Goal: Task Accomplishment & Management: Manage account settings

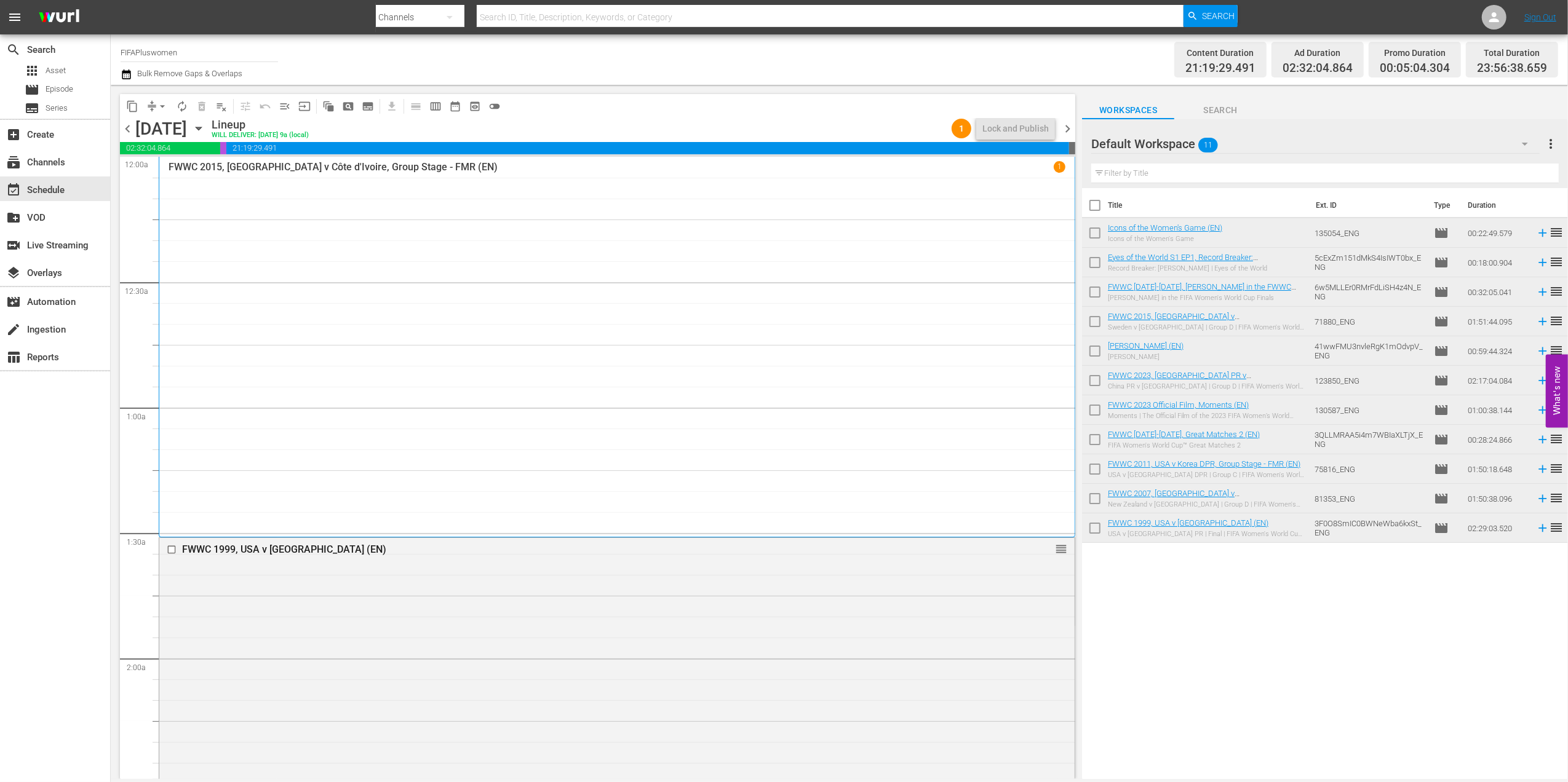
scroll to position [5766, 0]
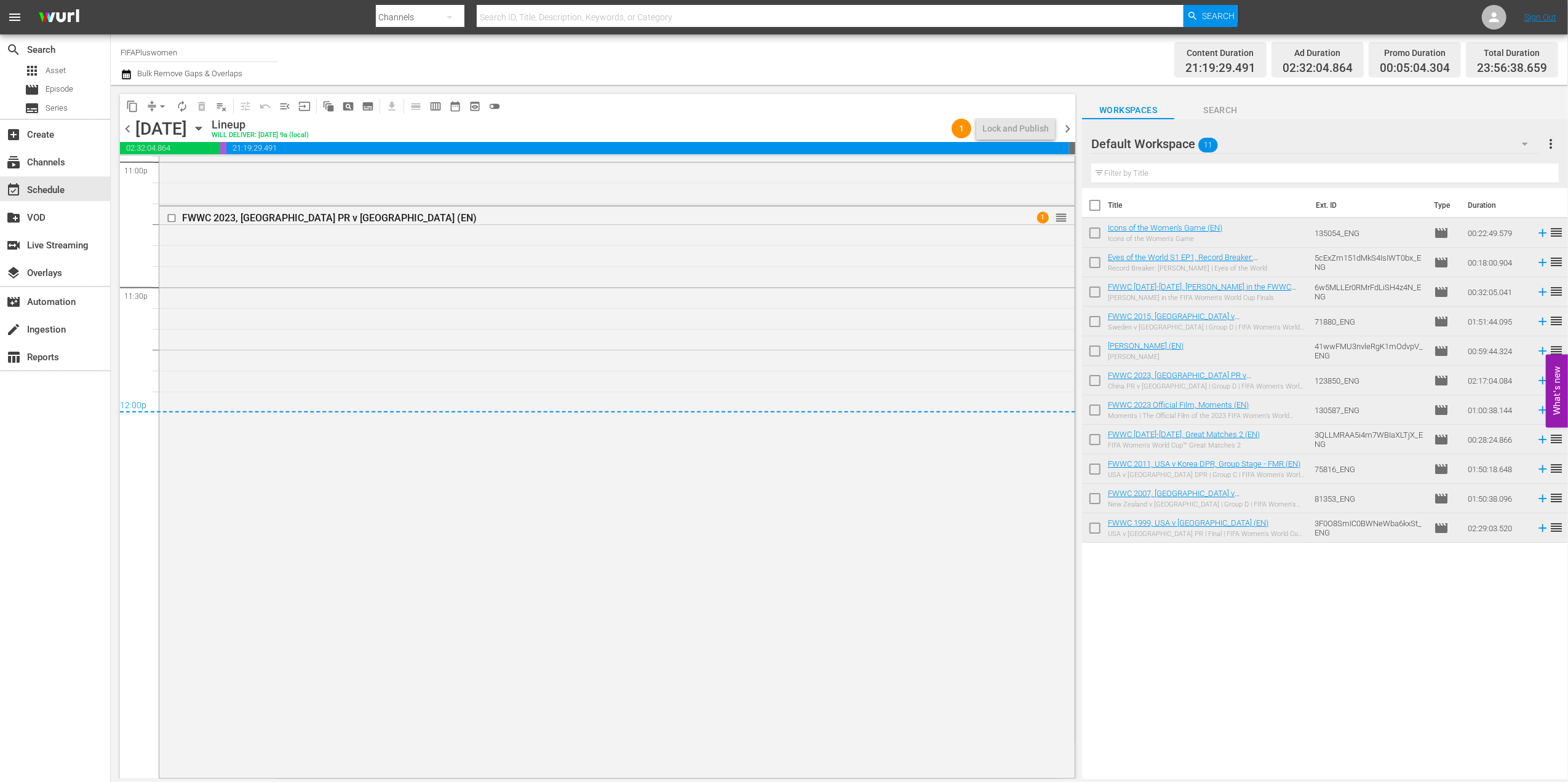
click at [128, 124] on span "chevron_left" at bounding box center [127, 129] width 15 height 15
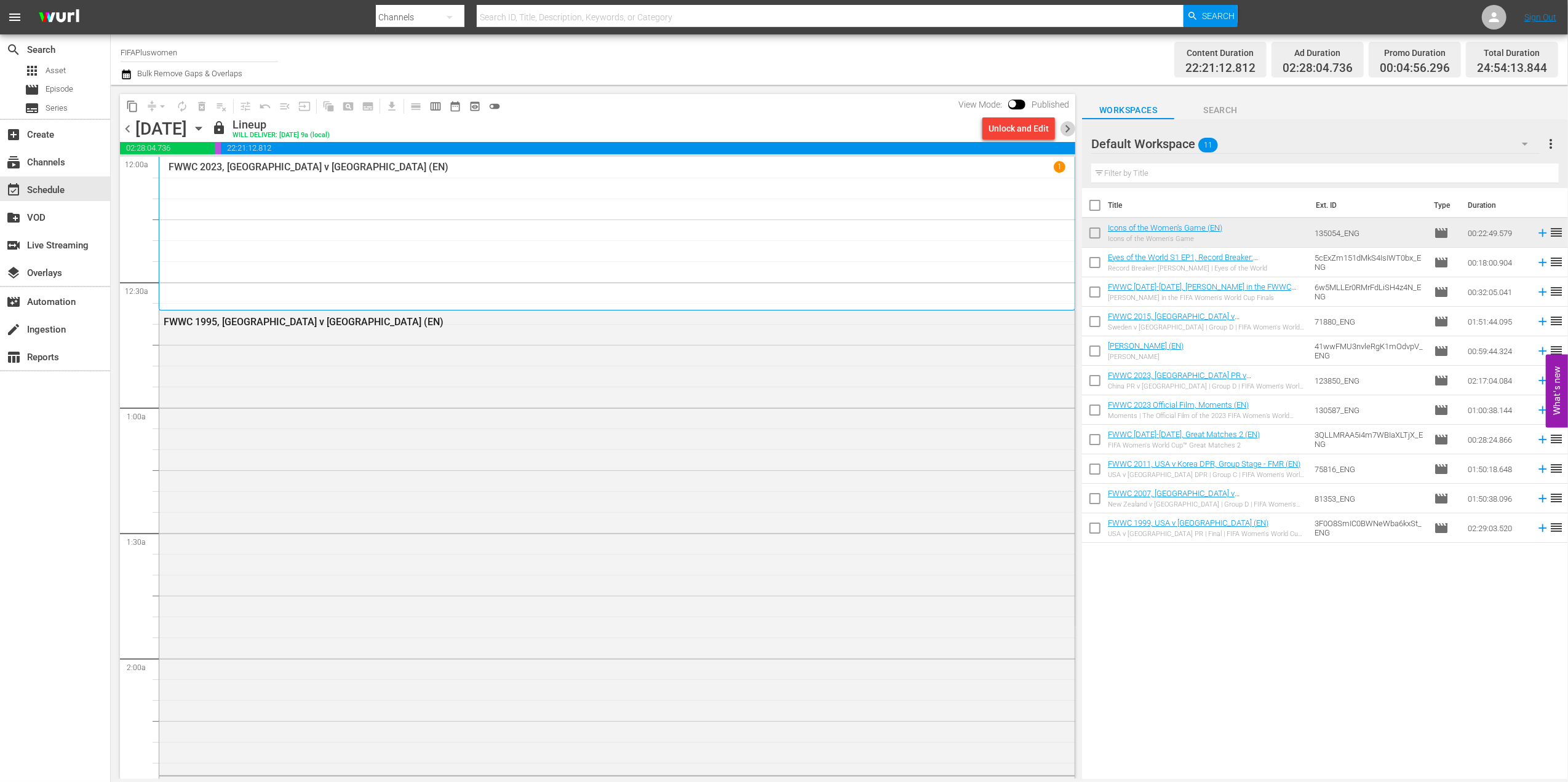
click at [1072, 124] on span "chevron_right" at bounding box center [1068, 129] width 15 height 15
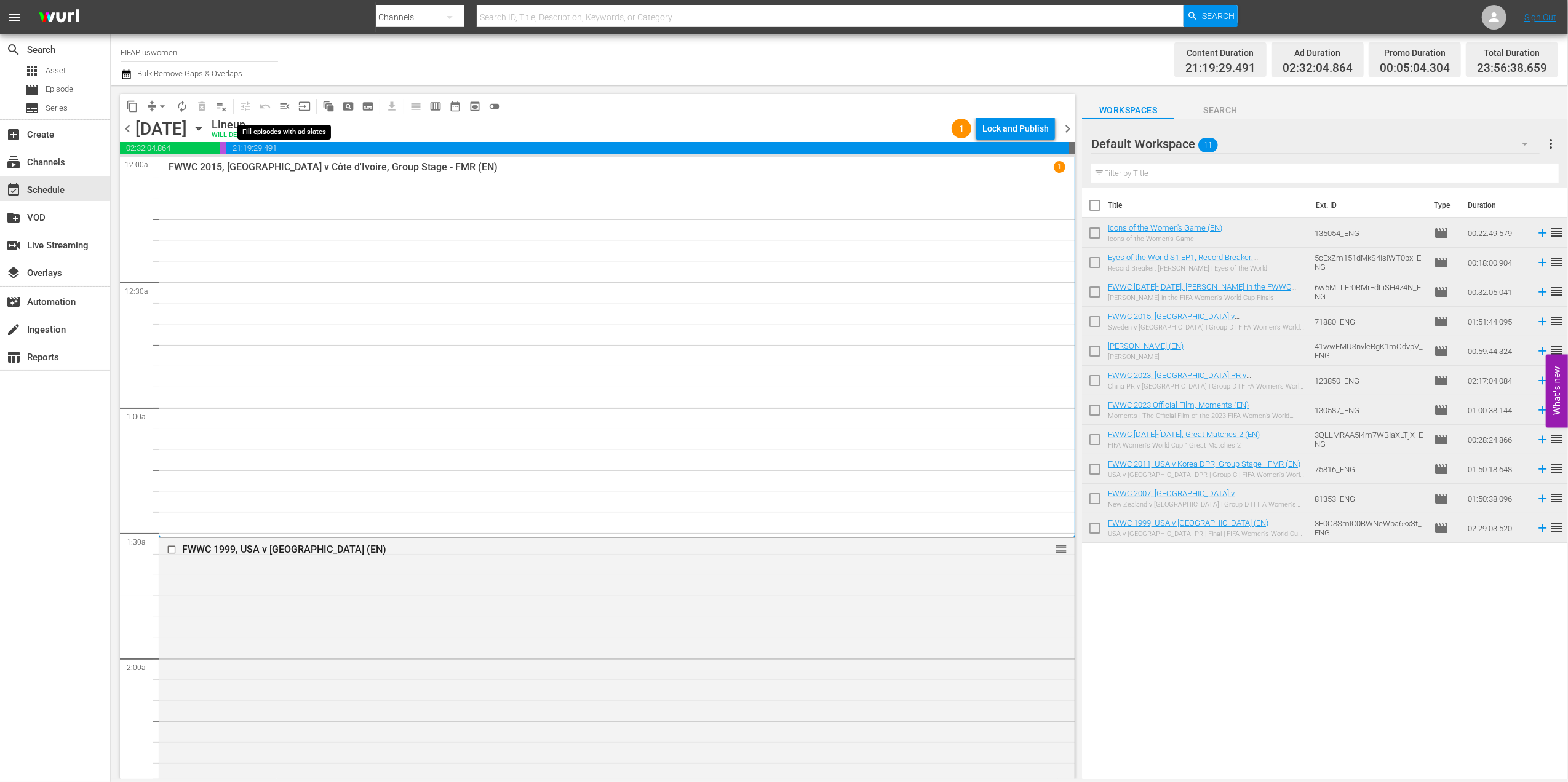
click at [280, 102] on span "menu_open" at bounding box center [285, 106] width 12 height 12
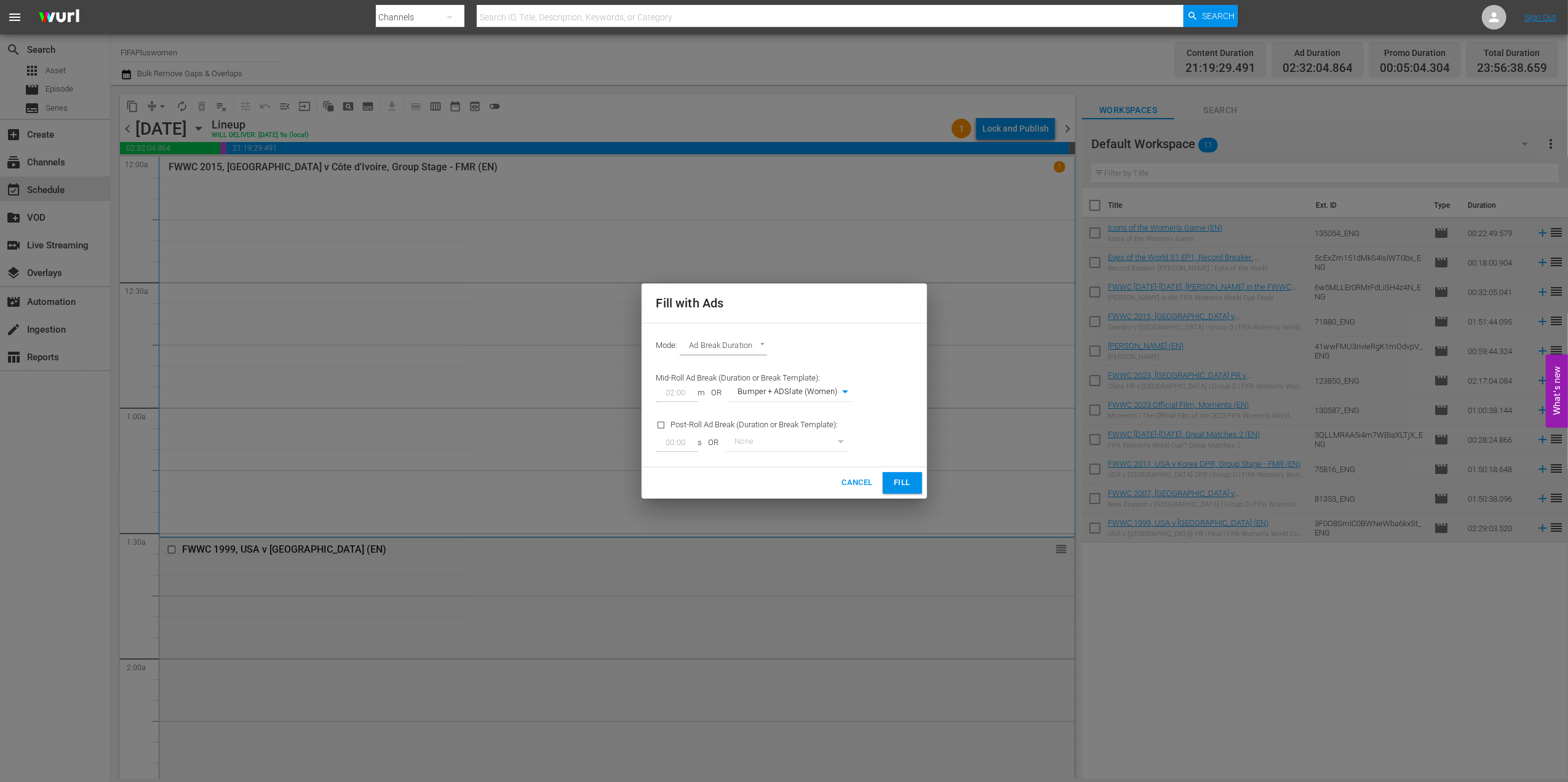
click at [896, 487] on span "Fill" at bounding box center [902, 483] width 20 height 14
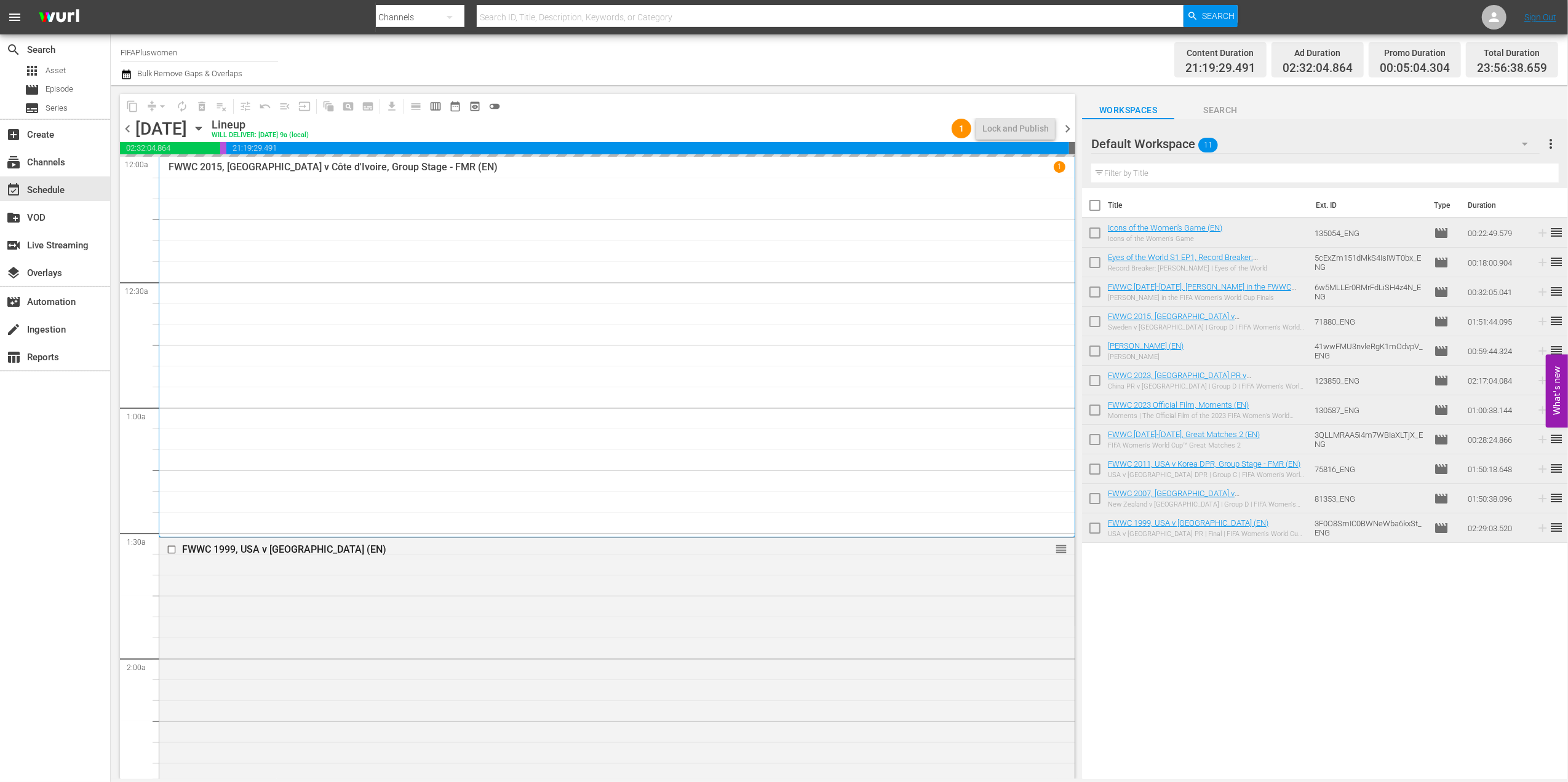
click at [1066, 131] on span "chevron_right" at bounding box center [1068, 129] width 15 height 15
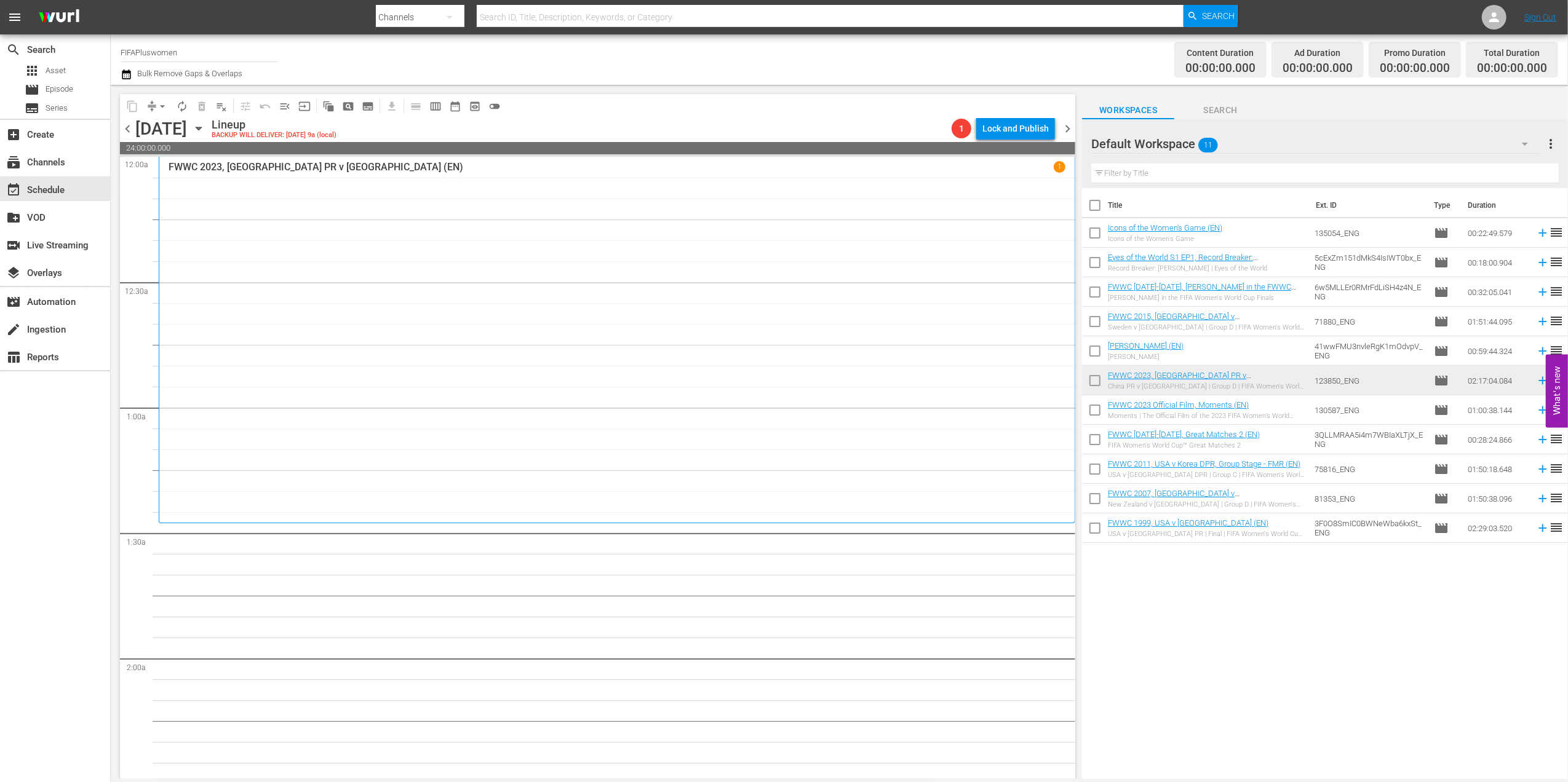
click at [129, 128] on span "chevron_left" at bounding box center [127, 129] width 15 height 15
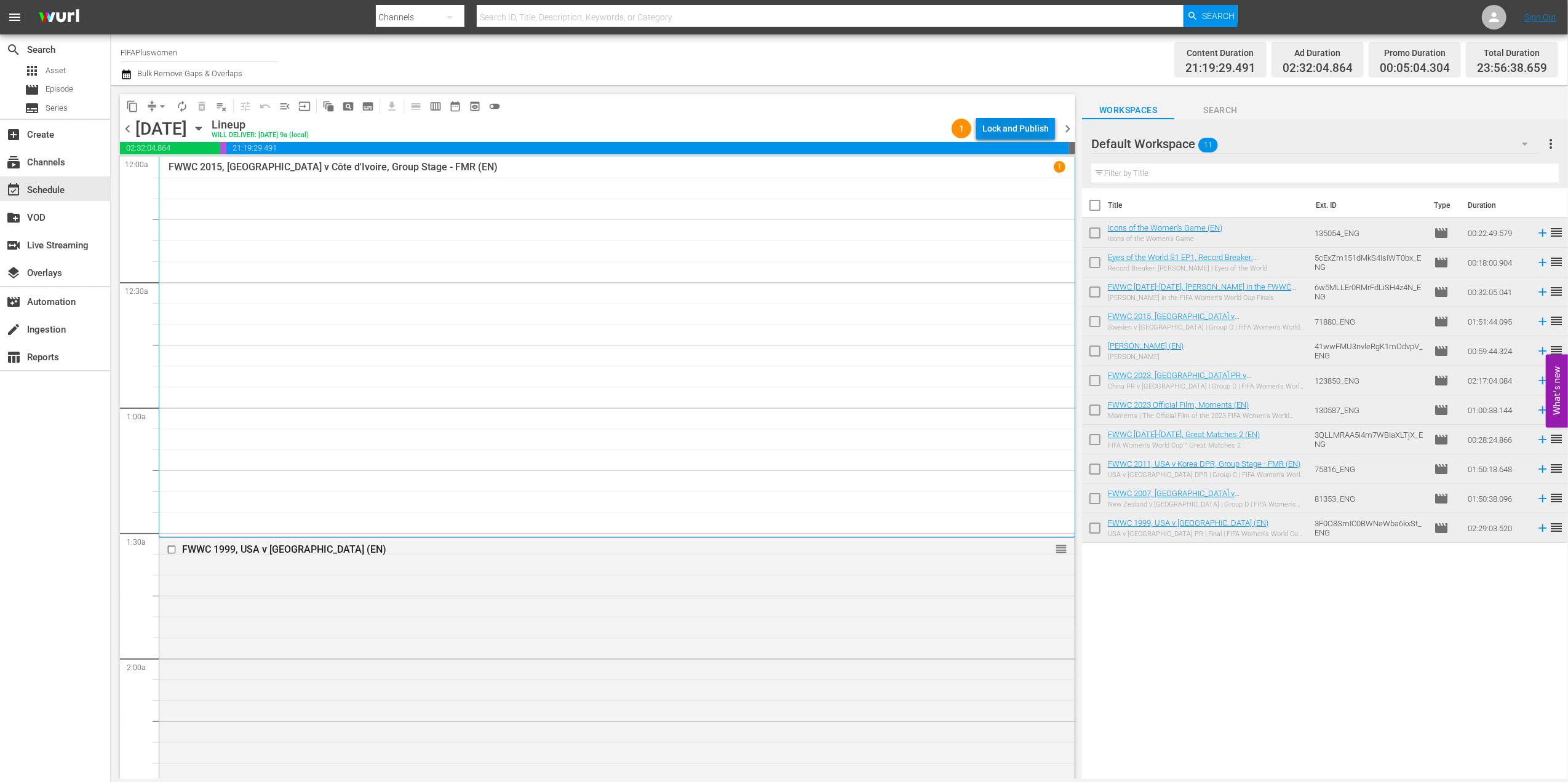
click at [1018, 127] on div "Lock and Publish" at bounding box center [1016, 128] width 66 height 22
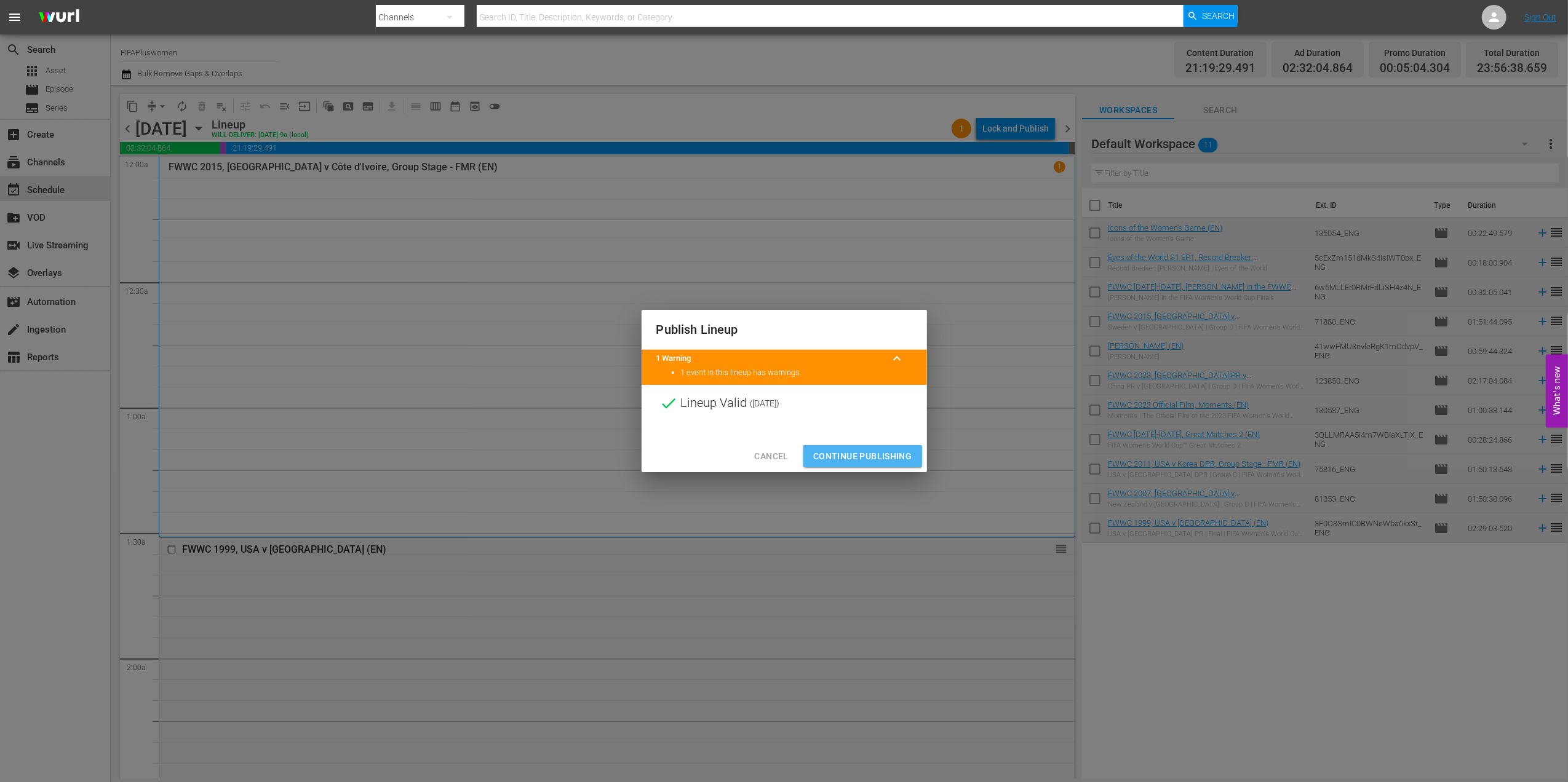
click at [871, 456] on span "Continue Publishing" at bounding box center [863, 457] width 99 height 15
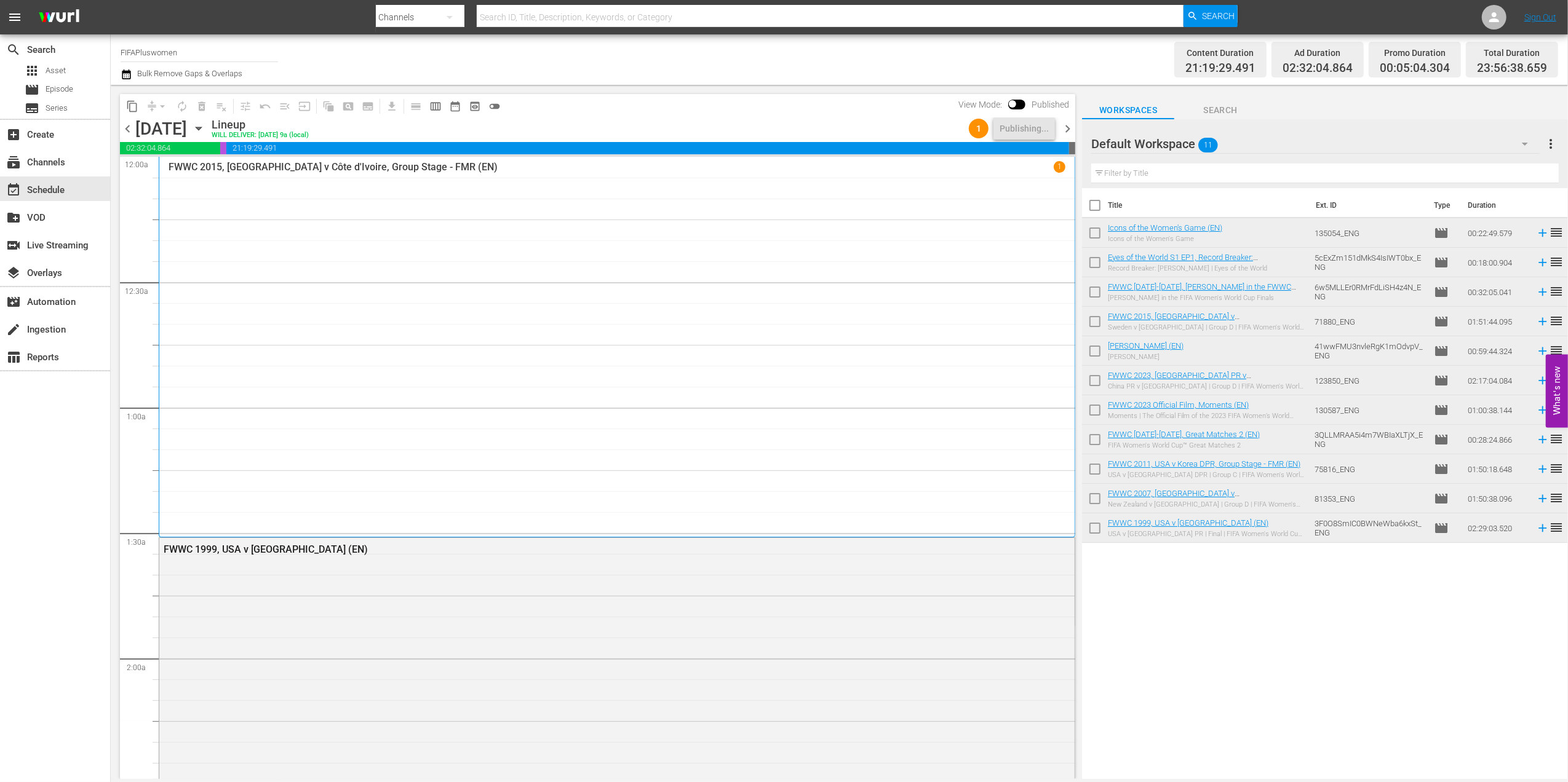
click at [1069, 124] on span "chevron_right" at bounding box center [1068, 129] width 15 height 15
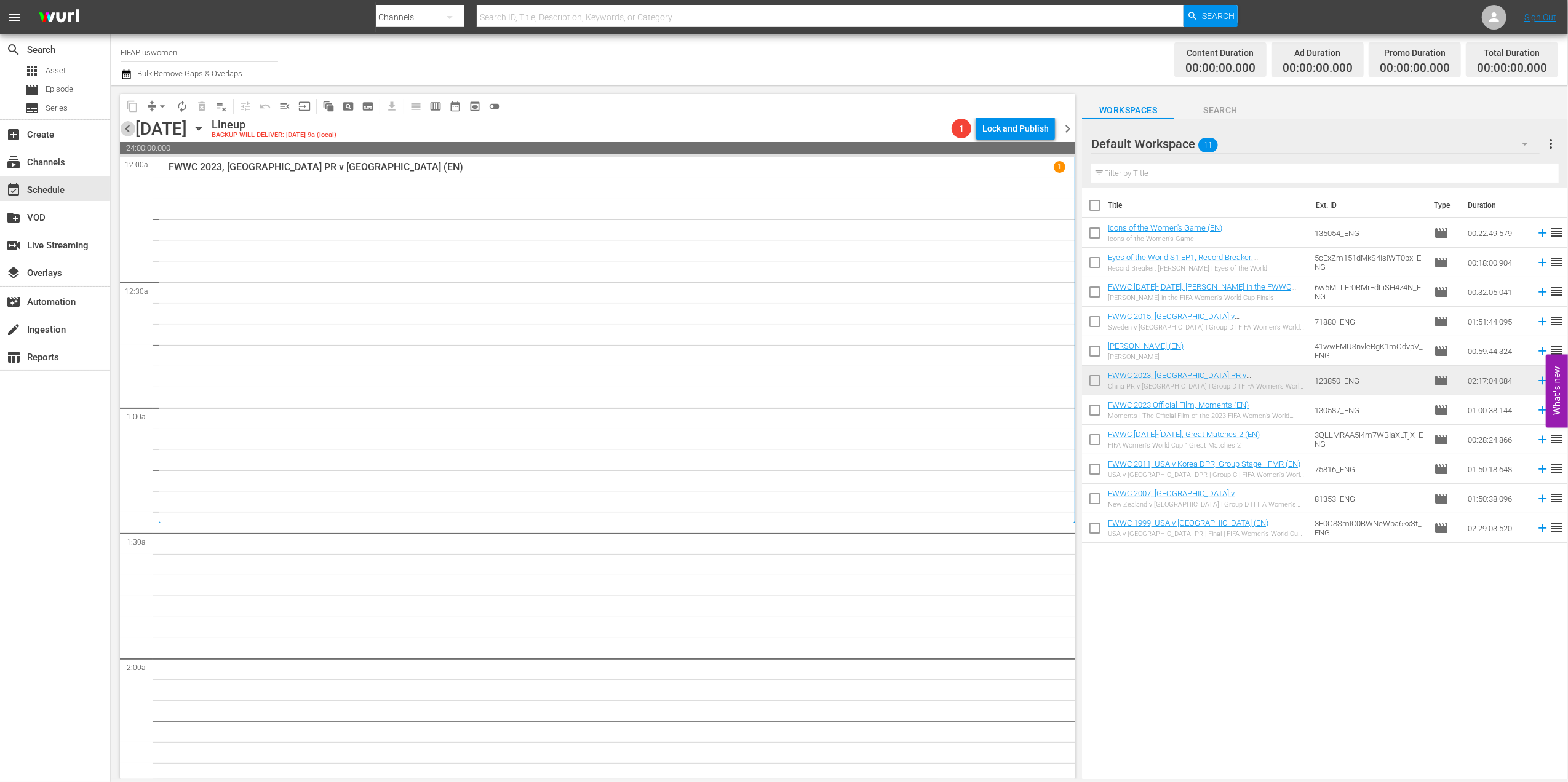
click at [121, 128] on span "chevron_left" at bounding box center [127, 129] width 15 height 15
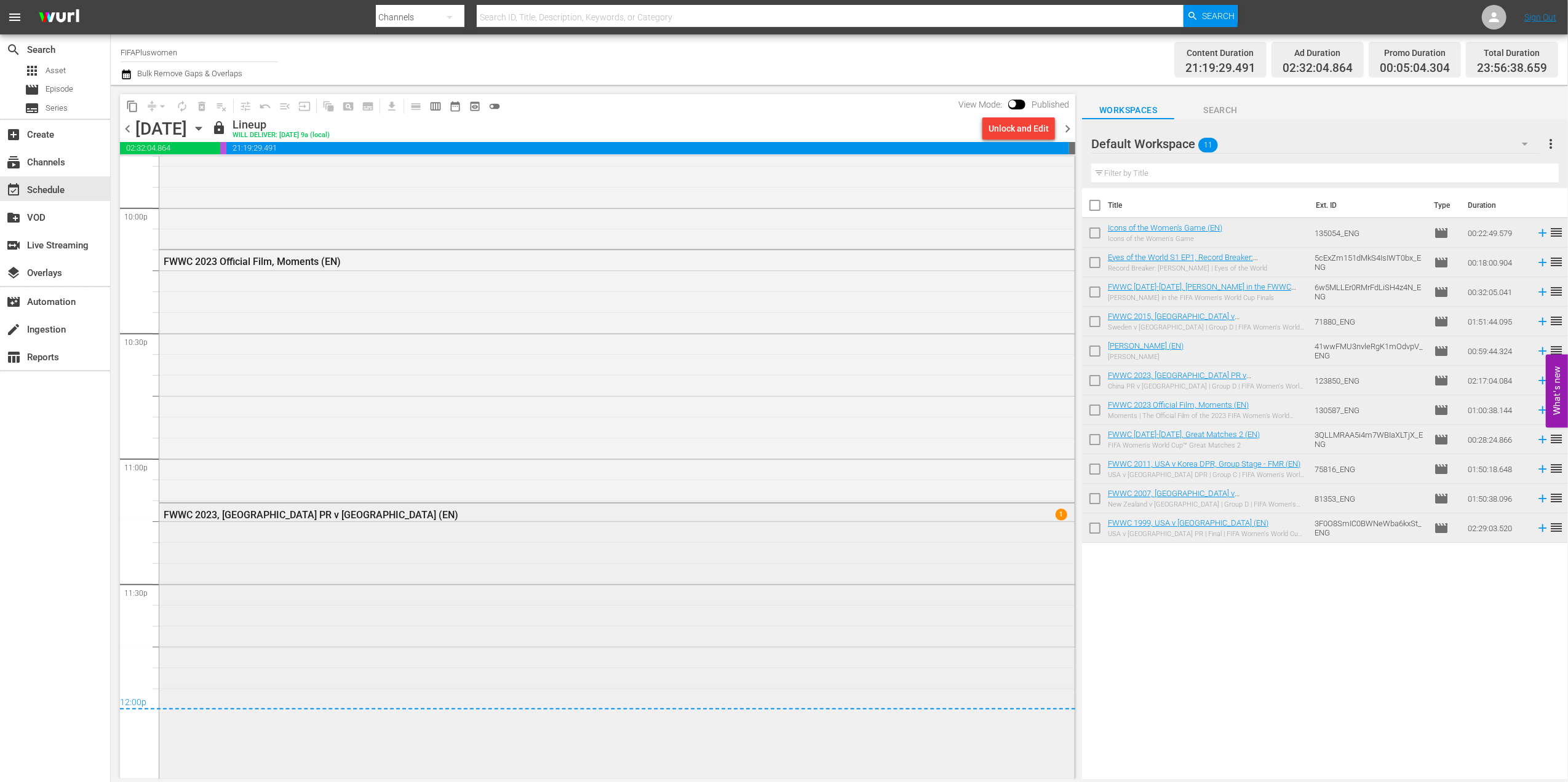
scroll to position [5766, 0]
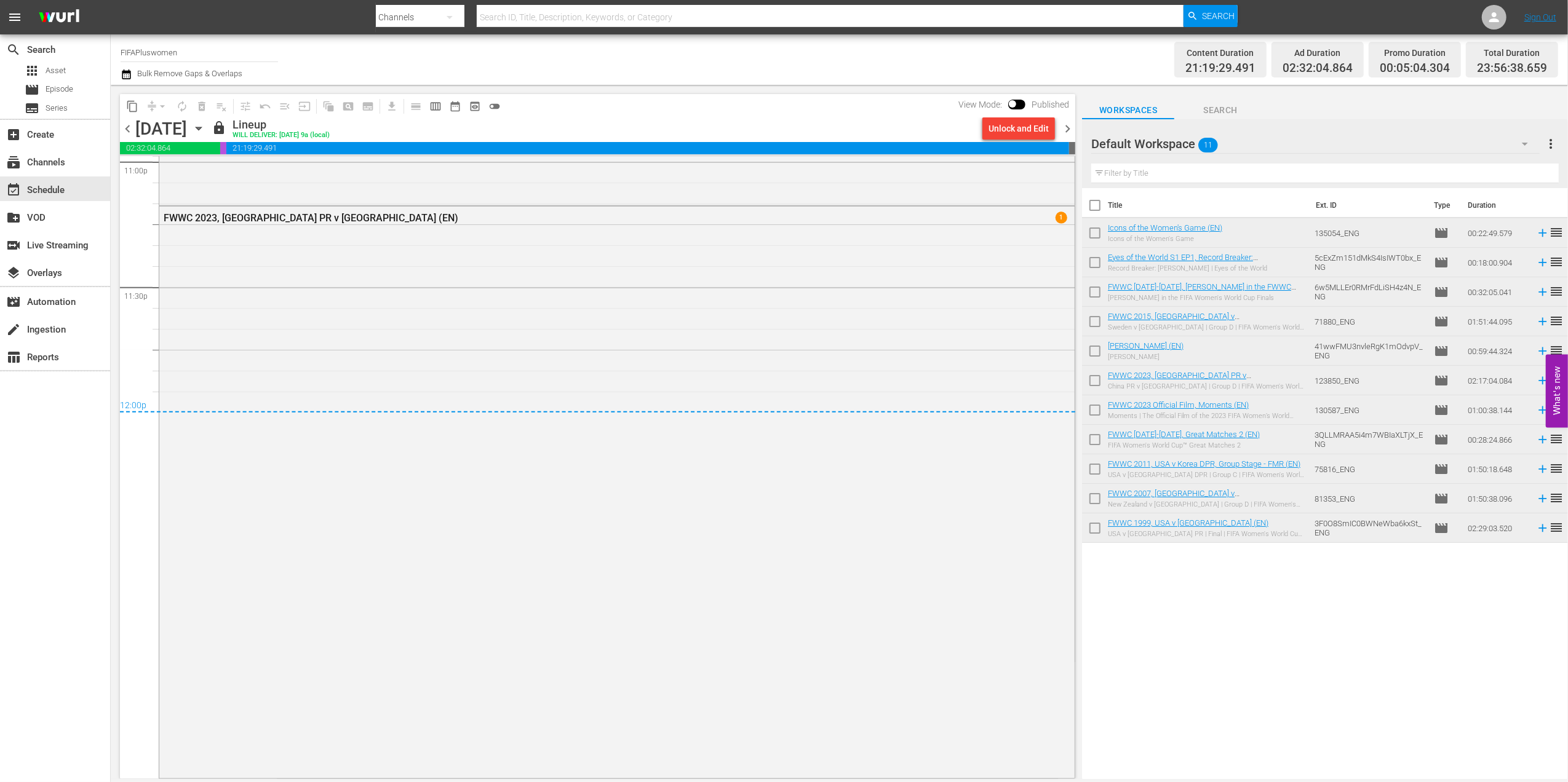
click at [1066, 128] on span "chevron_right" at bounding box center [1068, 129] width 15 height 15
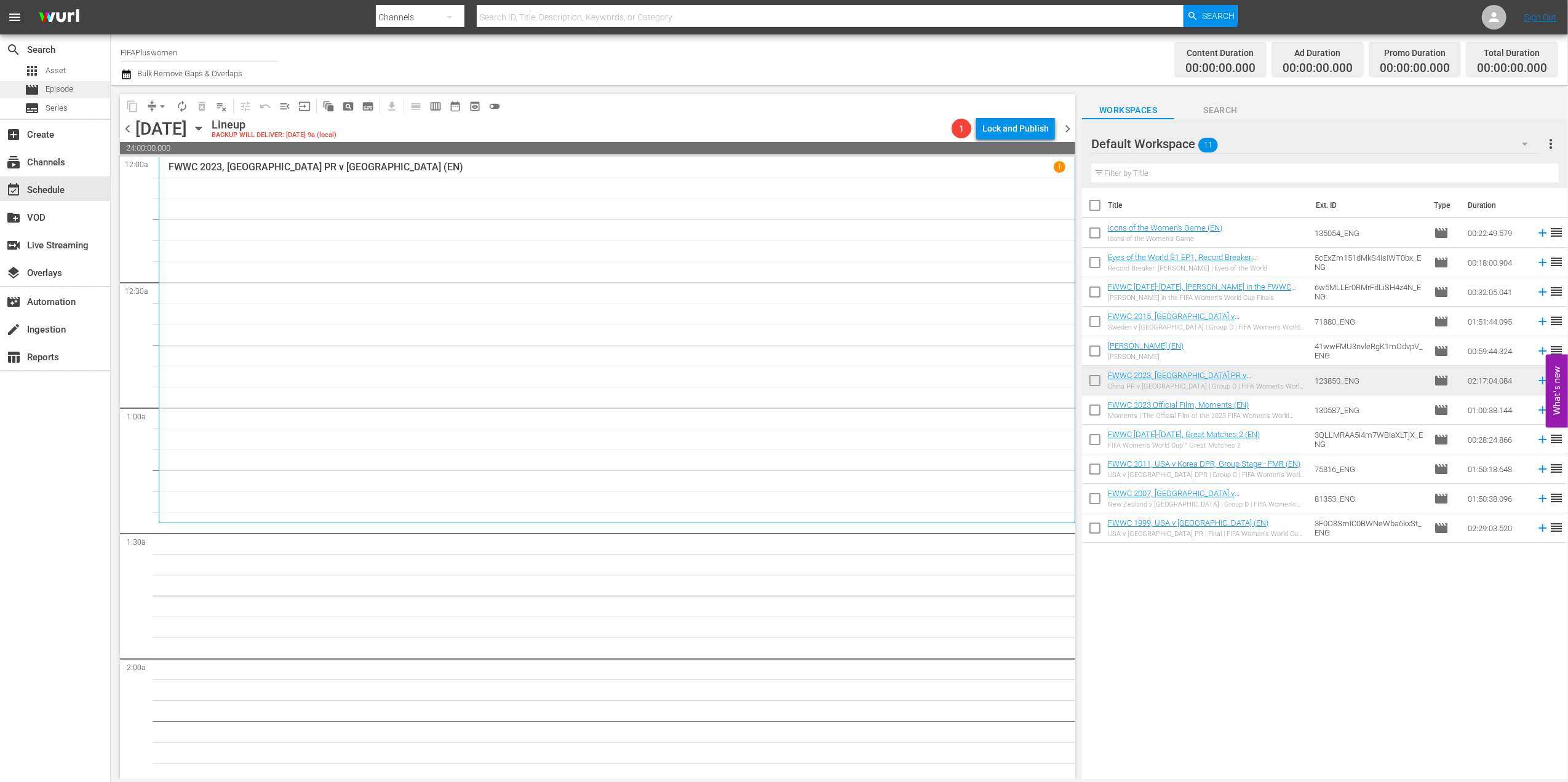
click at [59, 93] on span "Episode" at bounding box center [59, 89] width 28 height 12
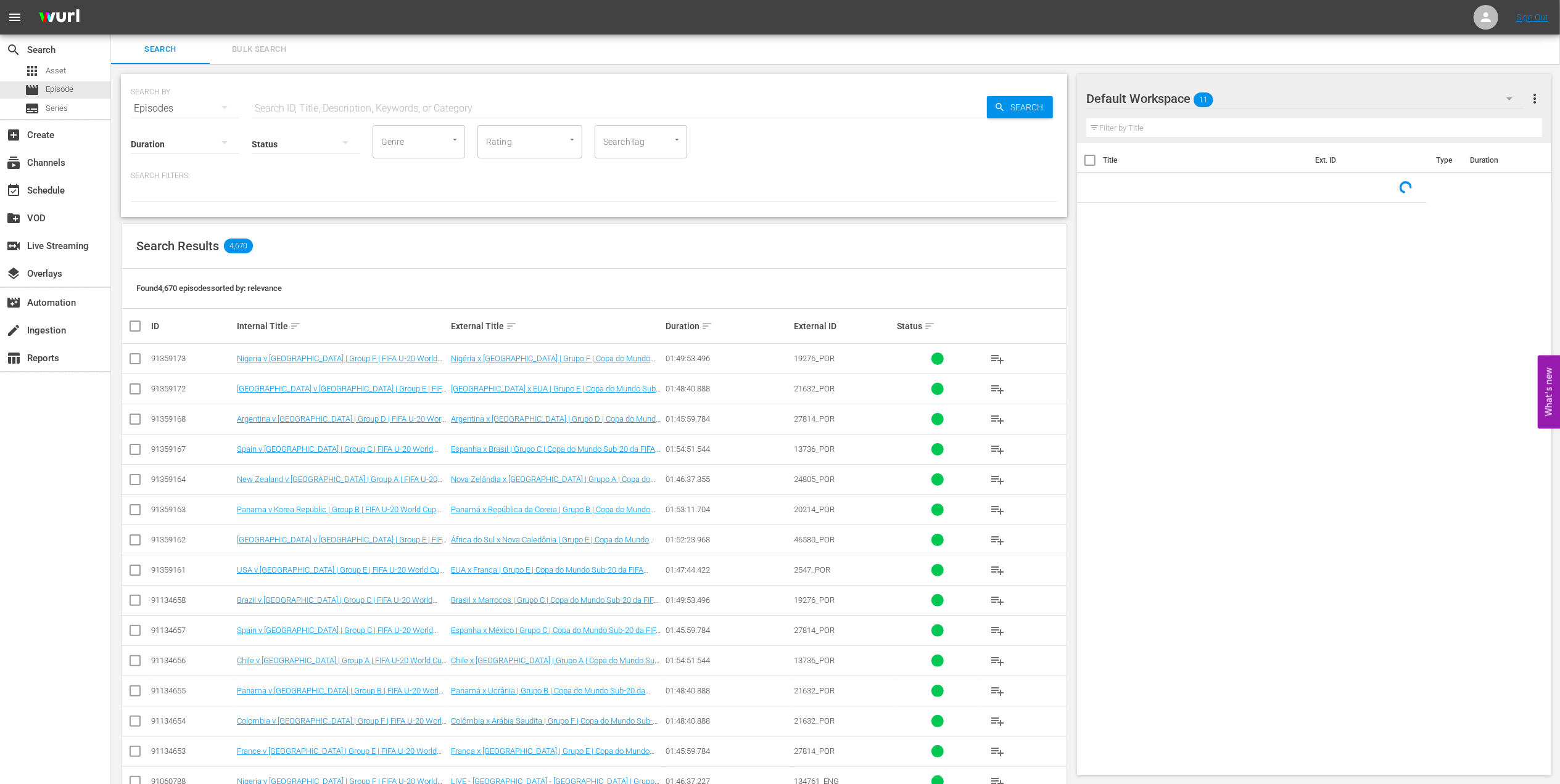
click at [381, 102] on input "text" at bounding box center [619, 108] width 735 height 30
paste input "Korea DPR v USA | Final | FIFA U17 World Cup New Zealand 2008™ | Full Match Rep…"
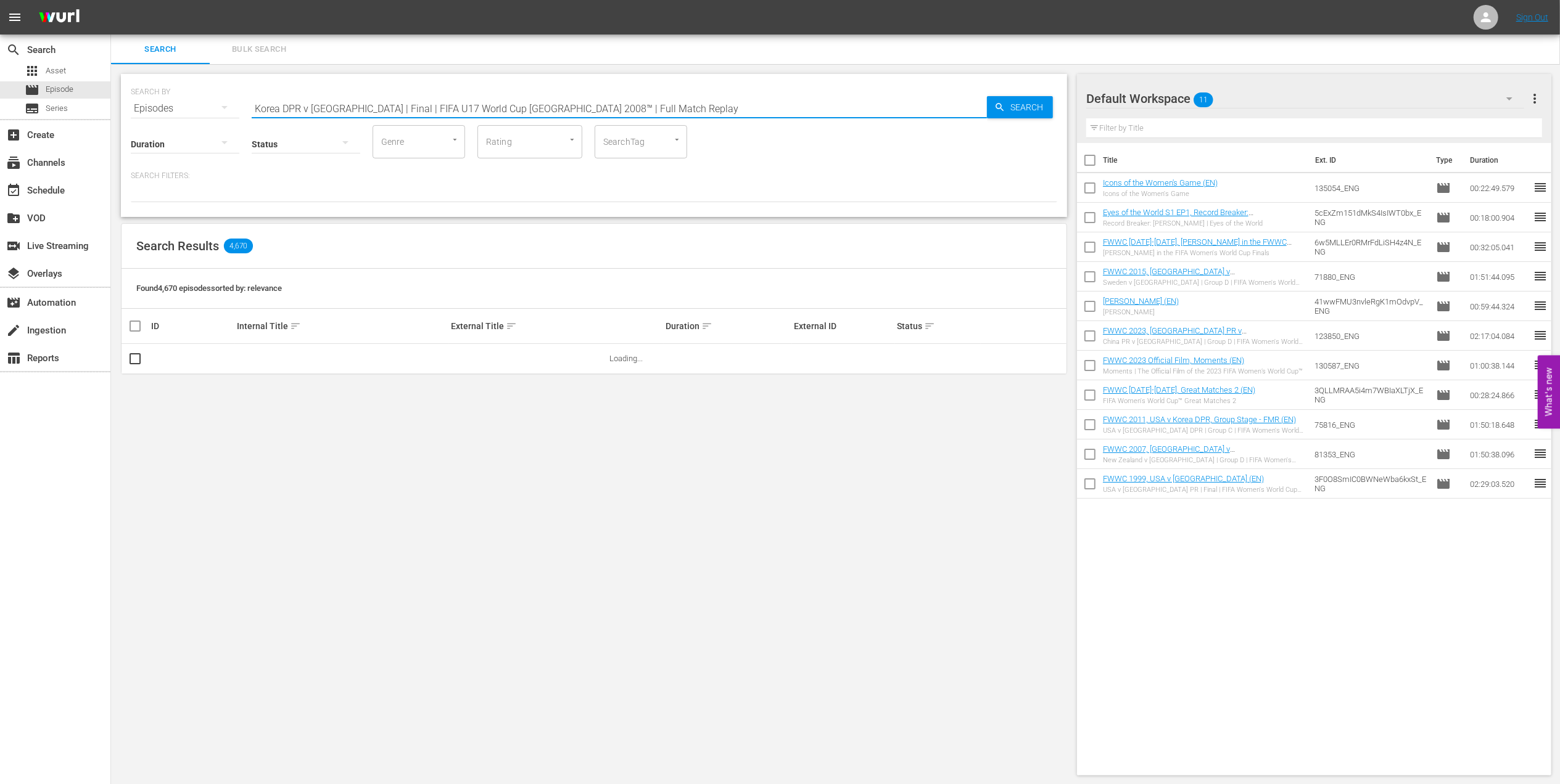
click at [639, 104] on input "Korea DPR v USA | Final | FIFA U17 World Cup New Zealand 2008™ | Full Match Rep…" at bounding box center [619, 108] width 735 height 30
drag, startPoint x: 647, startPoint y: 102, endPoint x: 336, endPoint y: 109, distance: 311.1
click at [335, 106] on input "Korea DPR v USA | Final | FIFA U17 World Cup New Zealand 2008™ | Full Match Rep…" at bounding box center [619, 108] width 735 height 30
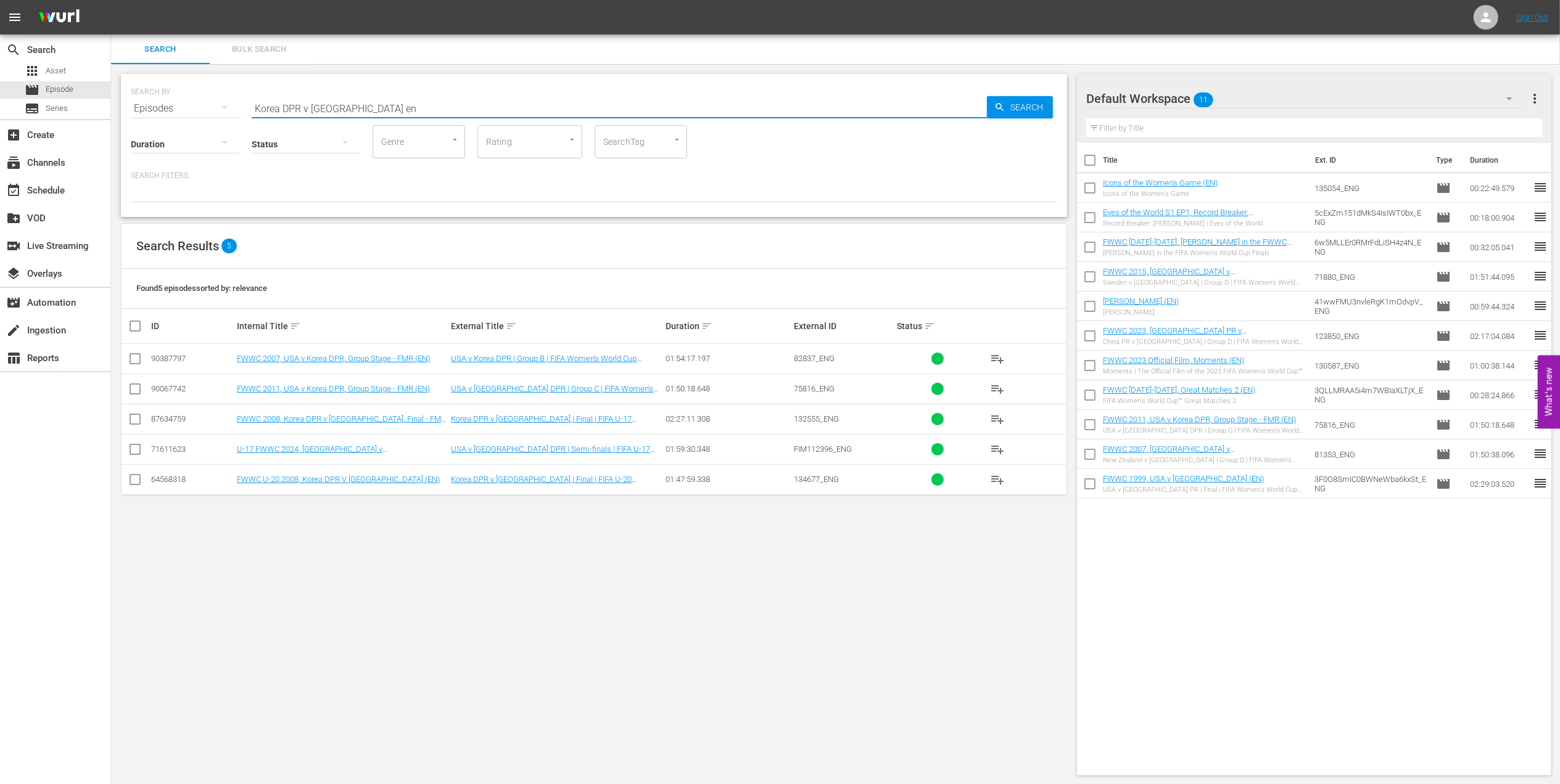
type input "Korea DPR v USA en"
click at [138, 421] on input "checkbox" at bounding box center [135, 421] width 14 height 14
checkbox input "true"
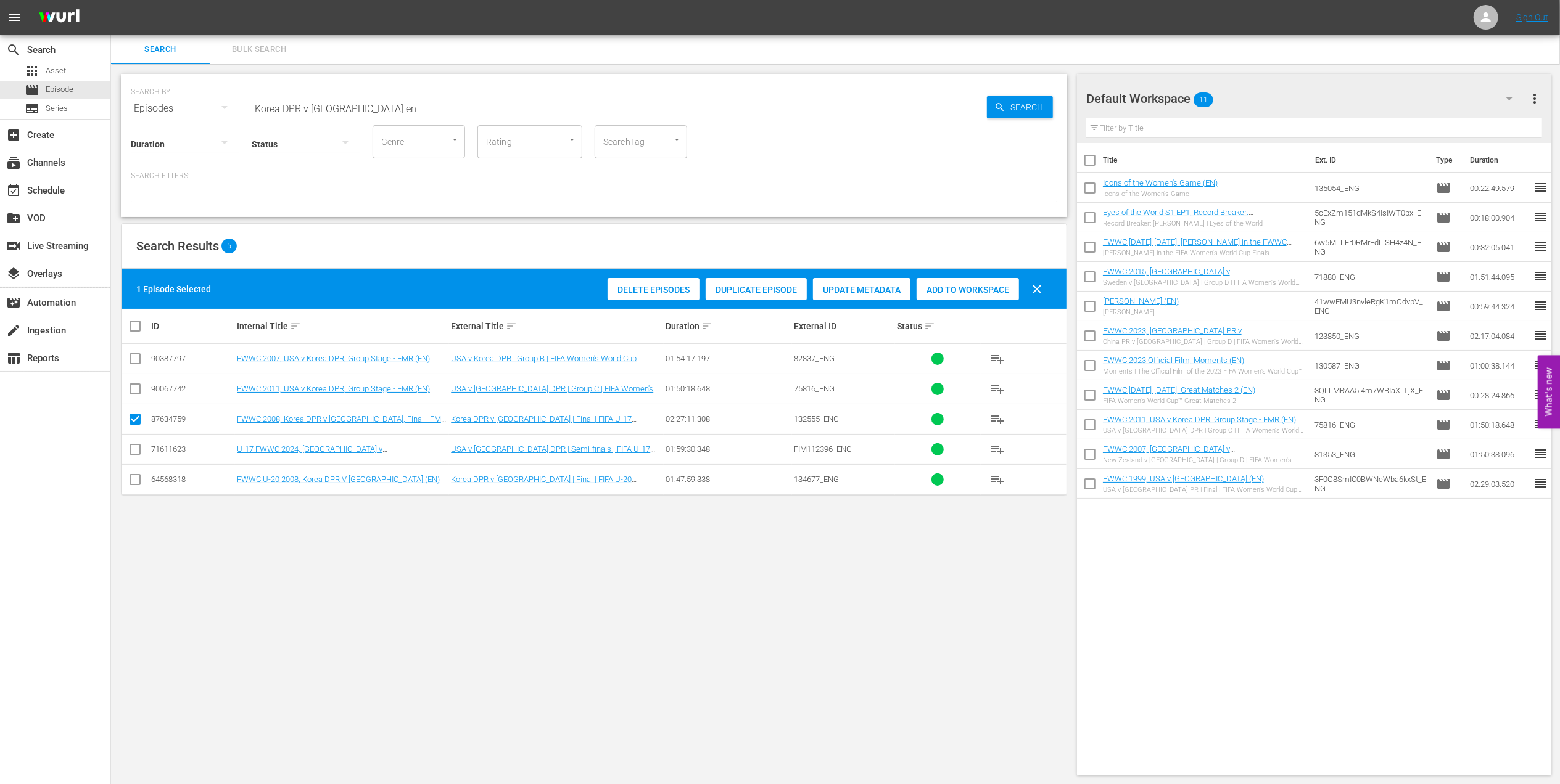
click at [1088, 156] on input "checkbox" at bounding box center [1090, 163] width 26 height 26
checkbox input "true"
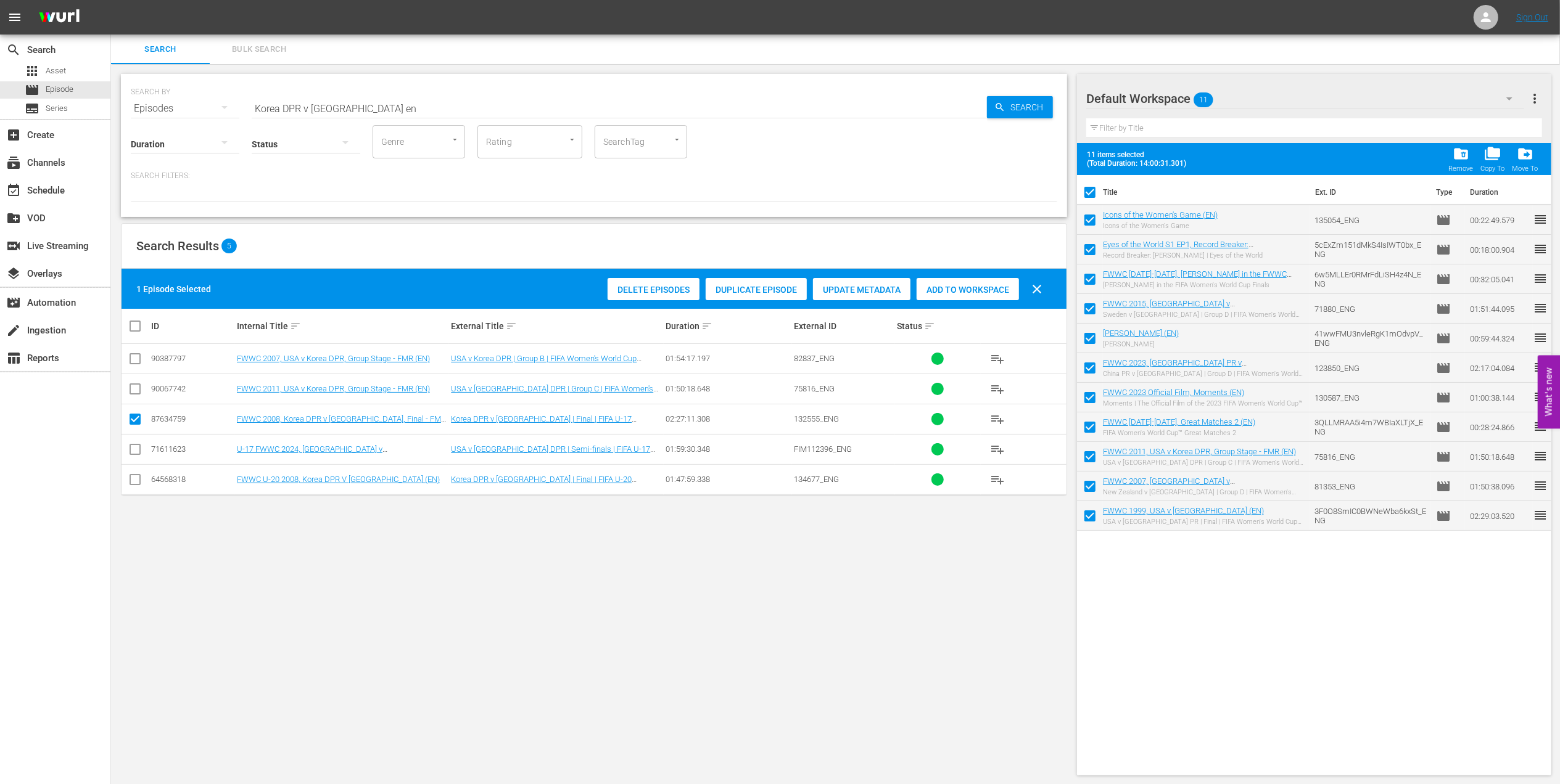
checkbox input "true"
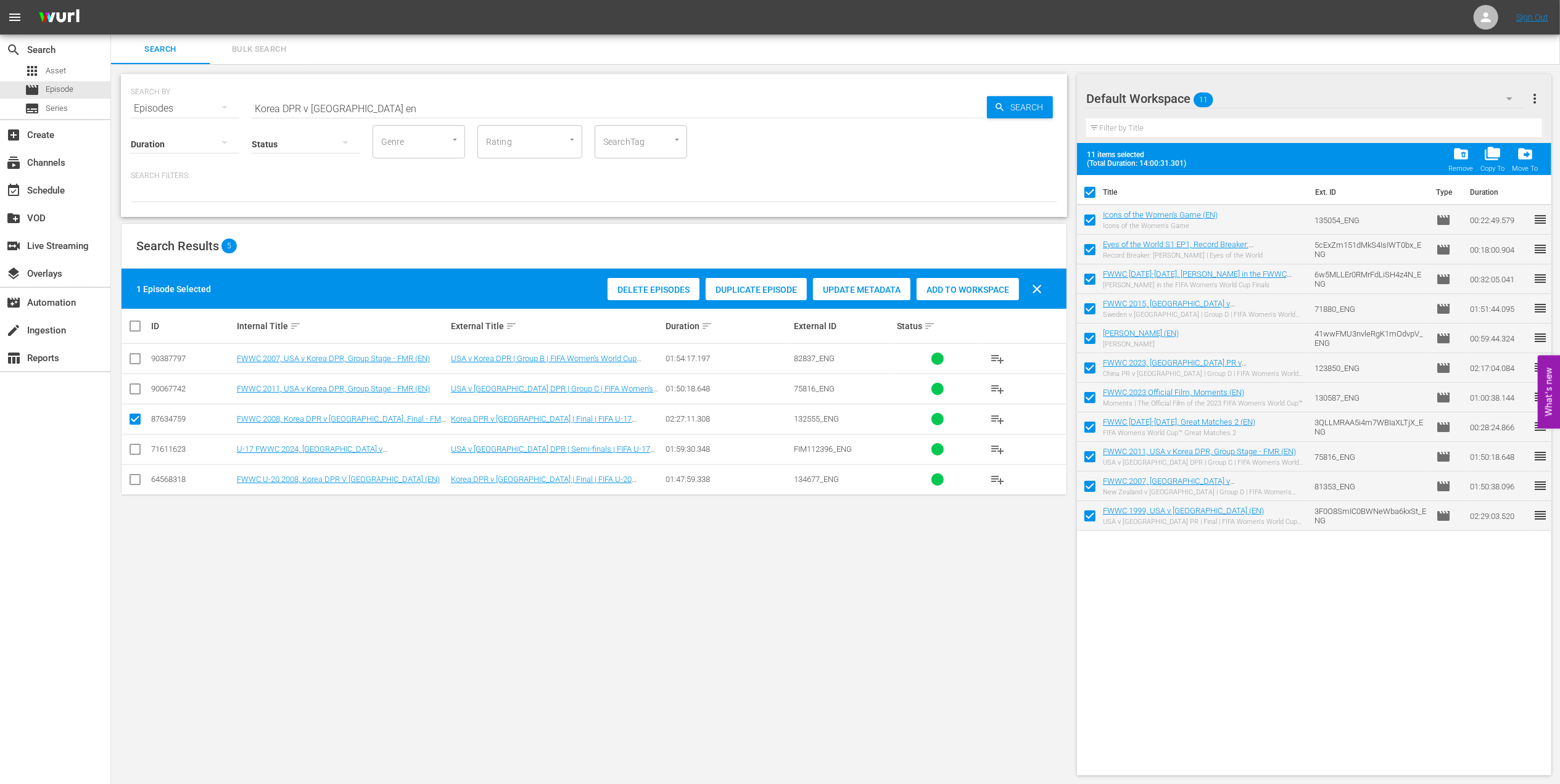
checkbox input "true"
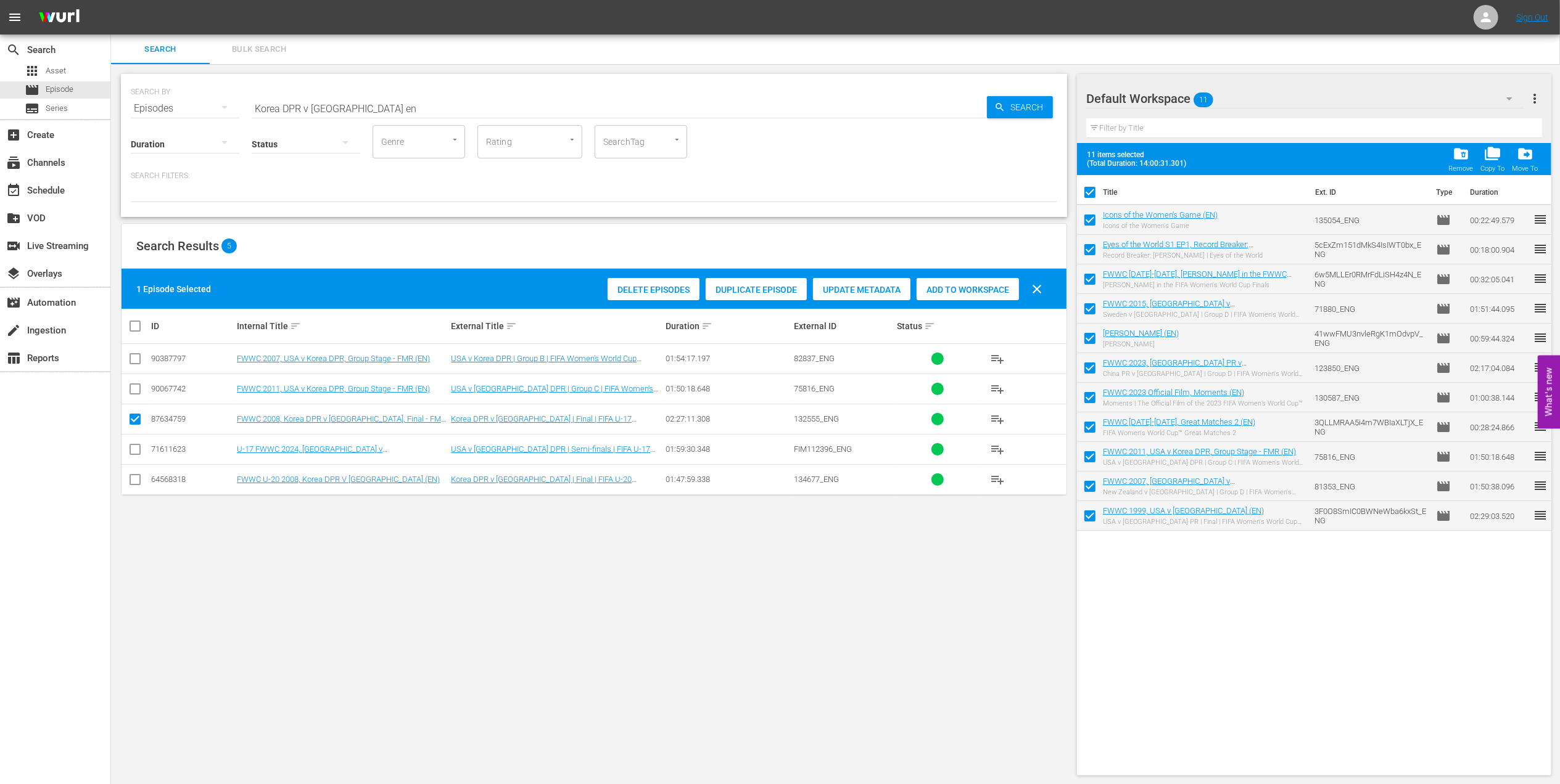
checkbox input "true"
click at [1464, 156] on span "folder_delete" at bounding box center [1461, 154] width 17 height 17
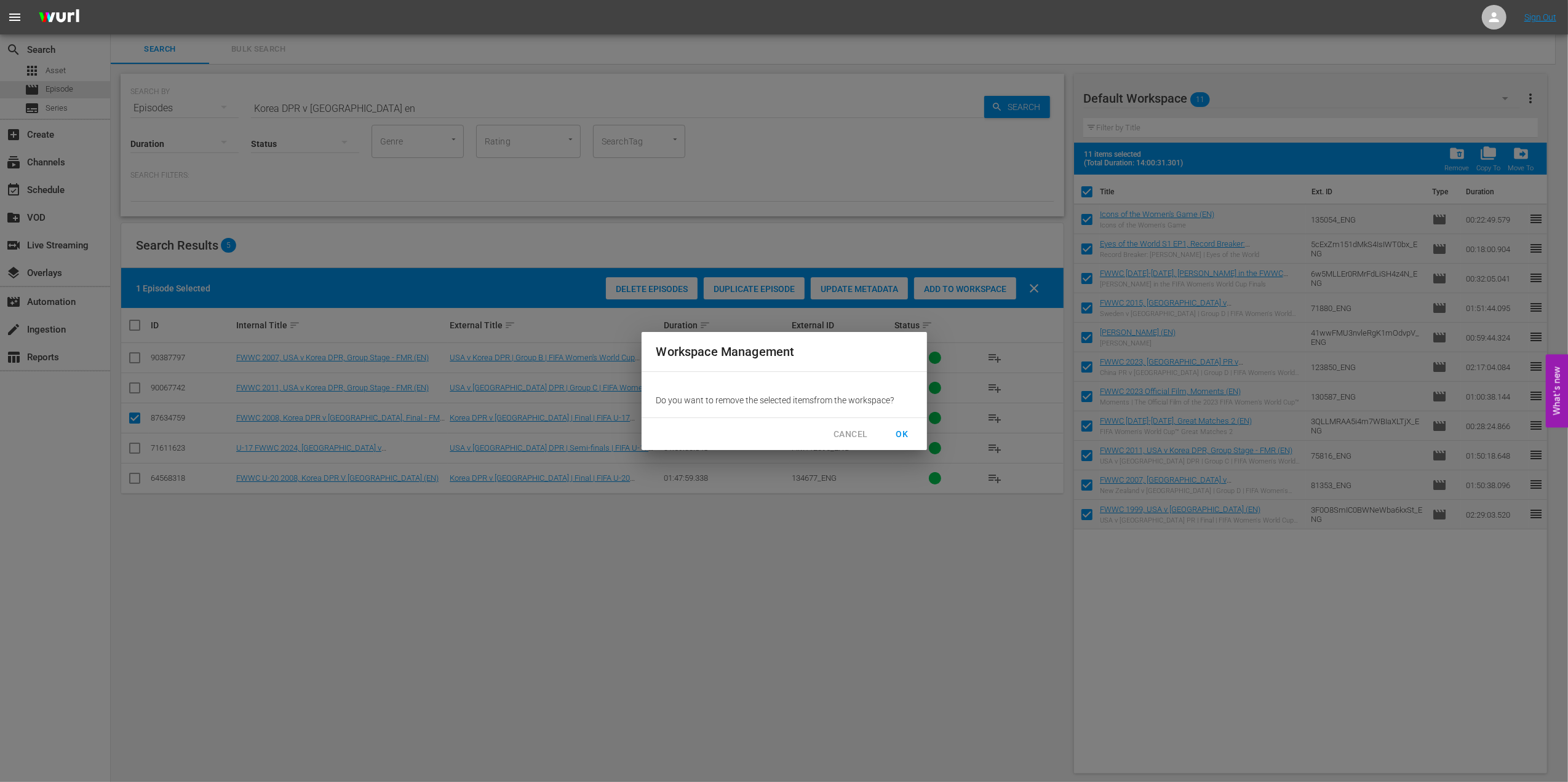
click at [910, 430] on span "OK" at bounding box center [902, 435] width 20 height 15
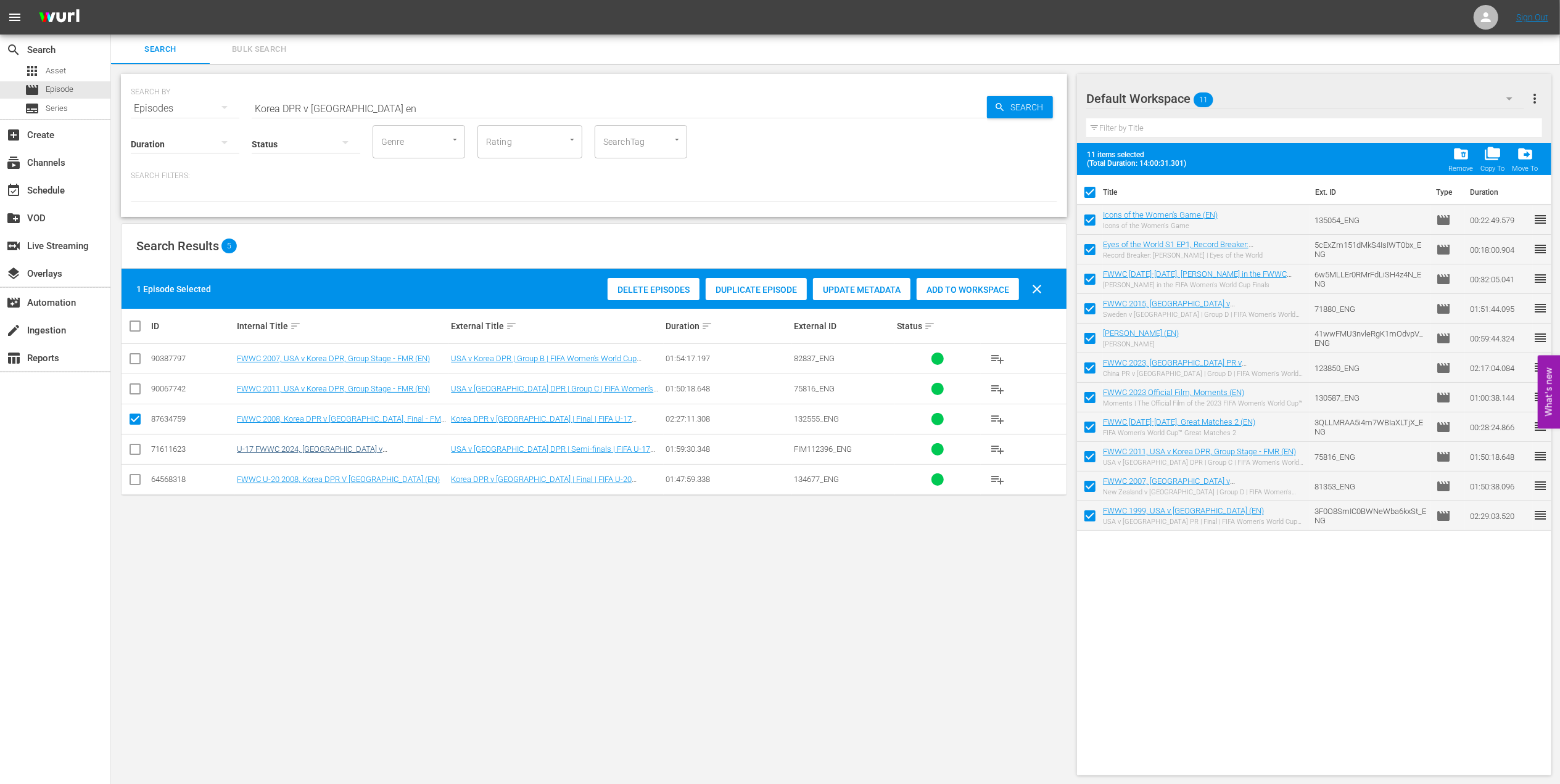
checkbox input "false"
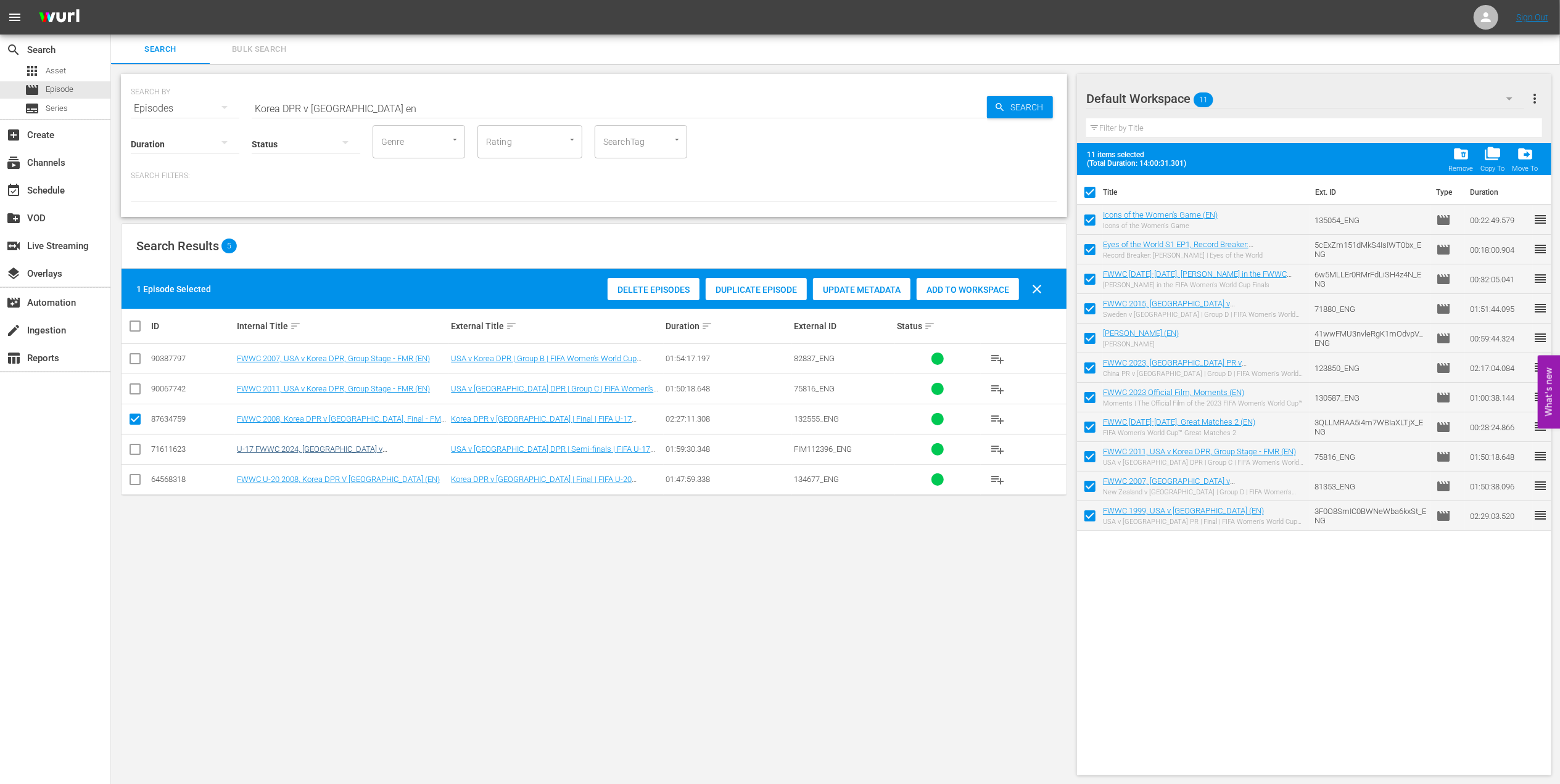
checkbox input "false"
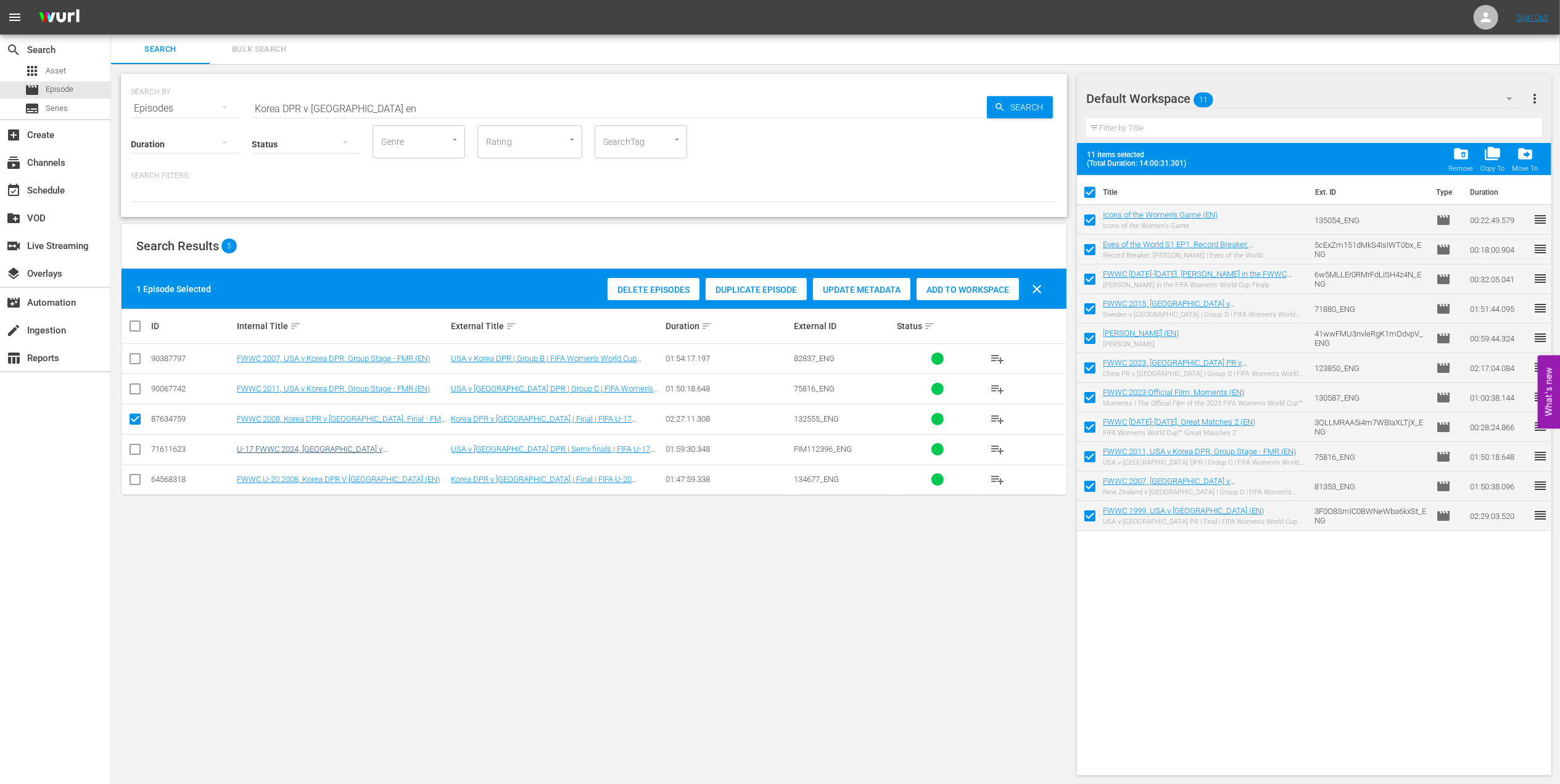
checkbox input "false"
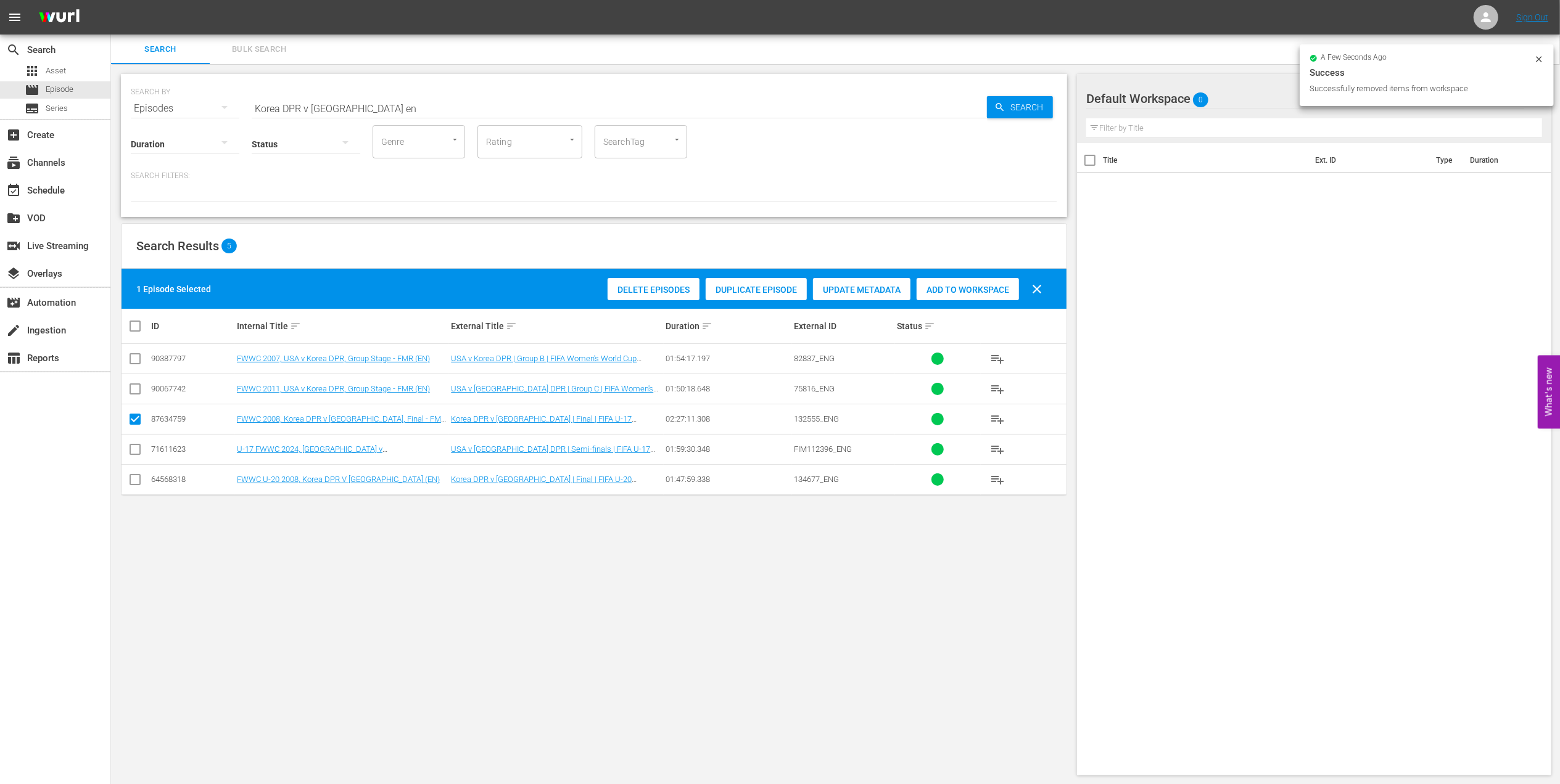
click at [962, 289] on span "Add to Workspace" at bounding box center [967, 290] width 102 height 10
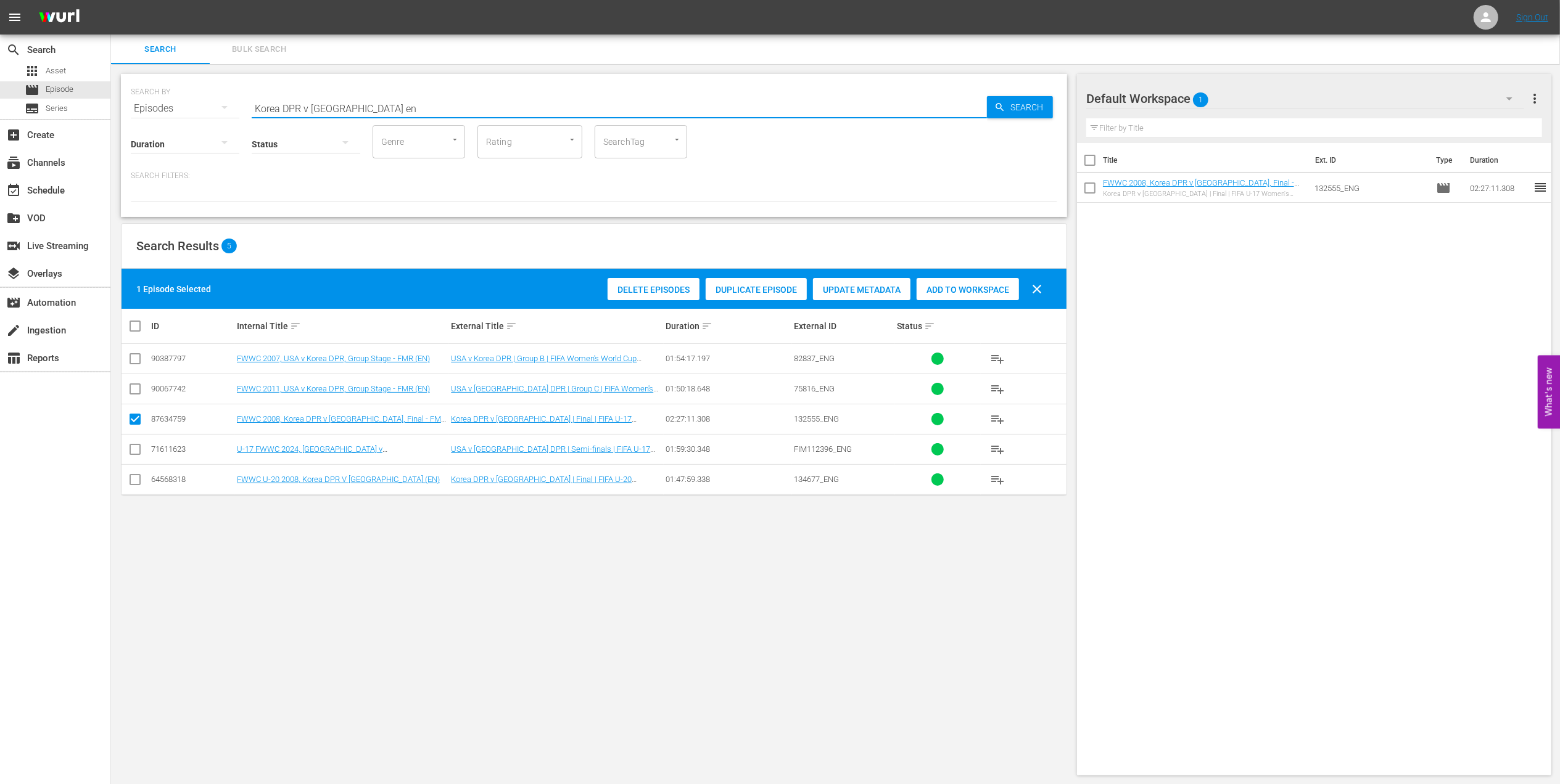
drag, startPoint x: 373, startPoint y: 110, endPoint x: 126, endPoint y: 110, distance: 247.0
click at [126, 110] on div "SEARCH BY Search By Episodes Search ID, Title, Description, Keywords, or Catego…" at bounding box center [594, 146] width 946 height 143
paste input "FACTS: FWWC 2007, Germany v Brazil"
click at [456, 110] on input "FACTS: FWWC 2007, Germany v Brazil" at bounding box center [619, 108] width 735 height 30
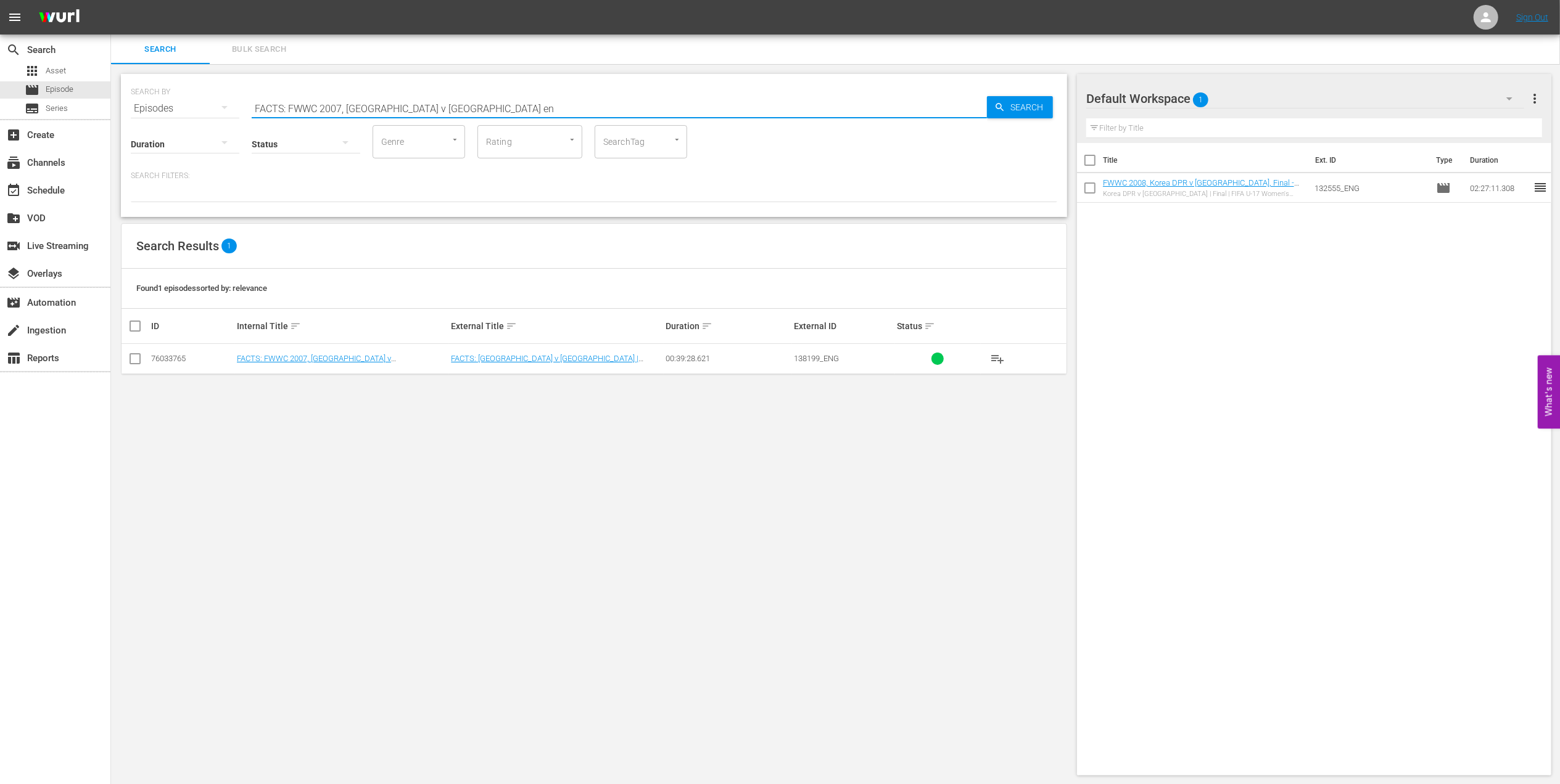
type input "FACTS: FWWC 2007, Germany v Brazil en"
drag, startPoint x: 135, startPoint y: 363, endPoint x: 146, endPoint y: 361, distance: 11.2
click at [135, 361] on input "checkbox" at bounding box center [135, 361] width 14 height 14
checkbox input "true"
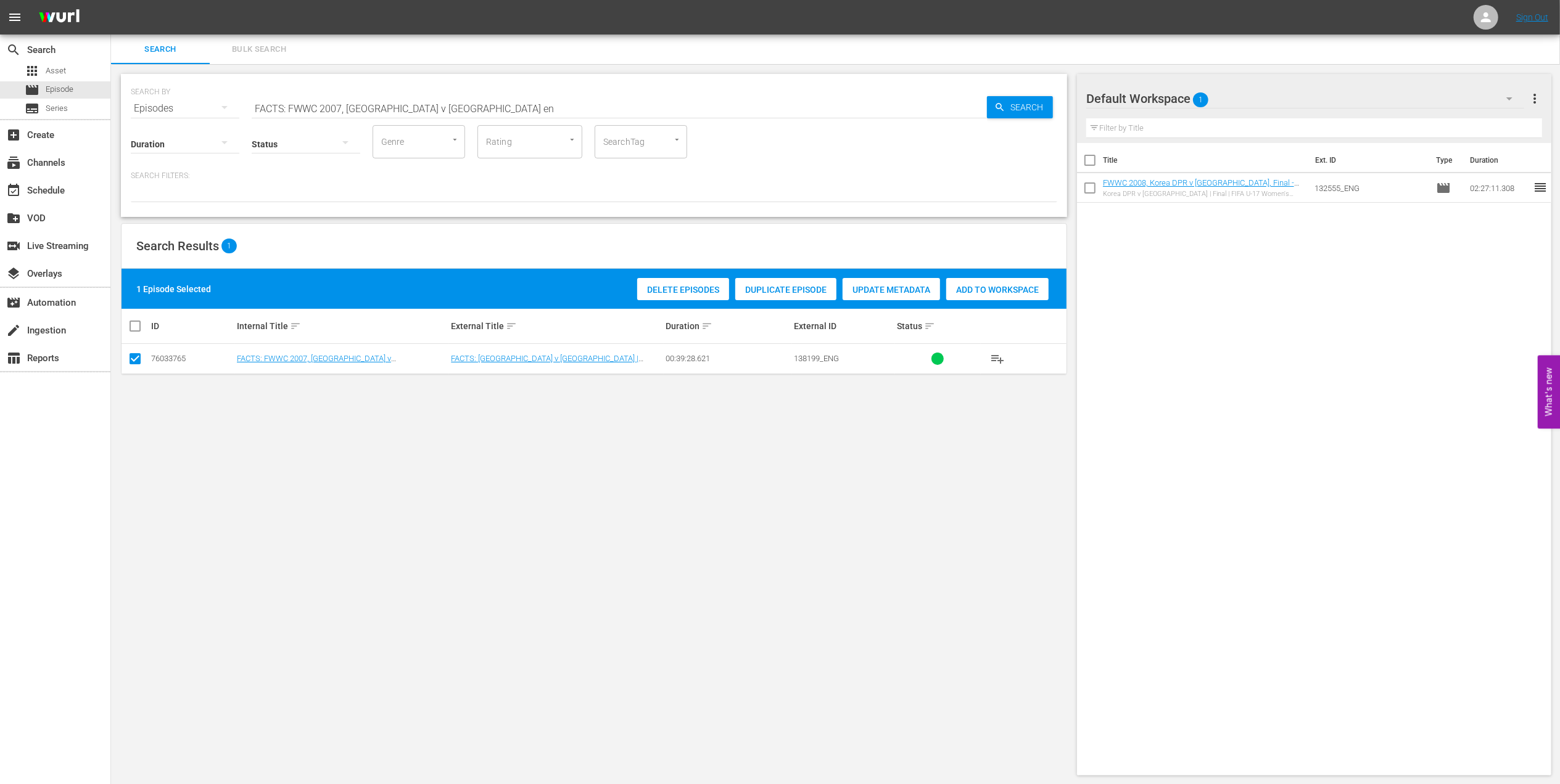
click at [988, 288] on span "Add to Workspace" at bounding box center [997, 290] width 102 height 10
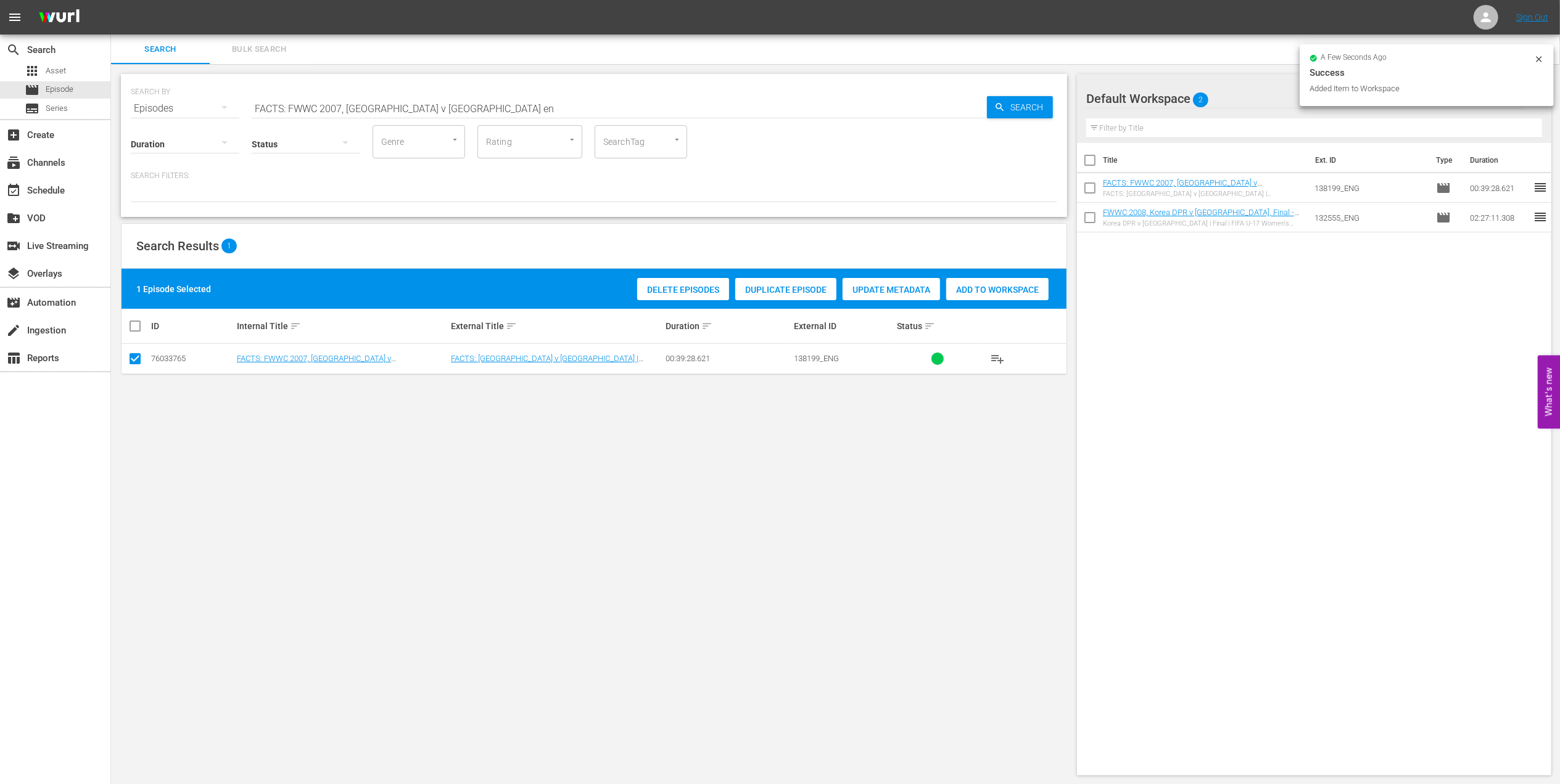
drag, startPoint x: 449, startPoint y: 111, endPoint x: 131, endPoint y: 104, distance: 318.1
click at [131, 104] on div "SEARCH BY Search By Episodes Search ID, Title, Description, Keywords, or Catego…" at bounding box center [594, 101] width 926 height 44
paste input "WWC 2007, Germany v Brazil, Final - FMR"
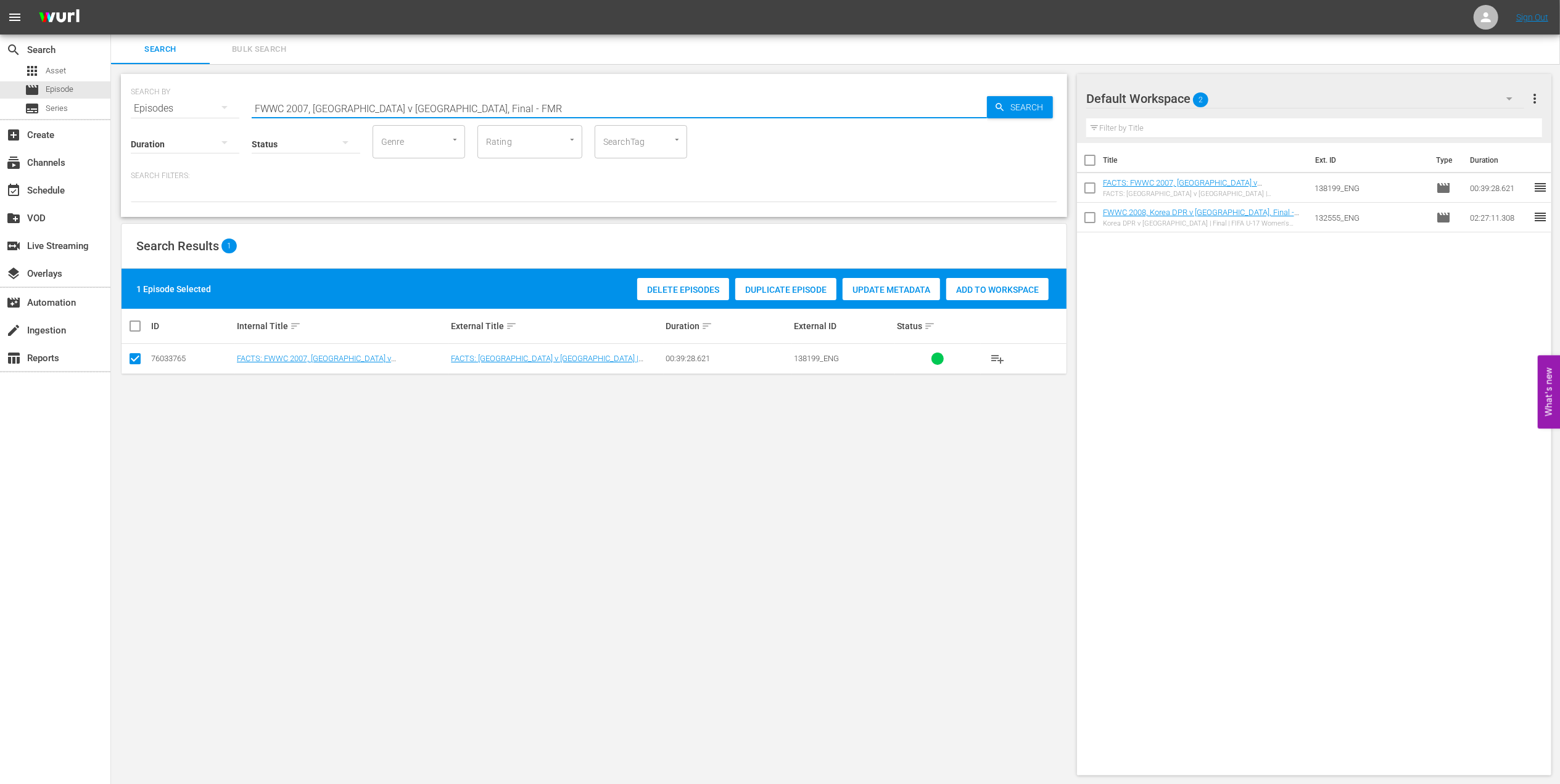
click at [497, 108] on input "FWWC 2007, Germany v Brazil, Final - FMR" at bounding box center [619, 108] width 735 height 30
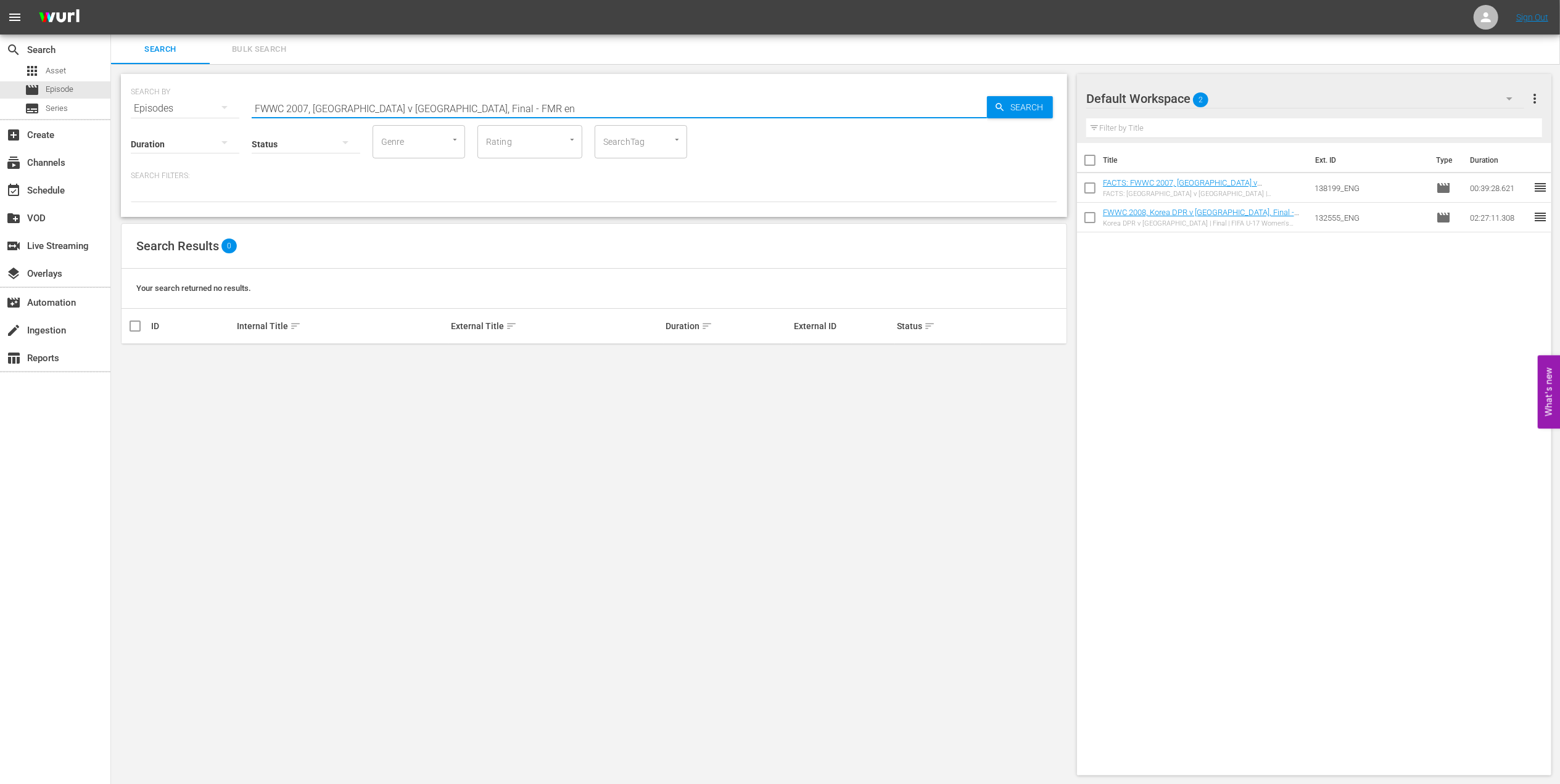
drag, startPoint x: 469, startPoint y: 108, endPoint x: 391, endPoint y: 108, distance: 78.0
click at [391, 108] on input "FWWC 2007, Germany v Brazil, Final - FMR en" at bounding box center [619, 108] width 735 height 30
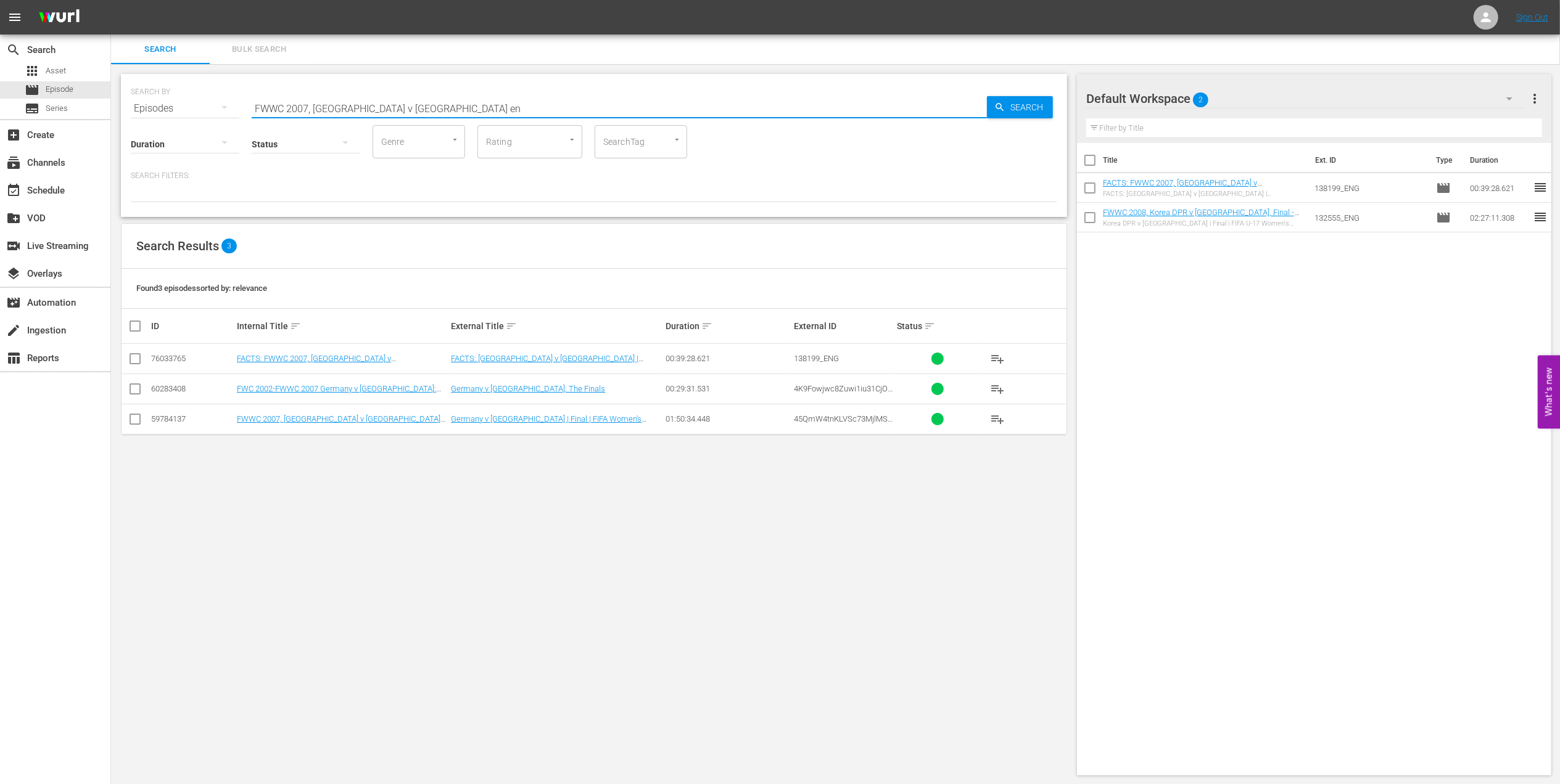
type input "FWWC 2007, Germany v Brazil en"
click at [137, 361] on input "checkbox" at bounding box center [135, 361] width 14 height 14
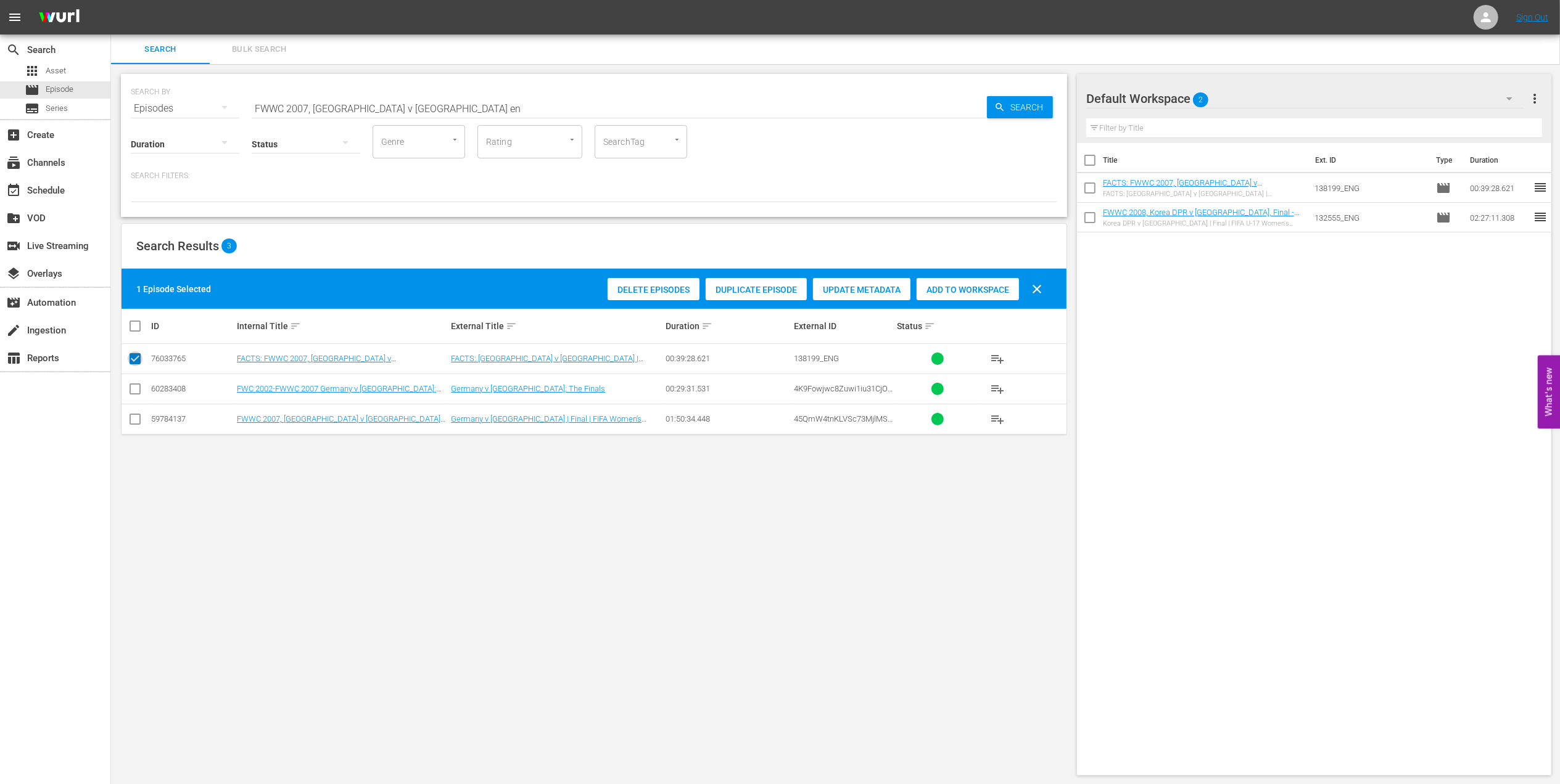
click at [135, 354] on input "checkbox" at bounding box center [135, 361] width 14 height 14
checkbox input "false"
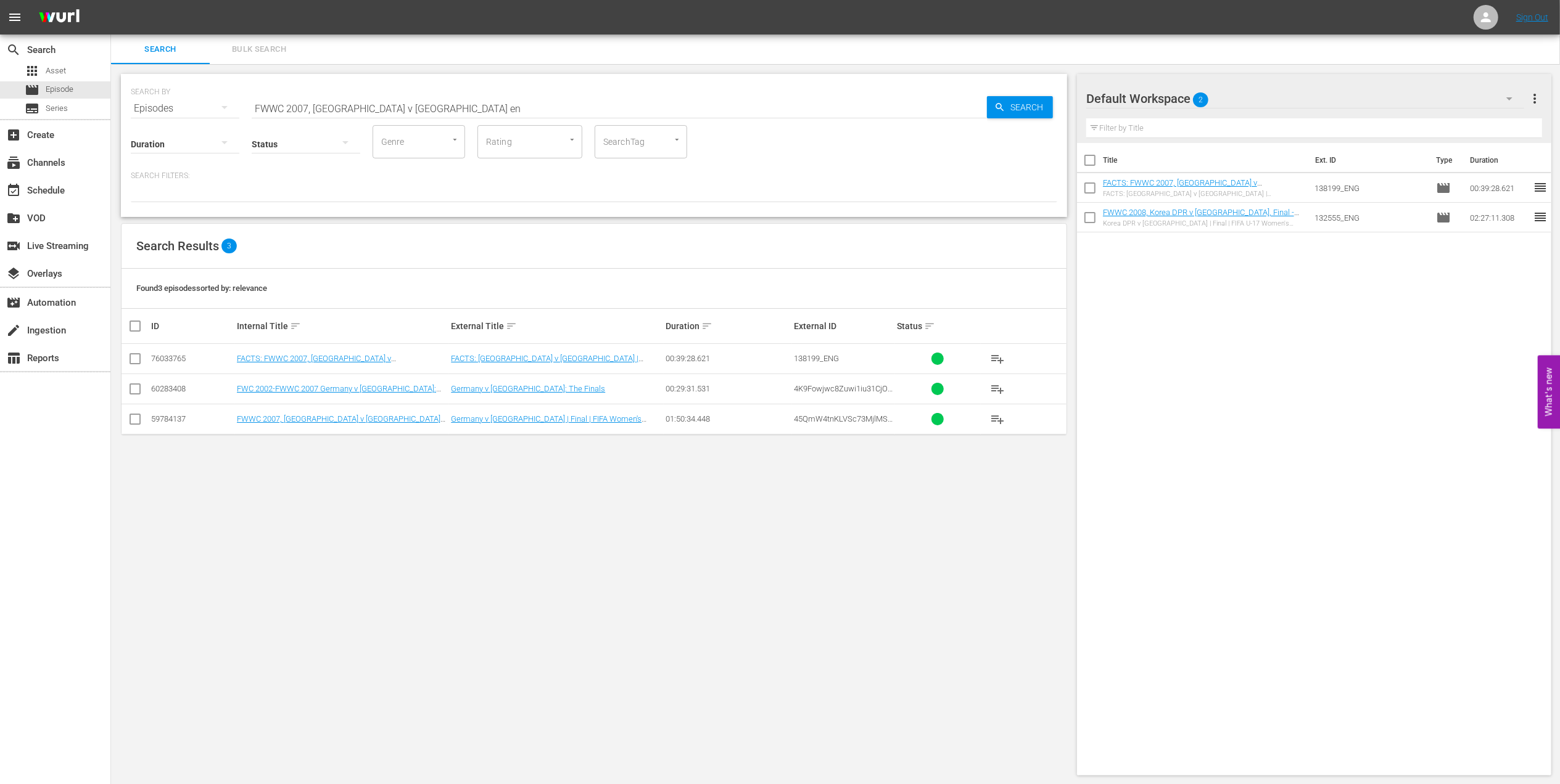
click at [135, 421] on input "checkbox" at bounding box center [135, 421] width 14 height 14
checkbox input "true"
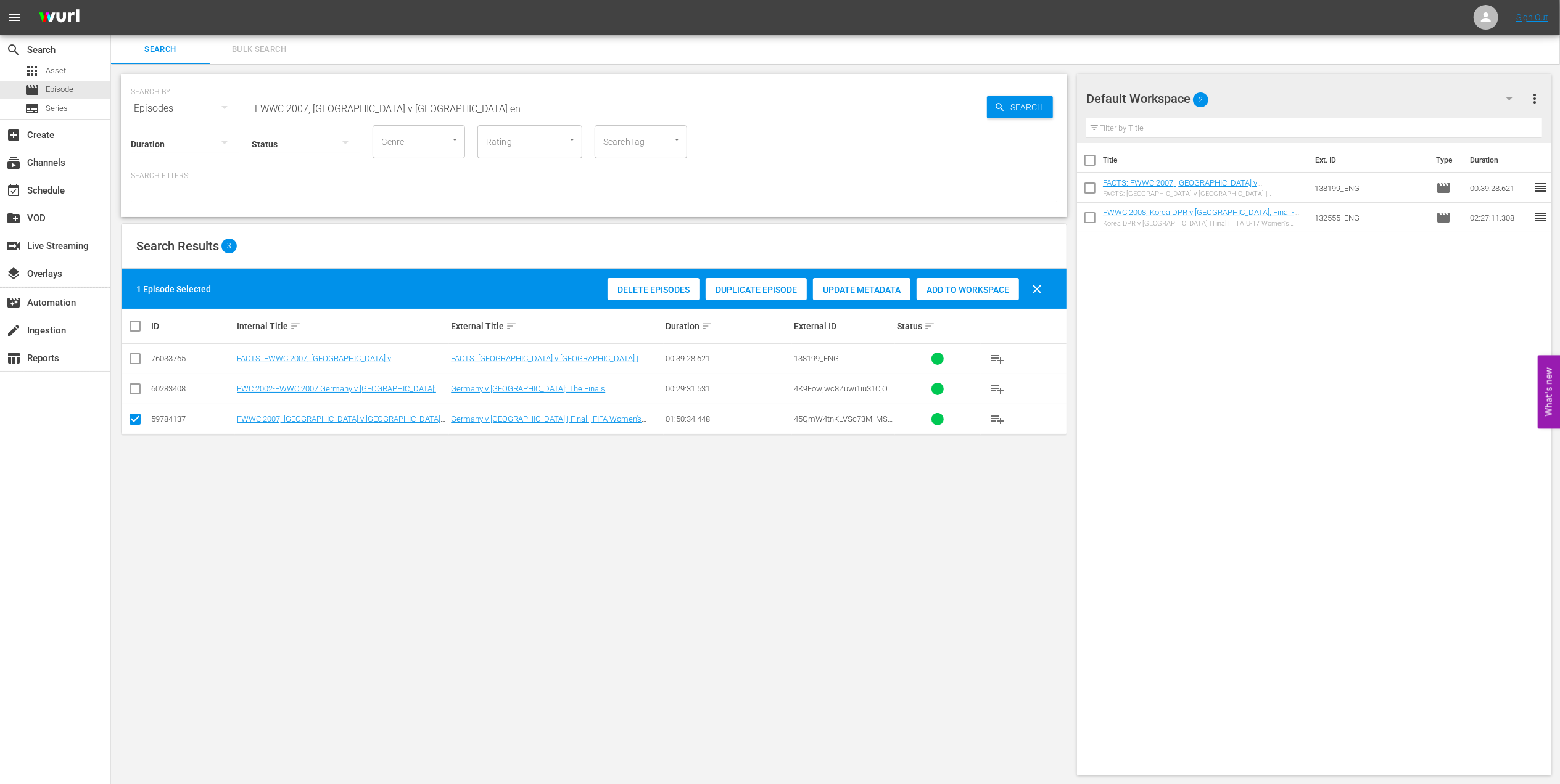
click at [966, 292] on span "Add to Workspace" at bounding box center [967, 290] width 102 height 10
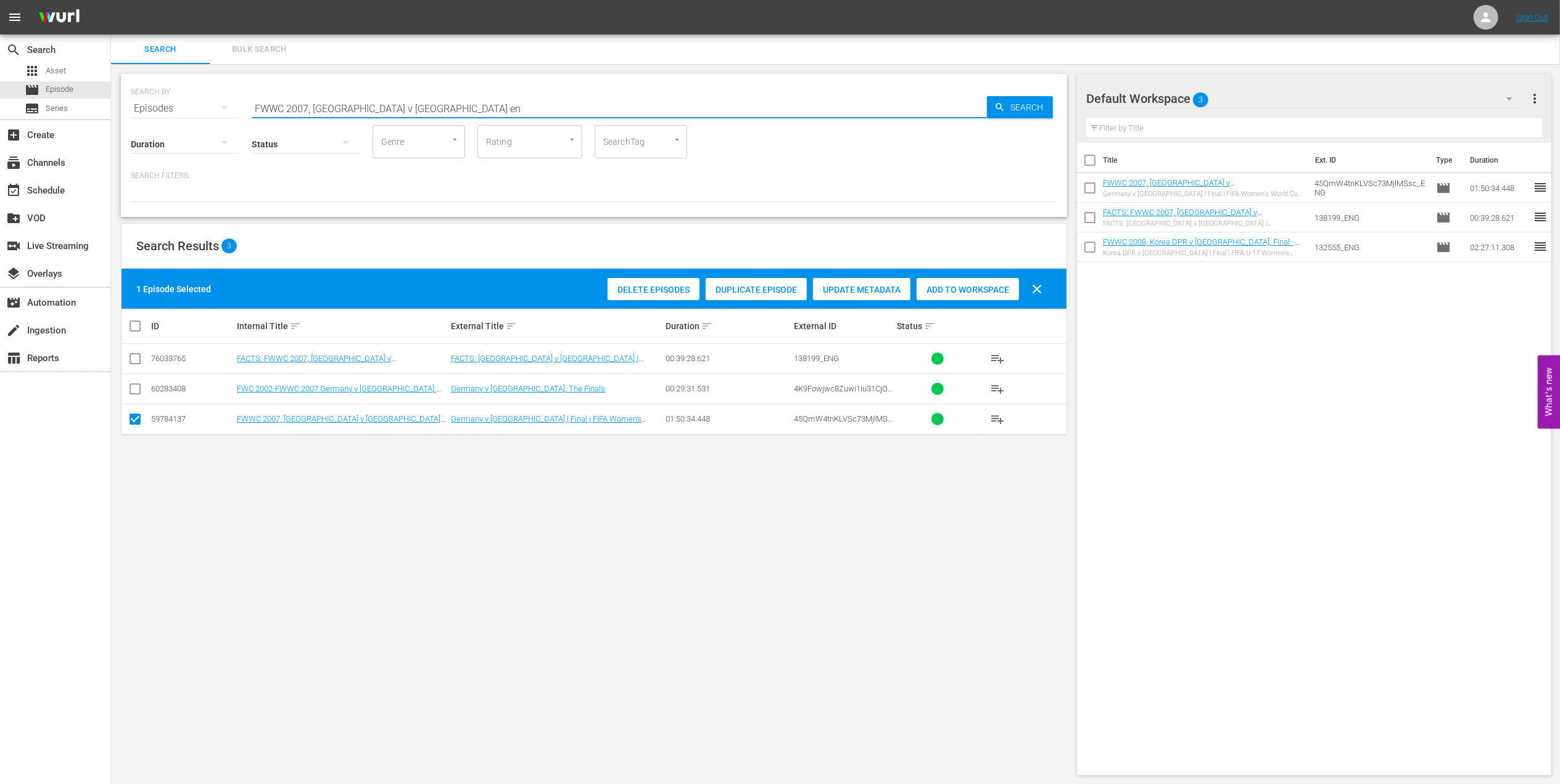
drag, startPoint x: 410, startPoint y: 102, endPoint x: 215, endPoint y: 104, distance: 195.0
click at [162, 102] on div "SEARCH BY Search By Episodes Search ID, Title, Description, Keywords, or Catego…" at bounding box center [594, 101] width 926 height 44
paste input "Eyes of the World S1EP1, Record Breaker: Marta"
click at [489, 99] on input "Eyes of the World S1EP1, Record Breaker: Marta" at bounding box center [619, 108] width 735 height 30
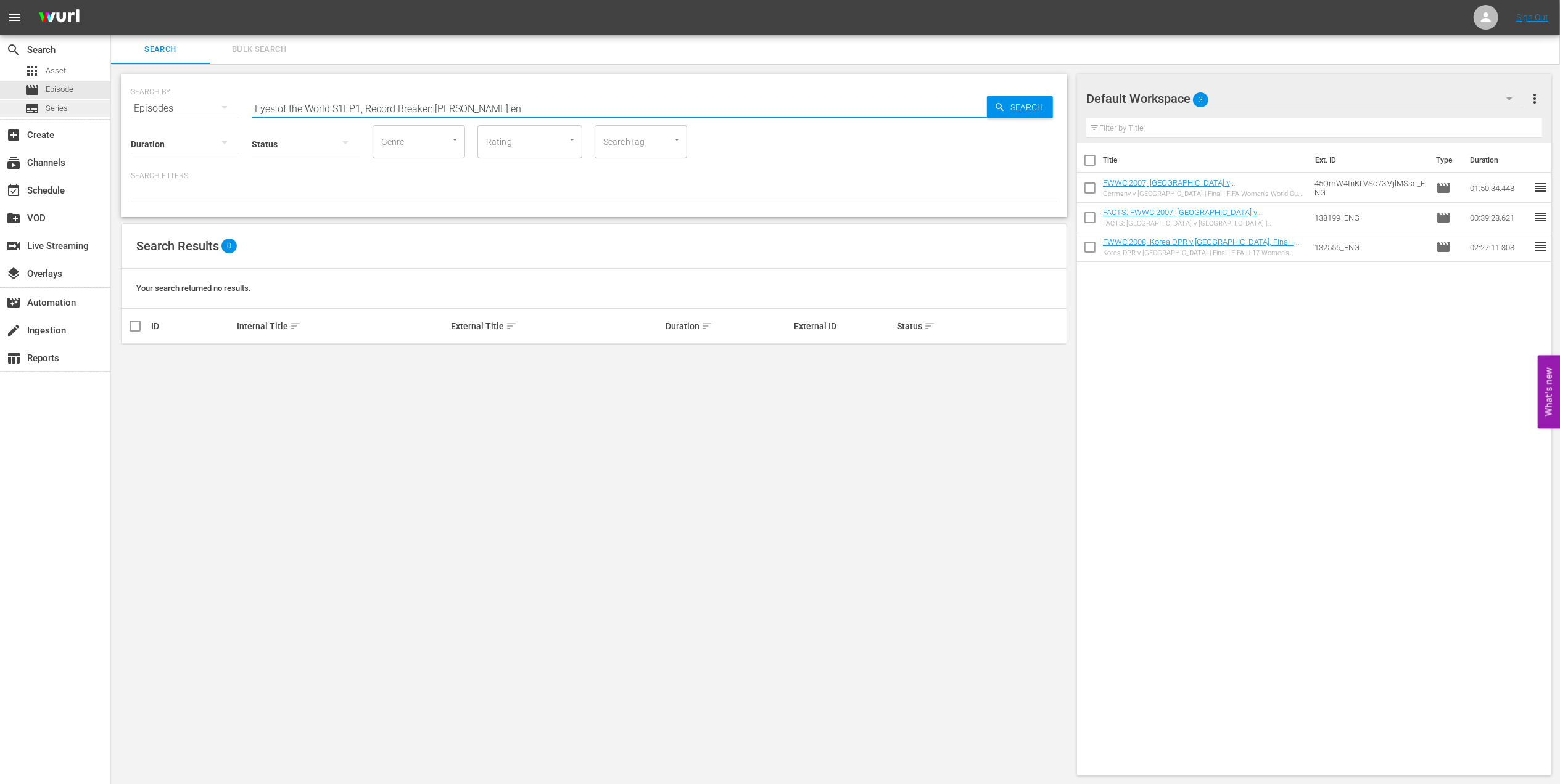
drag, startPoint x: 366, startPoint y: 105, endPoint x: 18, endPoint y: 111, distance: 348.1
click at [111, 0] on div "search Search apps Asset movie Episode subtitles Series add_box Create subscrip…" at bounding box center [834, 0] width 1448 height 0
type input "Record Breaker: Marta en"
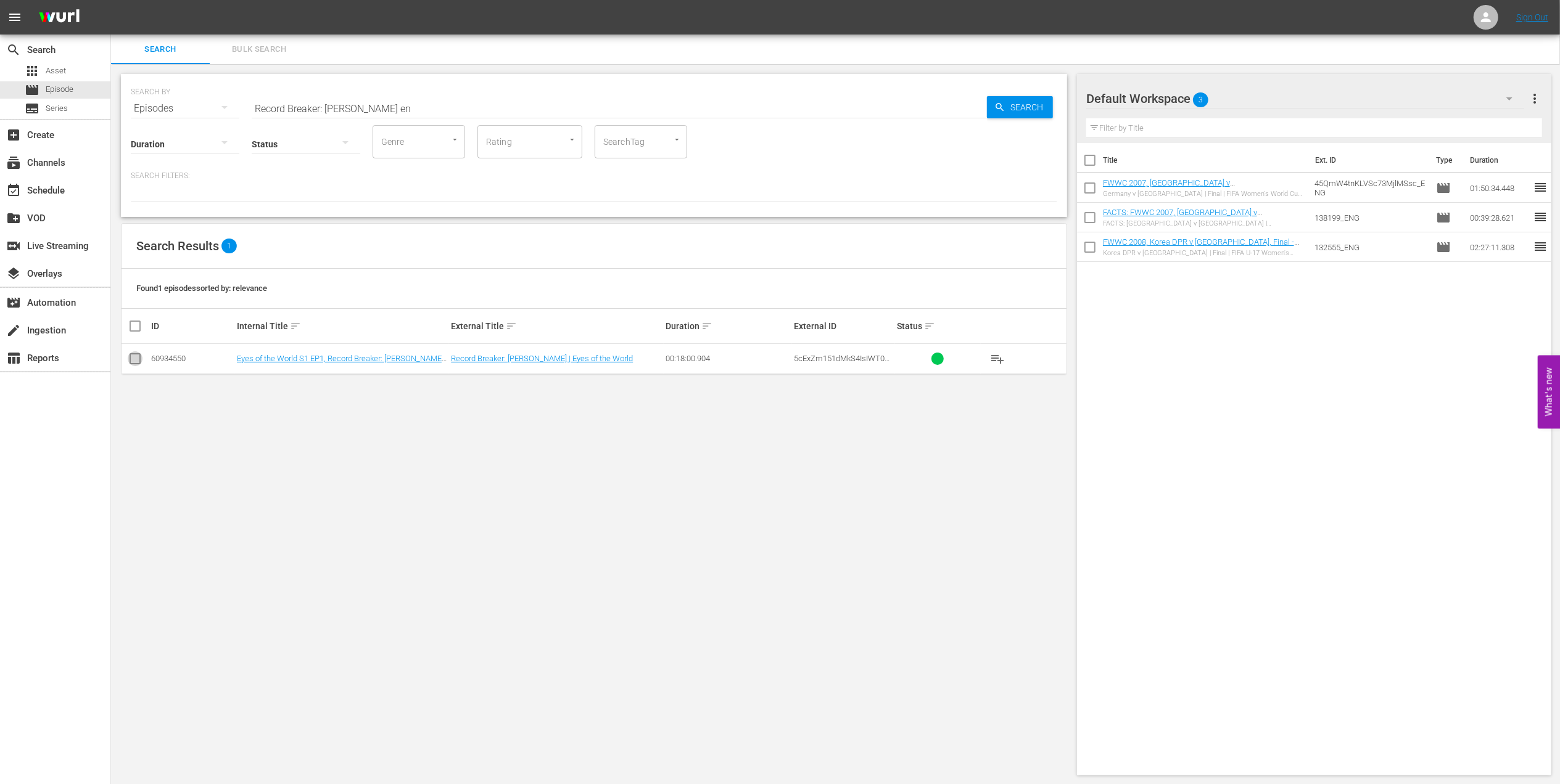
click at [138, 354] on input "checkbox" at bounding box center [135, 361] width 14 height 14
checkbox input "true"
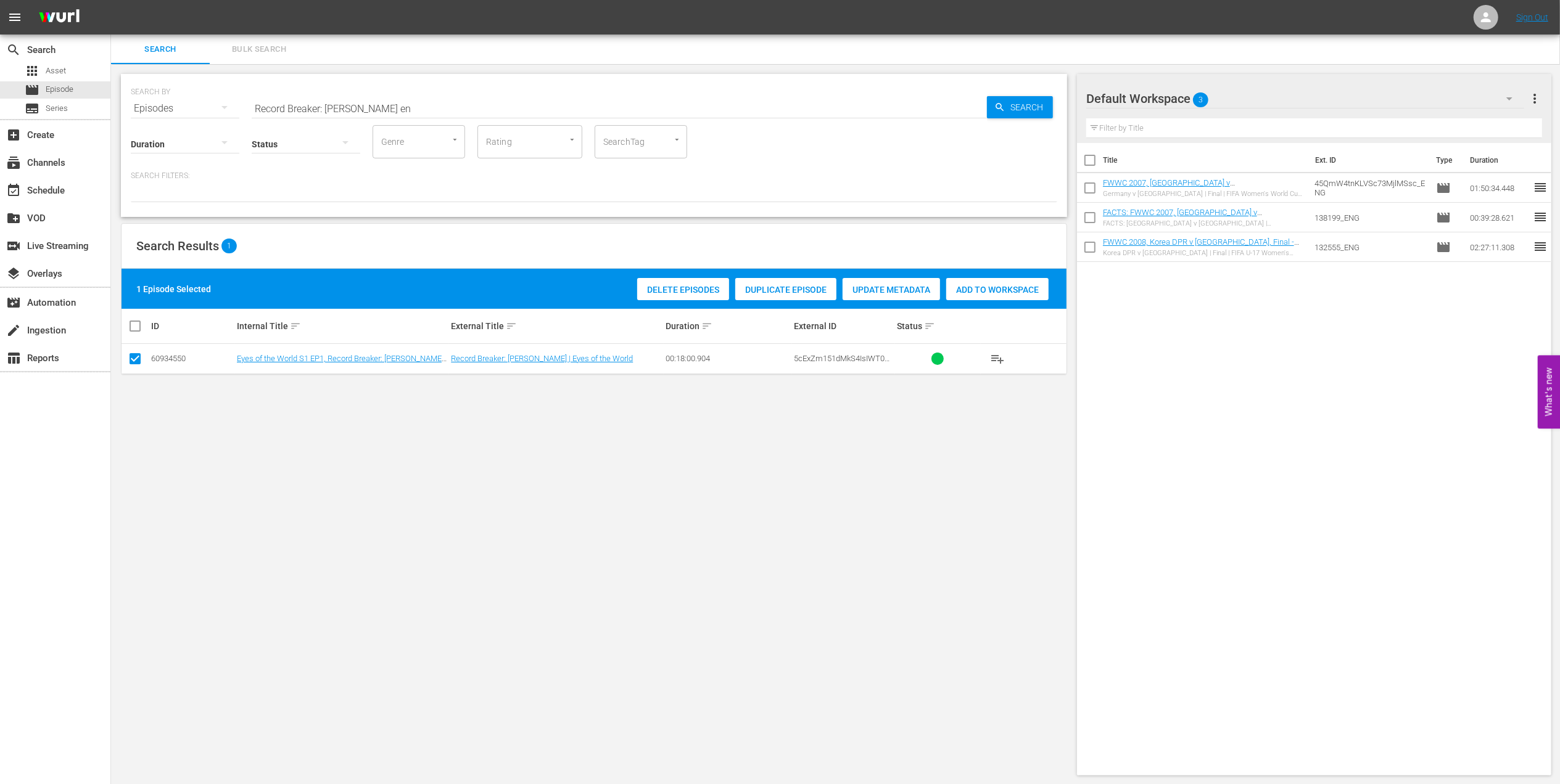
click at [984, 283] on div "Add to Workspace" at bounding box center [997, 290] width 102 height 24
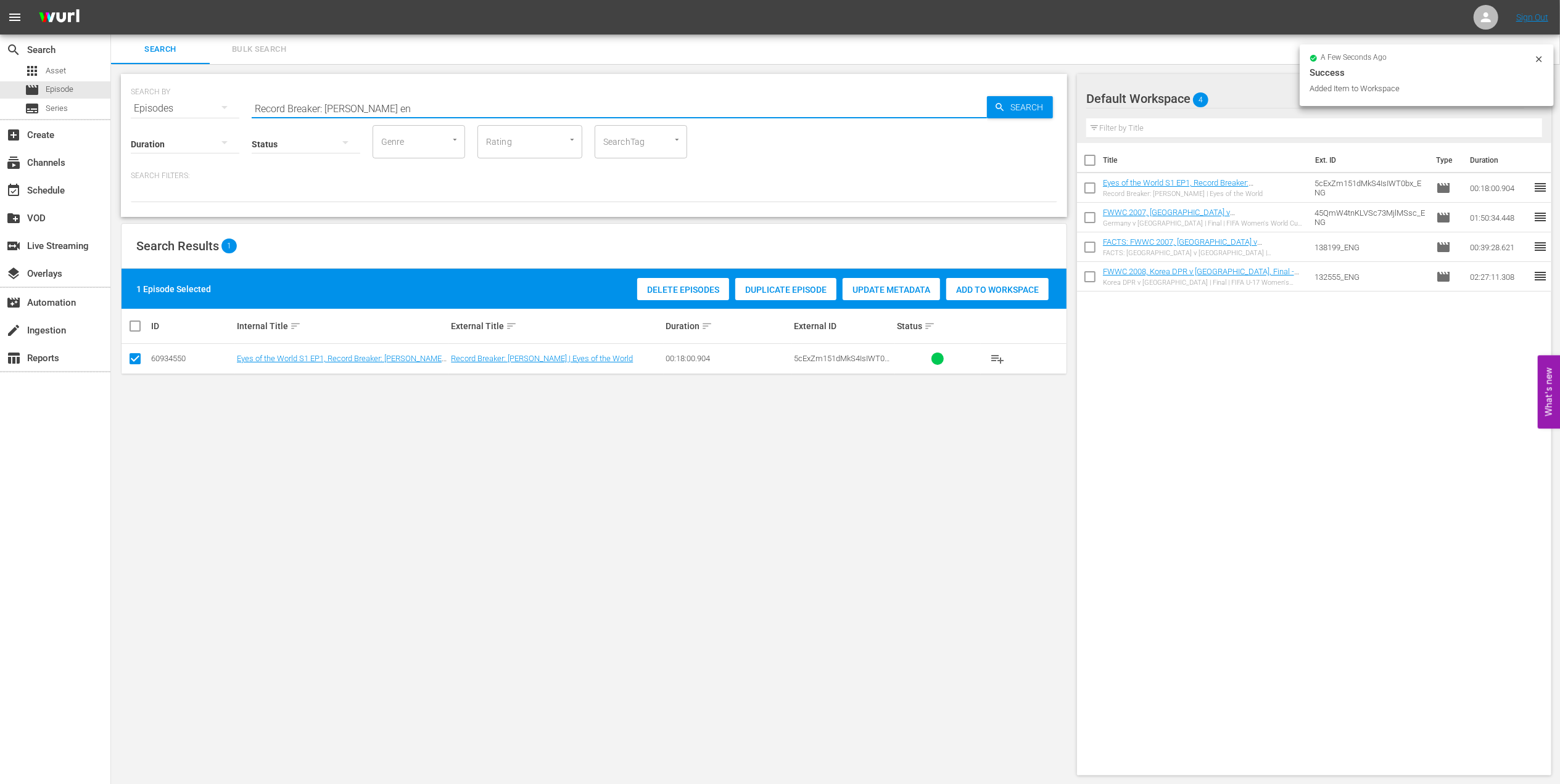
drag, startPoint x: 279, startPoint y: 107, endPoint x: 217, endPoint y: 107, distance: 62.0
click at [175, 107] on div "SEARCH BY Search By Episodes Search ID, Title, Description, Keywords, or Catego…" at bounding box center [594, 101] width 926 height 44
paste input "FWWC 2023, Australia v Nigeria, Group Stage - FMR"
click at [526, 105] on input "FWWC 2023, Australia v Nigeria, Group Stage - FMR" at bounding box center [619, 108] width 735 height 30
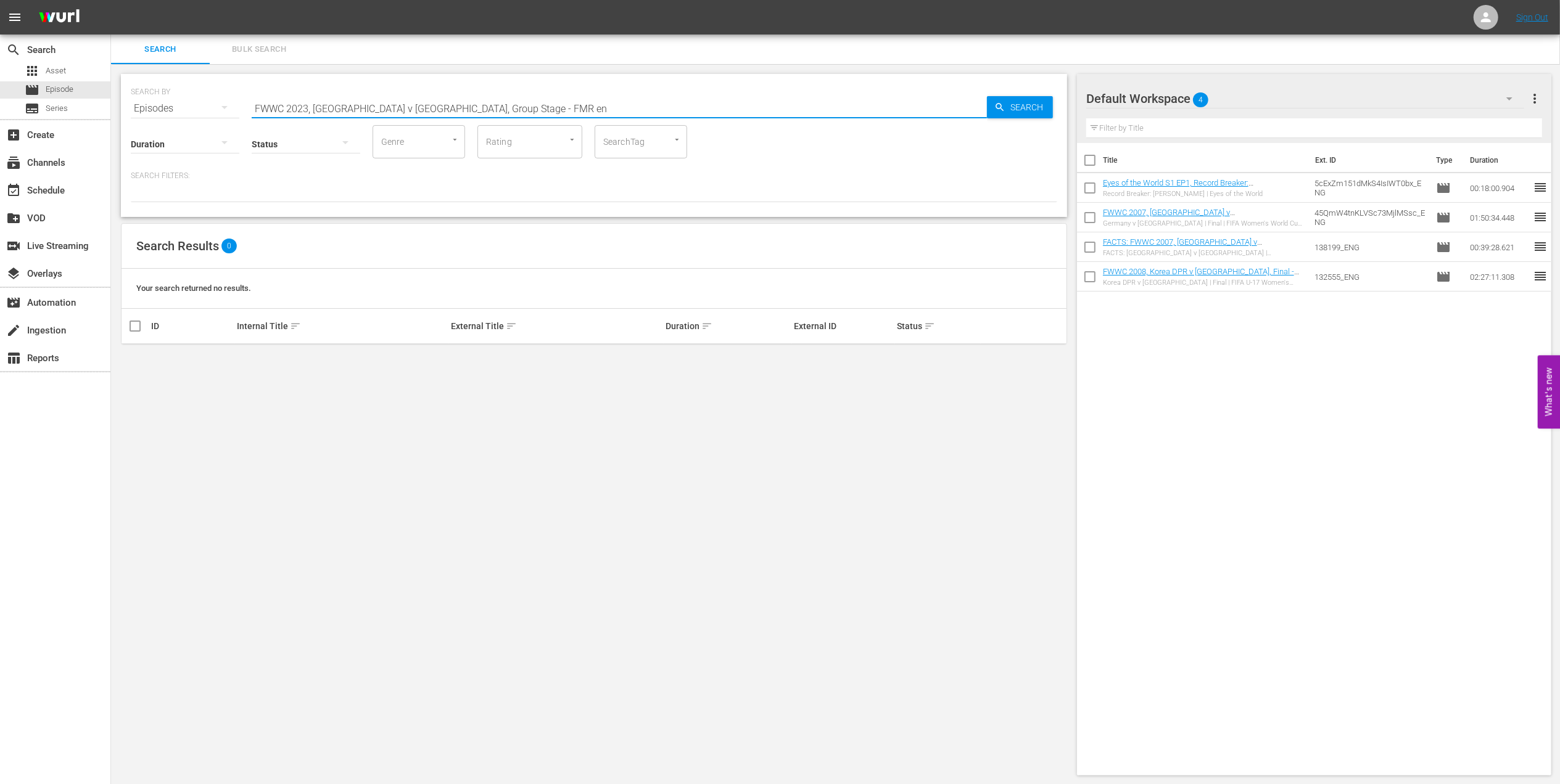
drag, startPoint x: 476, startPoint y: 104, endPoint x: 398, endPoint y: 107, distance: 78.1
click at [398, 107] on input "FWWC 2023, Australia v Nigeria, Group Stage - FMR en" at bounding box center [619, 108] width 735 height 30
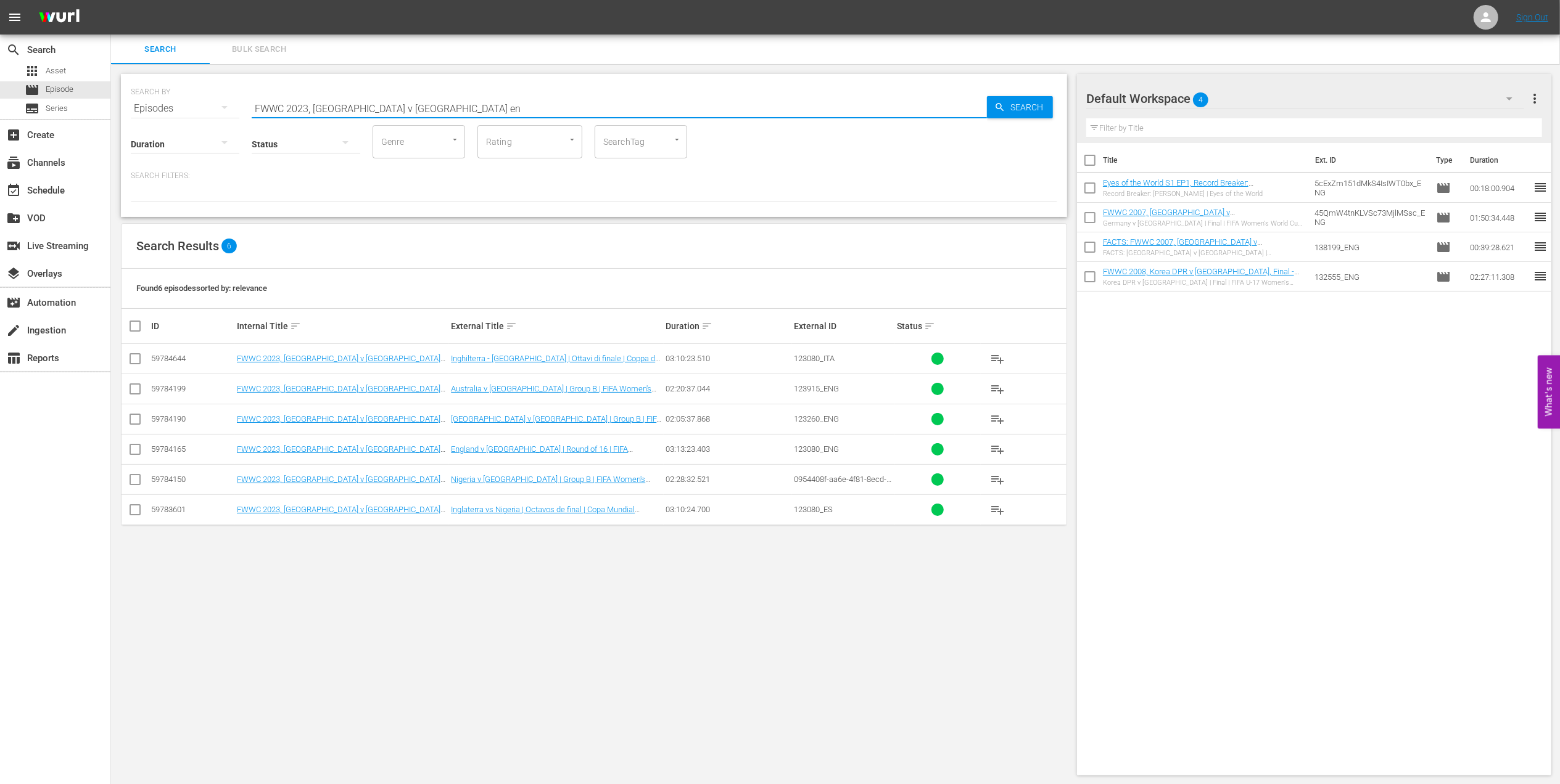
type input "FWWC 2023, Australia v Nigeria en"
drag, startPoint x: 136, startPoint y: 391, endPoint x: 163, endPoint y: 390, distance: 27.0
click at [136, 391] on input "checkbox" at bounding box center [135, 391] width 14 height 14
checkbox input "true"
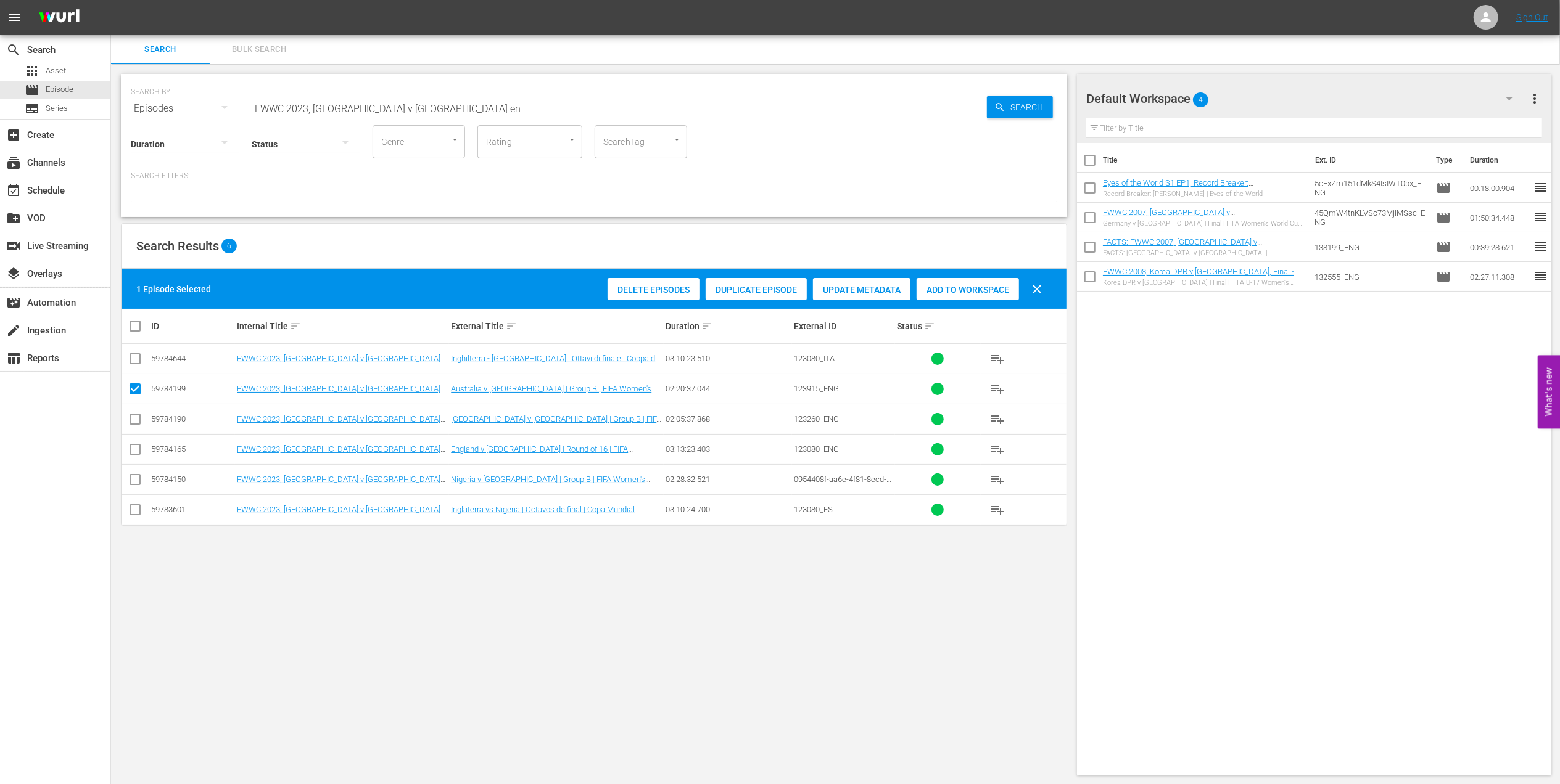
click at [982, 286] on span "Add to Workspace" at bounding box center [967, 290] width 102 height 10
drag, startPoint x: 420, startPoint y: 102, endPoint x: 226, endPoint y: 104, distance: 194.0
click at [226, 104] on div "SEARCH BY Search By Episodes Search ID, Title, Description, Keywords, or Catego…" at bounding box center [594, 101] width 926 height 44
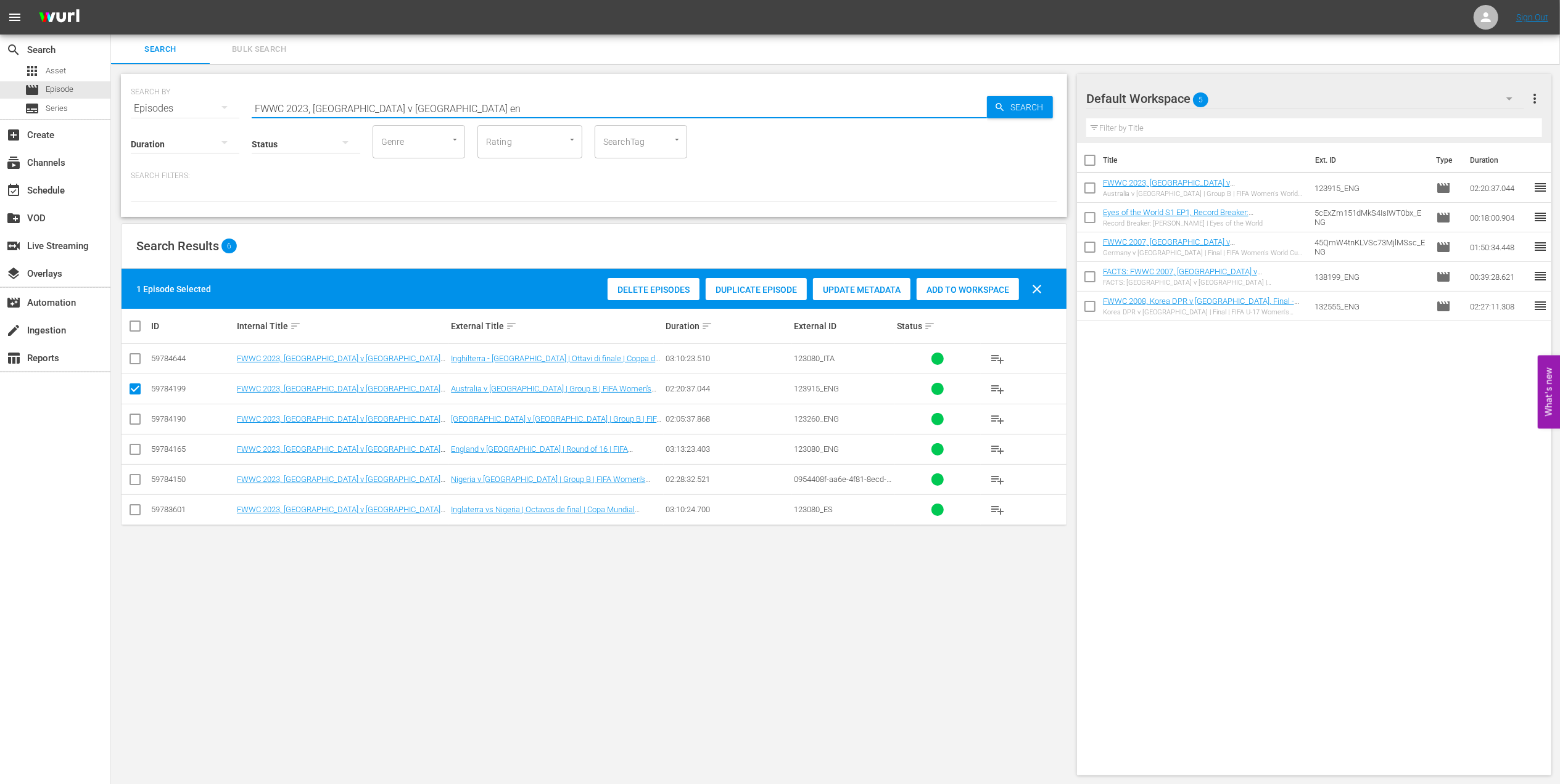
paste input "Korea Republic v Germany, Group Stage - FMR"
click at [559, 102] on input "FWWC 2023, Korea Republic v Germany, Group Stage - FMR" at bounding box center [619, 108] width 735 height 30
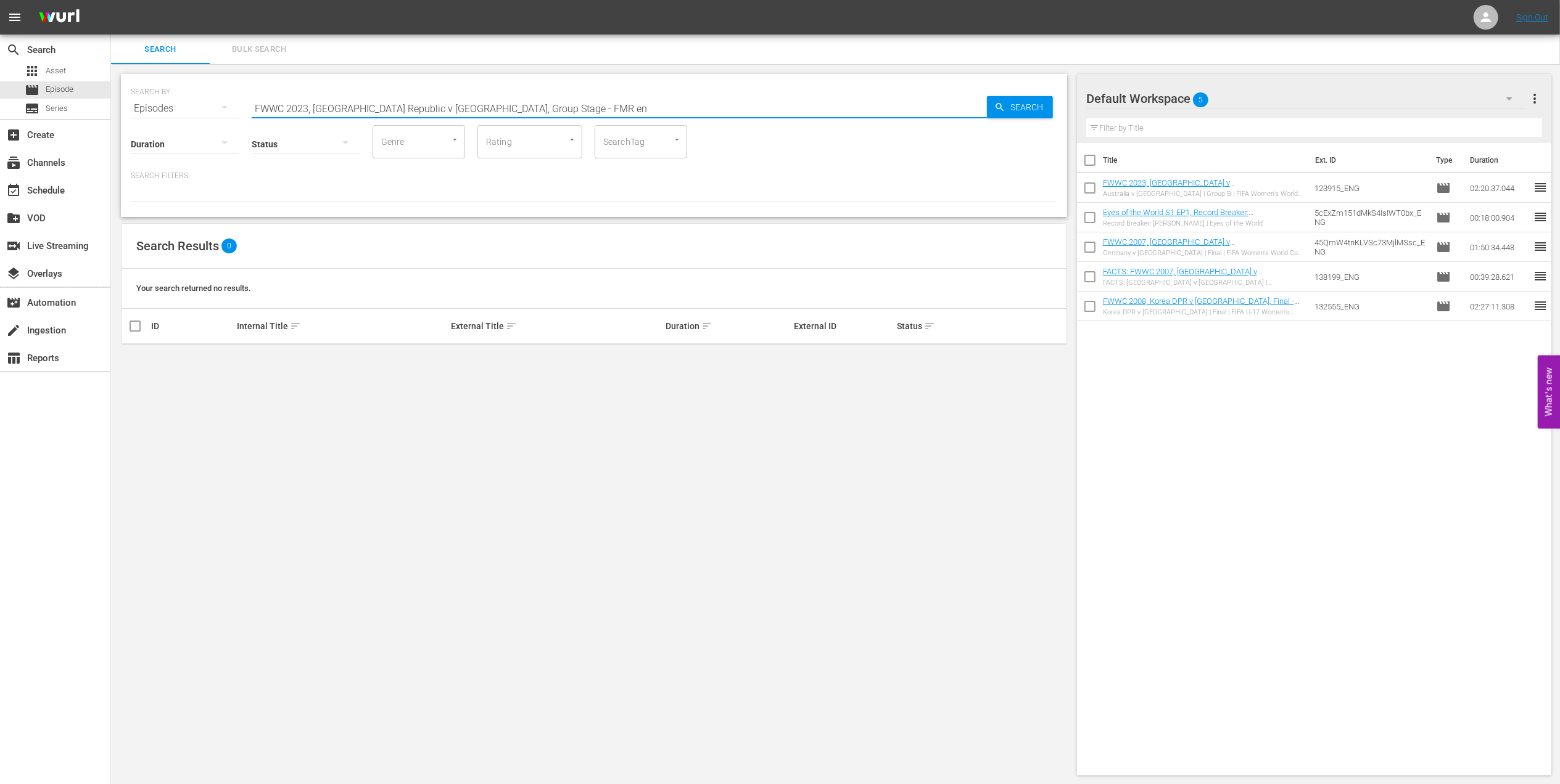
drag, startPoint x: 538, startPoint y: 109, endPoint x: 433, endPoint y: 108, distance: 105.0
click at [433, 108] on input "FWWC 2023, Korea Republic v Germany, Group Stage - FMR en" at bounding box center [619, 108] width 735 height 30
type input "FWWC 2023, Korea Republic v Germany en"
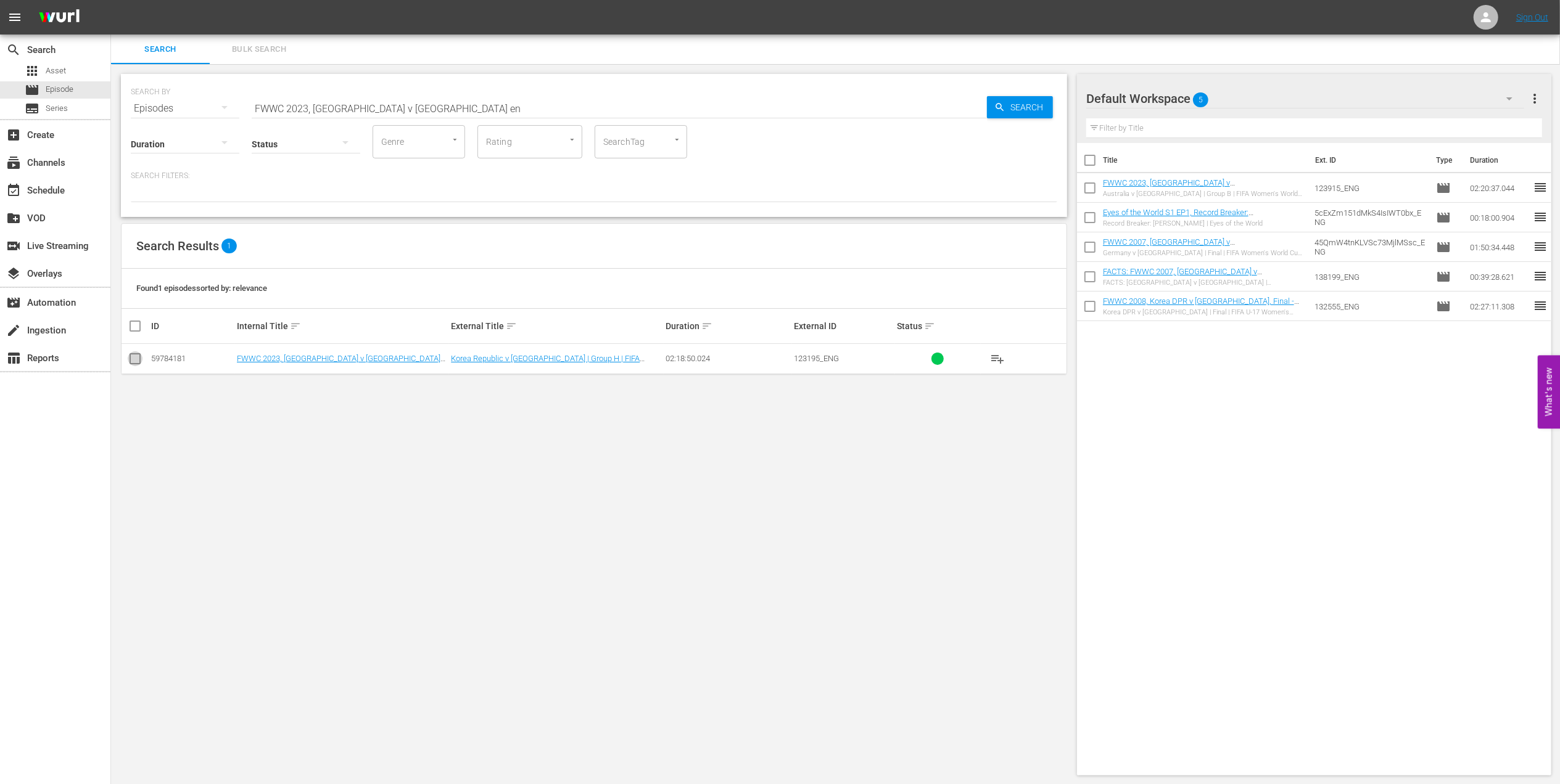
click at [140, 356] on input "checkbox" at bounding box center [135, 361] width 14 height 14
checkbox input "true"
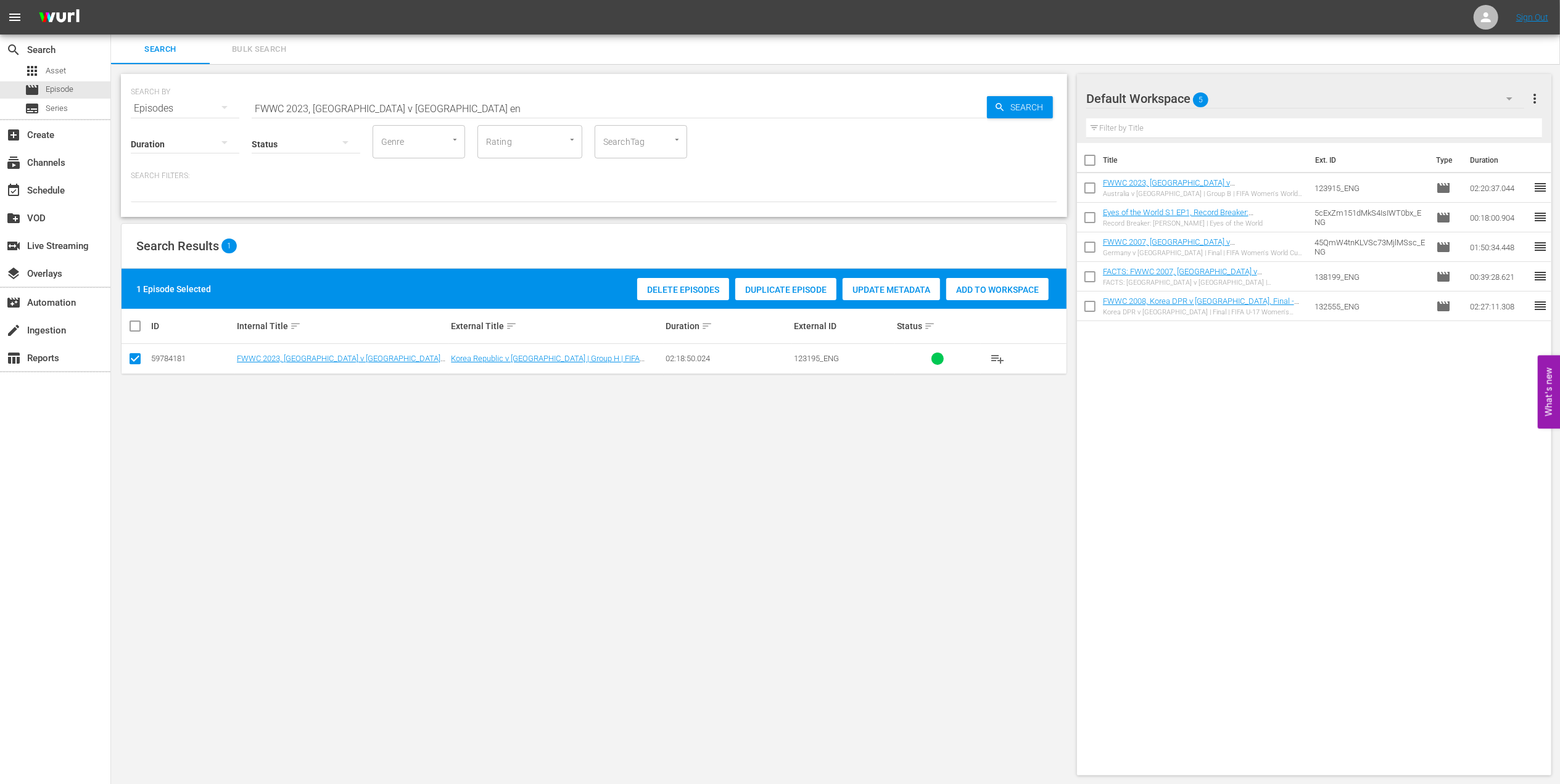
click at [1010, 288] on span "Add to Workspace" at bounding box center [997, 290] width 102 height 10
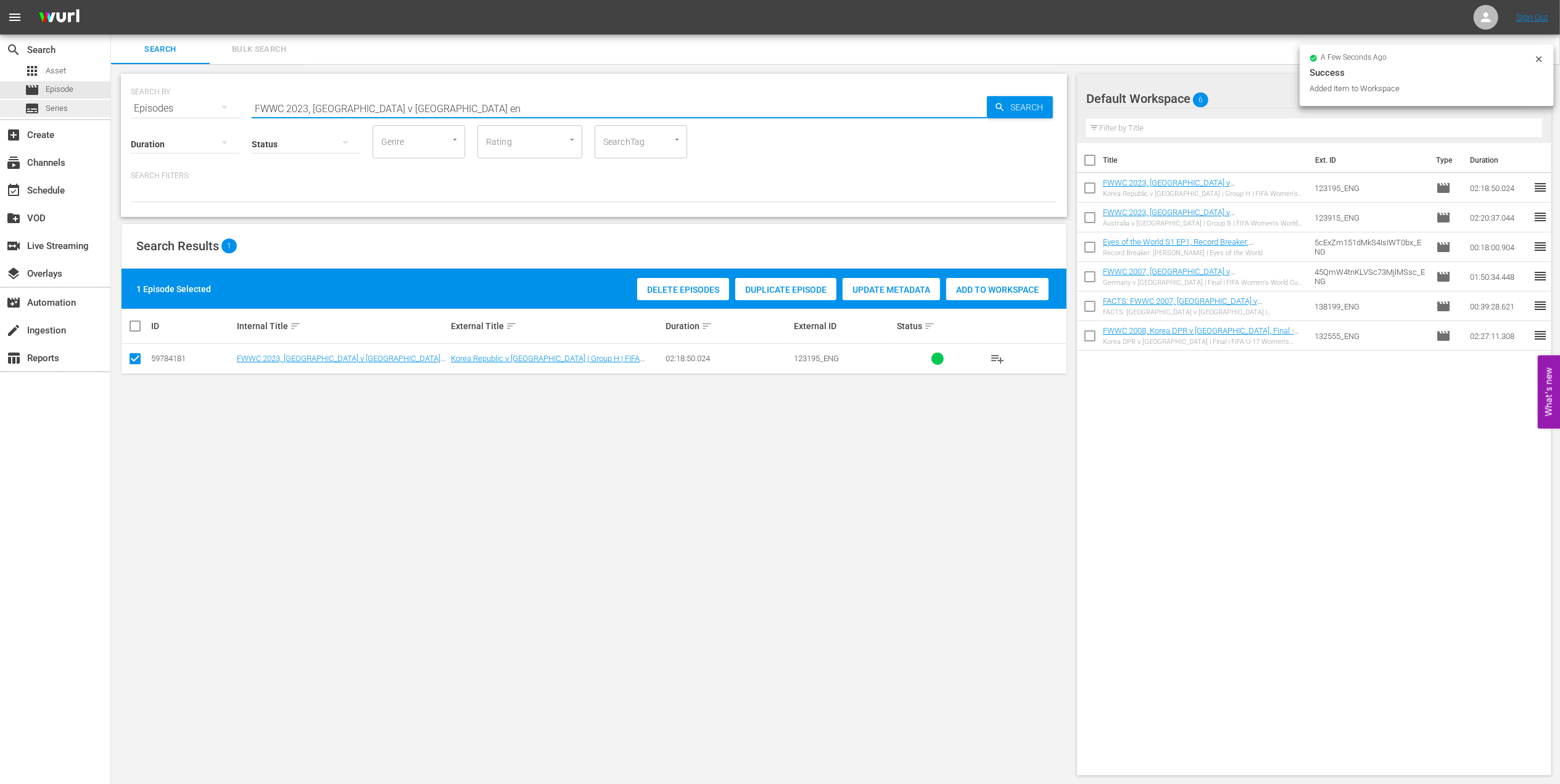
drag, startPoint x: 467, startPoint y: 106, endPoint x: 100, endPoint y: 106, distance: 367.0
click at [111, 0] on div "search Search apps Asset movie Episode subtitles Series add_box Create subscrip…" at bounding box center [834, 0] width 1448 height 0
paste input "Icons EP1, Wendie Renard"
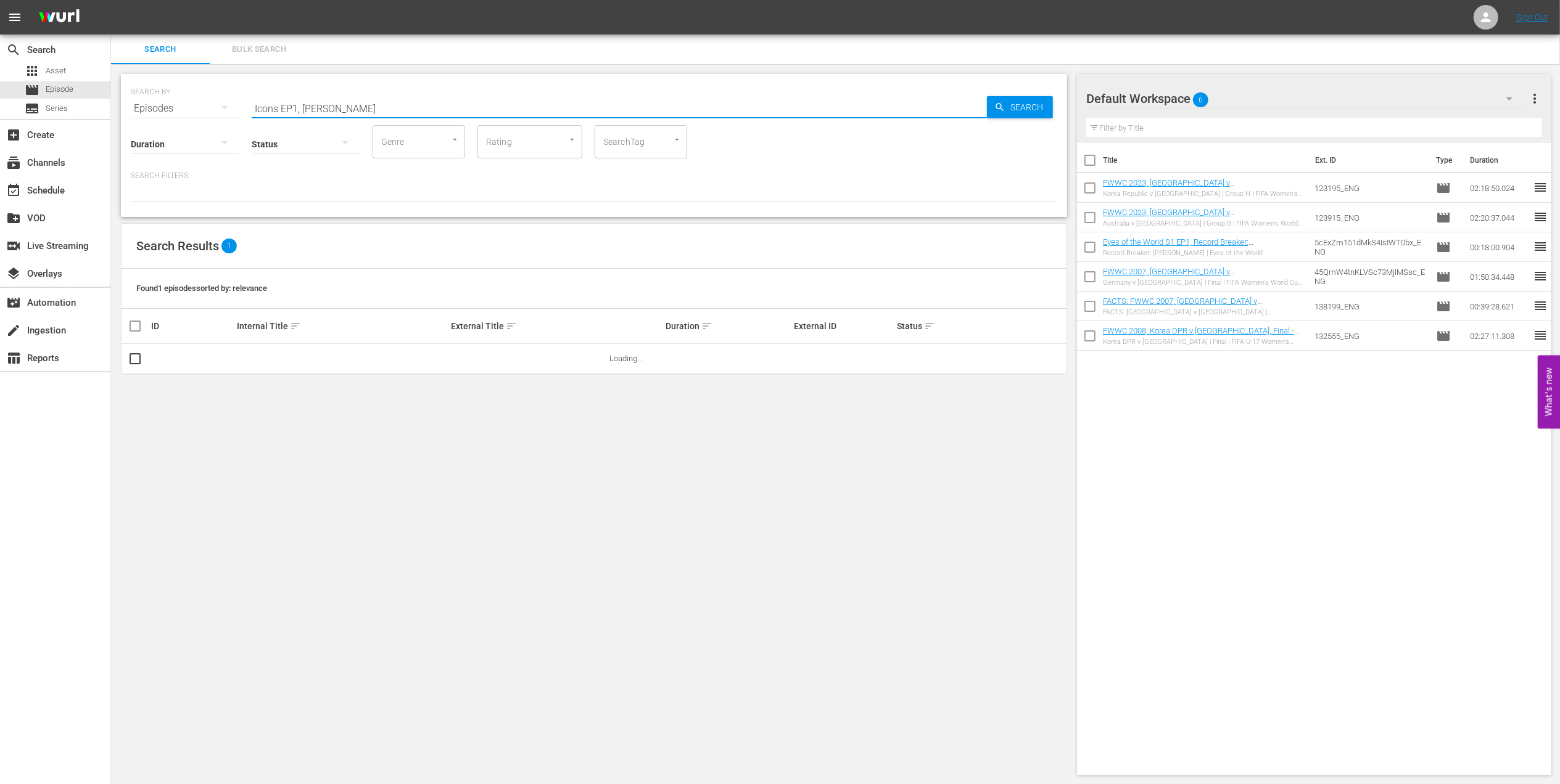
click at [454, 111] on input "Icons EP1, Wendie Renard" at bounding box center [619, 108] width 735 height 30
type input "Icons EP1, Wendie Renard en"
click at [132, 354] on input "checkbox" at bounding box center [135, 361] width 14 height 14
checkbox input "true"
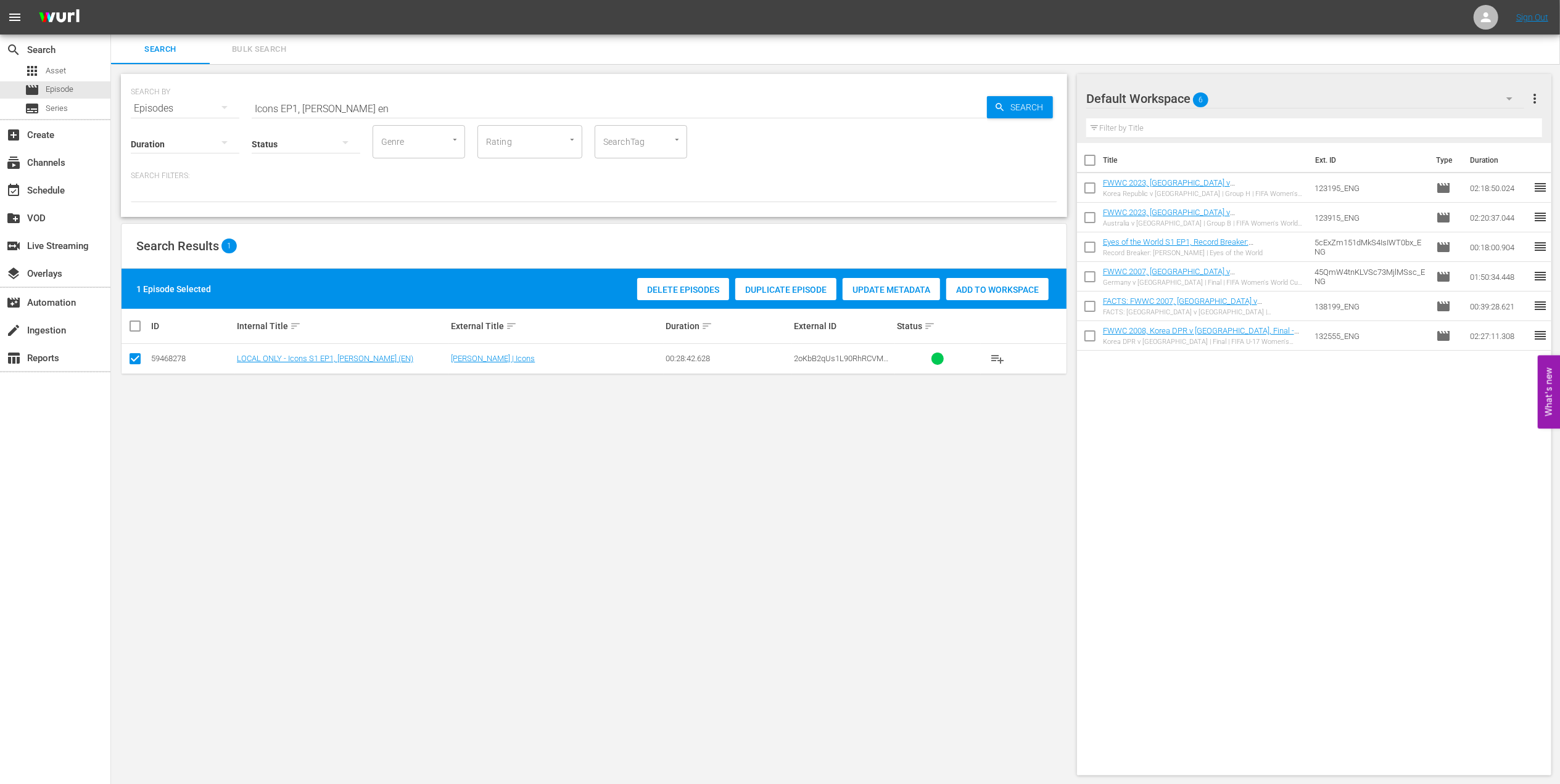
click at [981, 283] on div "Add to Workspace" at bounding box center [997, 290] width 102 height 24
drag, startPoint x: 393, startPoint y: 106, endPoint x: 178, endPoint y: 104, distance: 215.0
click at [178, 104] on div "SEARCH BY Search By Episodes Search ID, Title, Description, Keywords, or Catego…" at bounding box center [594, 101] width 926 height 44
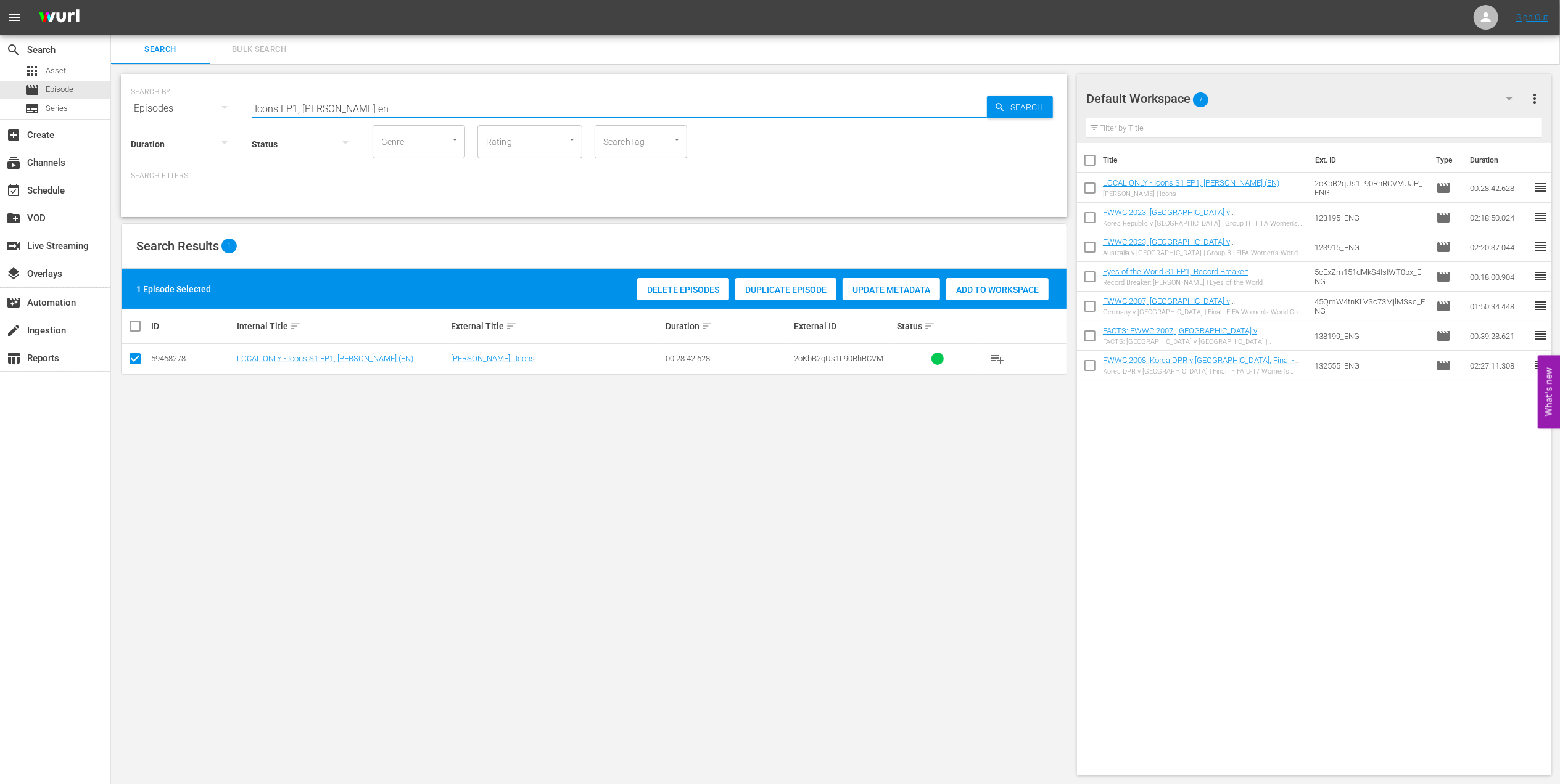
paste input "Host Nation Victories"
click at [413, 105] on input "Host Nation Victories" at bounding box center [619, 108] width 735 height 30
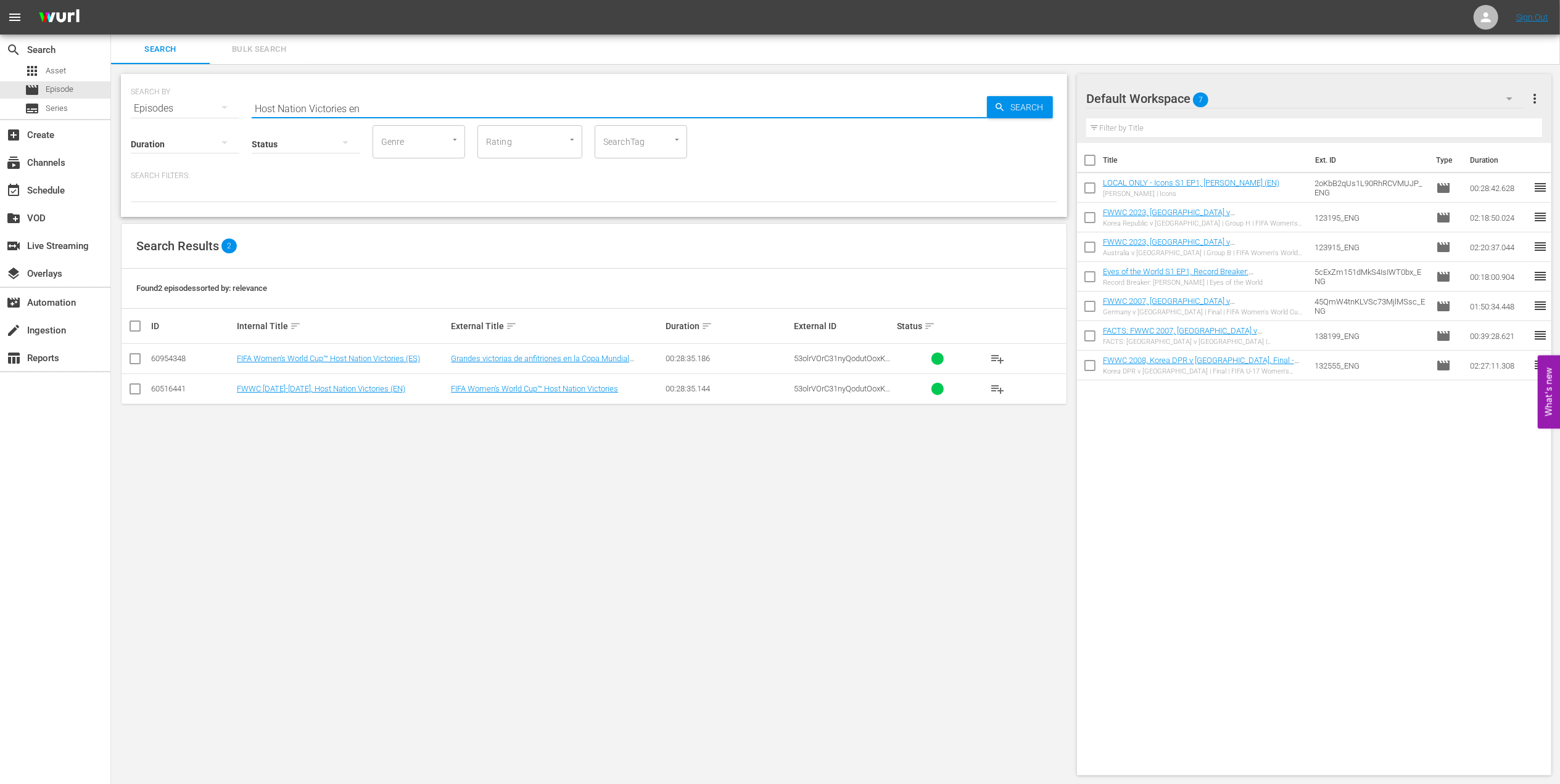
type input "Host Nation Victories en"
drag, startPoint x: 139, startPoint y: 388, endPoint x: 361, endPoint y: 376, distance: 222.3
click at [141, 390] on input "checkbox" at bounding box center [135, 391] width 14 height 14
checkbox input "true"
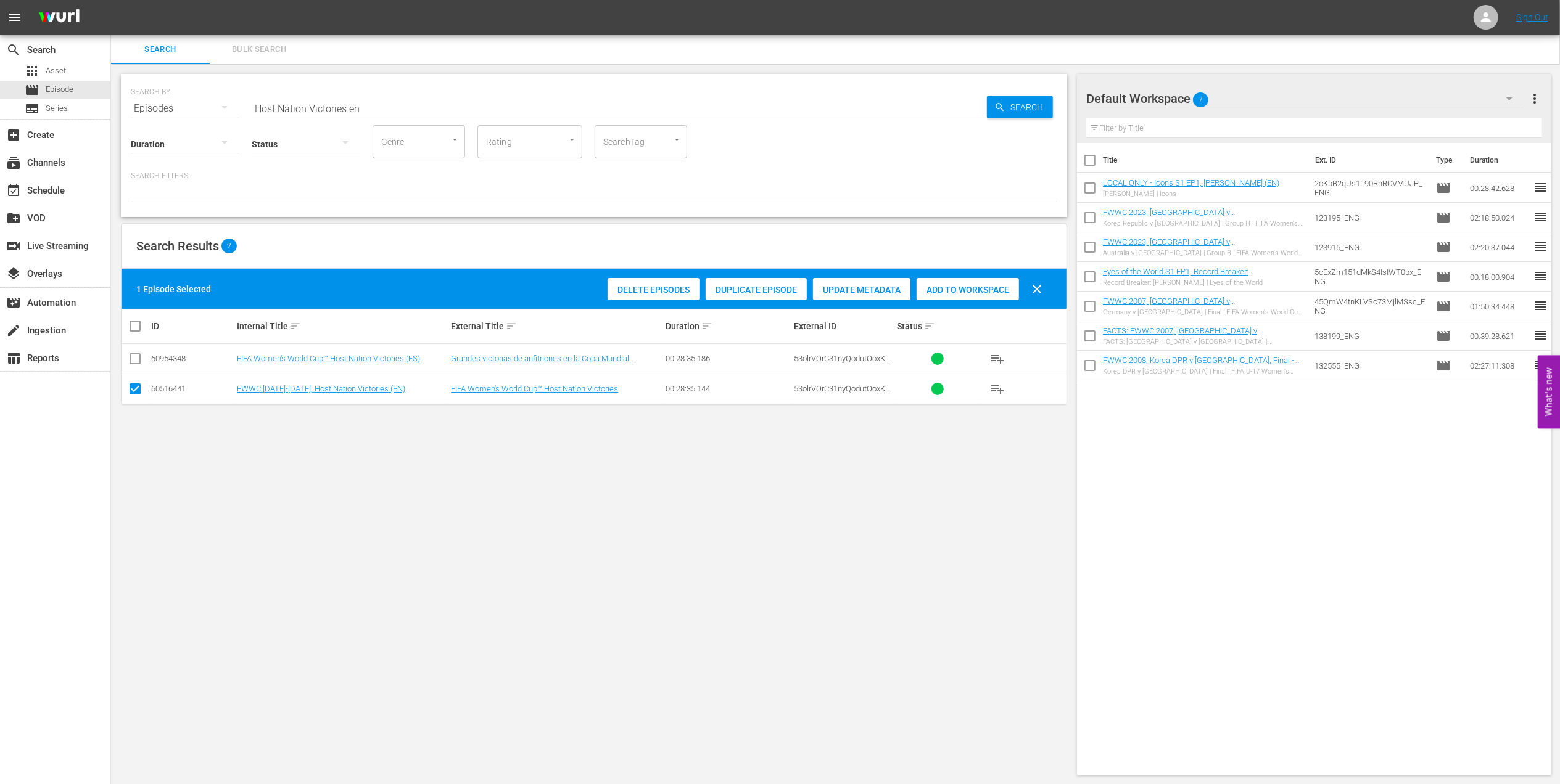
click at [949, 294] on span "Add to Workspace" at bounding box center [967, 290] width 102 height 10
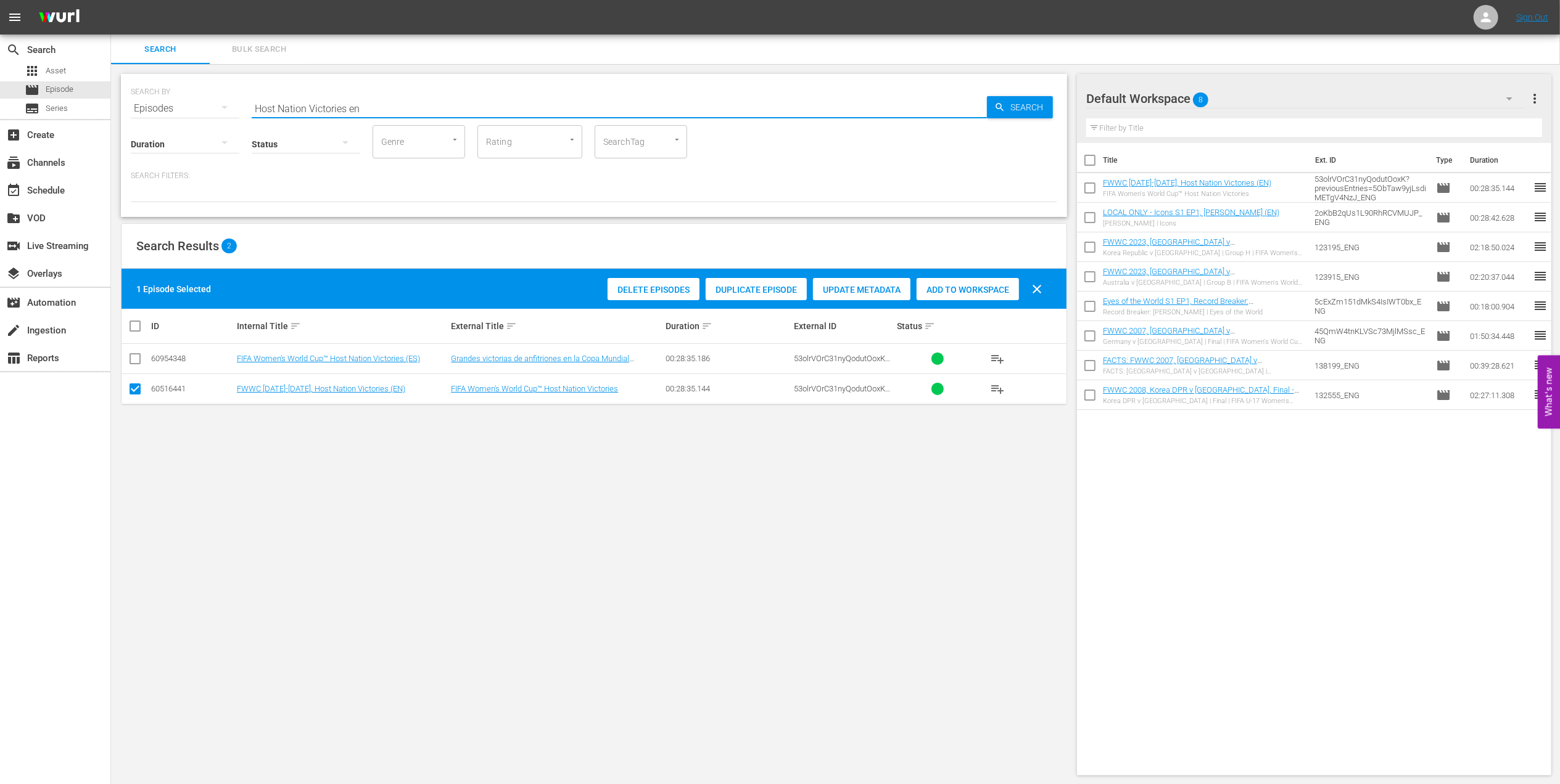
drag, startPoint x: 375, startPoint y: 108, endPoint x: 236, endPoint y: 108, distance: 139.0
click at [198, 106] on div "SEARCH BY Search By Episodes Search ID, Title, Description, Keywords, or Catego…" at bounding box center [594, 101] width 926 height 44
paste input "France v Korea Republic | Group A | FIFA Women's World Cup 2019 | Full Match Re…"
click at [643, 102] on input "France v Korea Republic | Group A | FIFA Women's World Cup 2019 | Full Match Re…" at bounding box center [619, 108] width 735 height 30
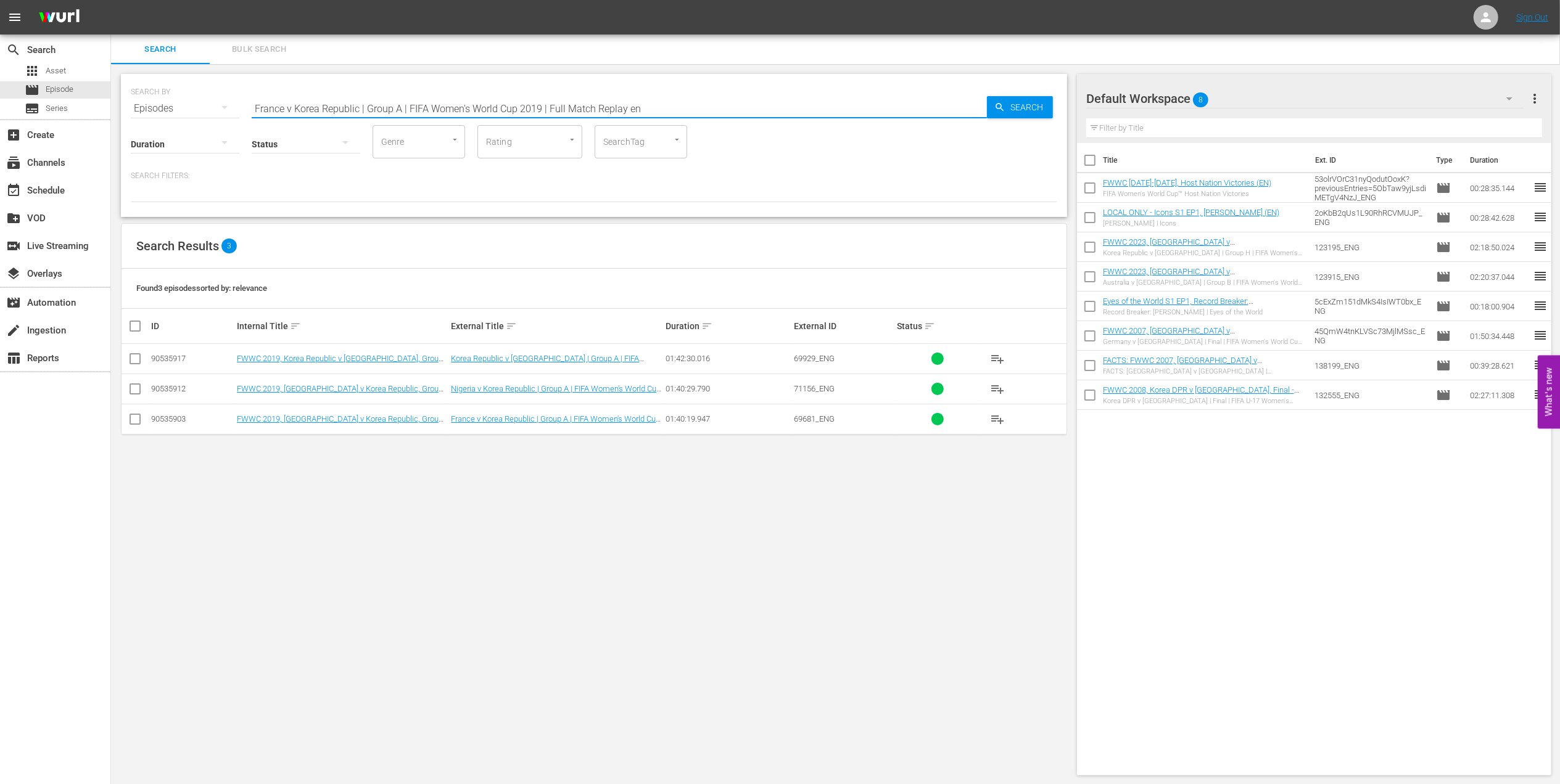
drag, startPoint x: 649, startPoint y: 101, endPoint x: 359, endPoint y: 104, distance: 290.0
click at [359, 104] on input "France v Korea Republic | Group A | FIFA Women's World Cup 2019 | Full Match Re…" at bounding box center [619, 108] width 735 height 30
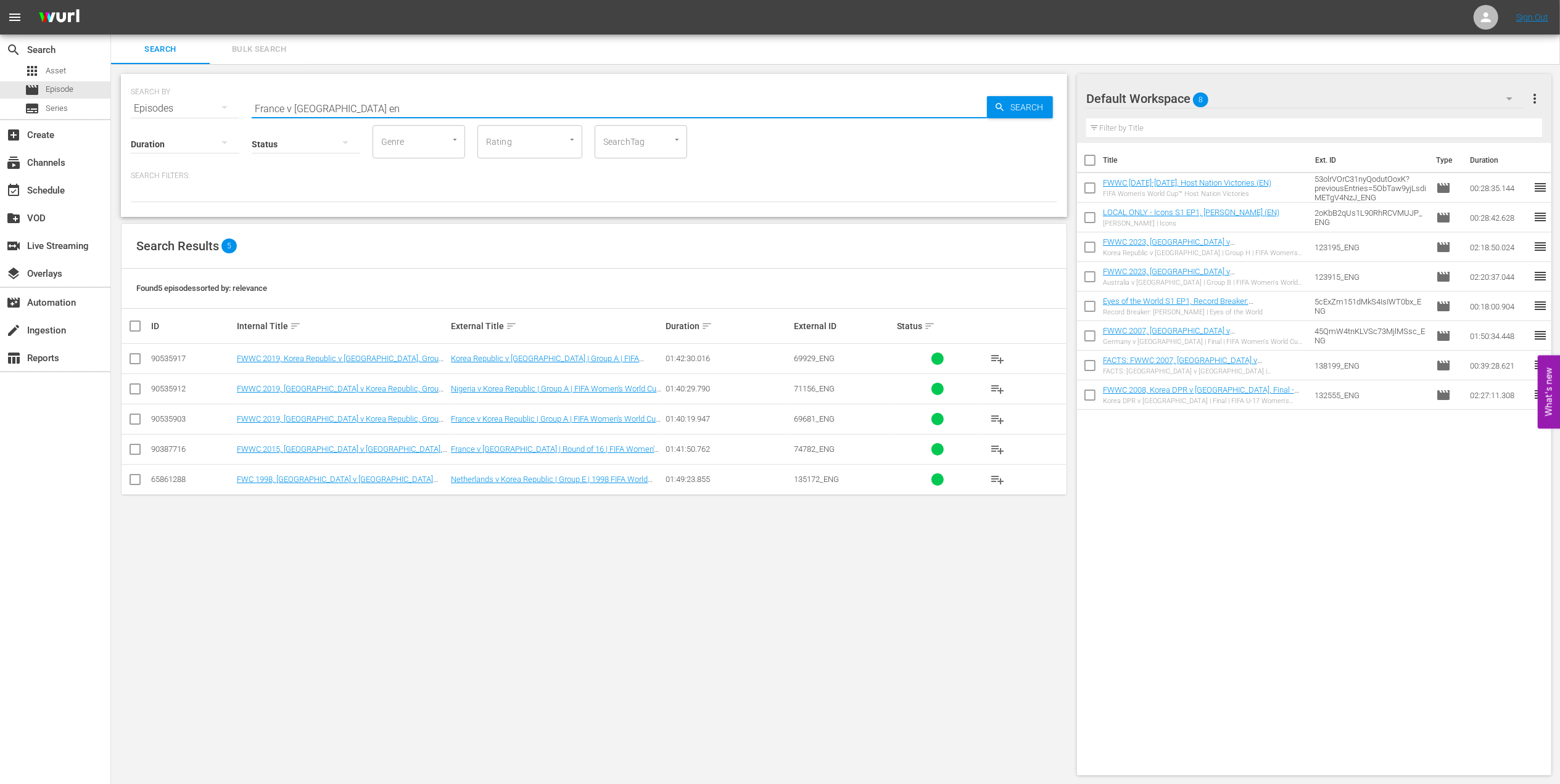
type input "France v Korea Republic en"
click at [135, 417] on input "checkbox" at bounding box center [135, 421] width 14 height 14
checkbox input "true"
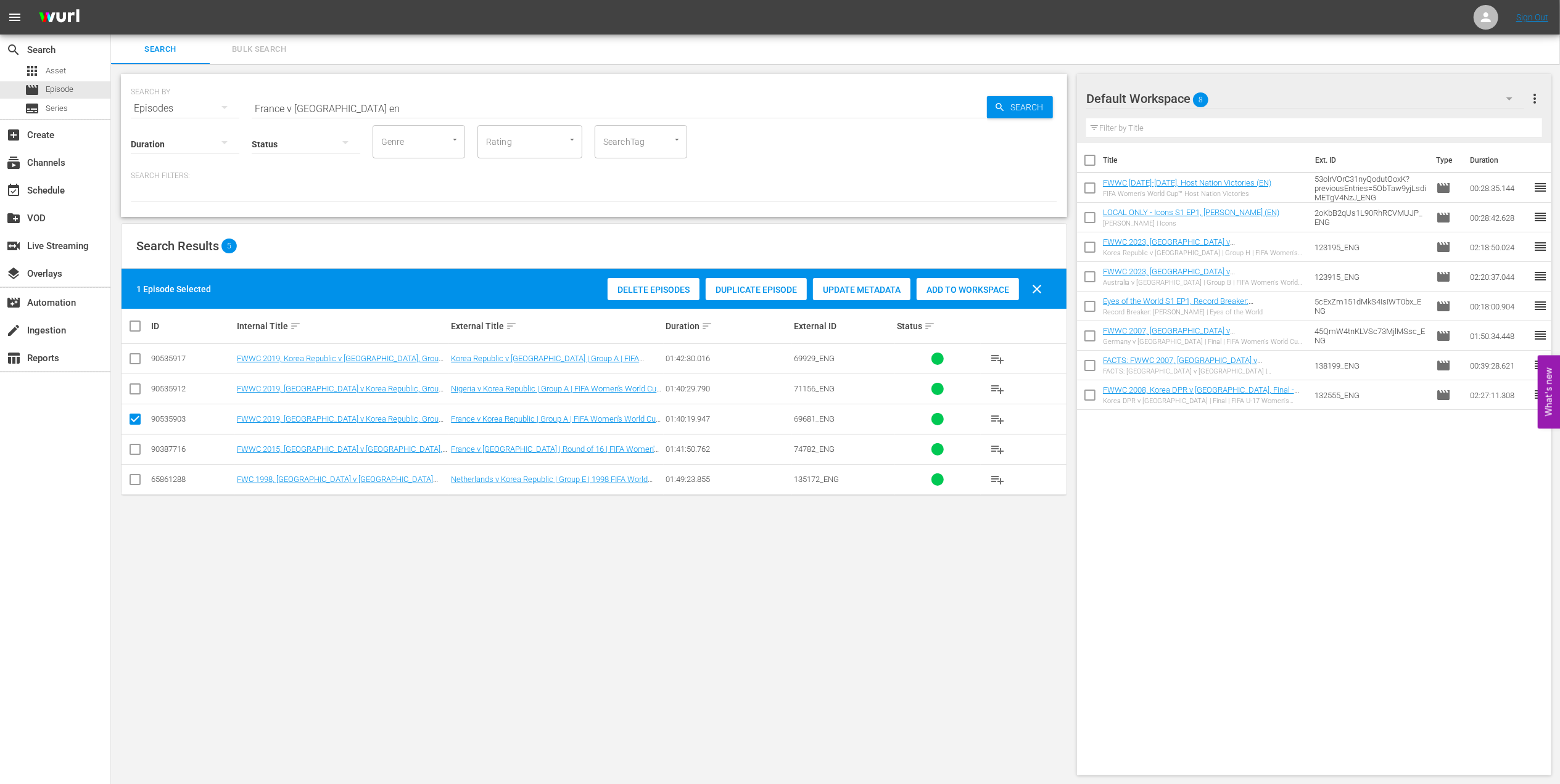
click at [948, 288] on span "Add to Workspace" at bounding box center [967, 290] width 102 height 10
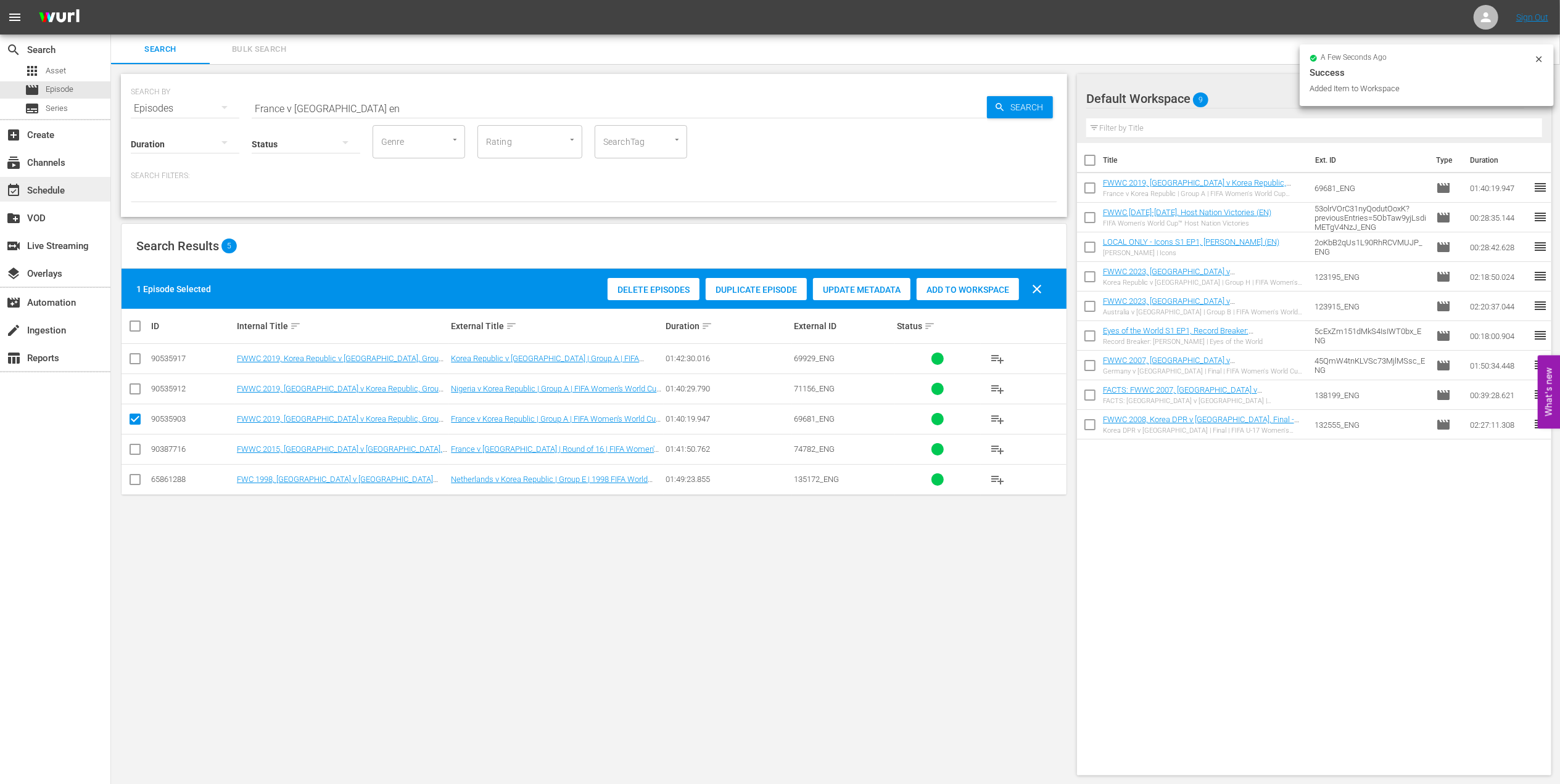
click at [43, 189] on div "event_available Schedule" at bounding box center [34, 188] width 69 height 11
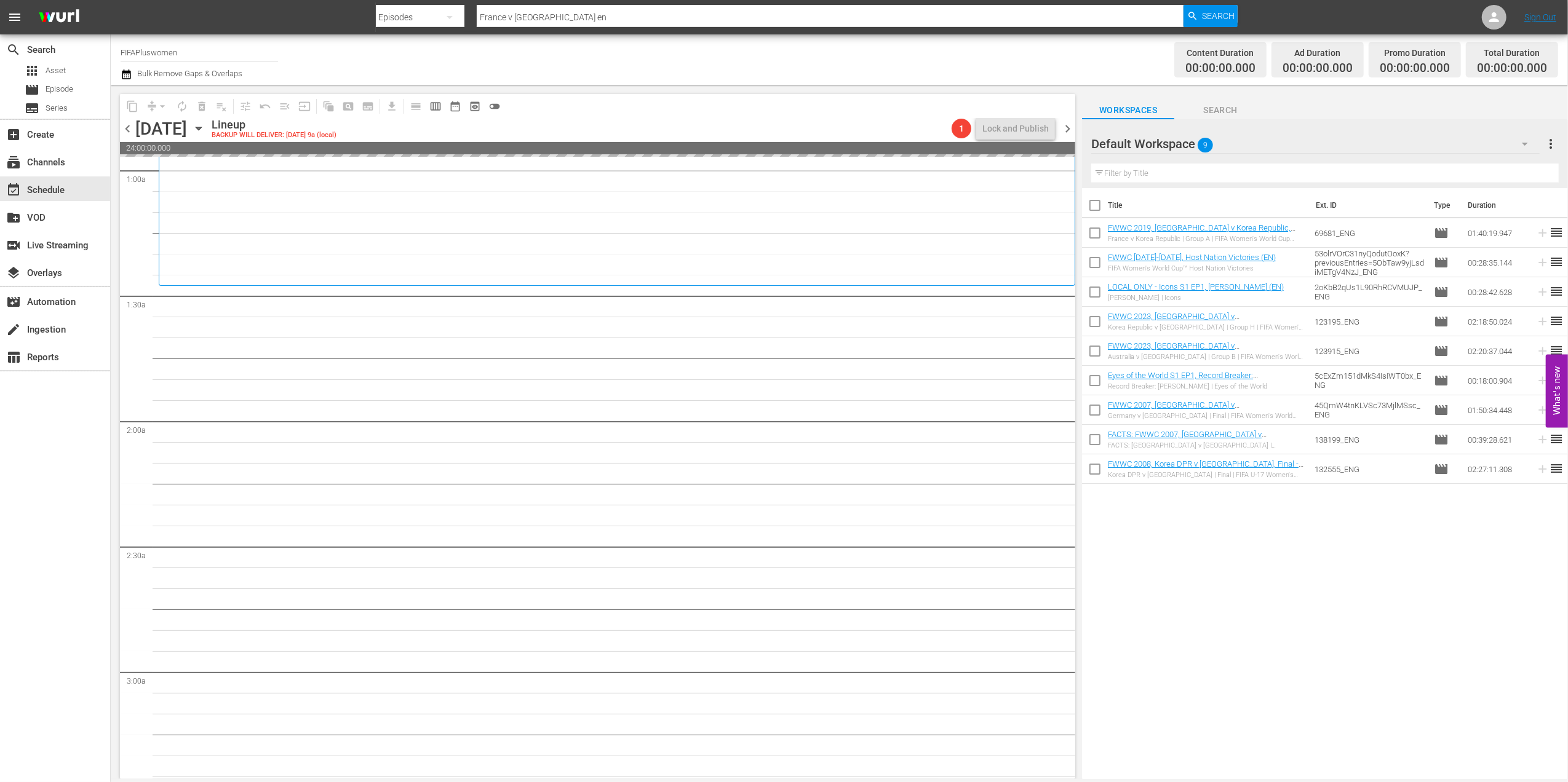
scroll to position [246, 0]
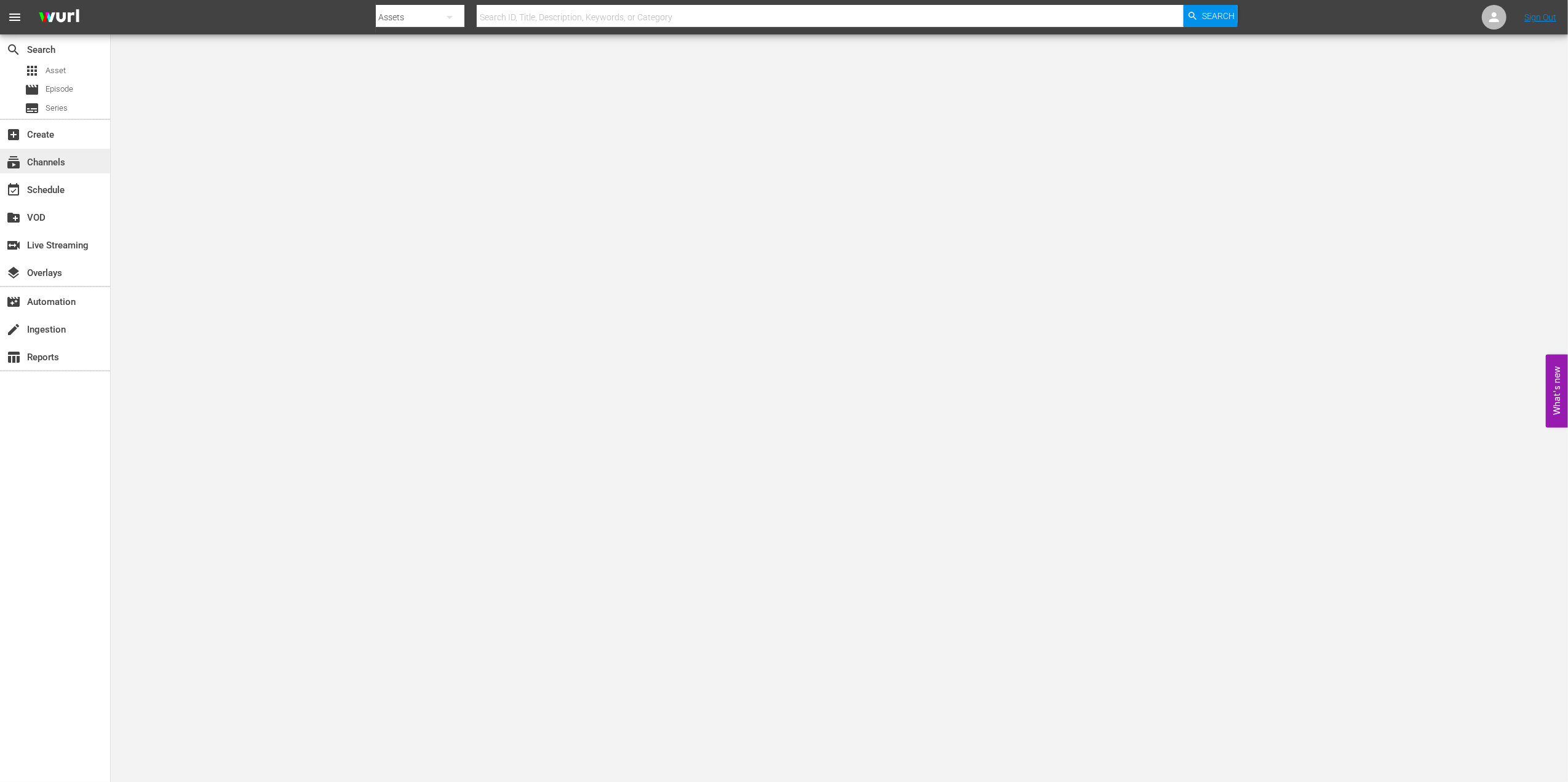
click at [47, 153] on div "subscriptions Channels" at bounding box center [55, 160] width 110 height 25
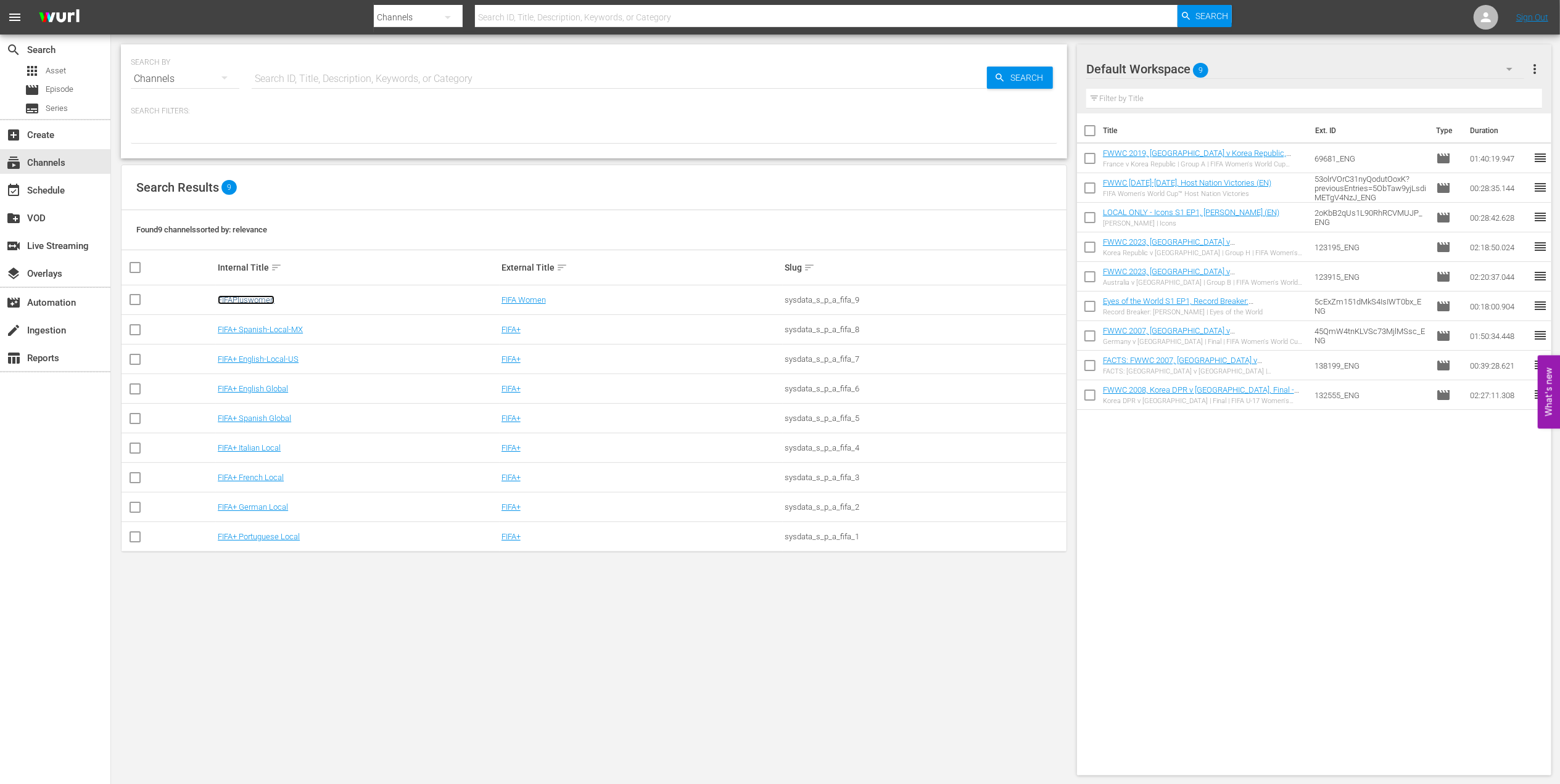
click at [263, 297] on link "FIFAPluswomen" at bounding box center [246, 300] width 57 height 9
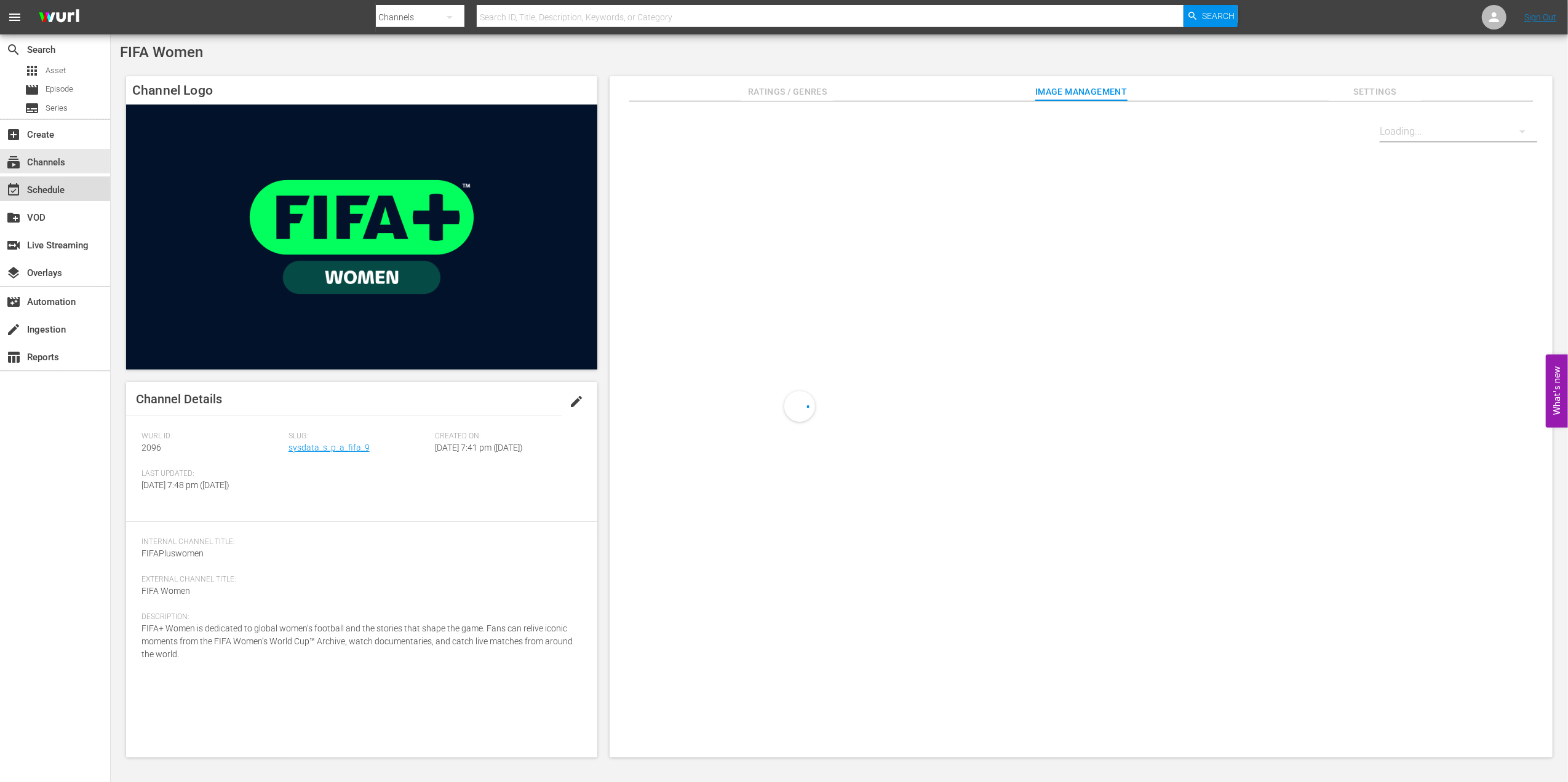
click at [58, 185] on div "event_available Schedule" at bounding box center [34, 188] width 69 height 11
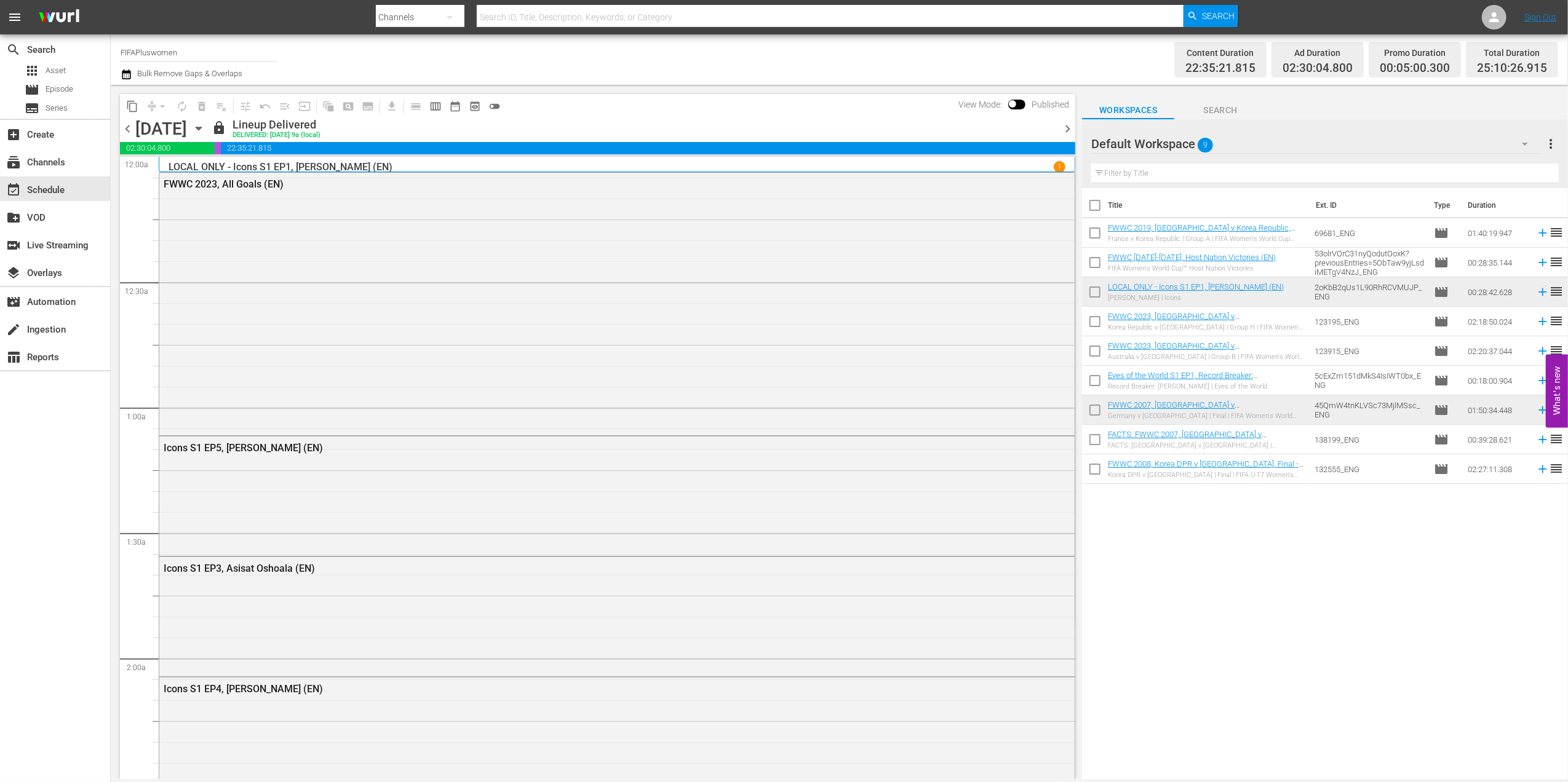
click at [1066, 124] on span "chevron_right" at bounding box center [1068, 129] width 15 height 15
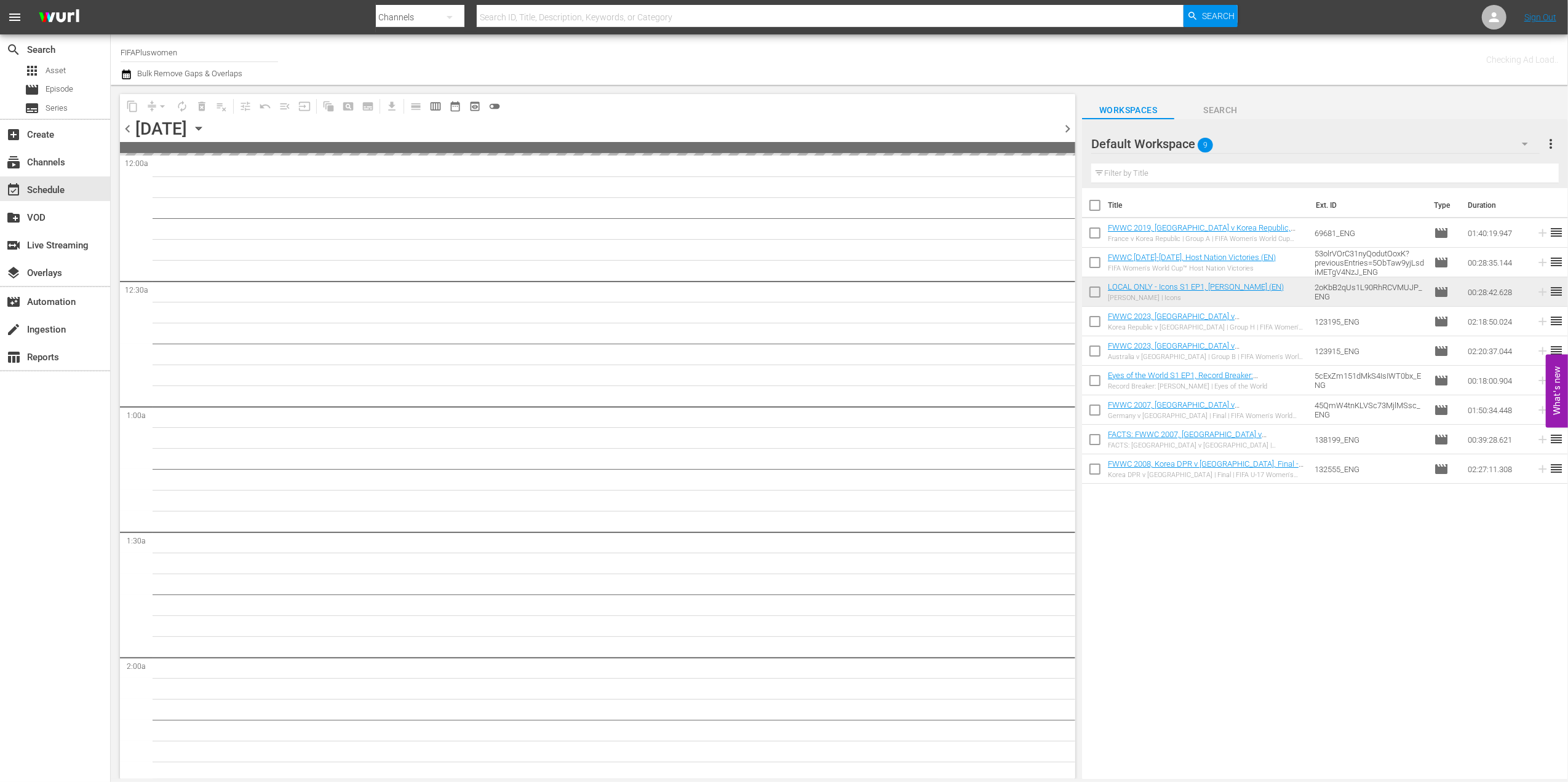
click at [1066, 124] on span "chevron_right" at bounding box center [1068, 129] width 15 height 15
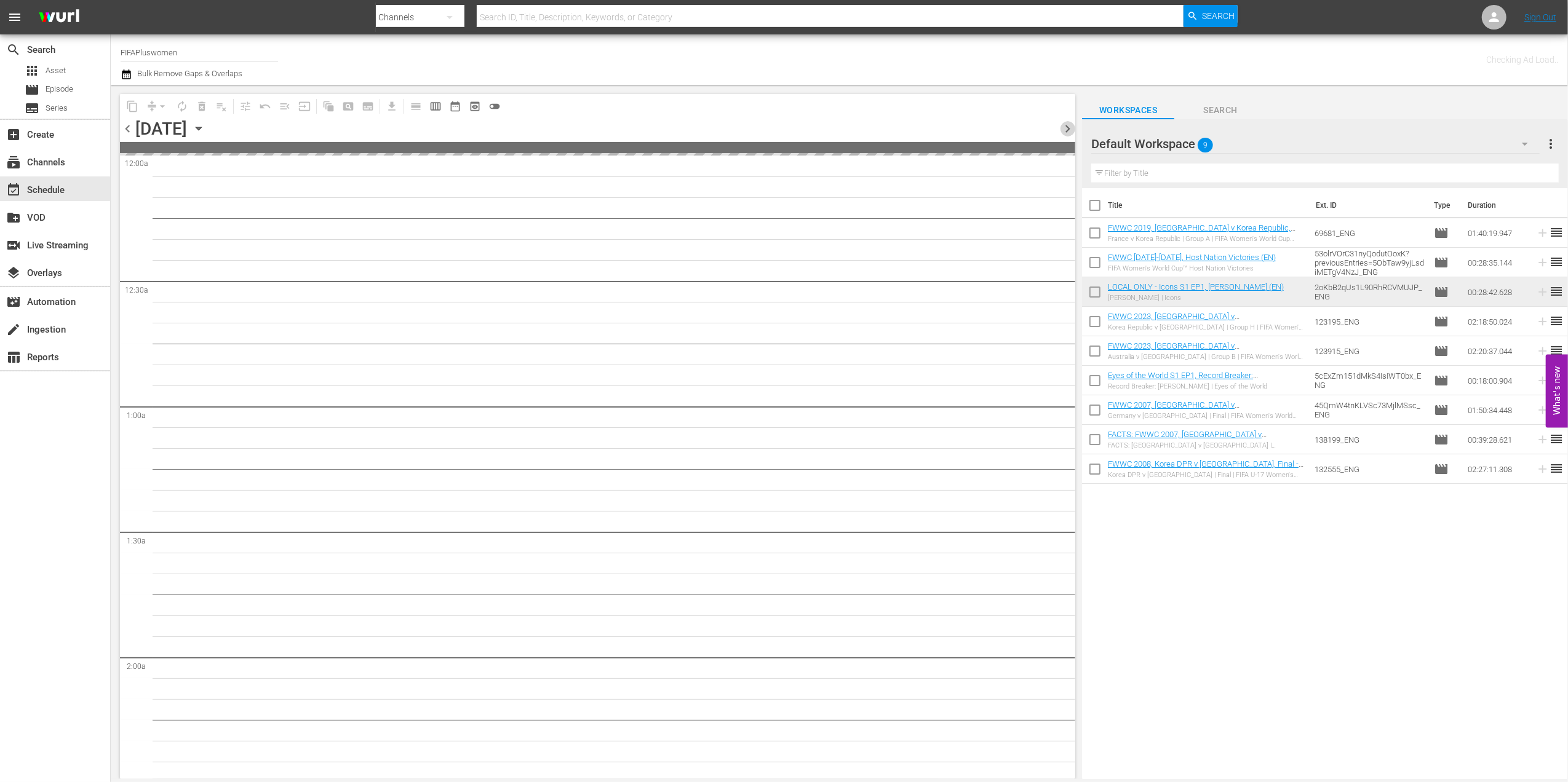
click at [1066, 124] on span "chevron_right" at bounding box center [1068, 129] width 15 height 15
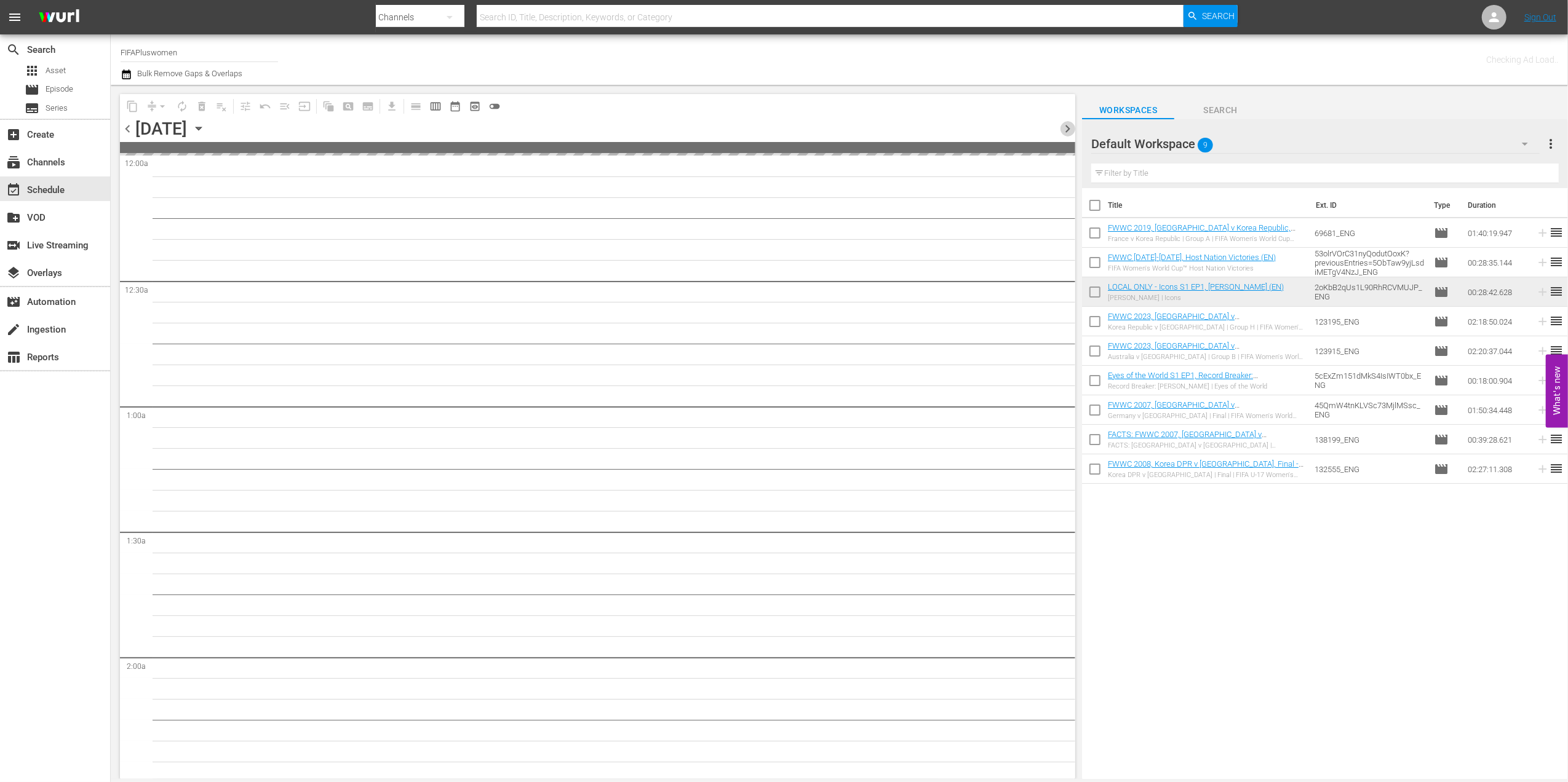
click at [1066, 124] on span "chevron_right" at bounding box center [1068, 129] width 15 height 15
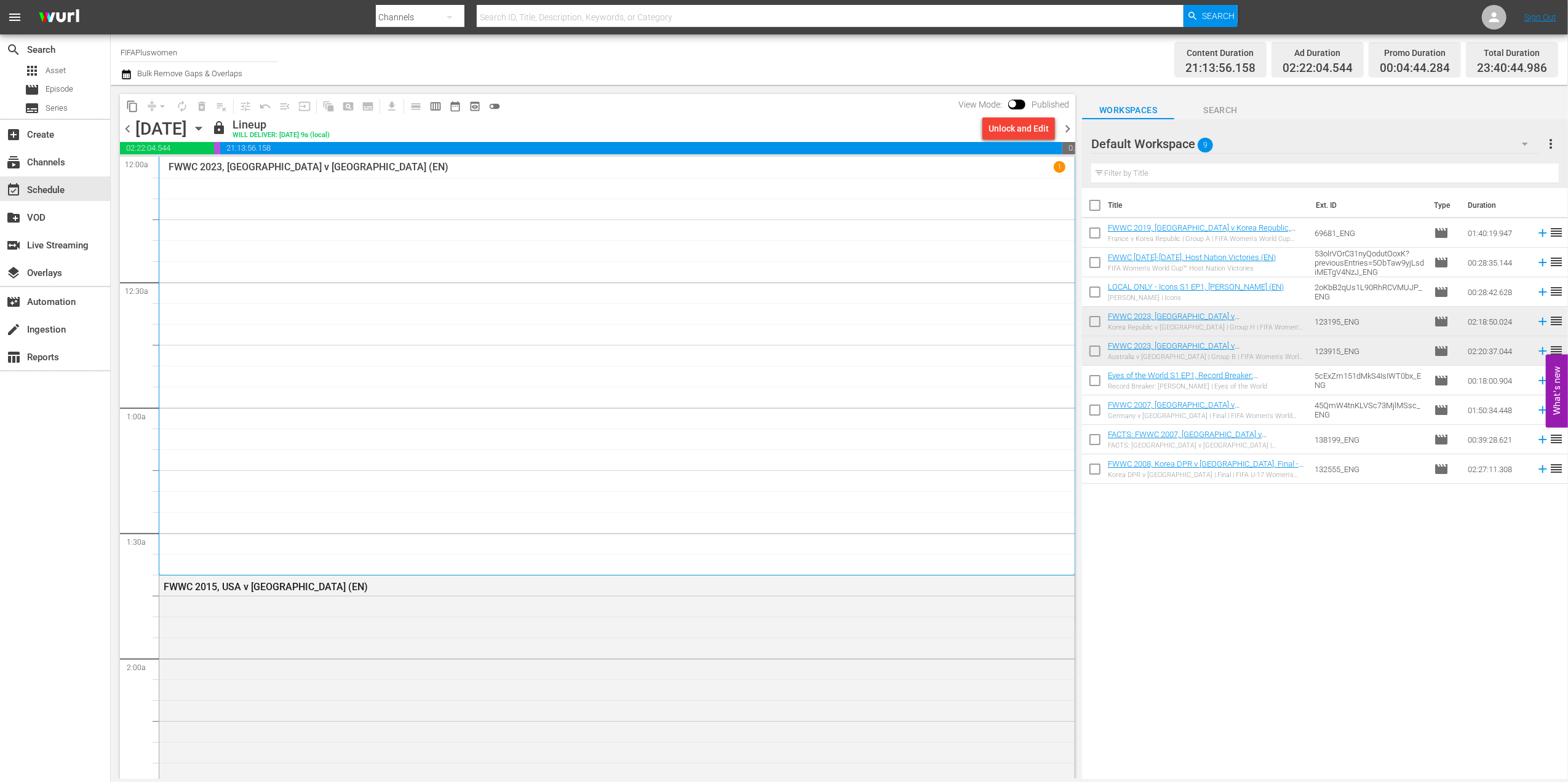
click at [1066, 124] on span "chevron_right" at bounding box center [1068, 129] width 15 height 15
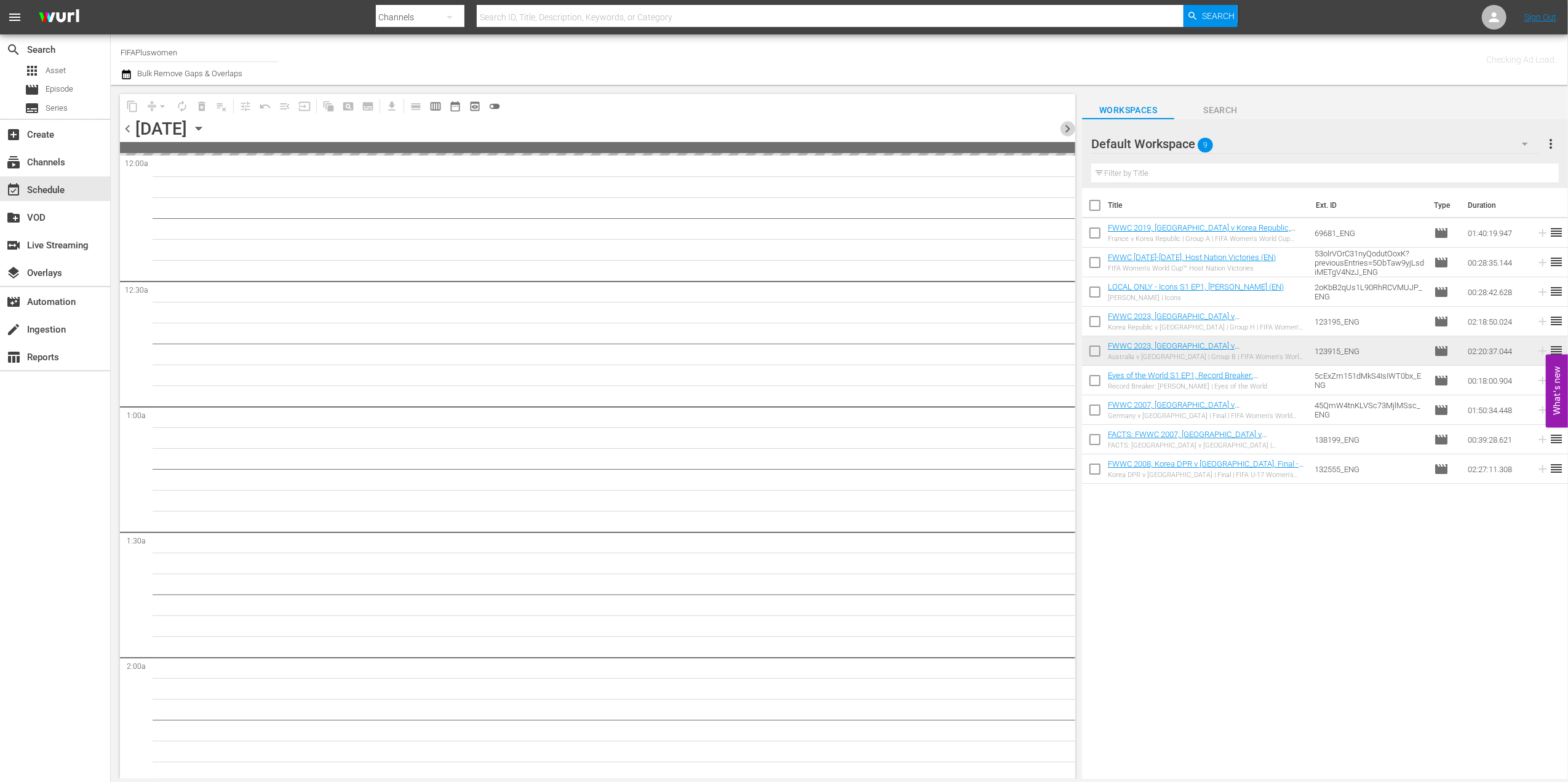
click at [1066, 124] on span "chevron_right" at bounding box center [1068, 129] width 15 height 15
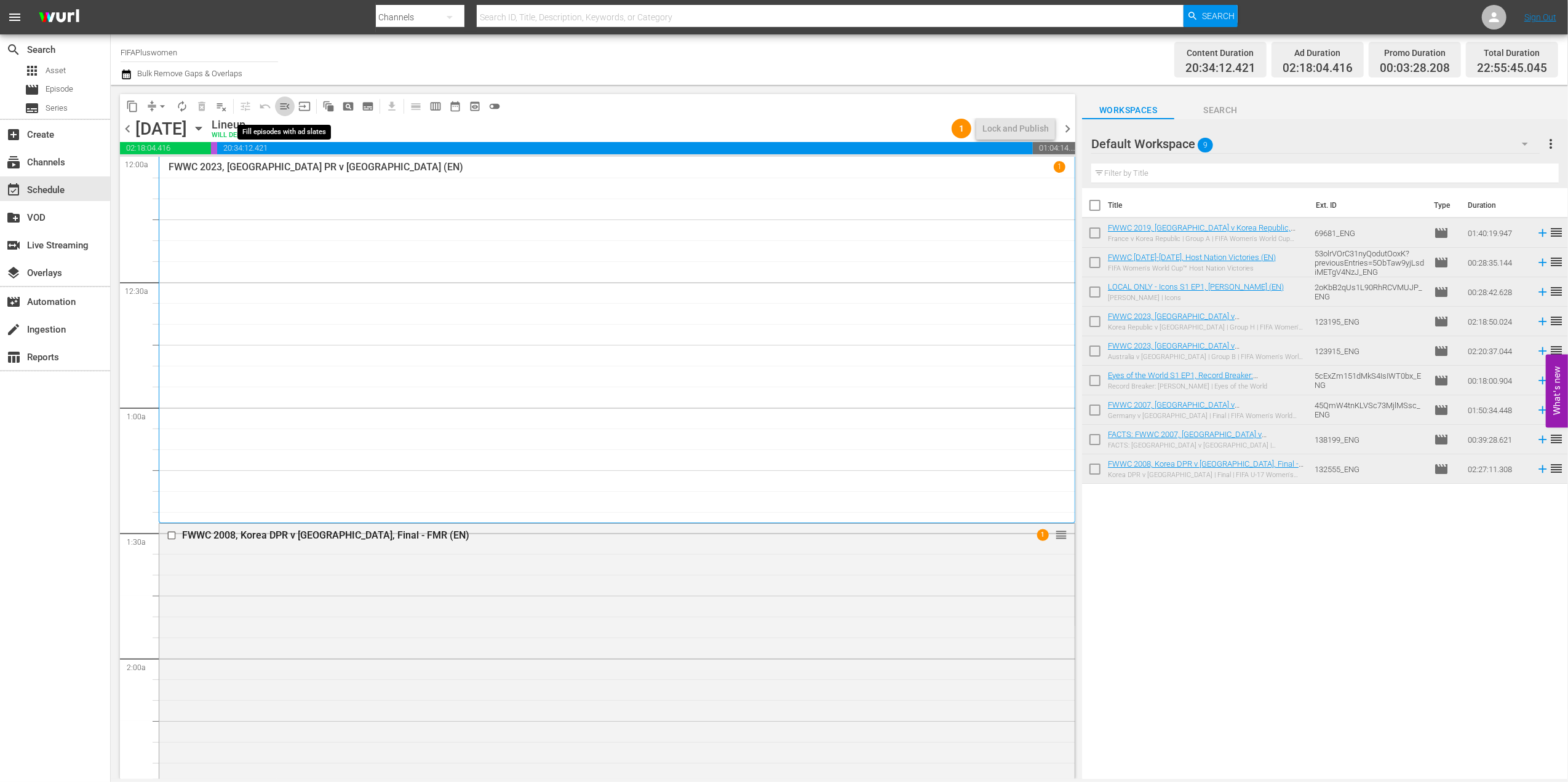
click at [285, 106] on span "menu_open" at bounding box center [285, 106] width 12 height 12
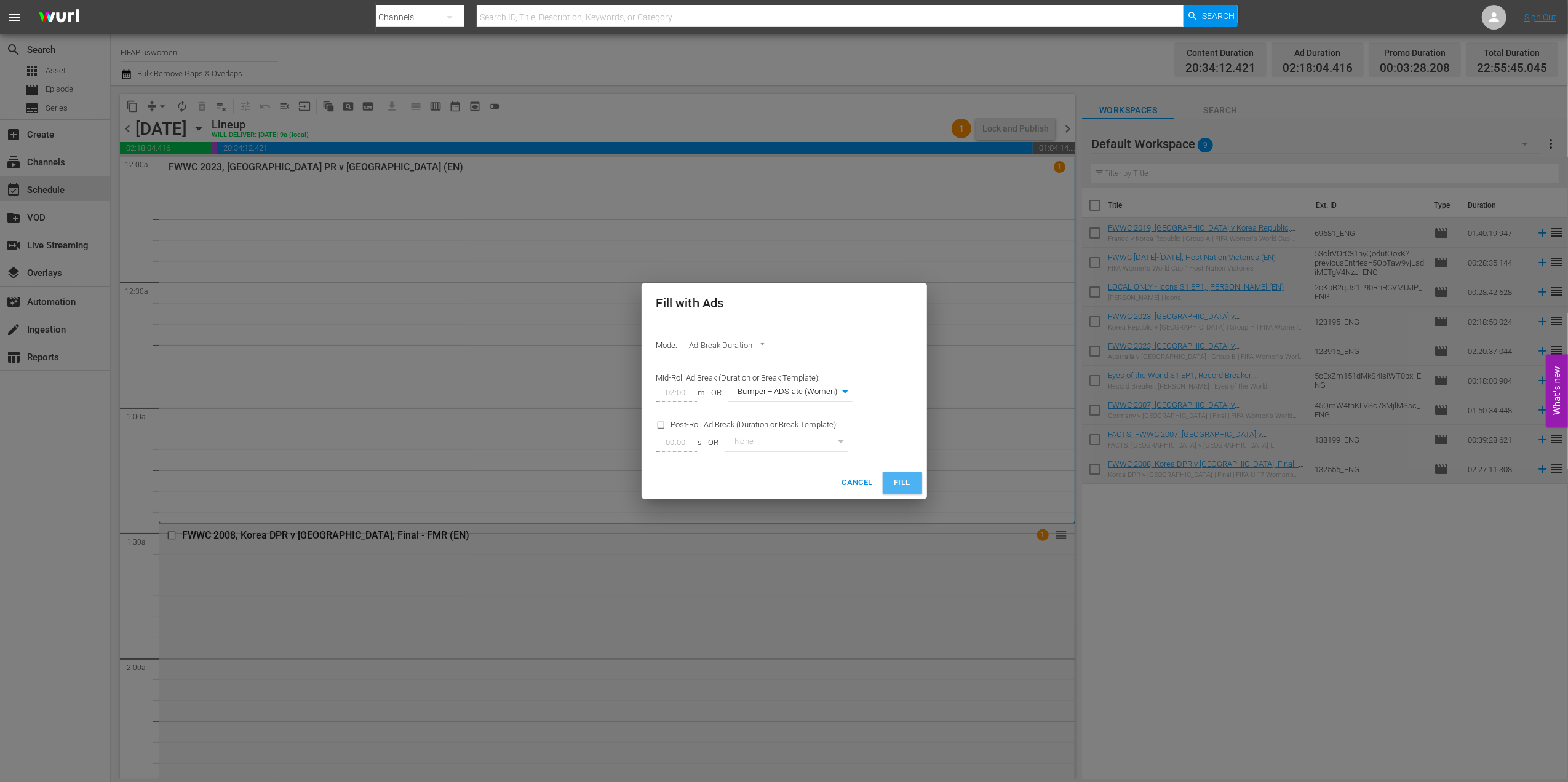
click at [900, 487] on span "Fill" at bounding box center [902, 483] width 20 height 14
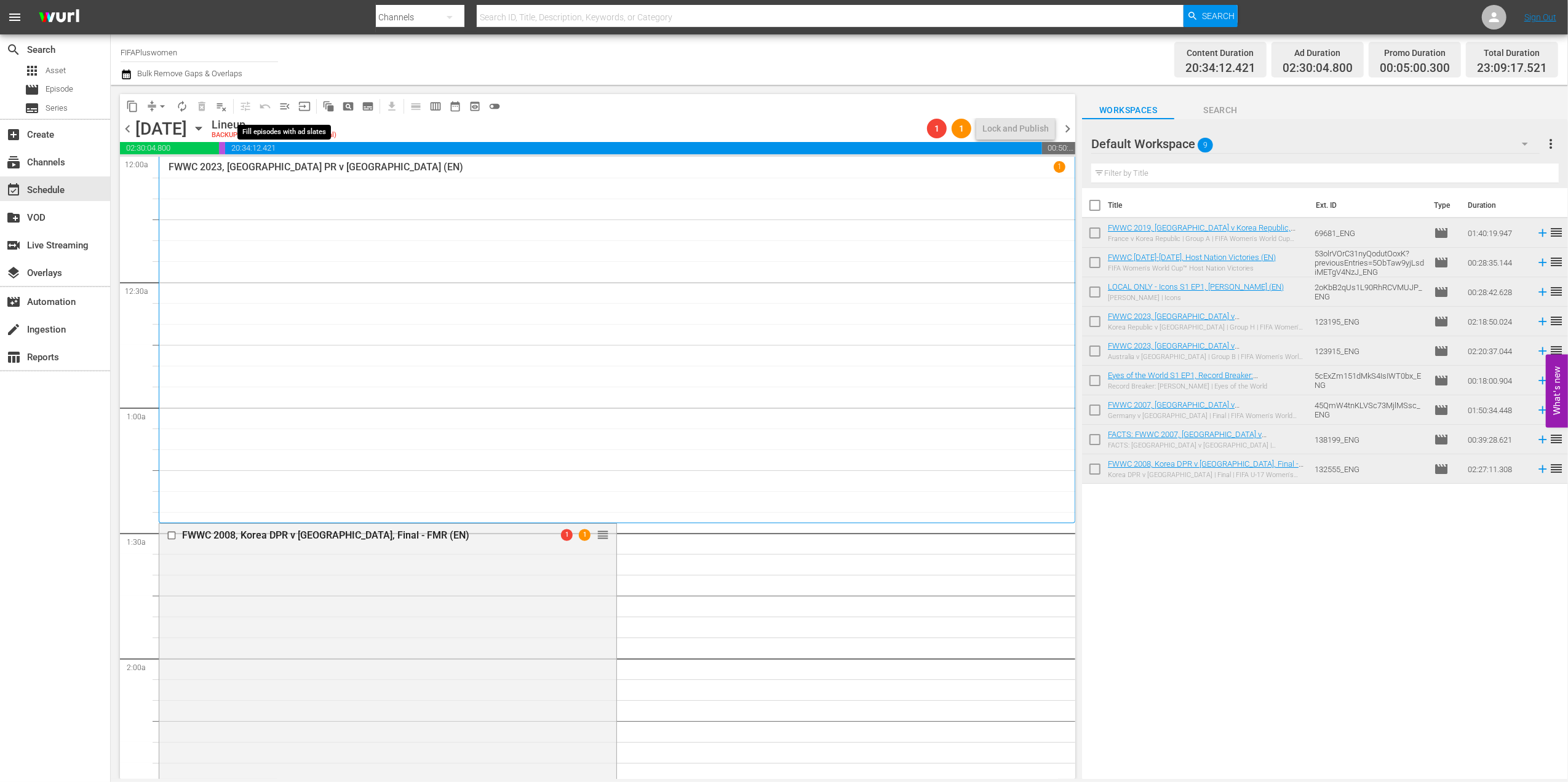
click at [289, 106] on span "menu_open" at bounding box center [285, 106] width 12 height 12
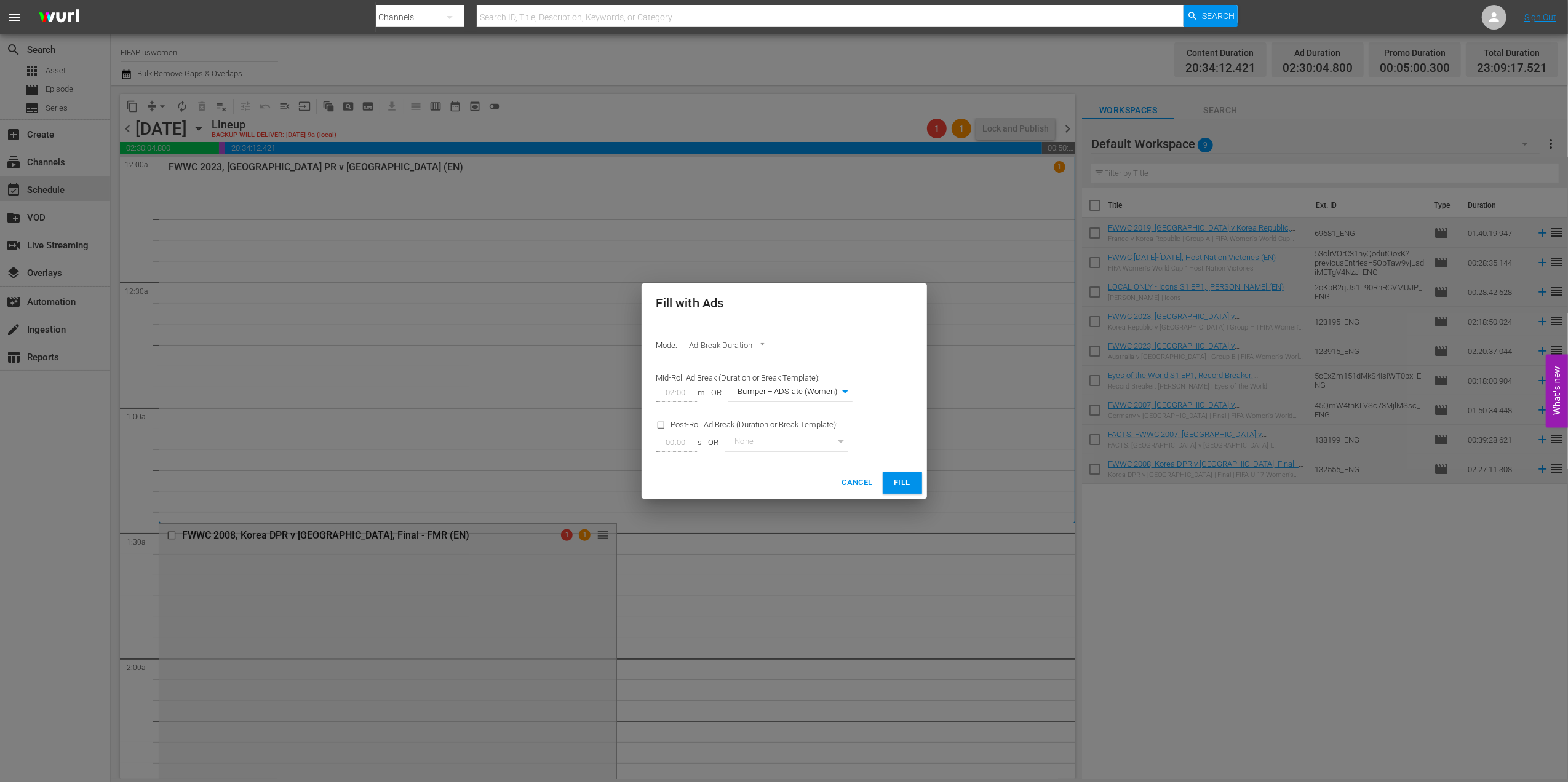
click at [904, 481] on span "Fill" at bounding box center [902, 483] width 20 height 14
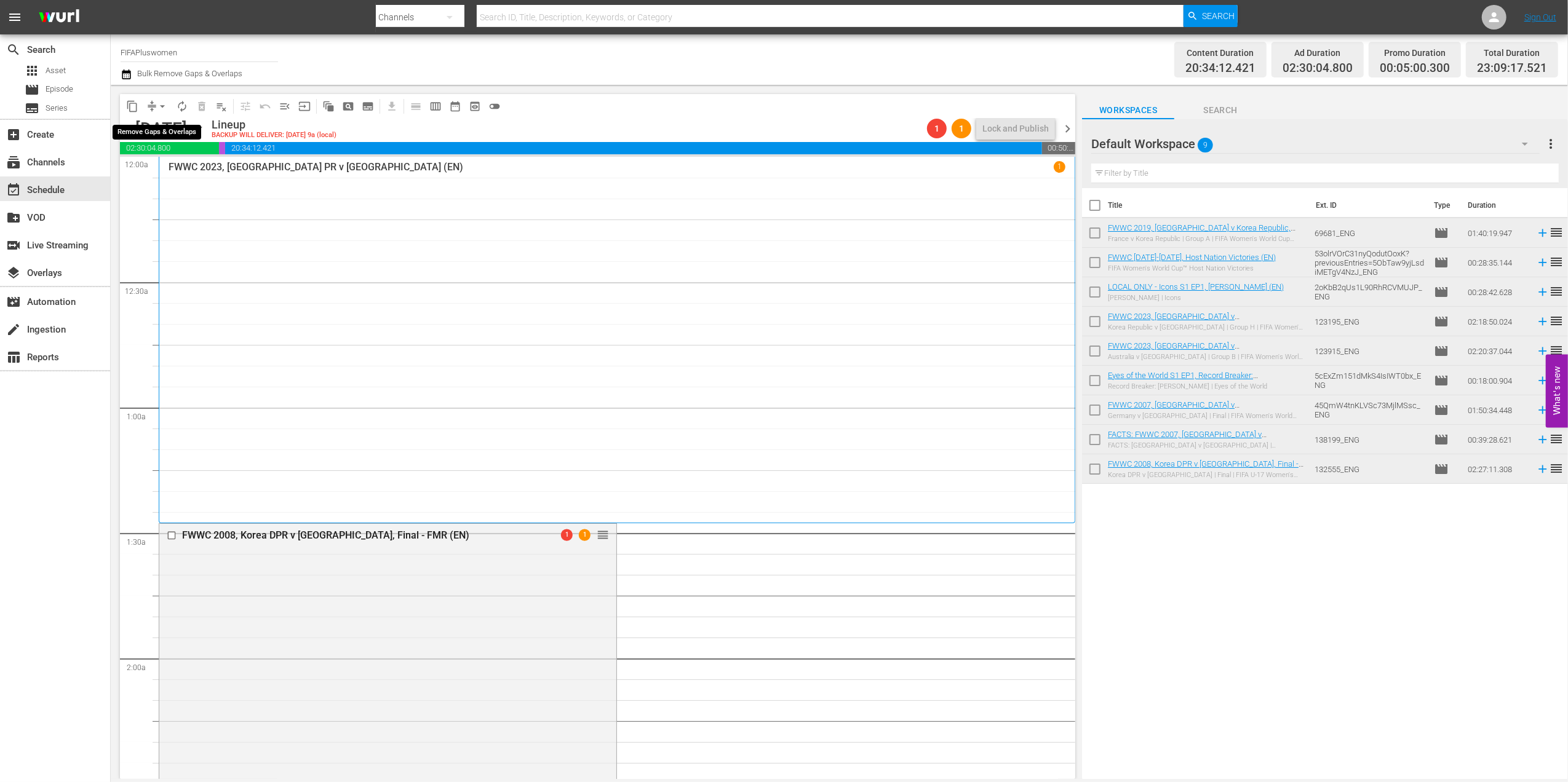
click at [161, 104] on span "arrow_drop_down" at bounding box center [162, 106] width 12 height 12
click at [189, 173] on li "Align to End of Previous Day" at bounding box center [163, 172] width 129 height 20
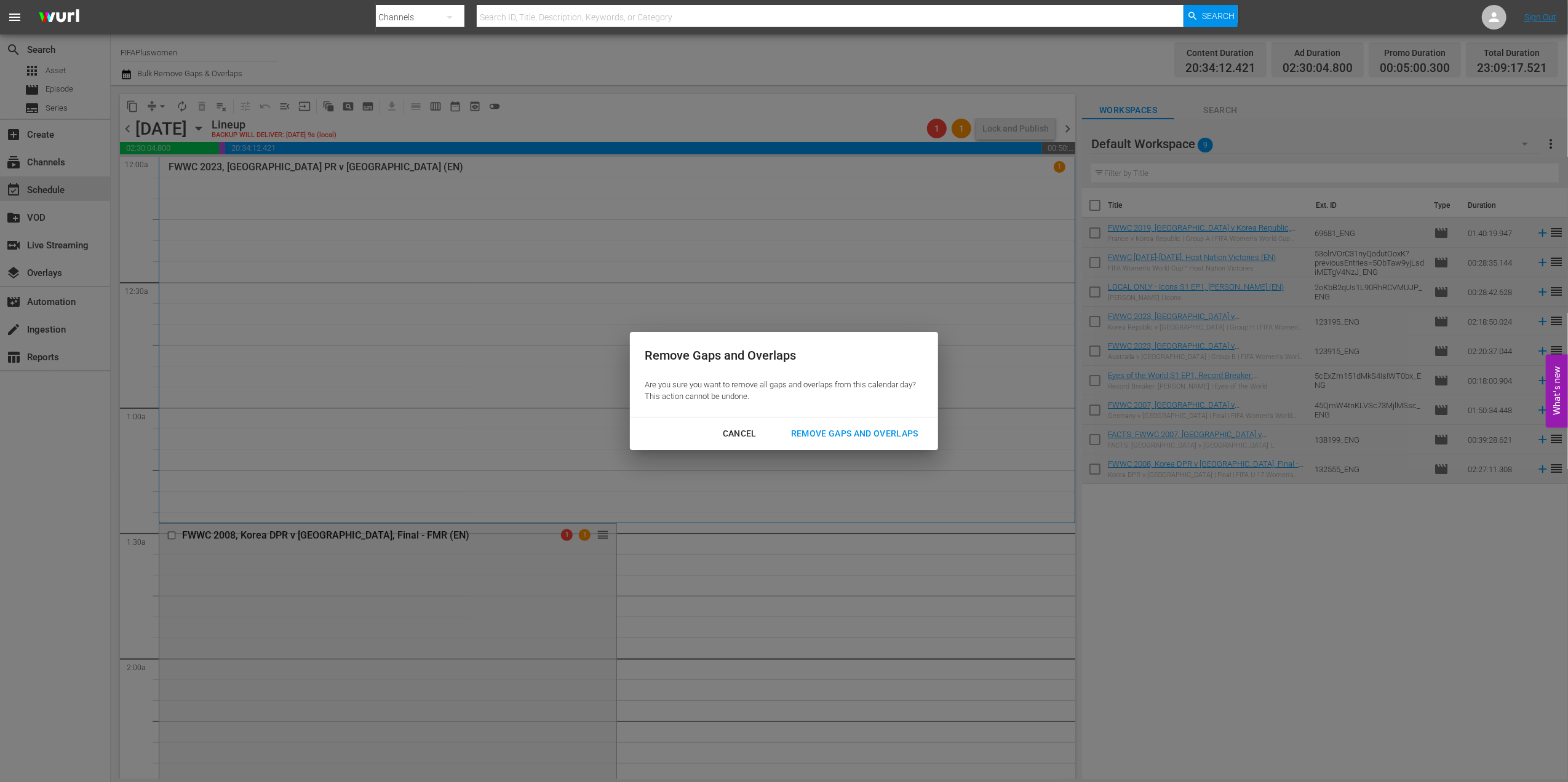
click at [865, 427] on div "Remove Gaps and Overlaps" at bounding box center [855, 434] width 147 height 15
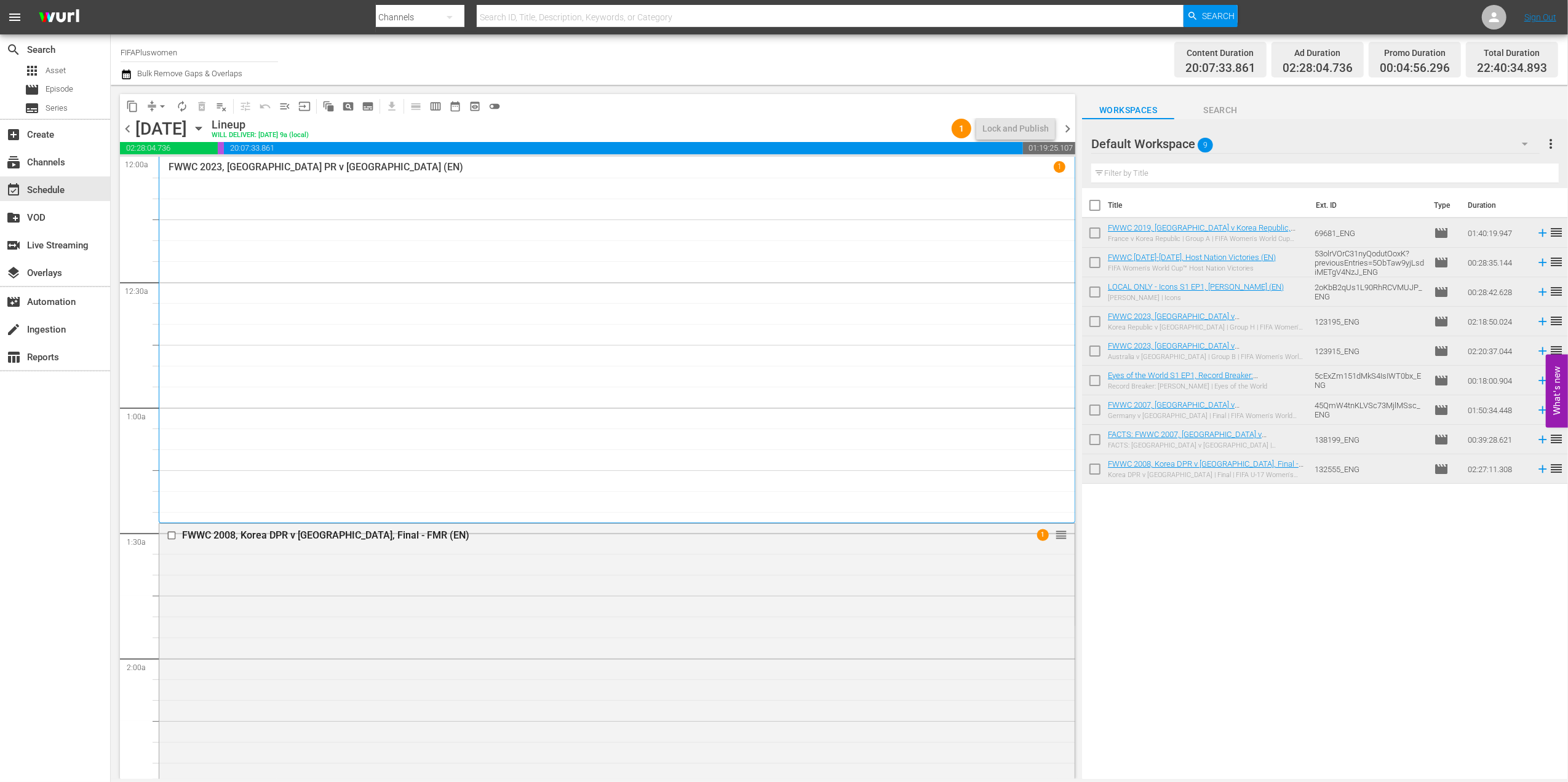
click at [1070, 121] on span "chevron_right" at bounding box center [1068, 129] width 15 height 15
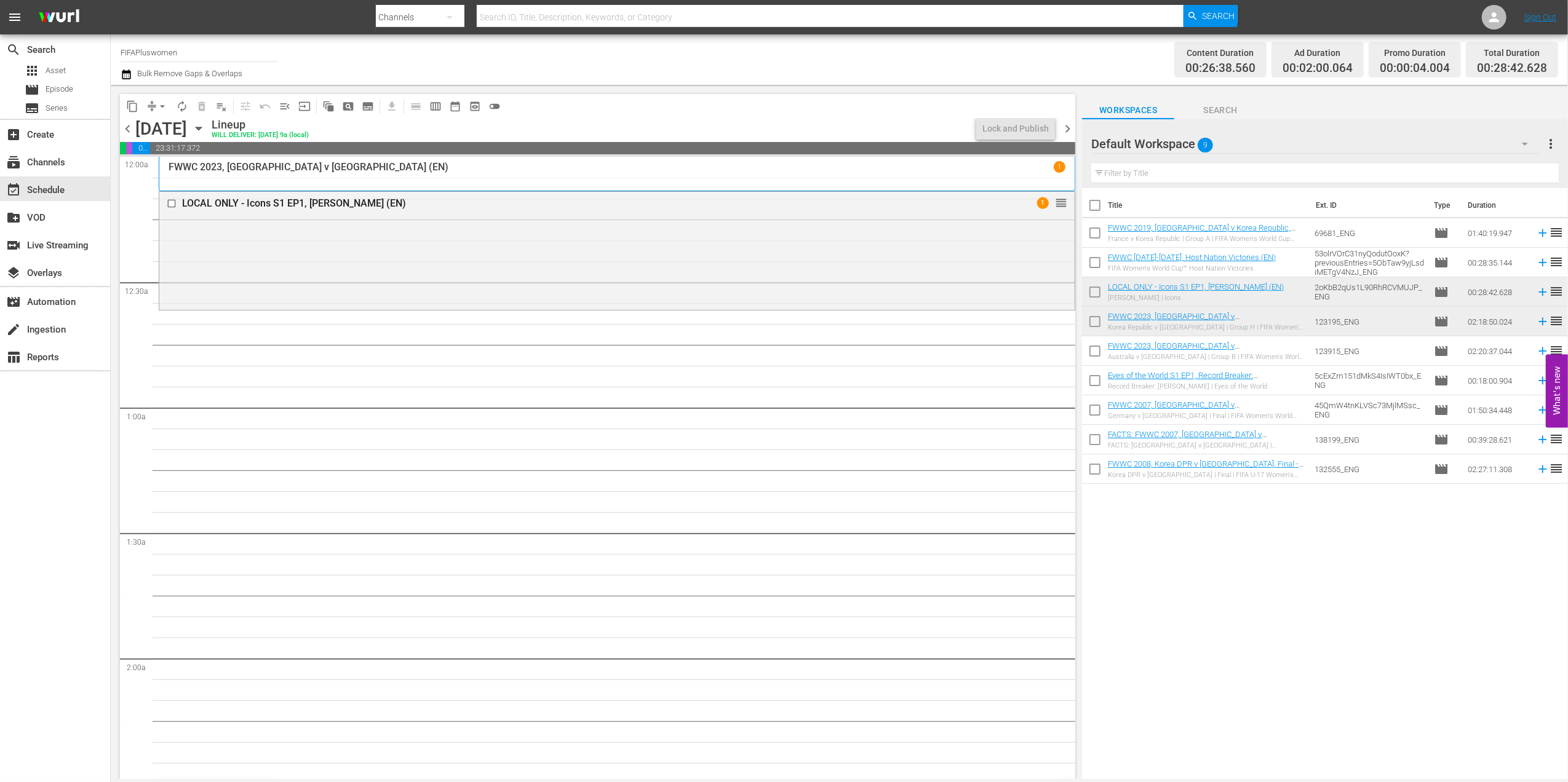
click at [1093, 205] on input "checkbox" at bounding box center [1095, 208] width 25 height 25
checkbox input "true"
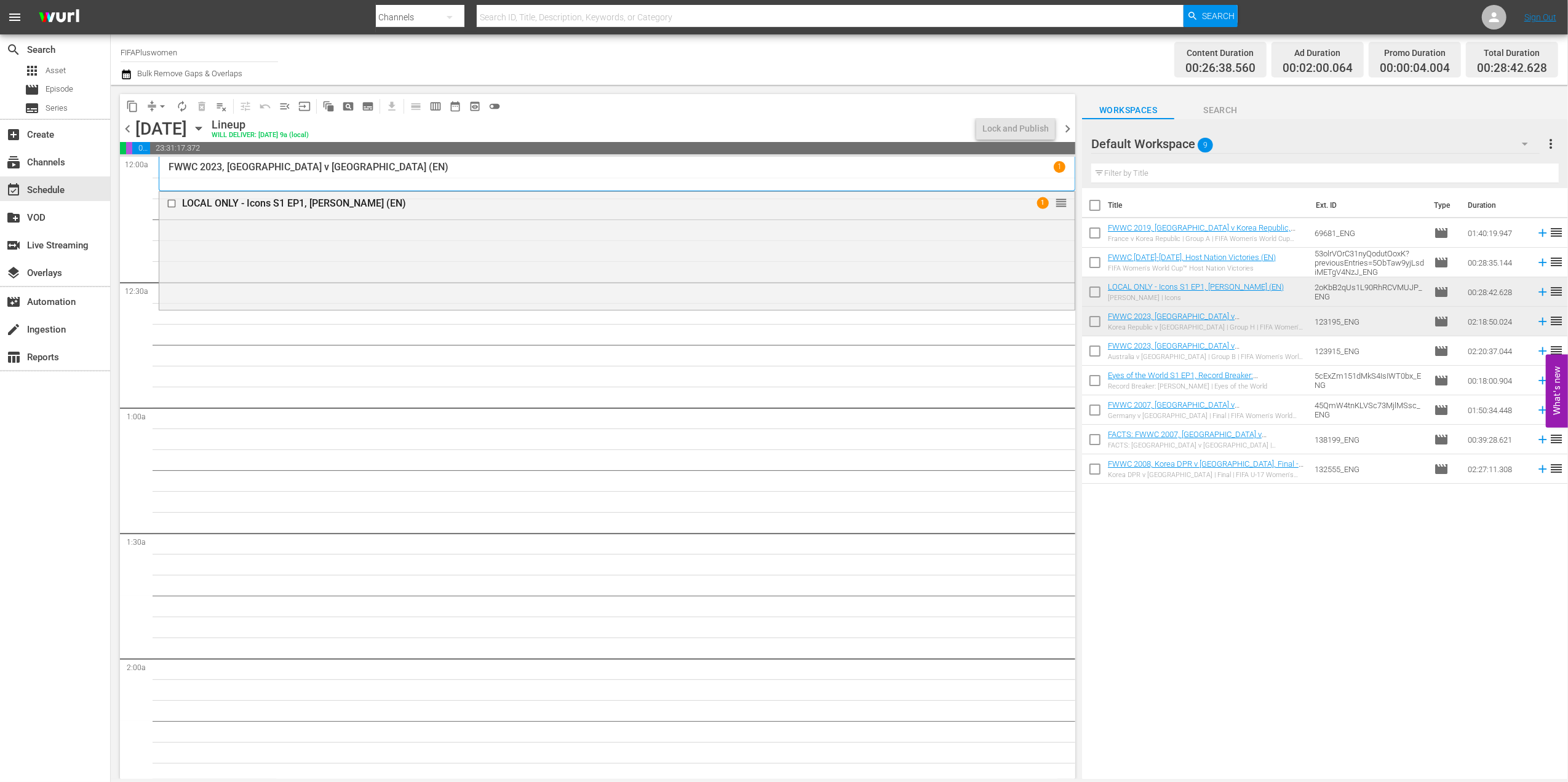
checkbox input "true"
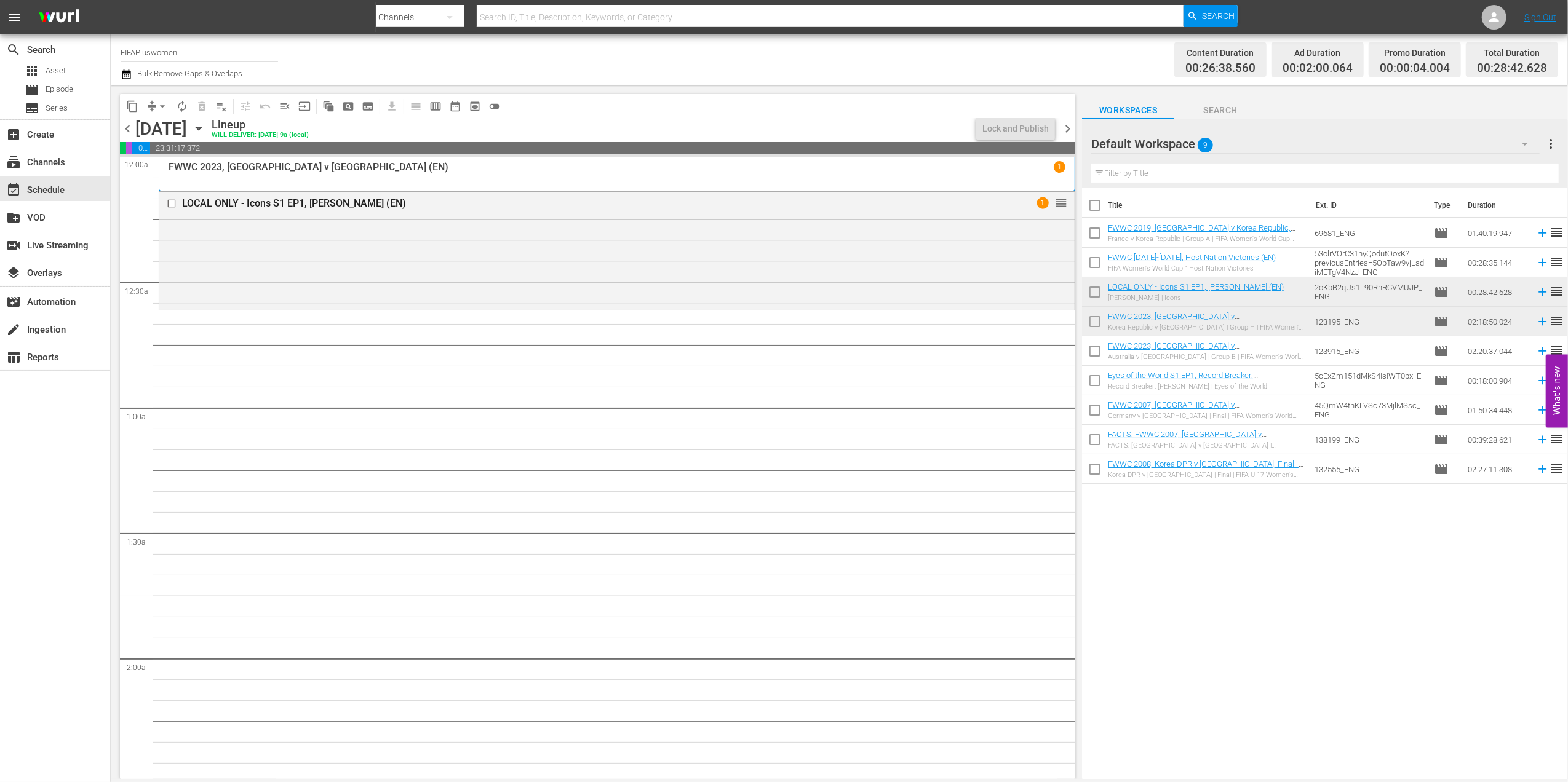
checkbox input "true"
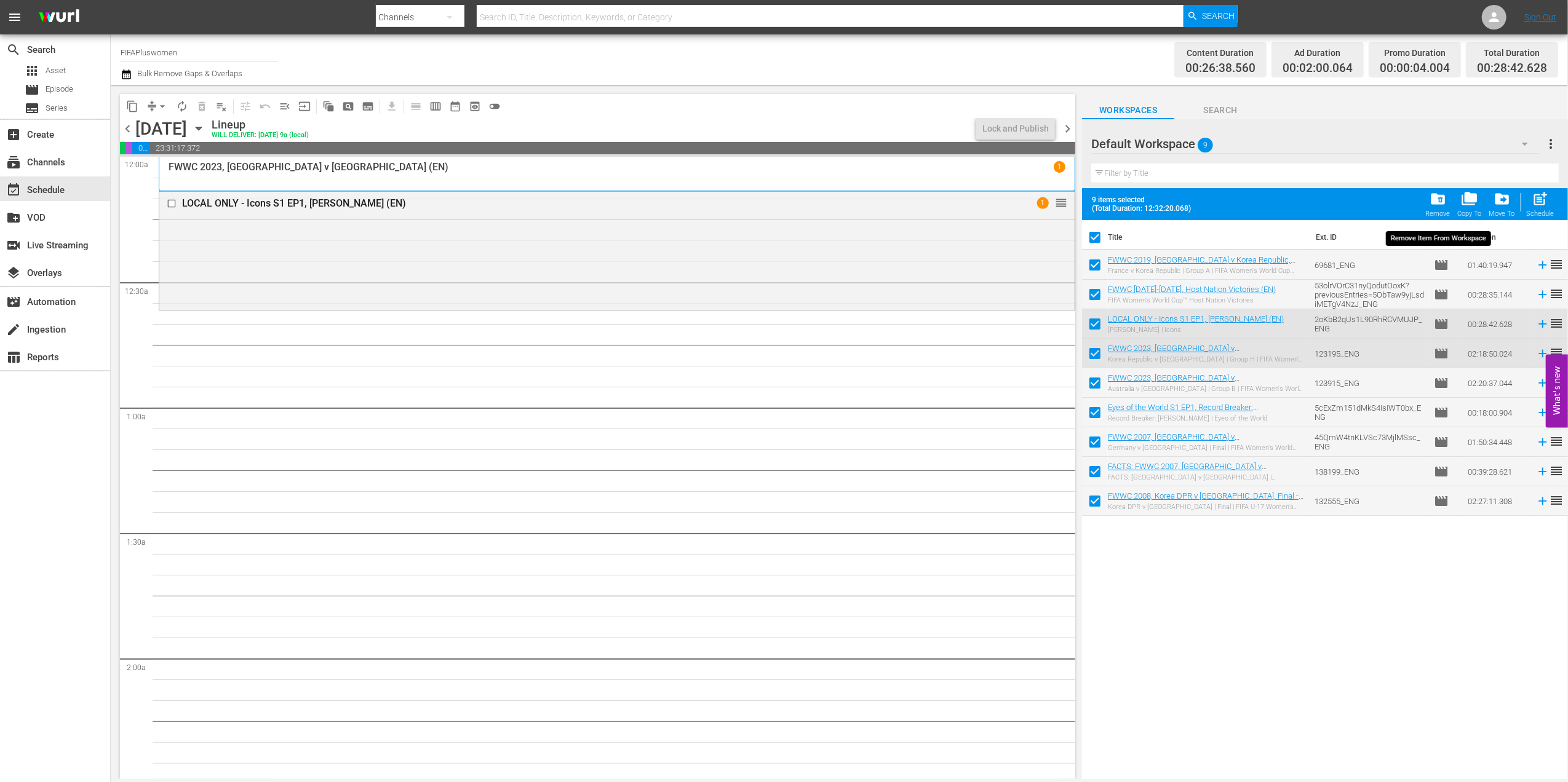
click at [1436, 205] on span "folder_delete" at bounding box center [1438, 200] width 17 height 17
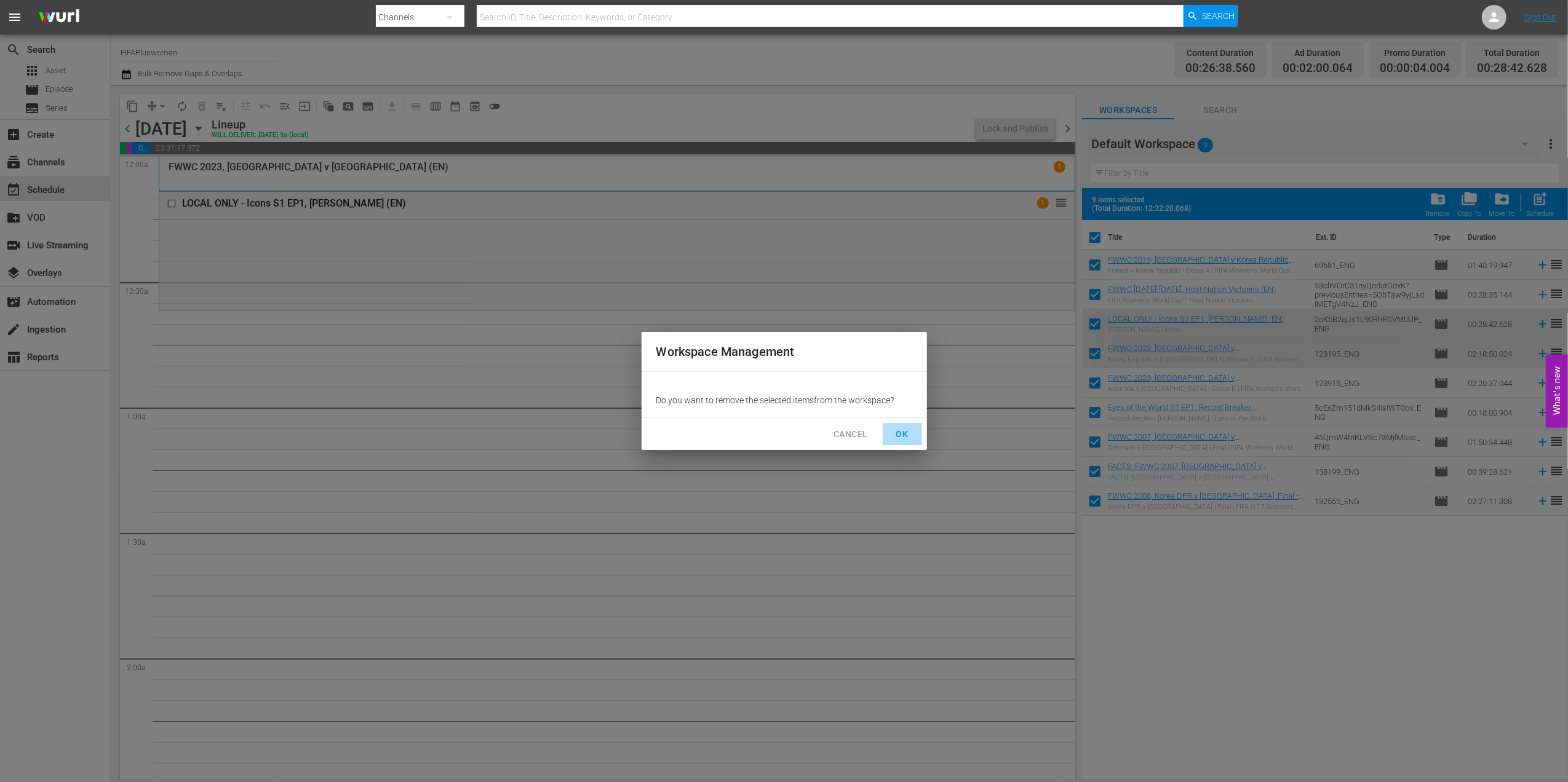
click at [902, 431] on span "OK" at bounding box center [902, 435] width 20 height 15
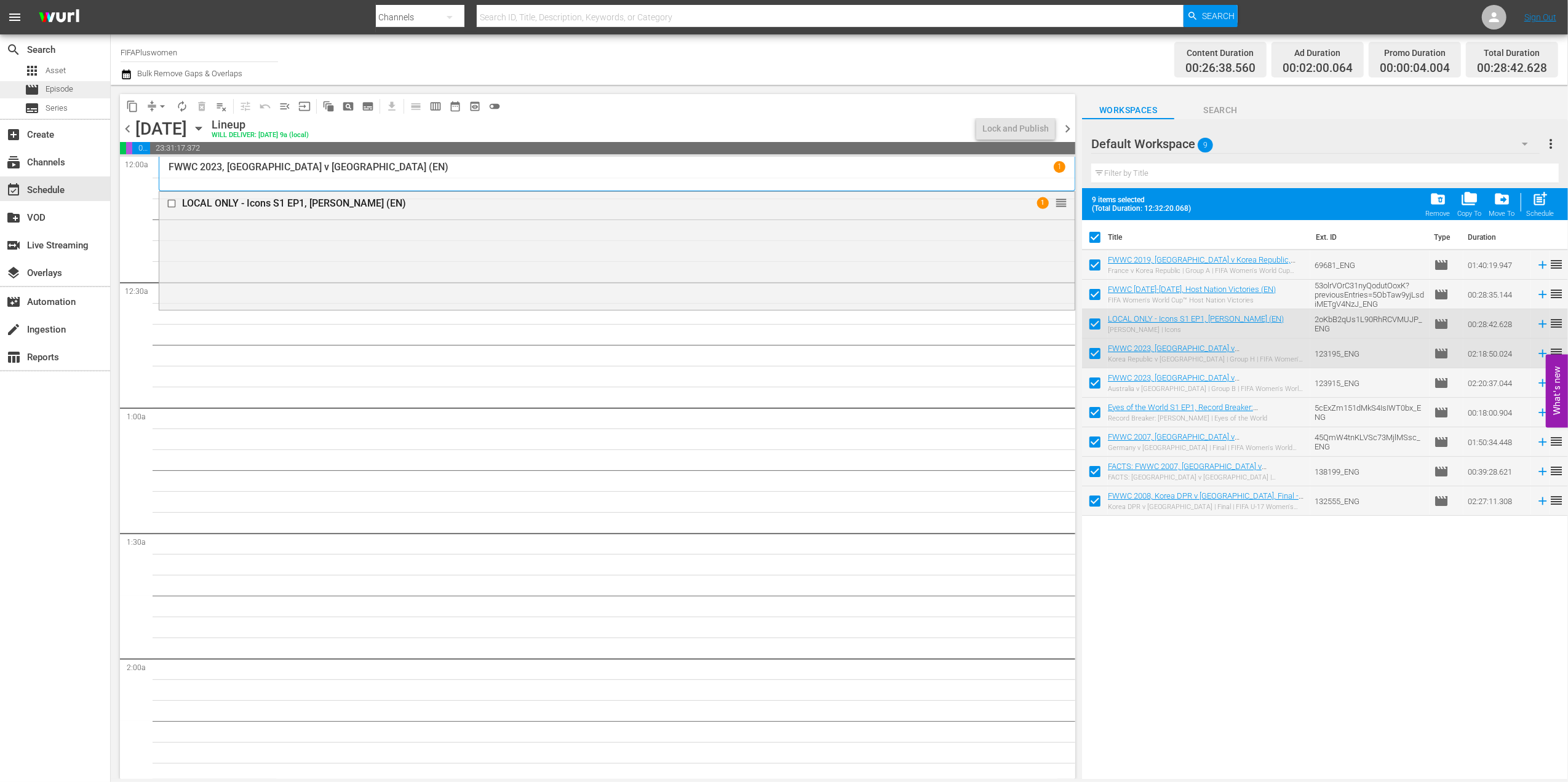
checkbox input "false"
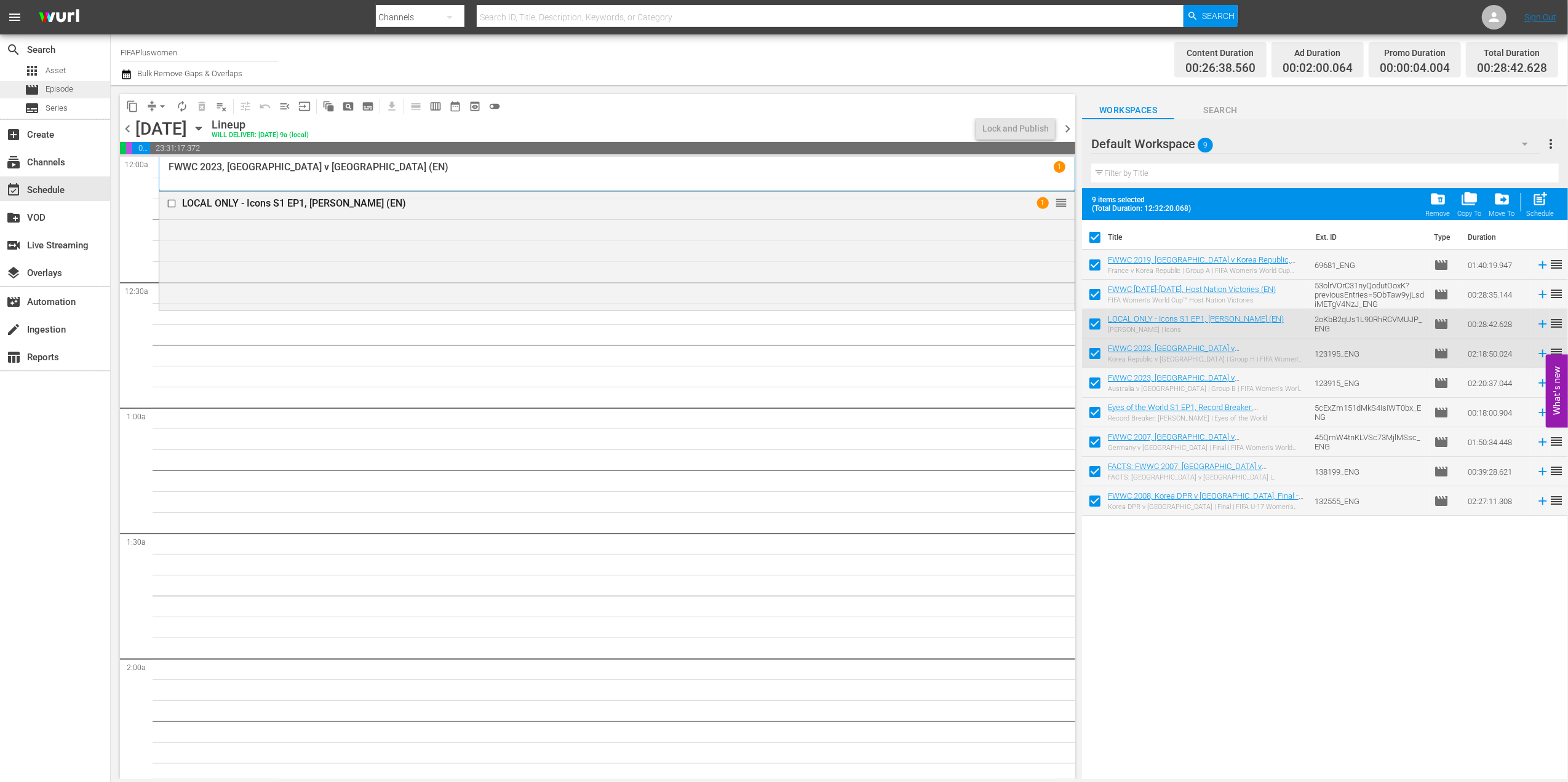
checkbox input "false"
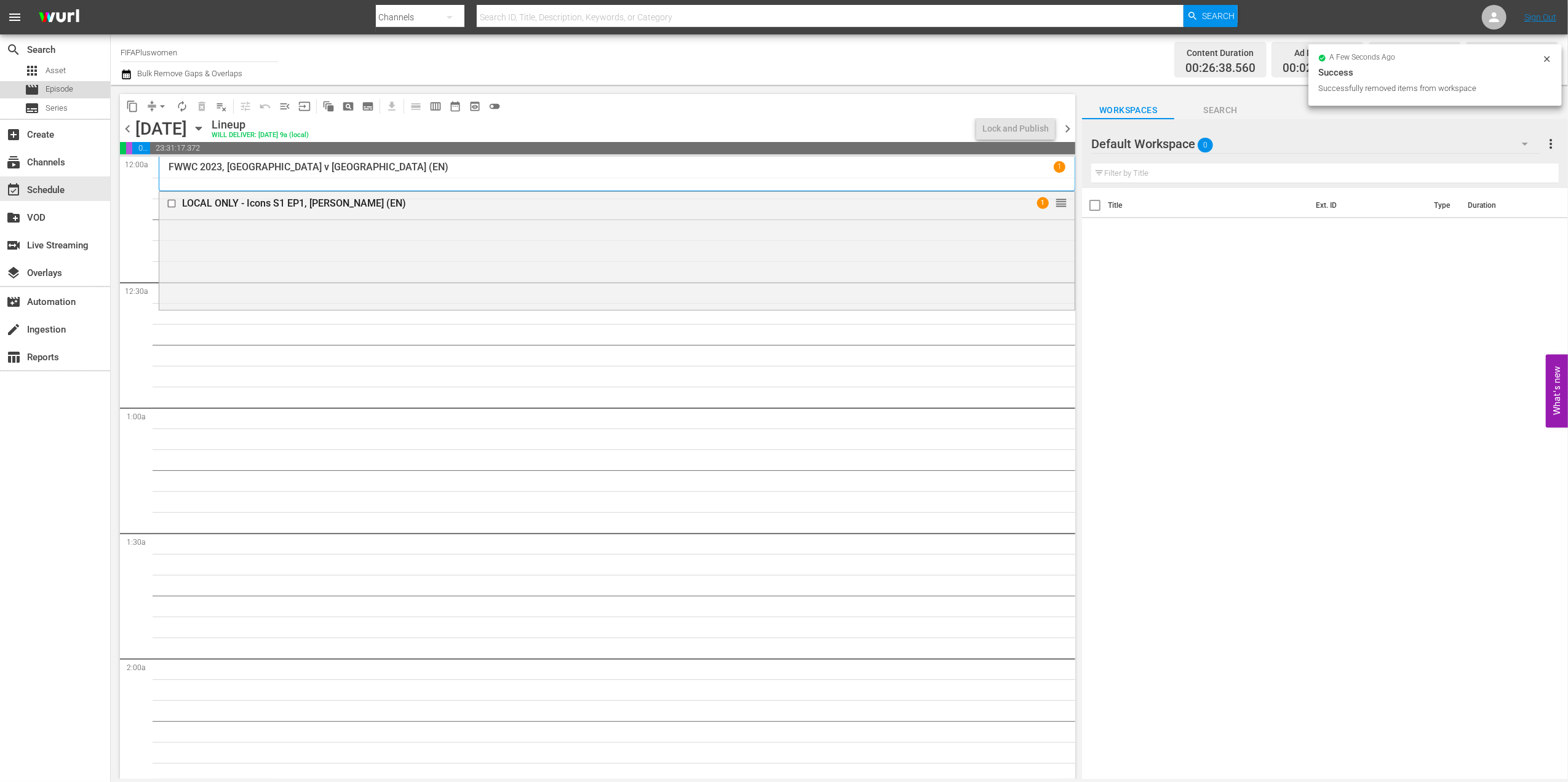
click at [53, 90] on span "Episode" at bounding box center [59, 89] width 28 height 12
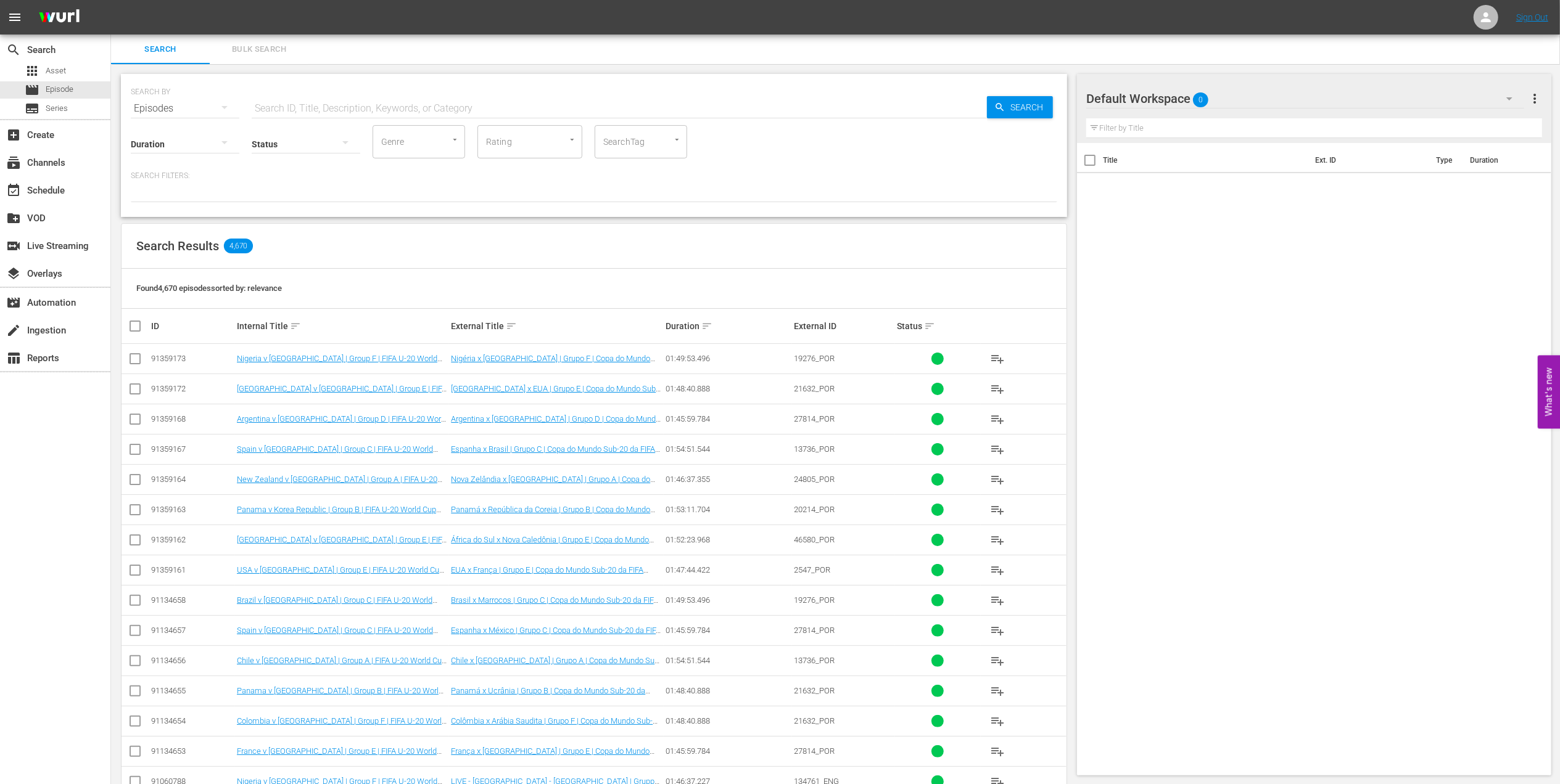
click at [477, 99] on input "text" at bounding box center [619, 108] width 735 height 30
paste input "South Korea v [GEOGRAPHIC_DATA] | Final | FIFA U17 World Cup T. Y Tobago 2010™ …"
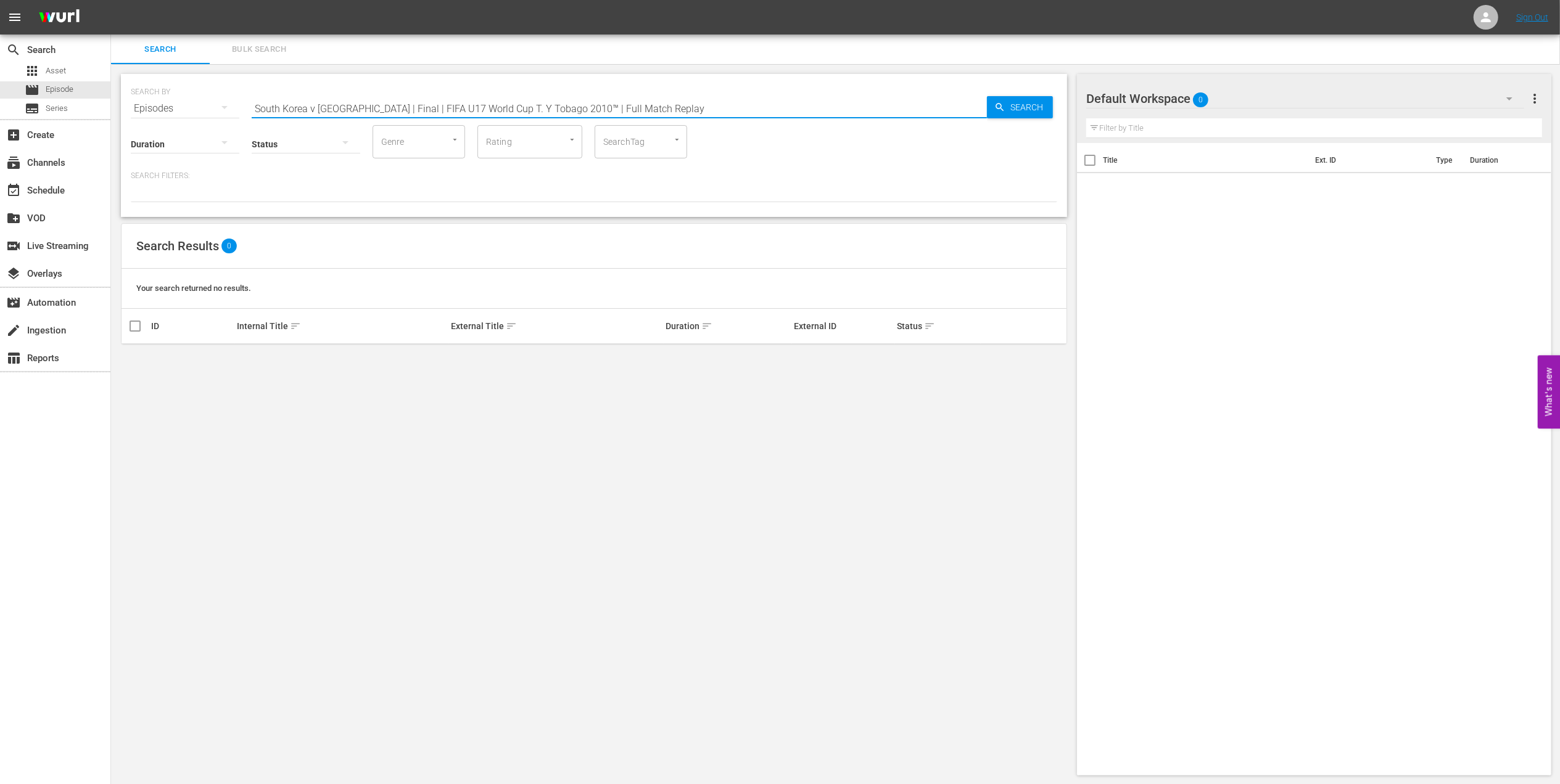
drag, startPoint x: 581, startPoint y: 102, endPoint x: 348, endPoint y: 100, distance: 233.0
click at [348, 100] on input "South Korea v [GEOGRAPHIC_DATA] | Final | FIFA U17 World Cup T. Y Tobago 2010™ …" at bounding box center [619, 108] width 735 height 30
type input "[GEOGRAPHIC_DATA] v [GEOGRAPHIC_DATA] en"
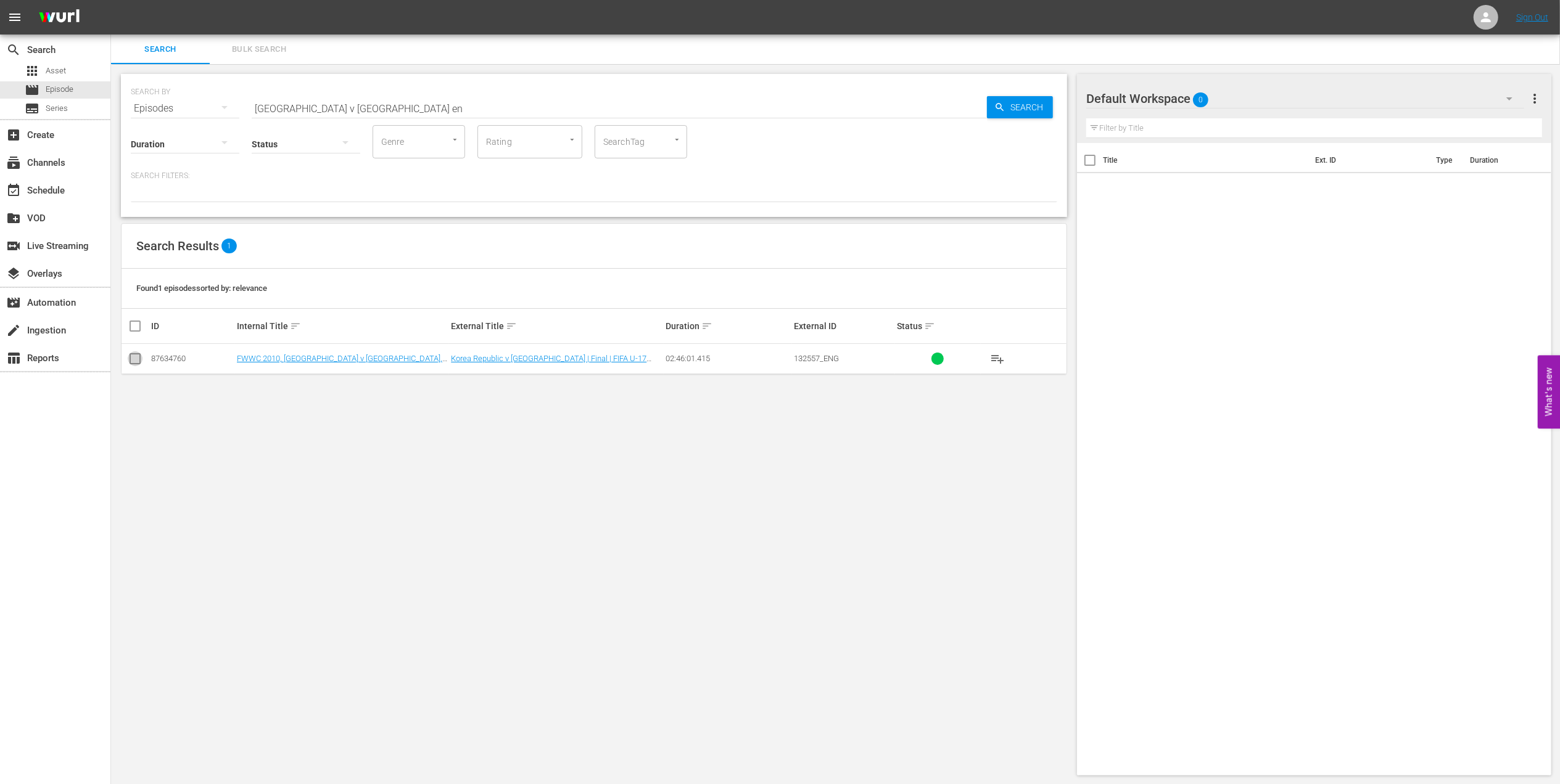
click at [132, 360] on input "checkbox" at bounding box center [135, 361] width 14 height 14
checkbox input "true"
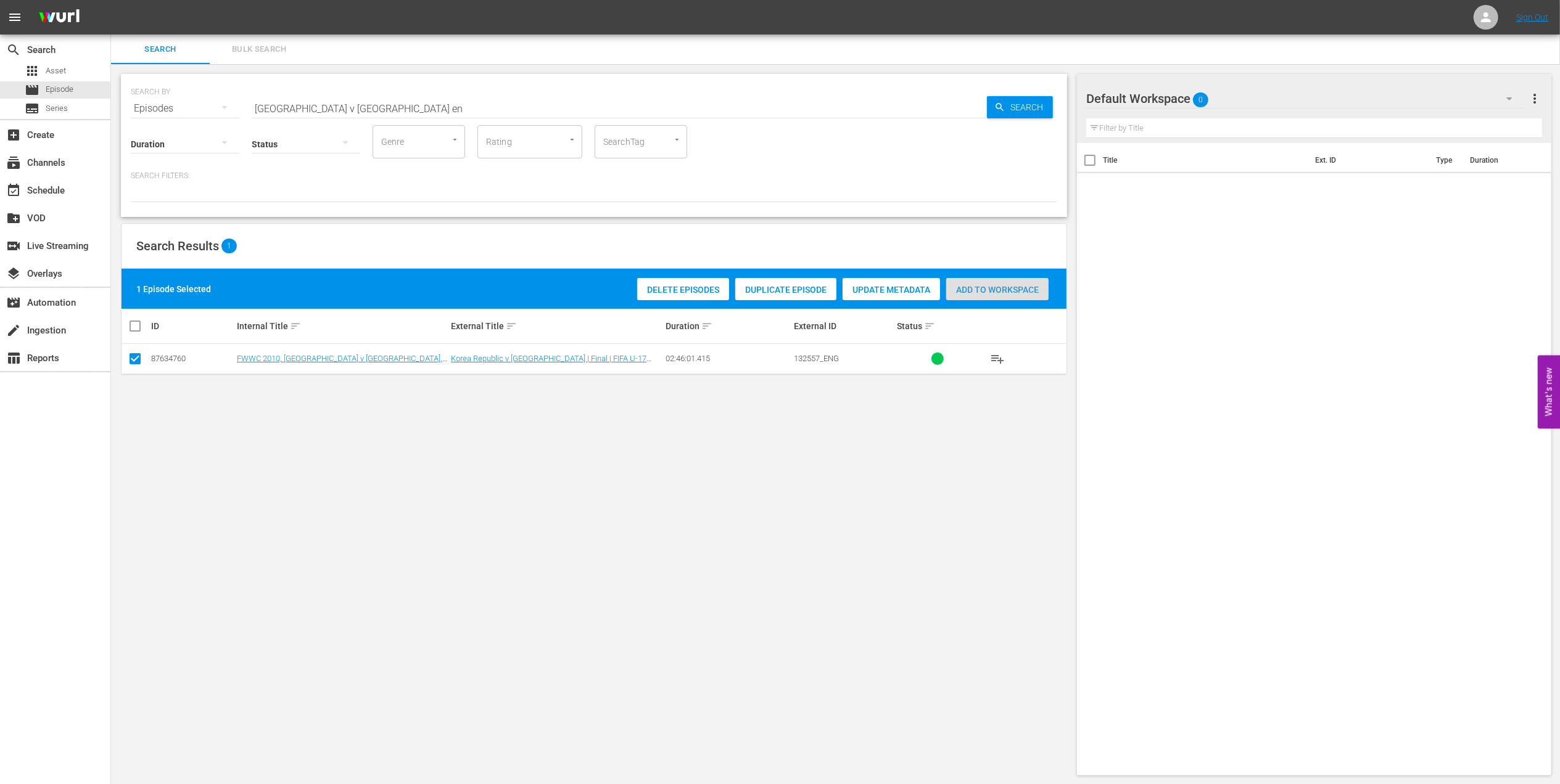
click at [1009, 288] on span "Add to Workspace" at bounding box center [997, 290] width 102 height 10
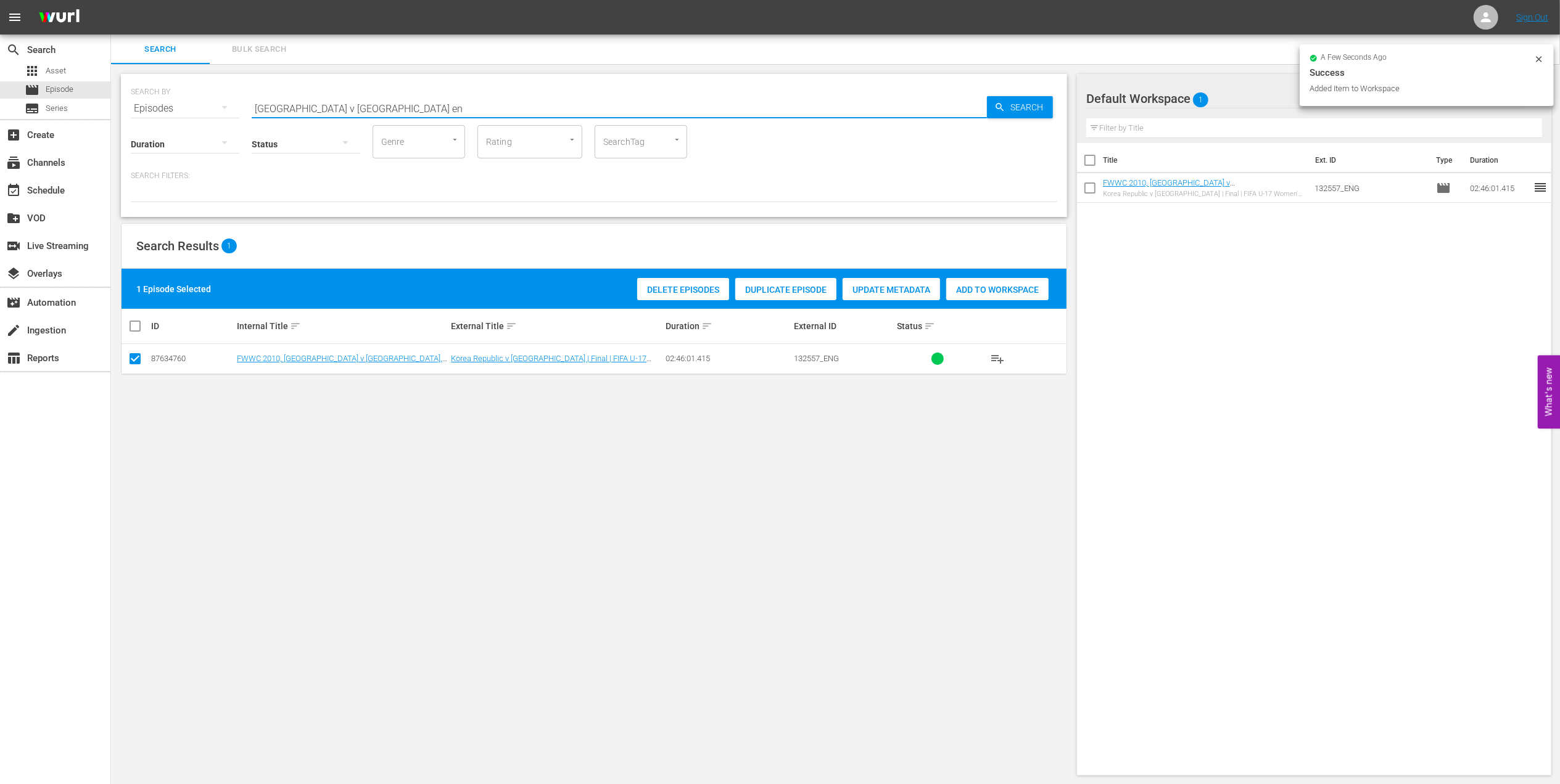
drag, startPoint x: 301, startPoint y: 109, endPoint x: 200, endPoint y: 109, distance: 101.0
click at [201, 109] on div "SEARCH BY Search By Episodes Search ID, Title, Description, Keywords, or Catego…" at bounding box center [594, 101] width 926 height 44
paste input "FACTS: FWWC 2011, [GEOGRAPHIC_DATA] v [GEOGRAPHIC_DATA]"
click at [417, 102] on input "FACTS: FWWC 2011, [GEOGRAPHIC_DATA] v [GEOGRAPHIC_DATA]" at bounding box center [619, 108] width 735 height 30
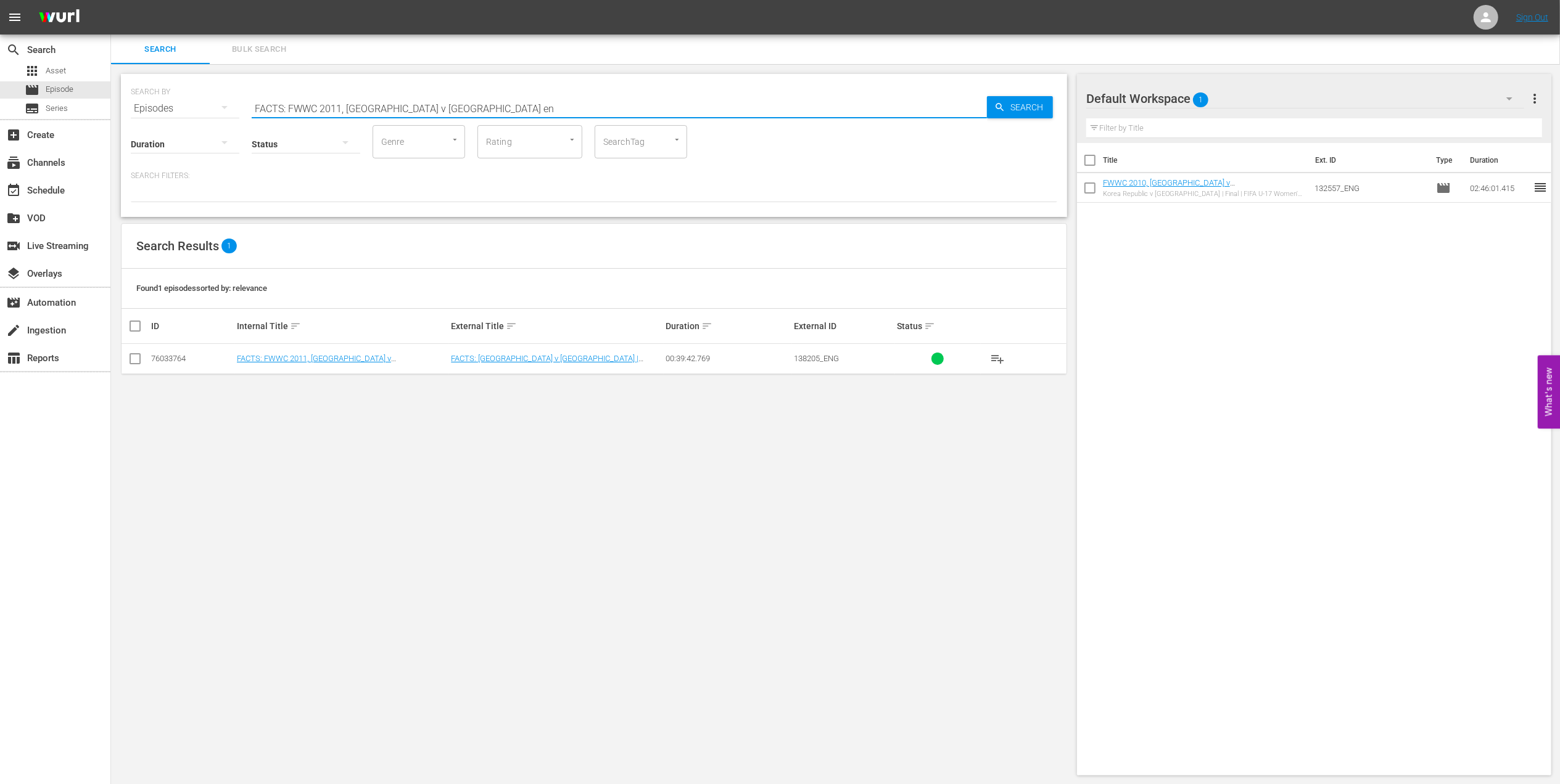
type input "FACTS: FWWC 2011, [GEOGRAPHIC_DATA] v [GEOGRAPHIC_DATA] en"
drag, startPoint x: 137, startPoint y: 361, endPoint x: 695, endPoint y: 303, distance: 561.0
click at [146, 361] on td at bounding box center [135, 358] width 28 height 30
click at [129, 358] on input "checkbox" at bounding box center [135, 361] width 14 height 14
checkbox input "true"
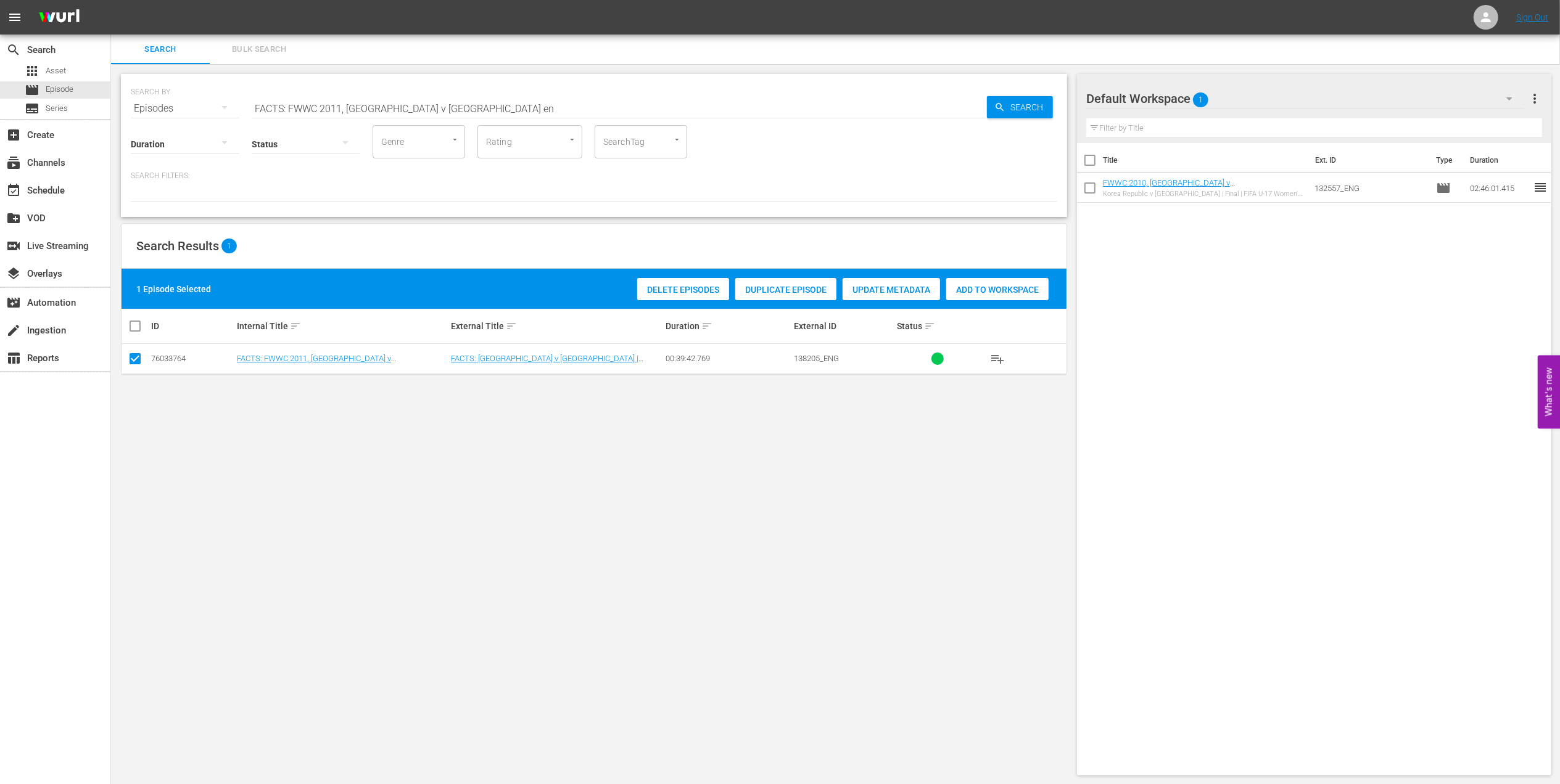
click at [999, 285] on span "Add to Workspace" at bounding box center [997, 290] width 102 height 10
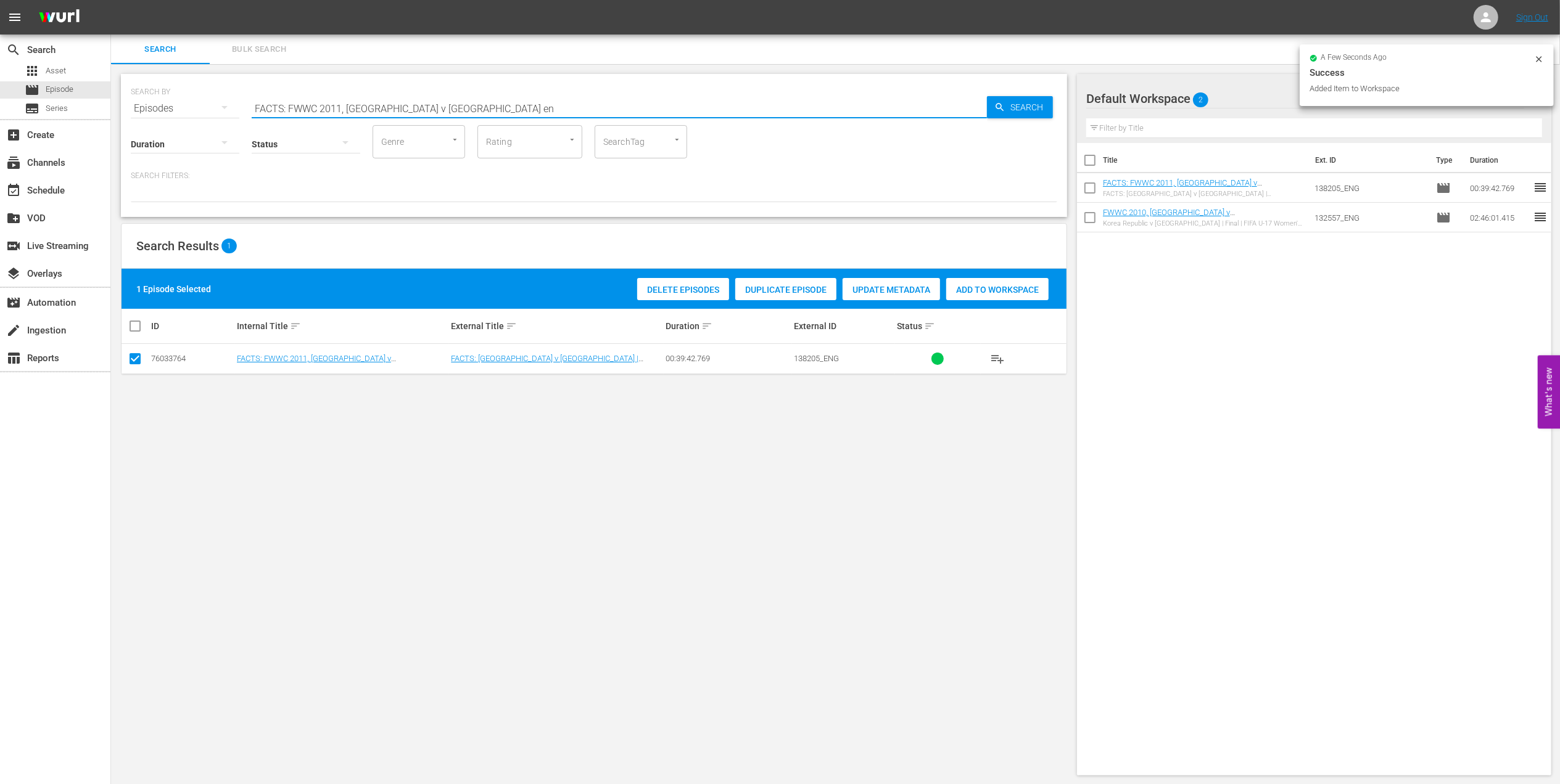
drag, startPoint x: 410, startPoint y: 105, endPoint x: 187, endPoint y: 106, distance: 223.0
click at [188, 106] on div "SEARCH BY Search By Episodes Search ID, Title, Description, Keywords, or Catego…" at bounding box center [594, 101] width 926 height 44
paste input "WWC 2011, [GEOGRAPHIC_DATA] v [GEOGRAPHIC_DATA], Final - FMR"
click at [439, 108] on input "FWWC 2011, [GEOGRAPHIC_DATA] v [GEOGRAPHIC_DATA], Final - FMR" at bounding box center [619, 108] width 735 height 30
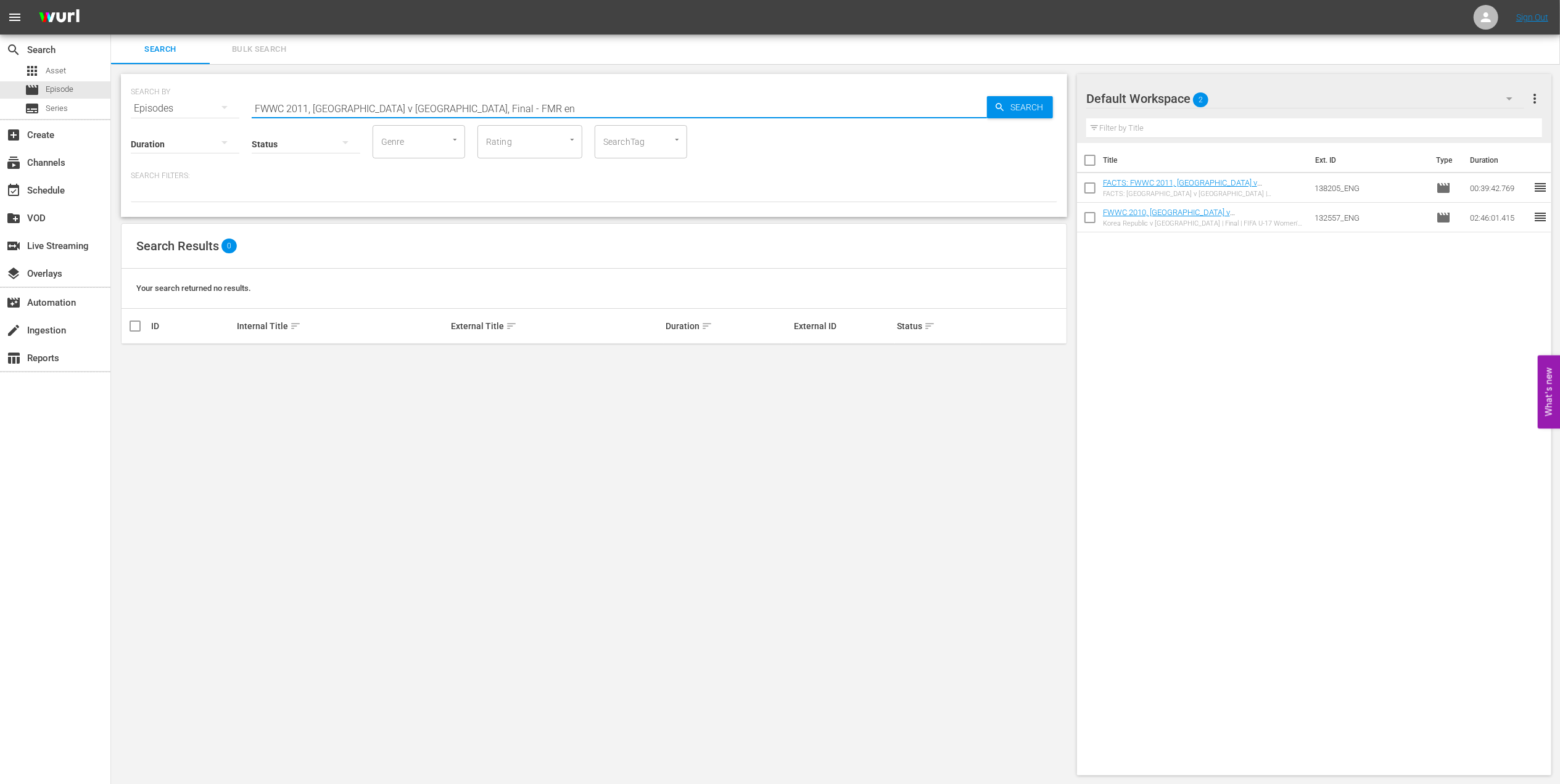
drag, startPoint x: 421, startPoint y: 107, endPoint x: 376, endPoint y: 108, distance: 45.0
click at [376, 108] on input "FWWC 2011, [GEOGRAPHIC_DATA] v [GEOGRAPHIC_DATA], Final - FMR en" at bounding box center [619, 108] width 735 height 30
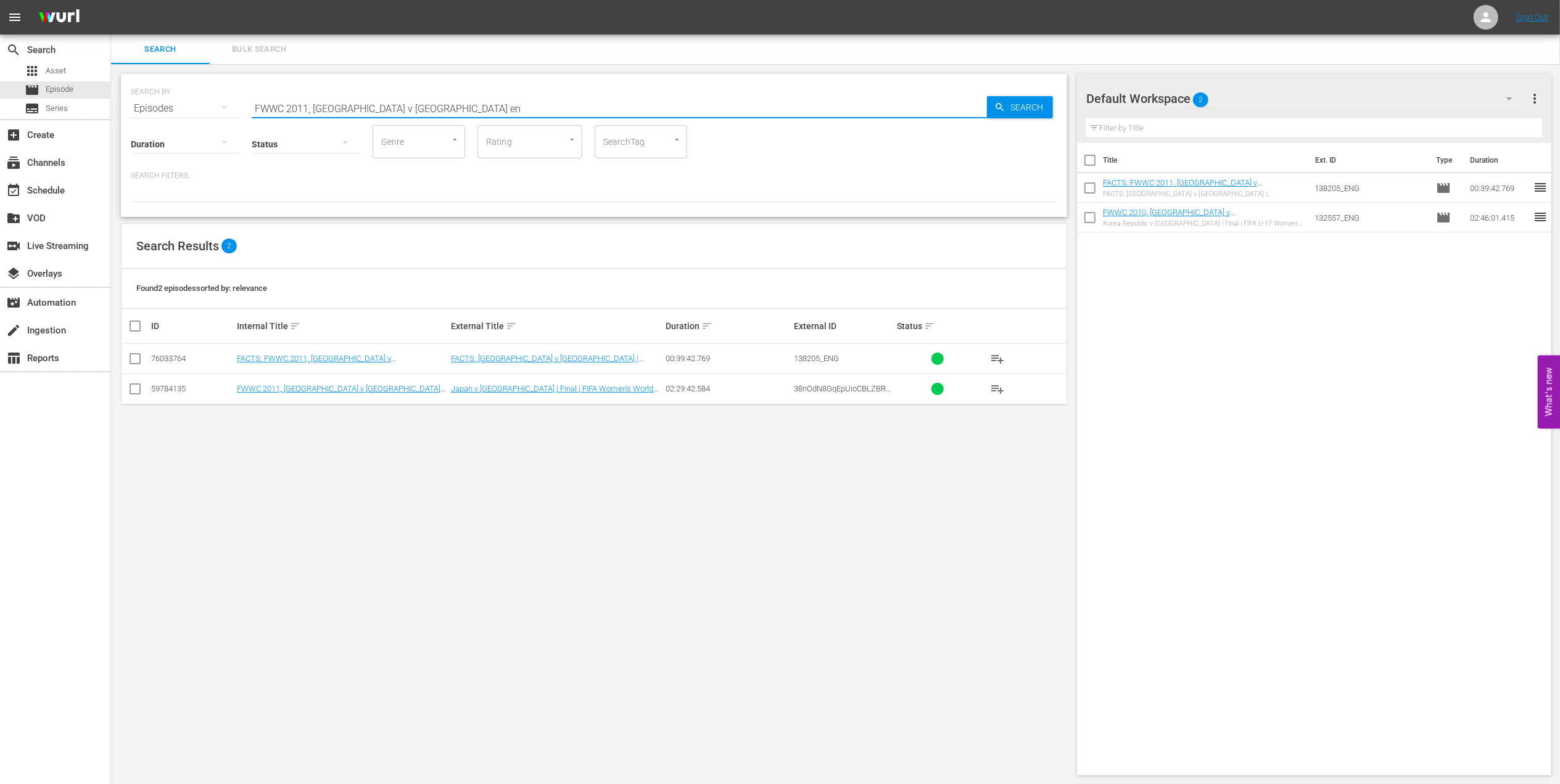
type input "FWWC 2011, [GEOGRAPHIC_DATA] v [GEOGRAPHIC_DATA] en"
click at [137, 388] on input "checkbox" at bounding box center [135, 391] width 14 height 14
checkbox input "true"
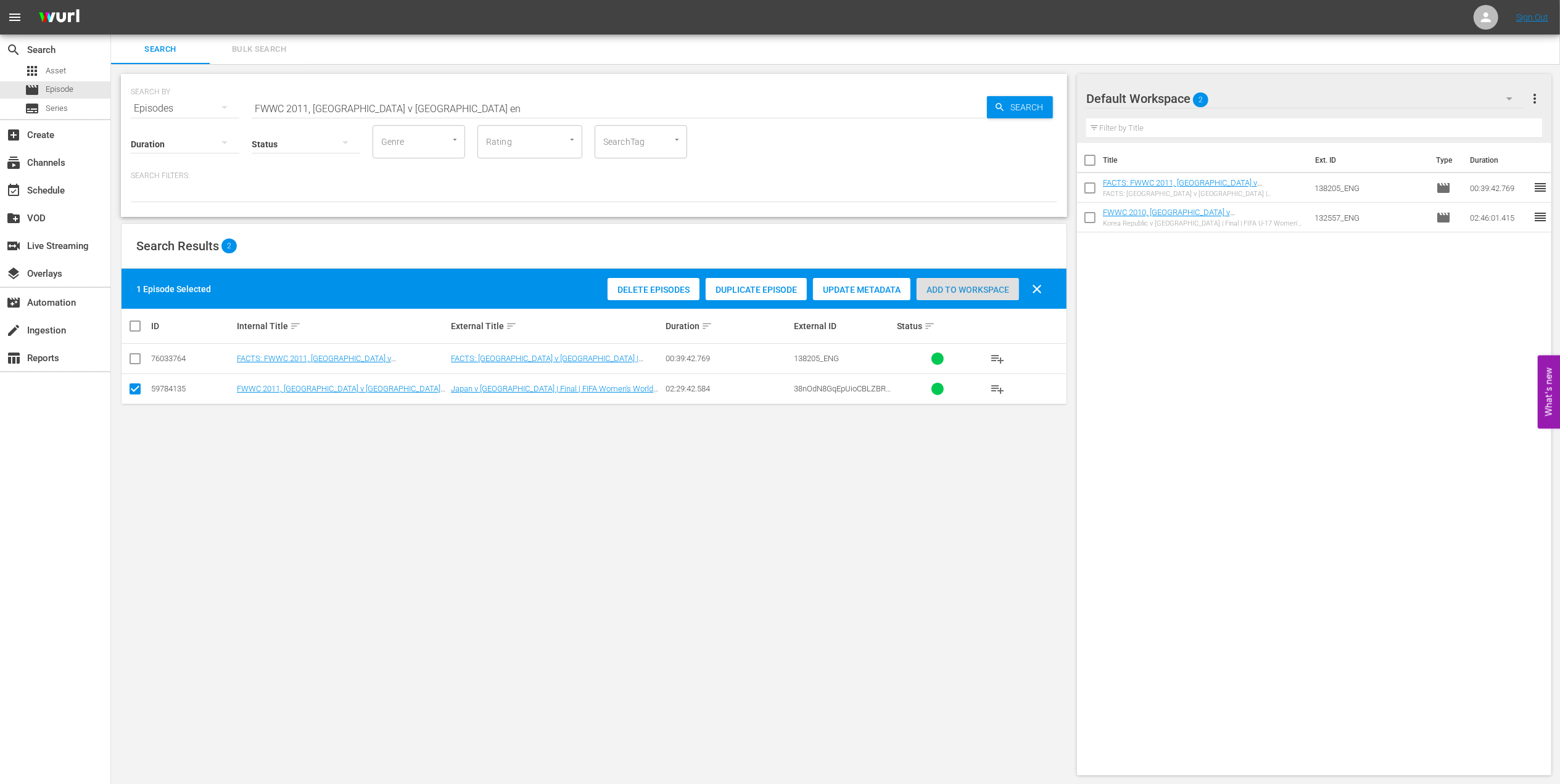
click at [949, 288] on span "Add to Workspace" at bounding box center [967, 290] width 102 height 10
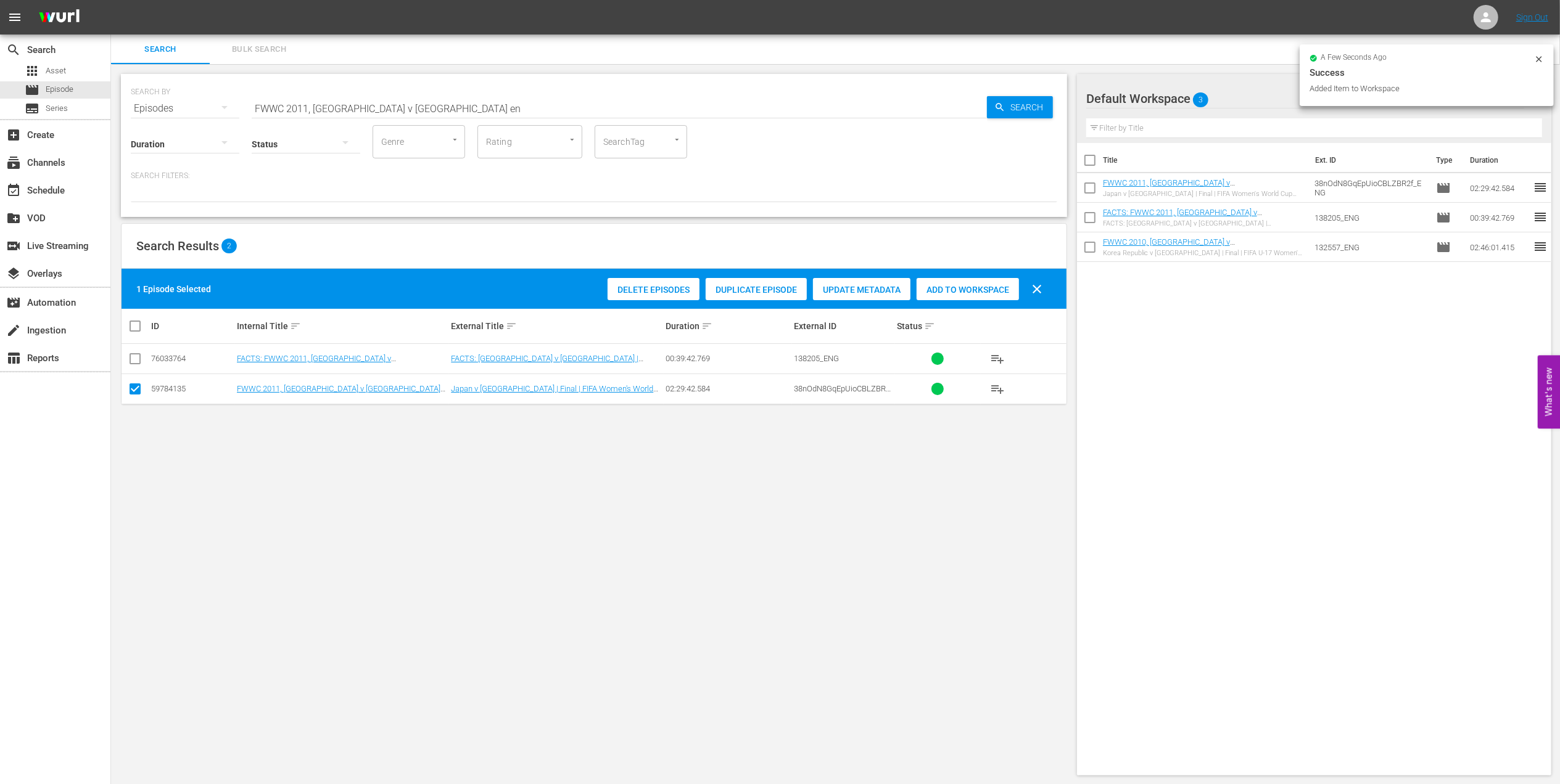
drag, startPoint x: 395, startPoint y: 104, endPoint x: 146, endPoint y: 106, distance: 249.0
click at [146, 106] on div "SEARCH BY Search By Episodes Search ID, Title, Description, Keywords, or Catego…" at bounding box center [594, 101] width 926 height 44
paste input "Icons EP4, [PERSON_NAME]"
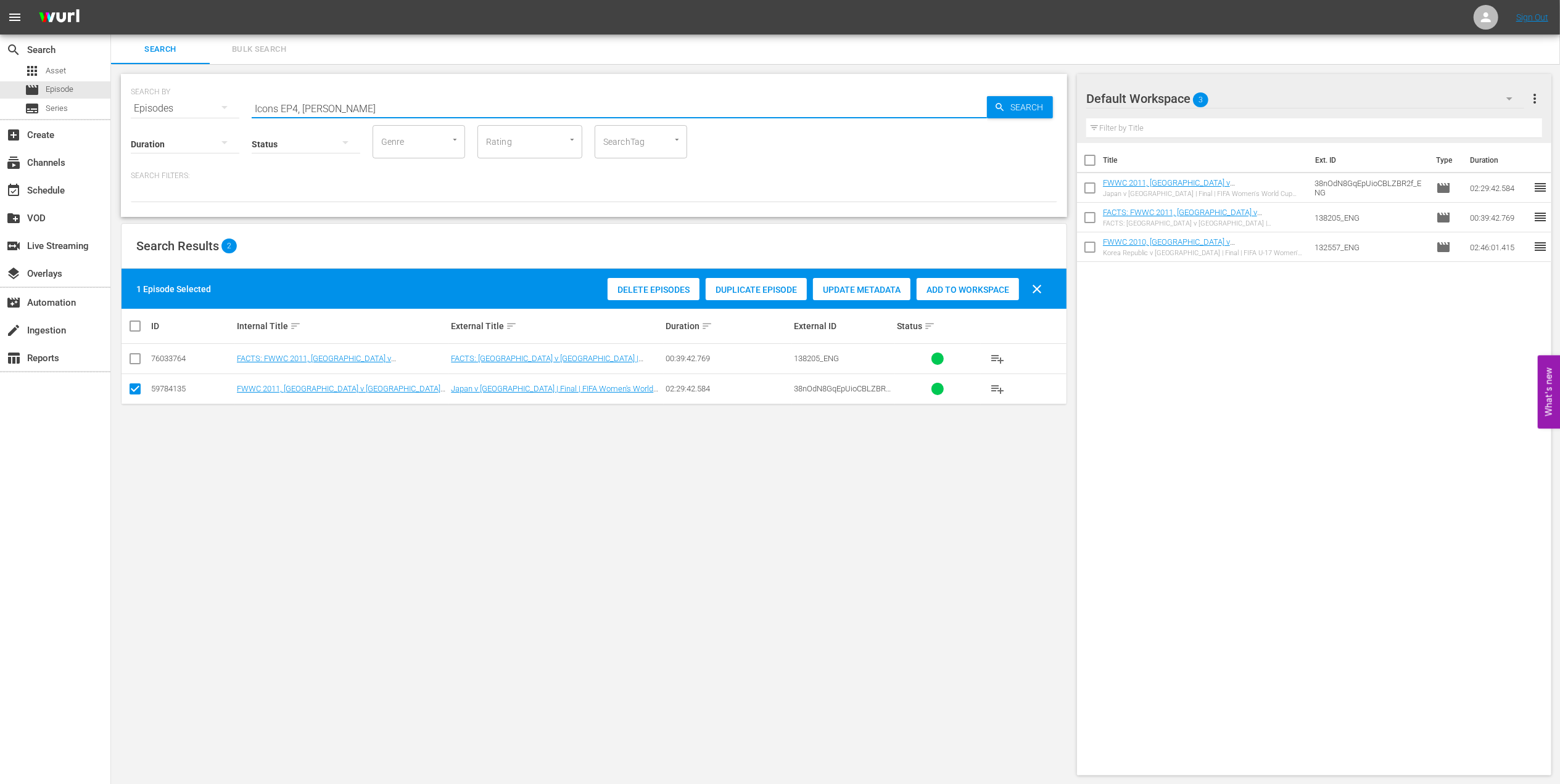
click at [377, 101] on input "Icons EP4, [PERSON_NAME]" at bounding box center [619, 108] width 735 height 30
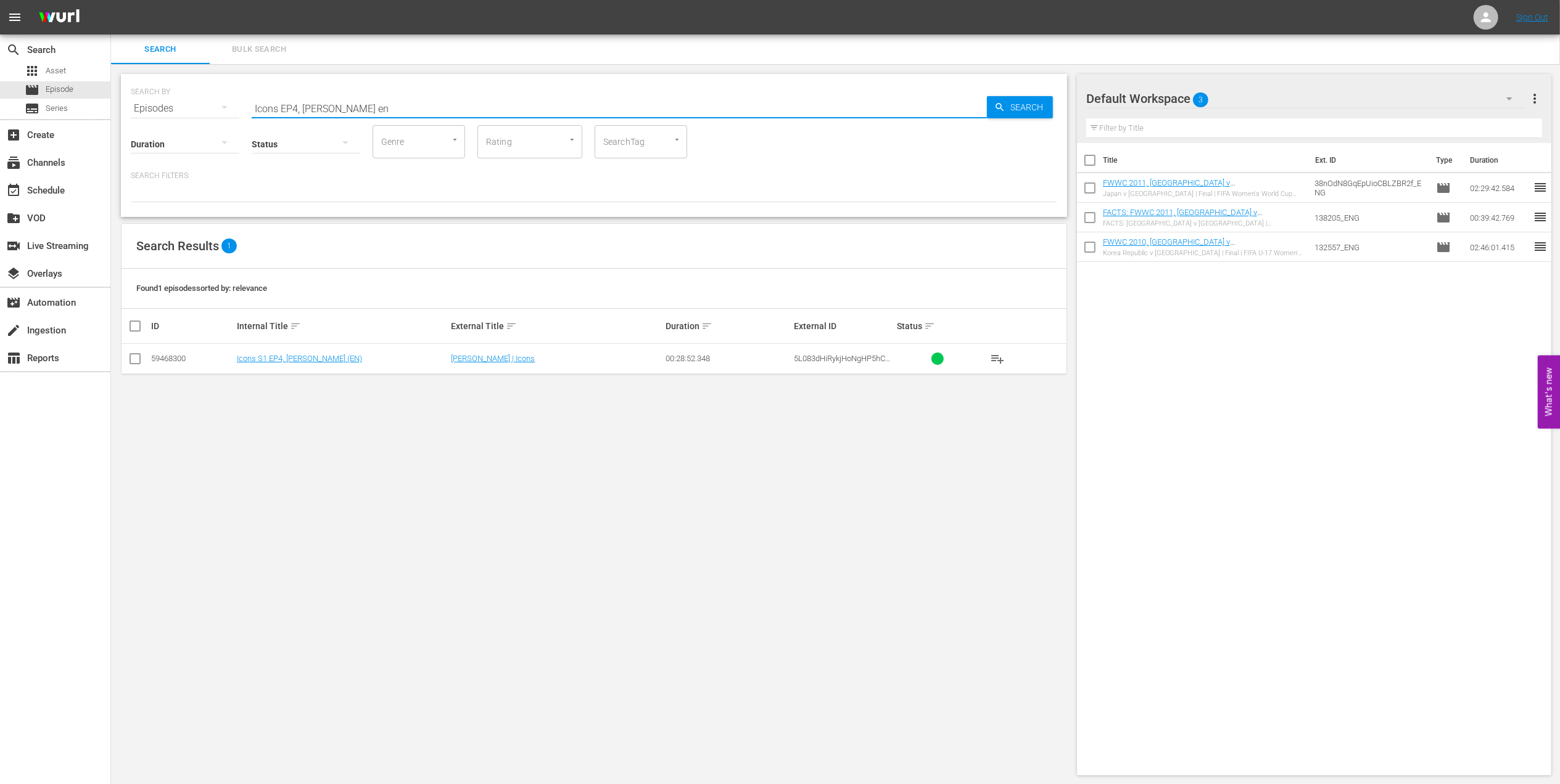
type input "Icons EP4, [PERSON_NAME] en"
drag, startPoint x: 132, startPoint y: 353, endPoint x: 156, endPoint y: 356, distance: 24.2
click at [133, 354] on input "checkbox" at bounding box center [135, 361] width 14 height 14
checkbox input "true"
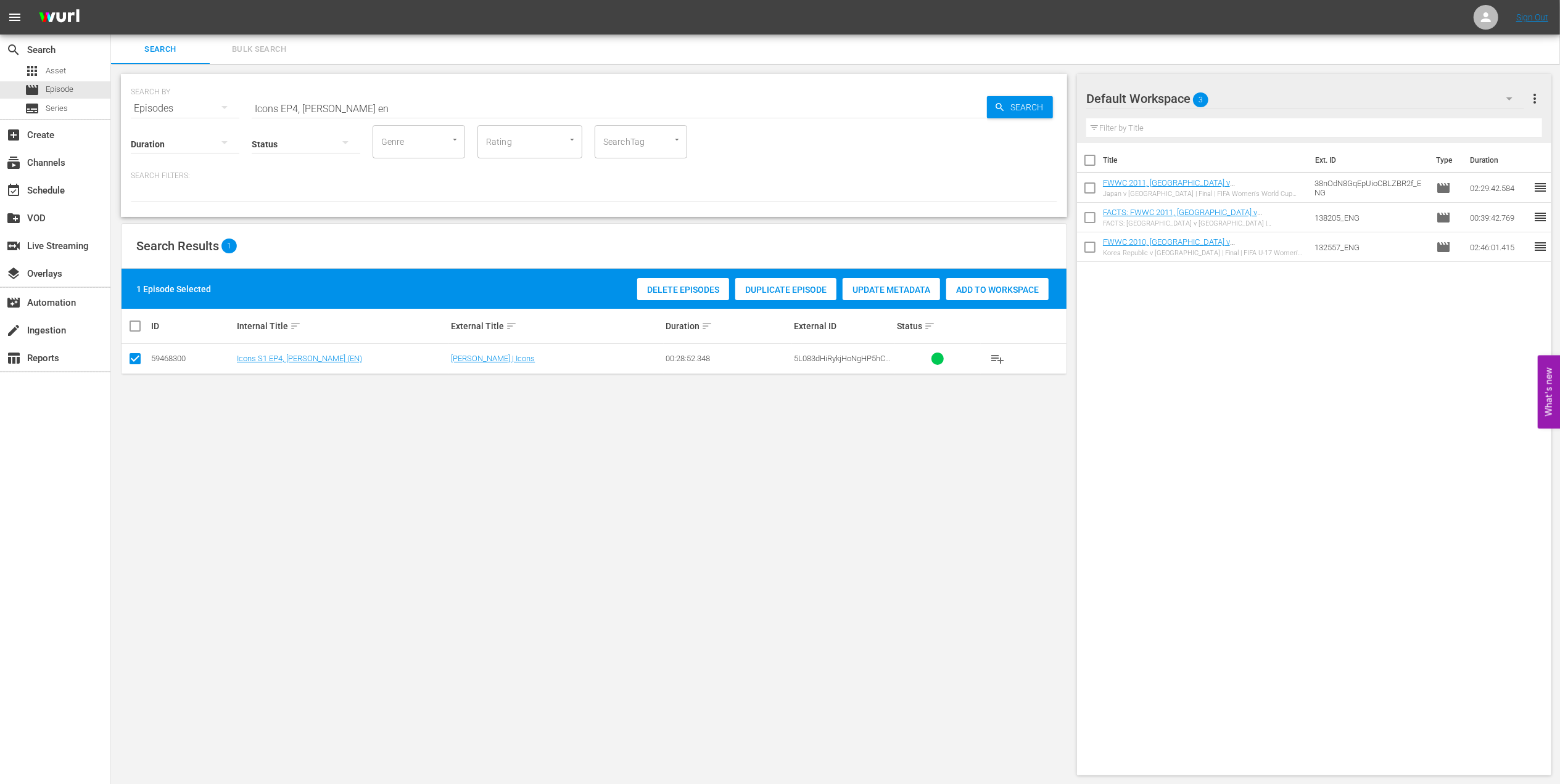
click at [970, 283] on div "Add to Workspace" at bounding box center [997, 290] width 102 height 24
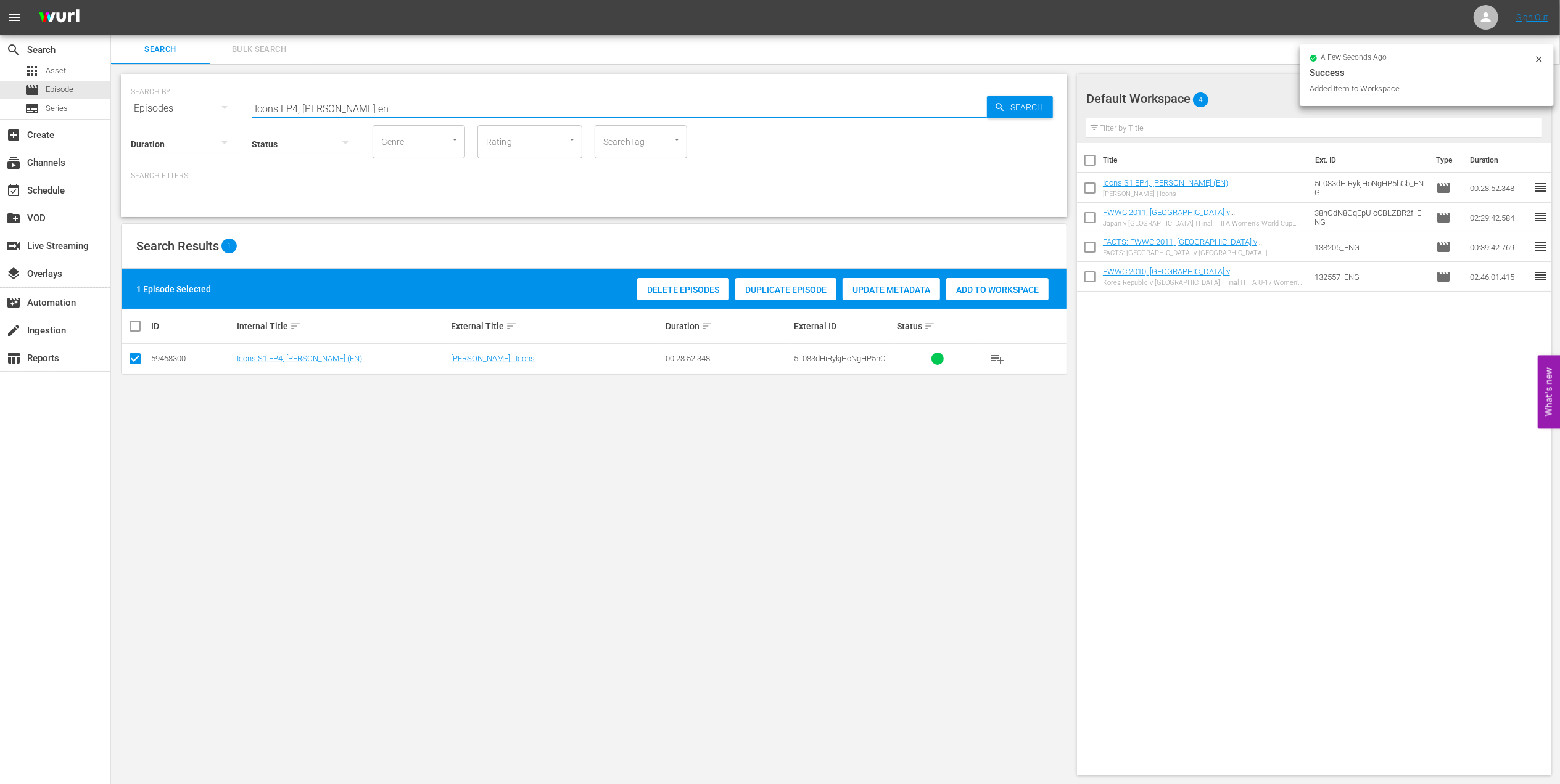
drag, startPoint x: 341, startPoint y: 108, endPoint x: 222, endPoint y: 107, distance: 119.0
click at [184, 107] on div "SEARCH BY Search By Episodes Search ID, Title, Description, Keywords, or Catego…" at bounding box center [594, 101] width 926 height 44
paste input "FWWC 2023, [GEOGRAPHIC_DATA] v [GEOGRAPHIC_DATA], Group Stage - FMR"
click at [516, 100] on input "FWWC 2023, [GEOGRAPHIC_DATA] v [GEOGRAPHIC_DATA], Group Stage - FMR" at bounding box center [619, 108] width 735 height 30
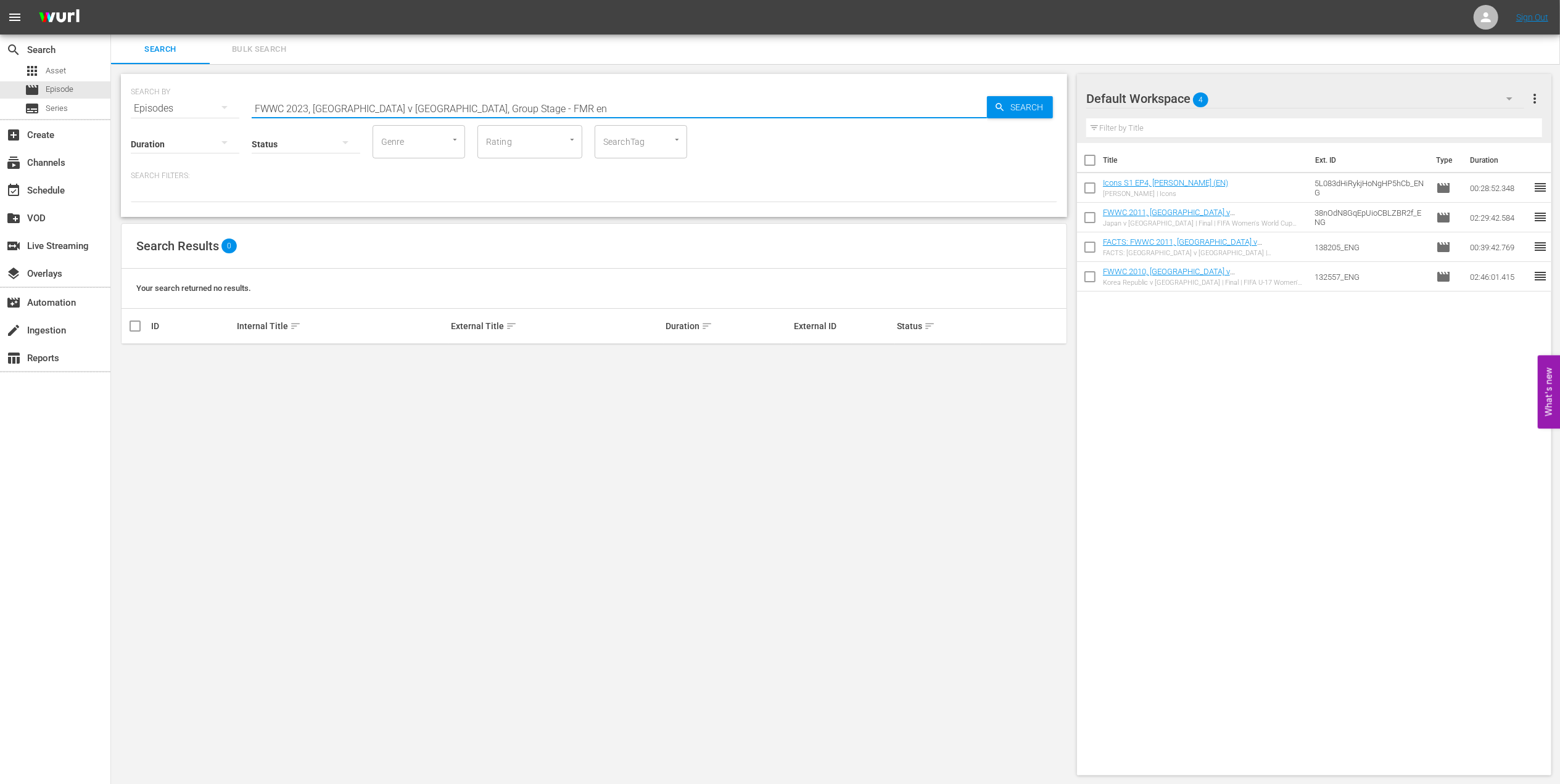
drag, startPoint x: 485, startPoint y: 106, endPoint x: 404, endPoint y: 109, distance: 81.1
click at [404, 109] on input "FWWC 2023, [GEOGRAPHIC_DATA] v [GEOGRAPHIC_DATA], Group Stage - FMR en" at bounding box center [619, 108] width 735 height 30
type input "FWWC 2023, [GEOGRAPHIC_DATA] v [GEOGRAPHIC_DATA] en"
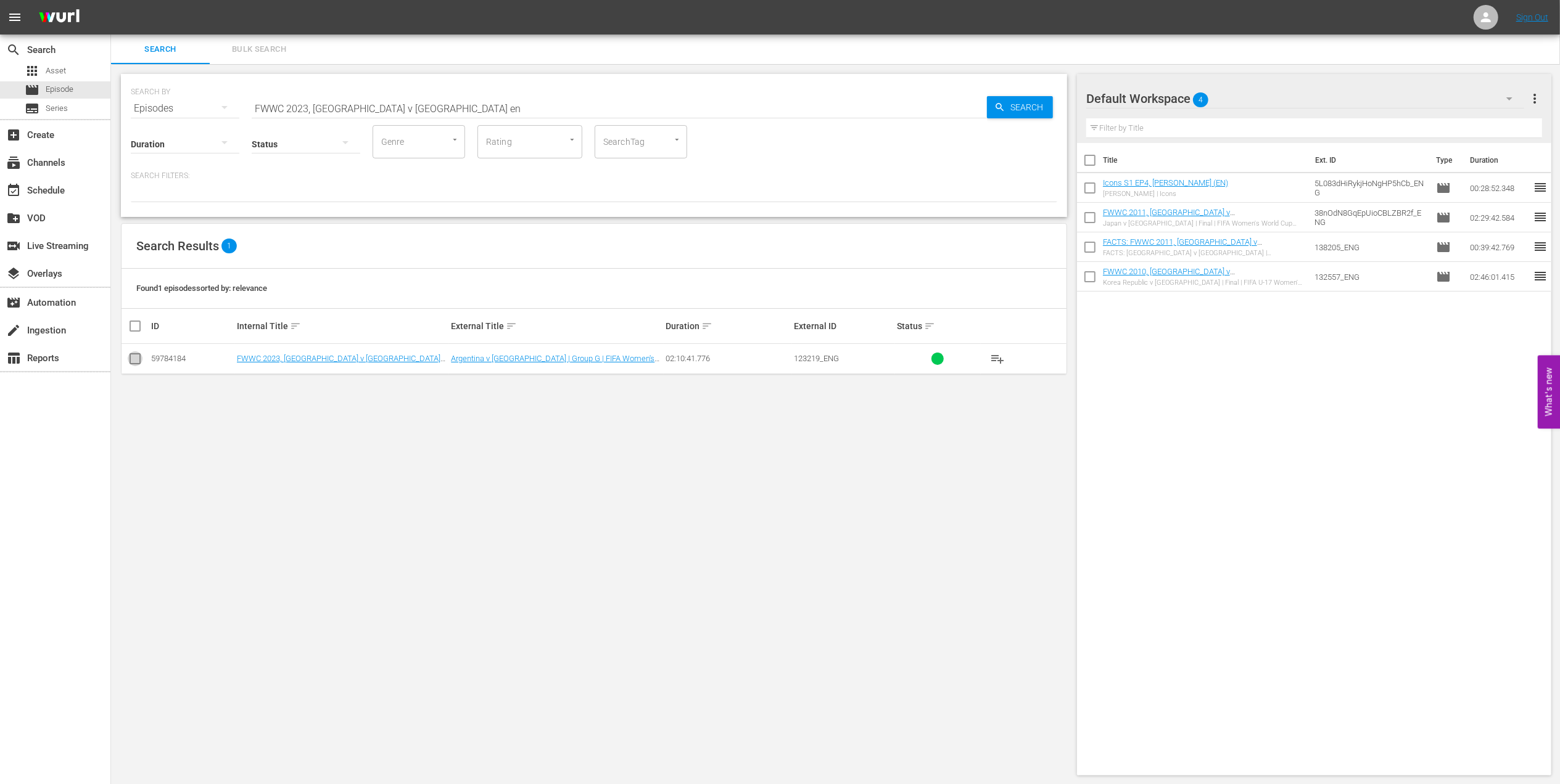
click at [138, 361] on input "checkbox" at bounding box center [135, 361] width 14 height 14
checkbox input "true"
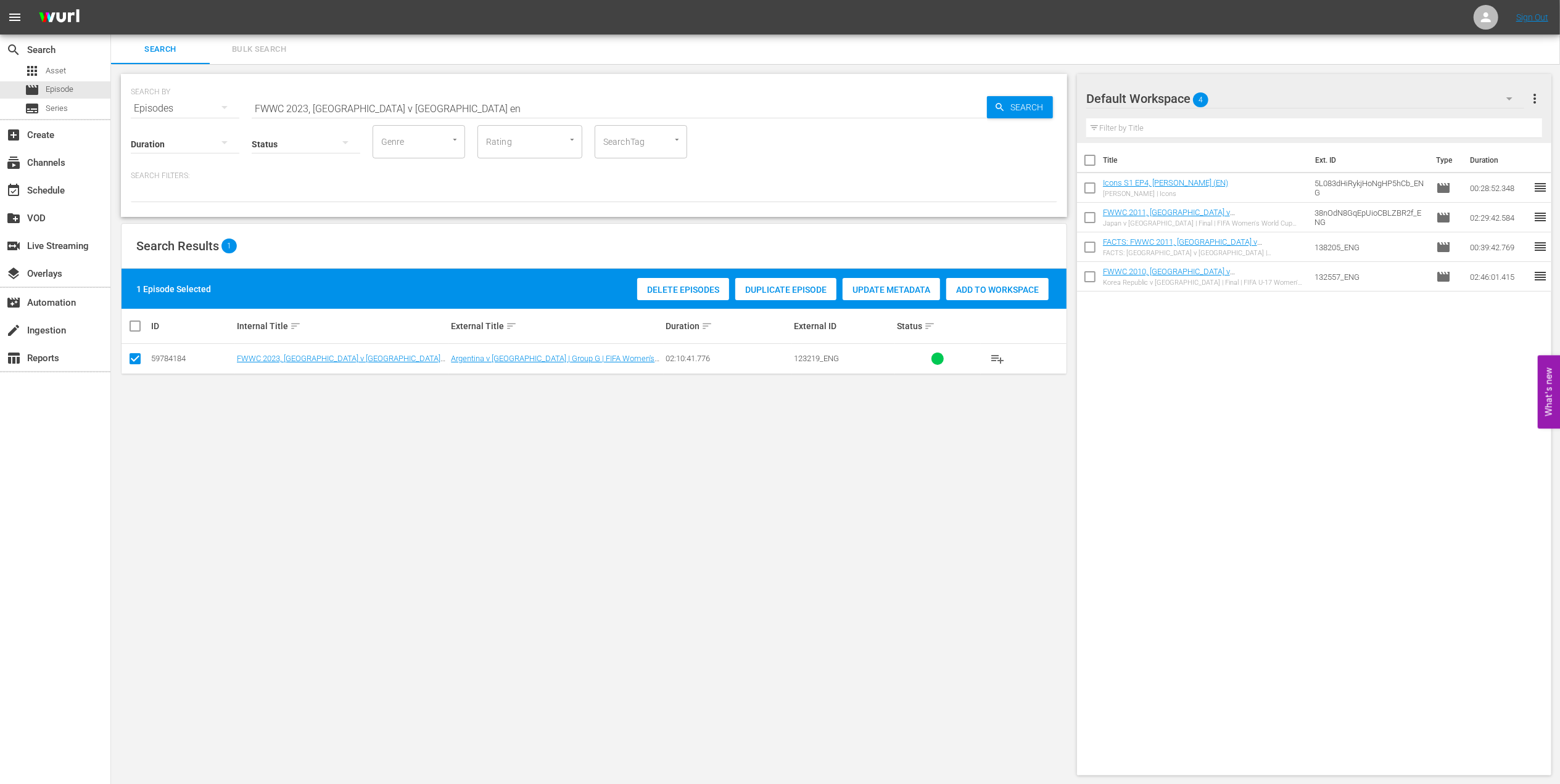
click at [987, 289] on span "Add to Workspace" at bounding box center [997, 290] width 102 height 10
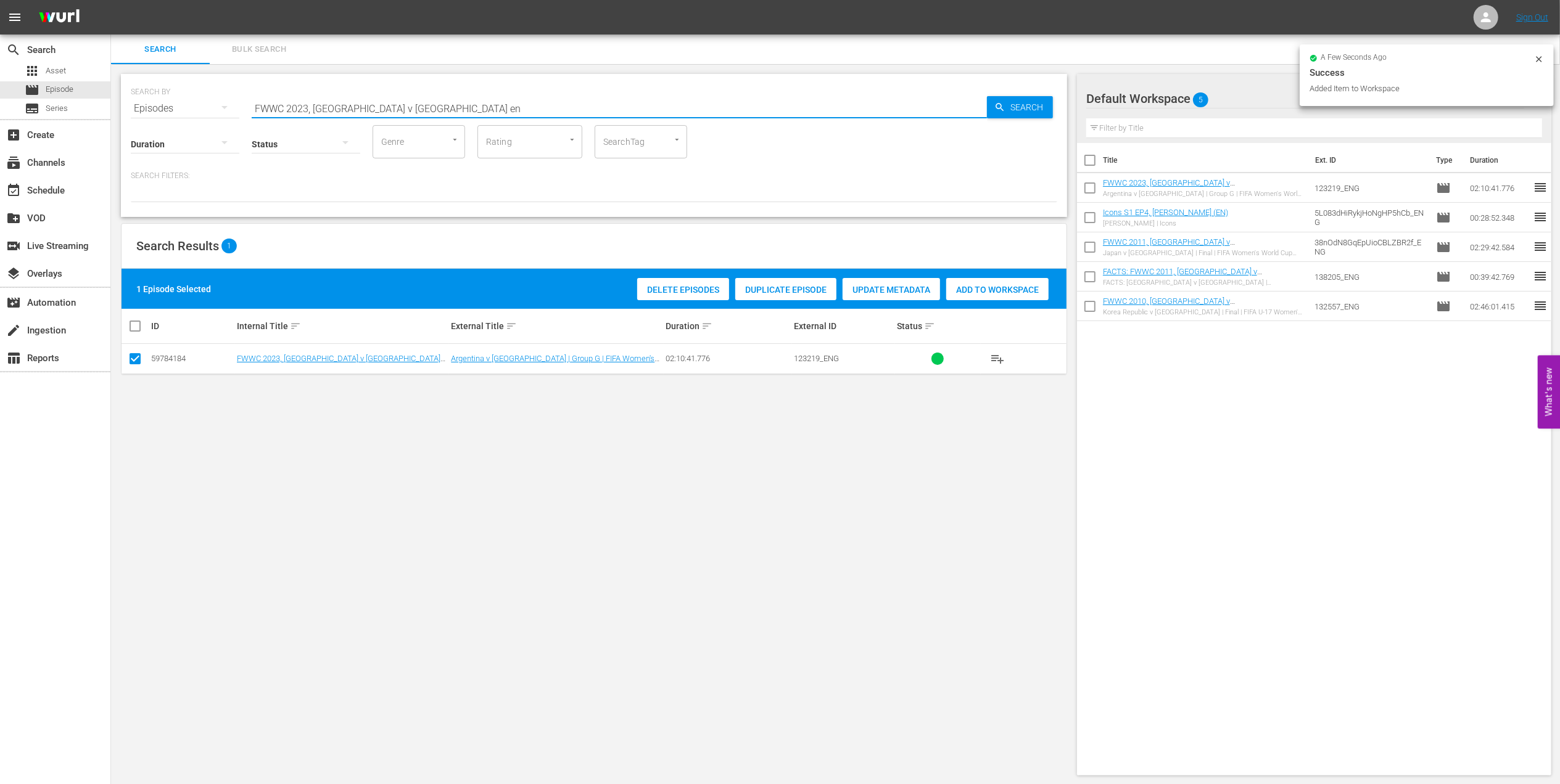
drag, startPoint x: 380, startPoint y: 105, endPoint x: 332, endPoint y: 102, distance: 48.1
click at [163, 104] on div "SEARCH BY Search By Episodes Search ID, Title, Description, Keywords, or Catego…" at bounding box center [594, 101] width 926 height 44
paste input "Netherlands v [GEOGRAPHIC_DATA], Group Stage - FMR"
click at [570, 104] on input "FWWC 2023, [GEOGRAPHIC_DATA] v [GEOGRAPHIC_DATA], Group Stage - FMR" at bounding box center [619, 108] width 735 height 30
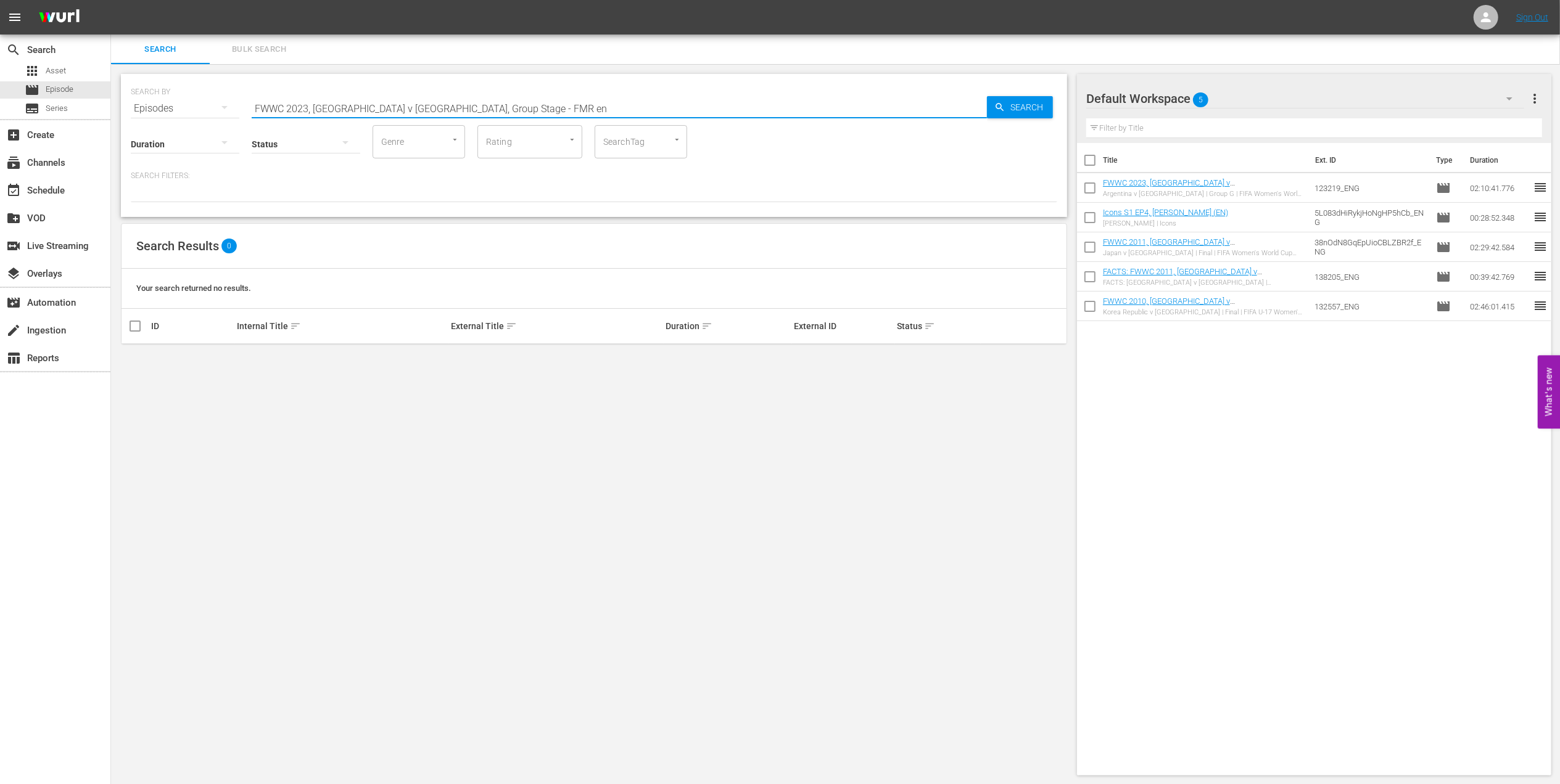
drag, startPoint x: 494, startPoint y: 106, endPoint x: 417, endPoint y: 105, distance: 77.0
click at [417, 105] on input "FWWC 2023, [GEOGRAPHIC_DATA] v [GEOGRAPHIC_DATA], Group Stage - FMR en" at bounding box center [619, 108] width 735 height 30
type input "FWWC 2023, [GEOGRAPHIC_DATA] v [GEOGRAPHIC_DATA] en"
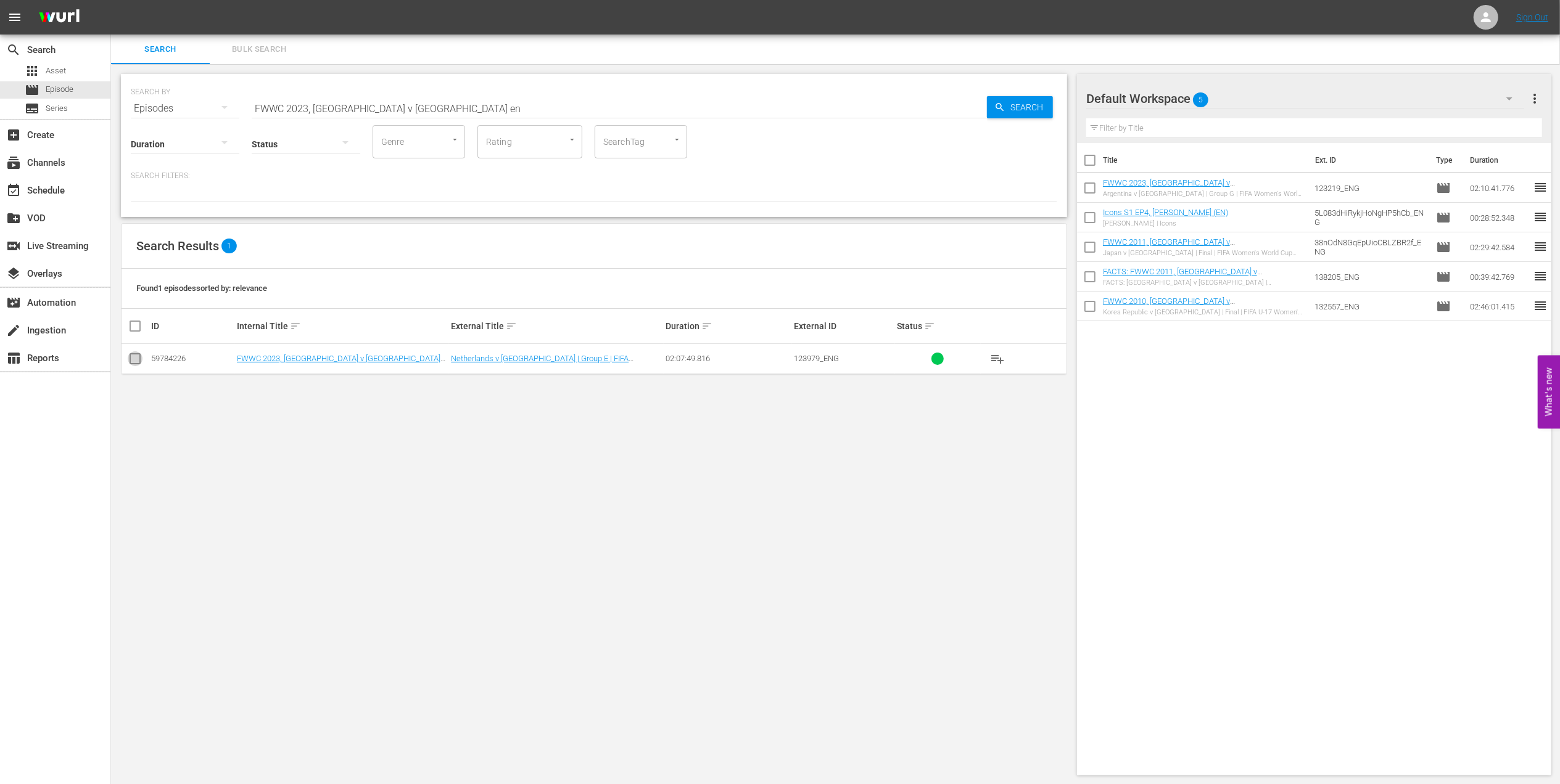
click at [139, 359] on input "checkbox" at bounding box center [135, 361] width 14 height 14
checkbox input "true"
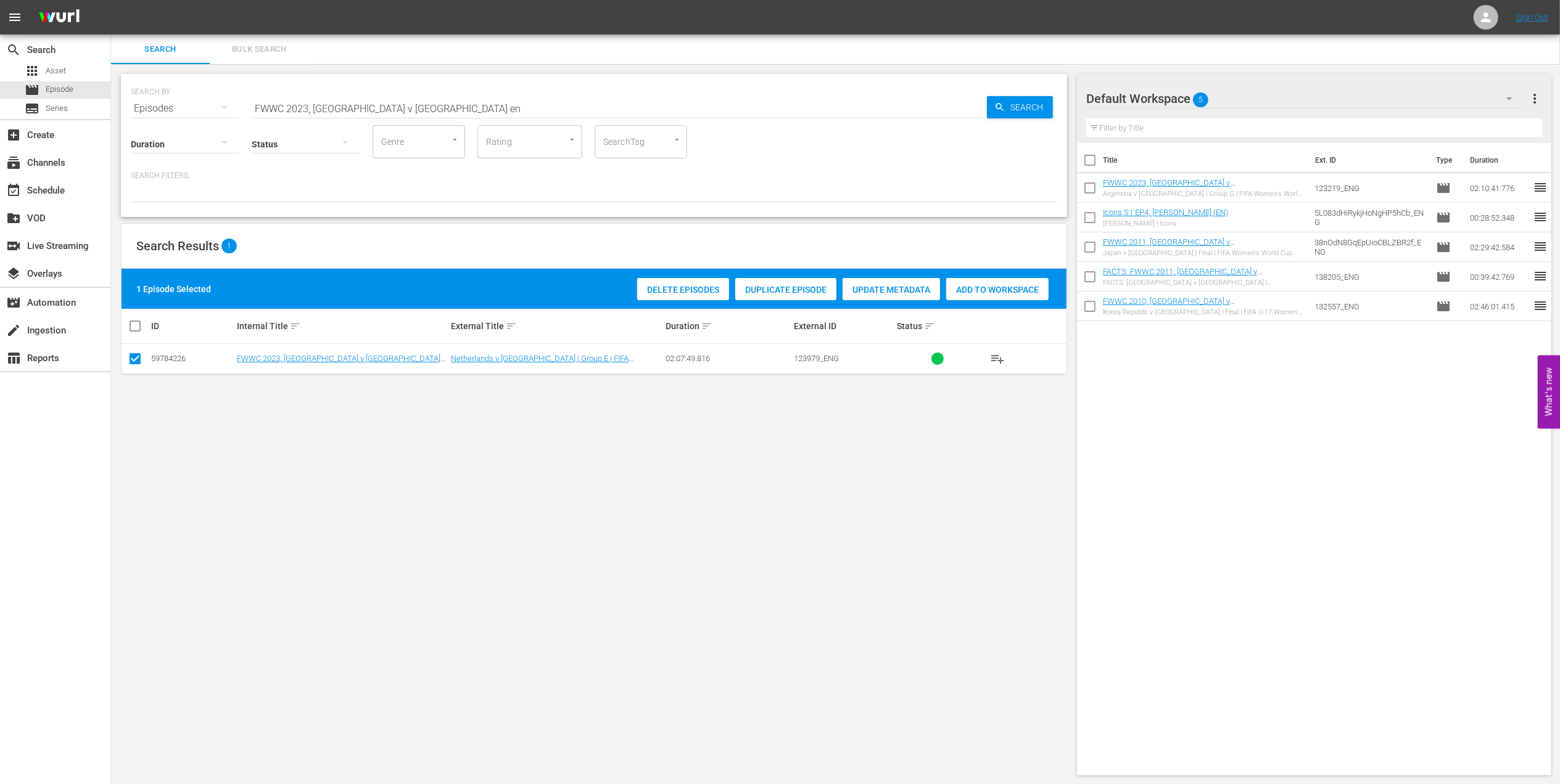
click at [963, 292] on span "Add to Workspace" at bounding box center [997, 290] width 102 height 10
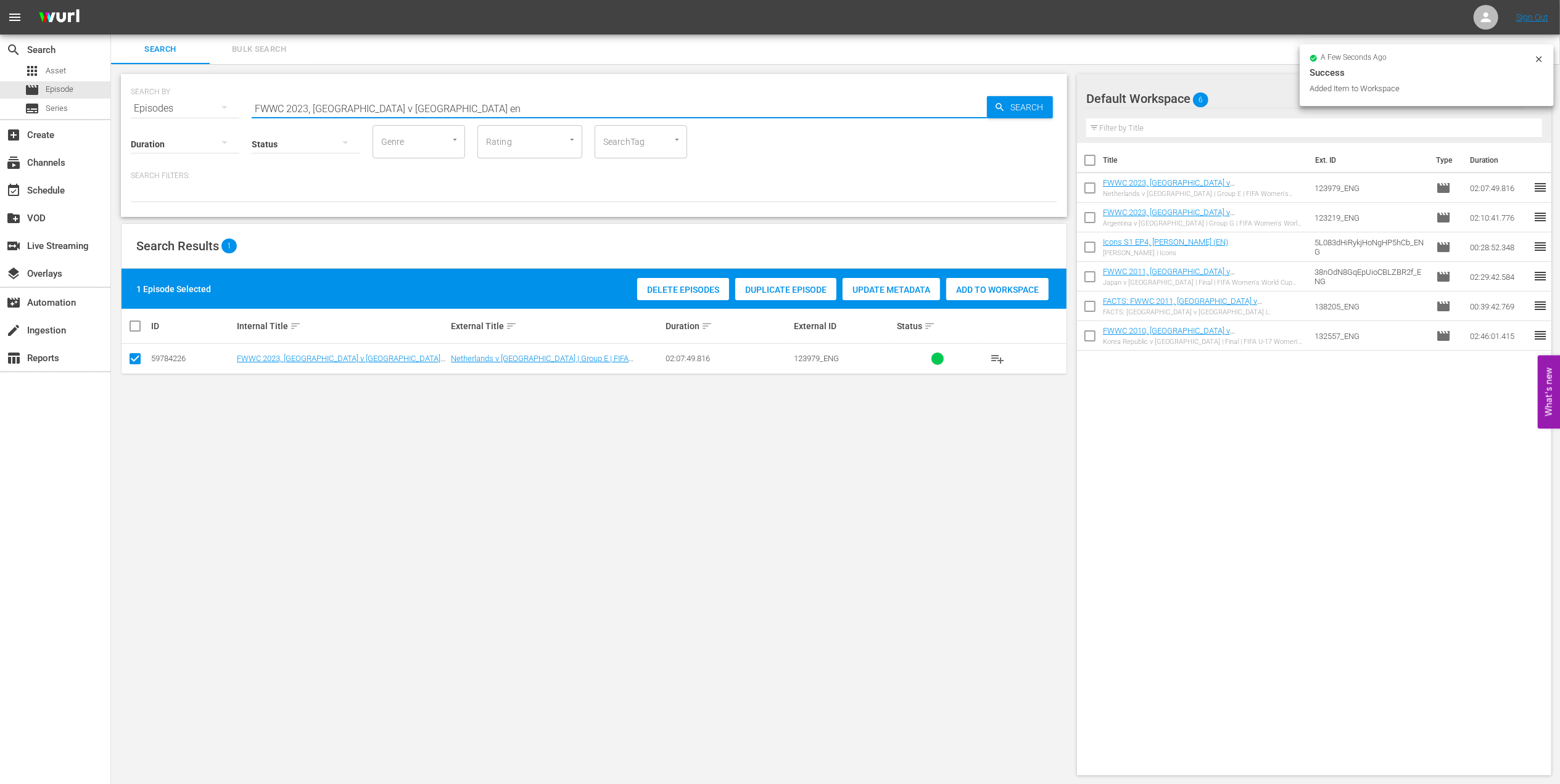
paste input "Icons EP2, [PERSON_NAME]"
drag, startPoint x: 439, startPoint y: 106, endPoint x: 290, endPoint y: 107, distance: 149.0
click at [195, 106] on div "SEARCH BY Search By Episodes Search ID, Title, Description, Keywords, or Catego…" at bounding box center [594, 101] width 926 height 44
click at [453, 106] on input "Icons EP2, [PERSON_NAME]" at bounding box center [619, 108] width 735 height 30
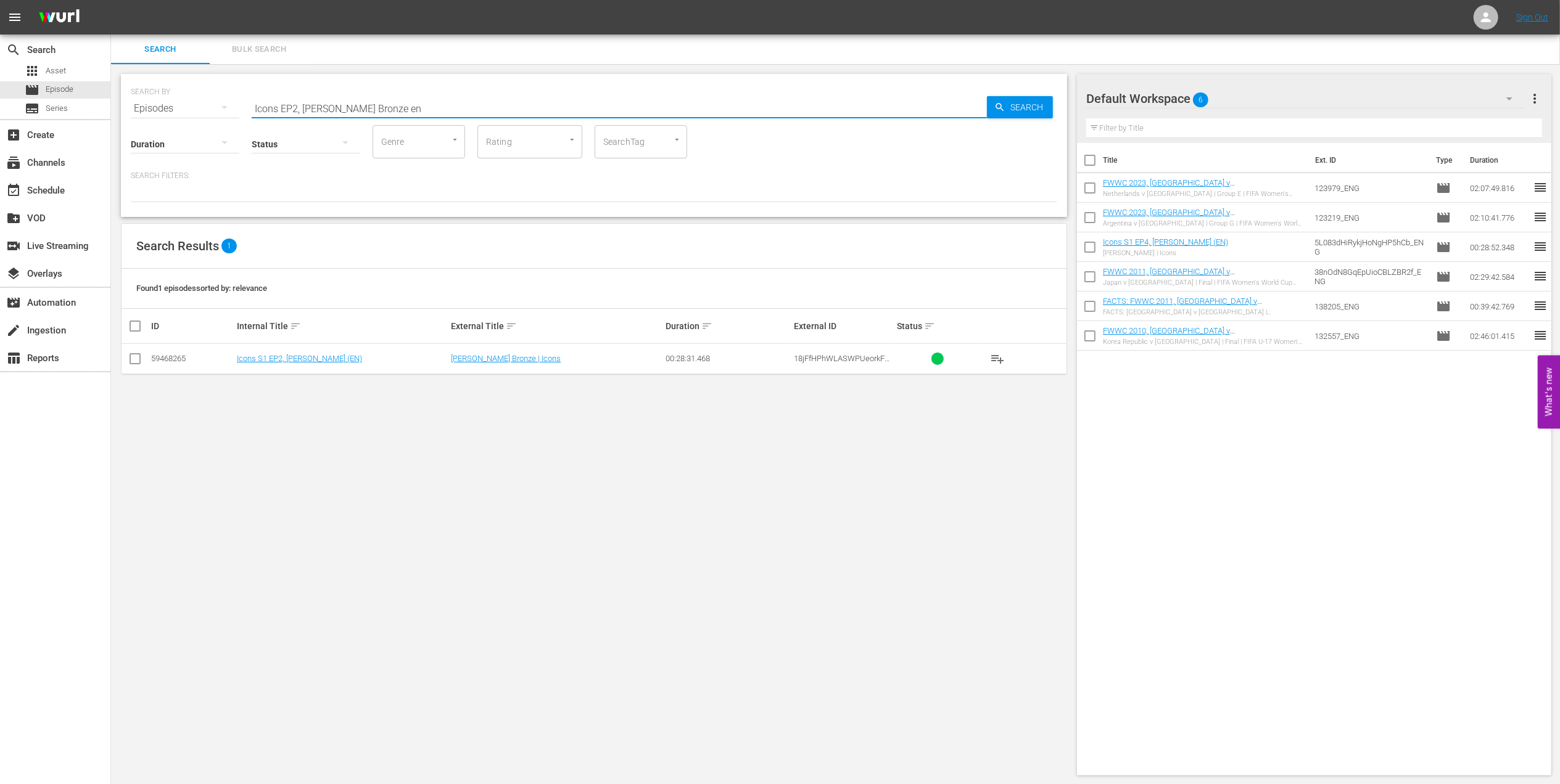
type input "Icons EP2, [PERSON_NAME] Bronze en"
click at [141, 358] on input "checkbox" at bounding box center [135, 361] width 14 height 14
checkbox input "true"
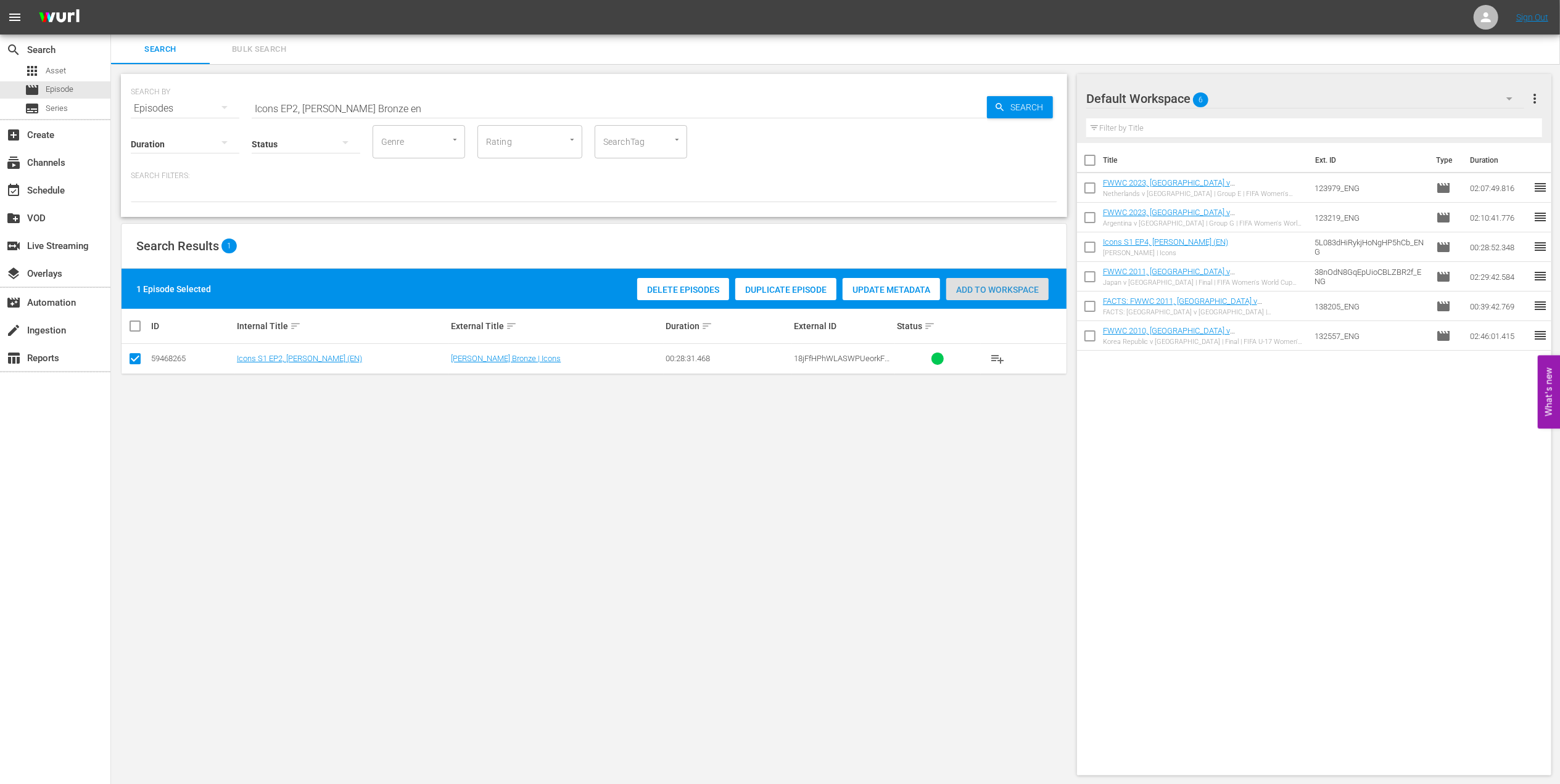
click at [972, 283] on div "Add to Workspace" at bounding box center [997, 290] width 102 height 24
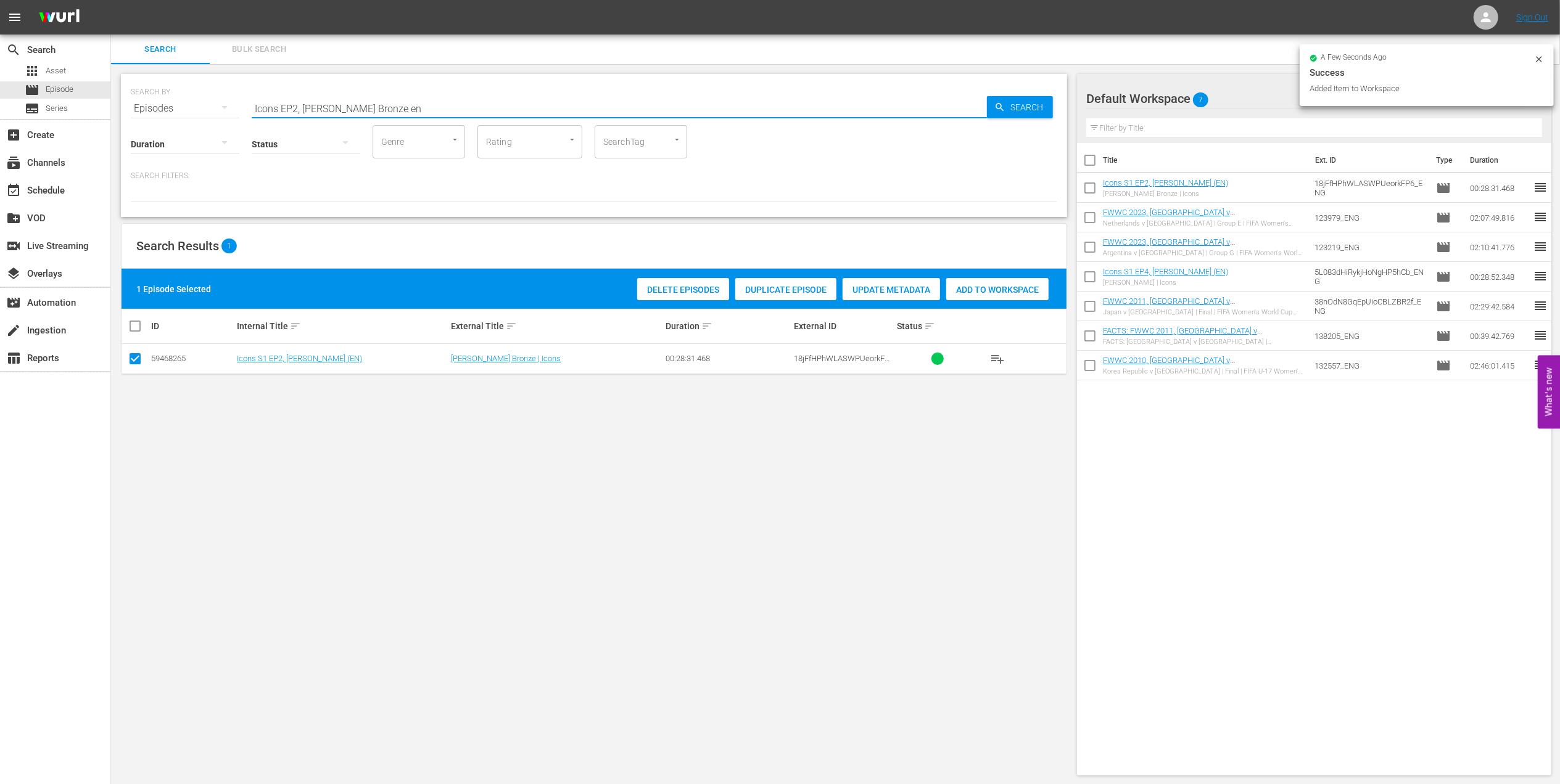
drag, startPoint x: 248, startPoint y: 107, endPoint x: 170, endPoint y: 106, distance: 78.0
click at [171, 106] on div "SEARCH BY Search By Episodes Search ID, Title, Description, Keywords, or Catego…" at bounding box center [594, 101] width 926 height 44
paste input "FIFA Women's World Cup™ Great Finals"
click at [432, 104] on input "FIFA Women's World Cup™ Great Finals" at bounding box center [619, 108] width 735 height 30
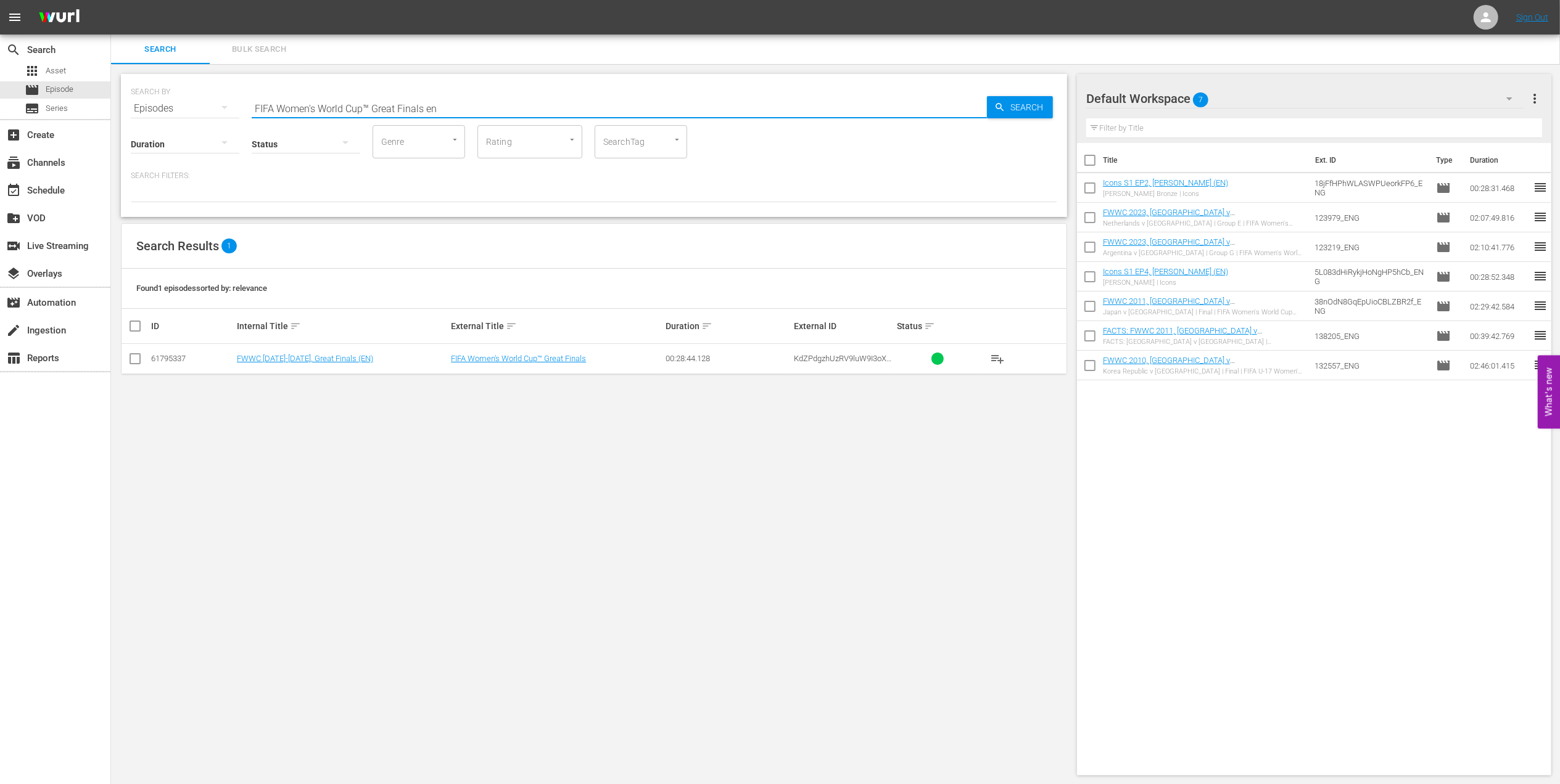
type input "FIFA Women's World Cup™ Great Finals en"
click at [137, 357] on input "checkbox" at bounding box center [135, 361] width 14 height 14
checkbox input "true"
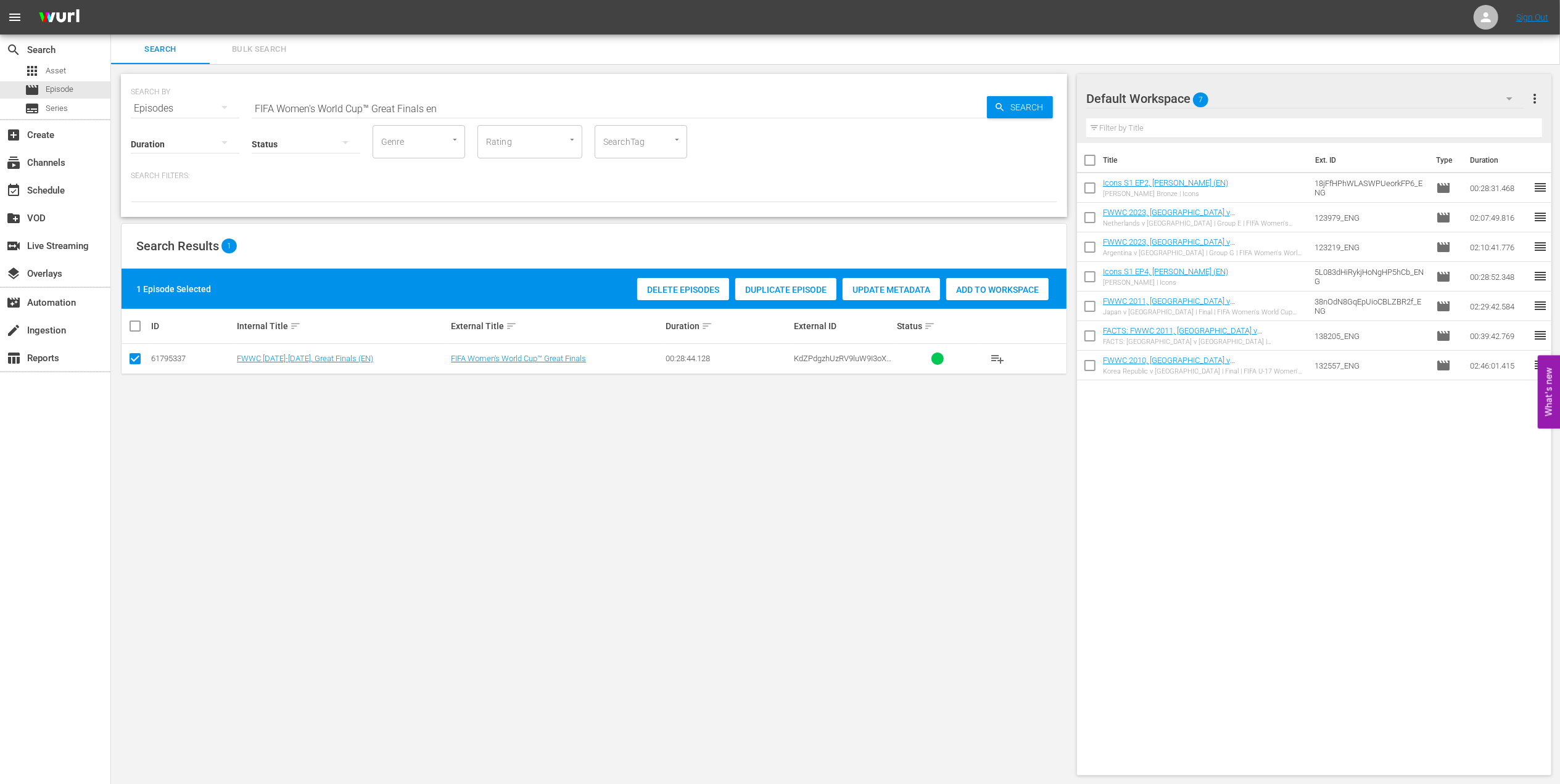
click at [968, 285] on div "Add to Workspace" at bounding box center [997, 290] width 102 height 24
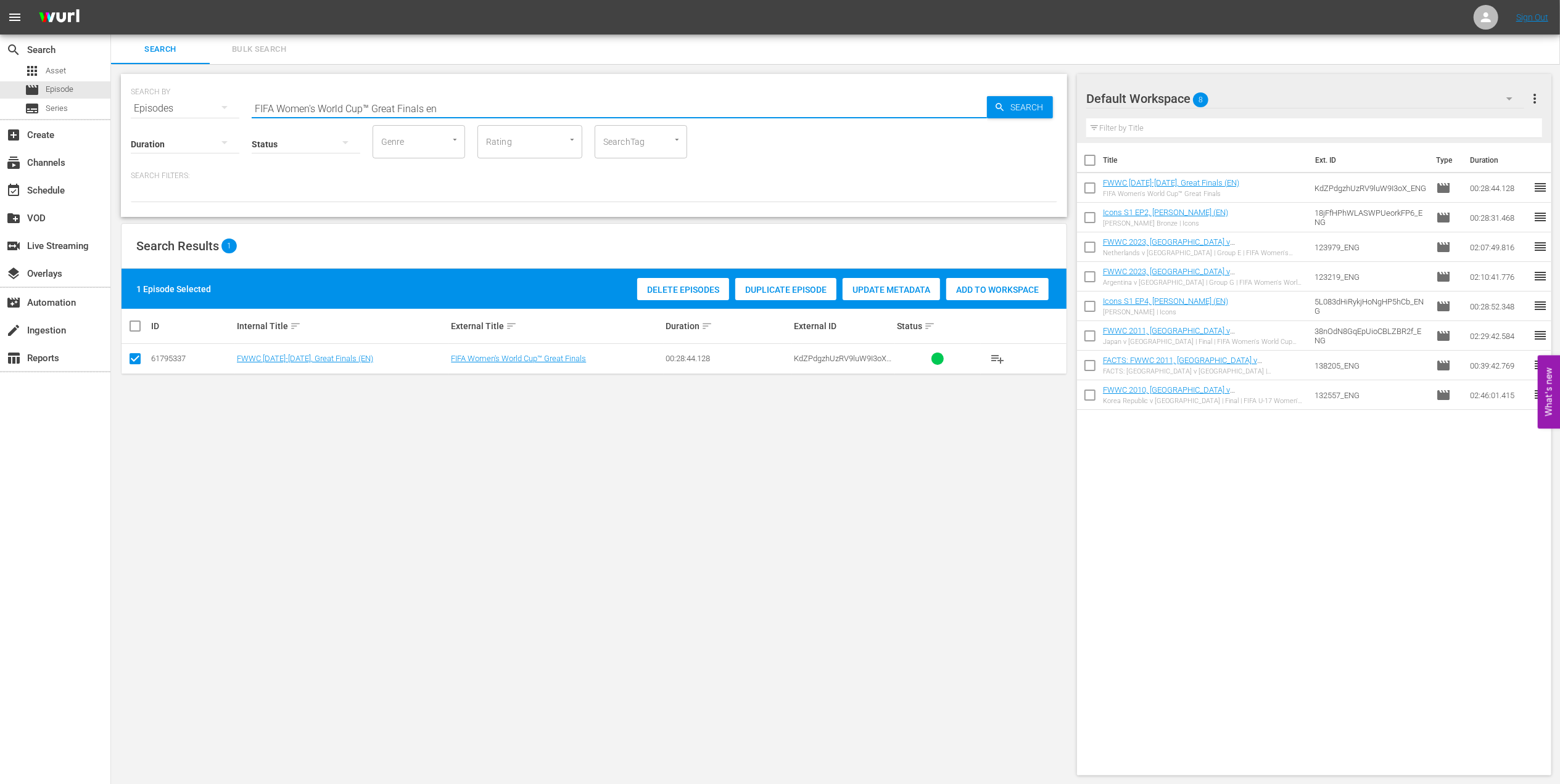
drag, startPoint x: 138, startPoint y: 109, endPoint x: 122, endPoint y: 112, distance: 16.3
click at [111, 0] on div "search Search apps Asset movie Episode subtitles Series add_box Create subscrip…" at bounding box center [834, 0] width 1448 height 0
paste input "WWC 2019, The Final"
click at [482, 99] on input "FWWC 2019, The Final" at bounding box center [619, 108] width 735 height 30
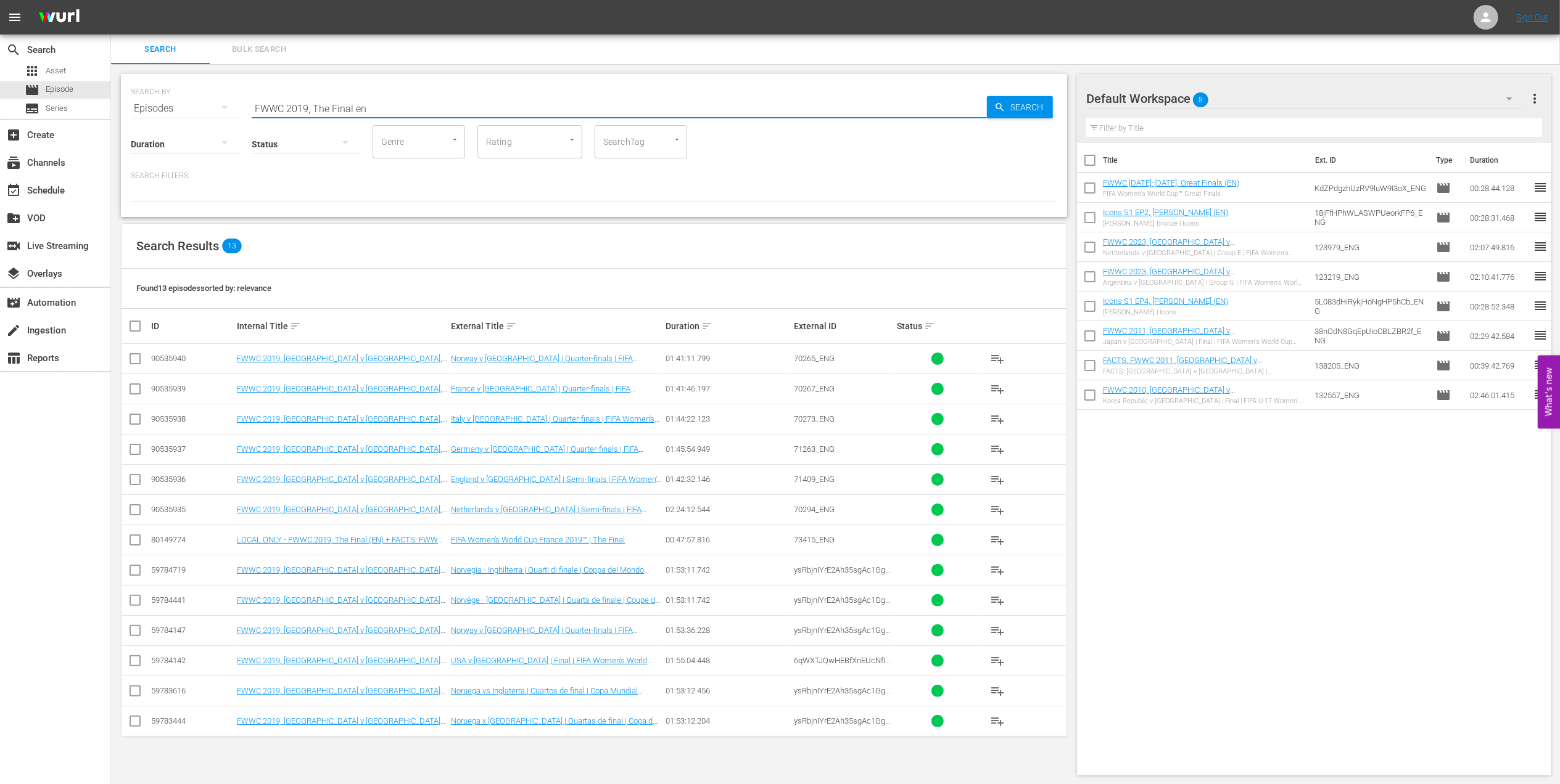
scroll to position [1, 0]
type input "FWWC 2019, The Final en"
click at [139, 538] on input "checkbox" at bounding box center [135, 541] width 14 height 14
checkbox input "true"
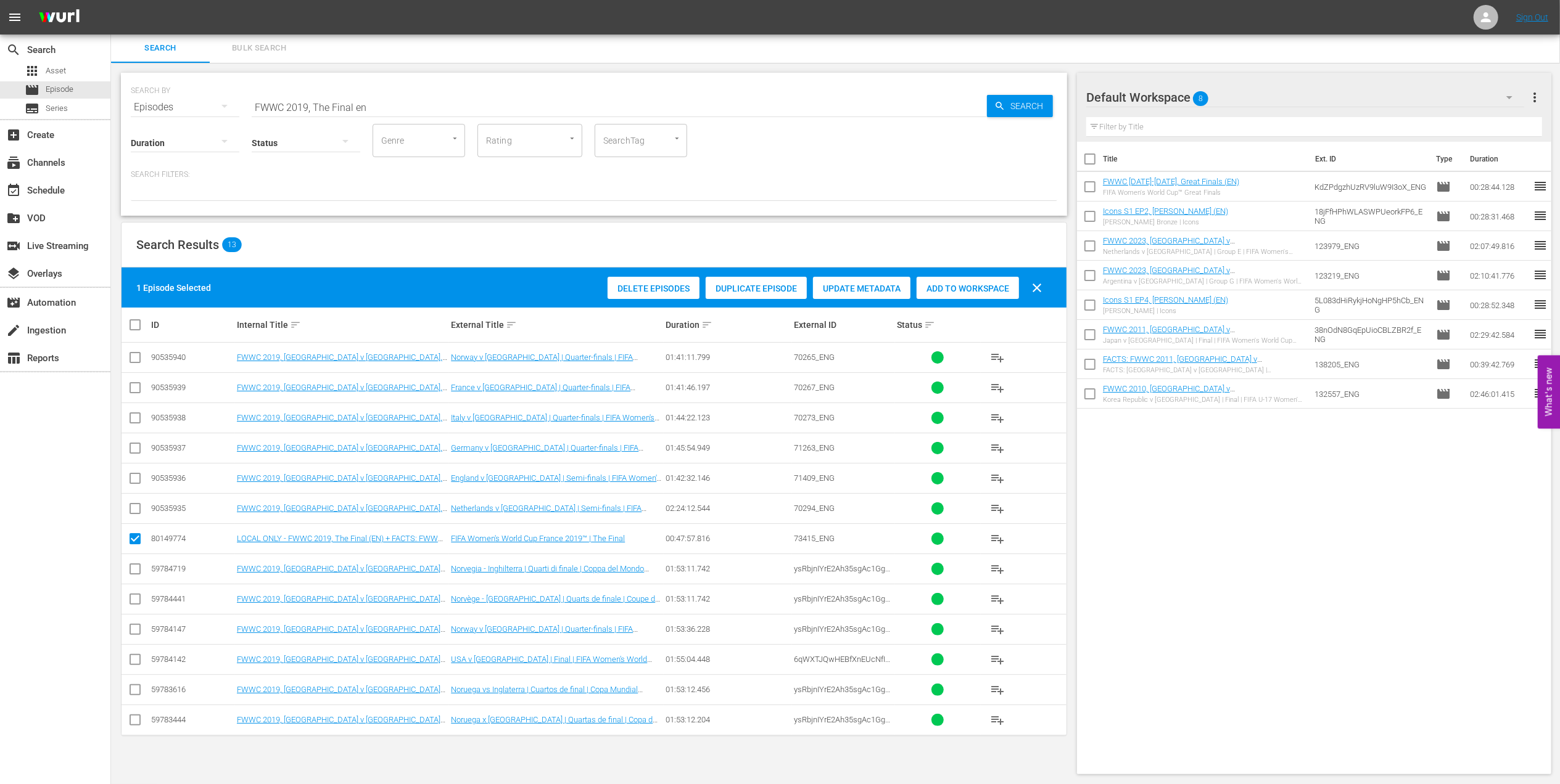
click at [936, 289] on span "Add to Workspace" at bounding box center [967, 289] width 102 height 10
click at [60, 191] on div "event_available Schedule" at bounding box center [34, 188] width 69 height 11
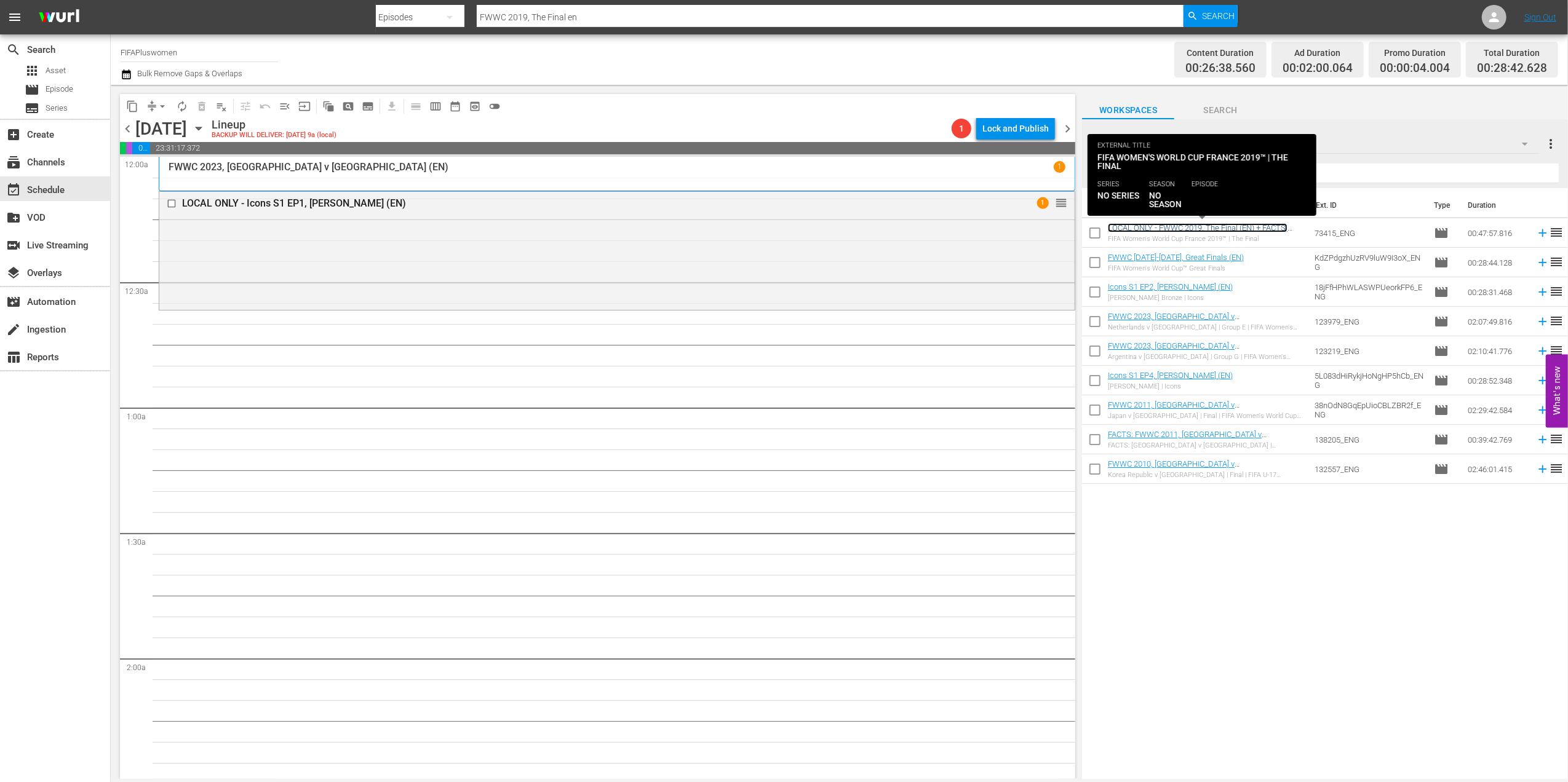
click at [1209, 228] on link "LOCAL ONLY - FWWC 2019, The Final (EN) + FACTS: FWWC 2019, [GEOGRAPHIC_DATA] v …" at bounding box center [1197, 237] width 179 height 28
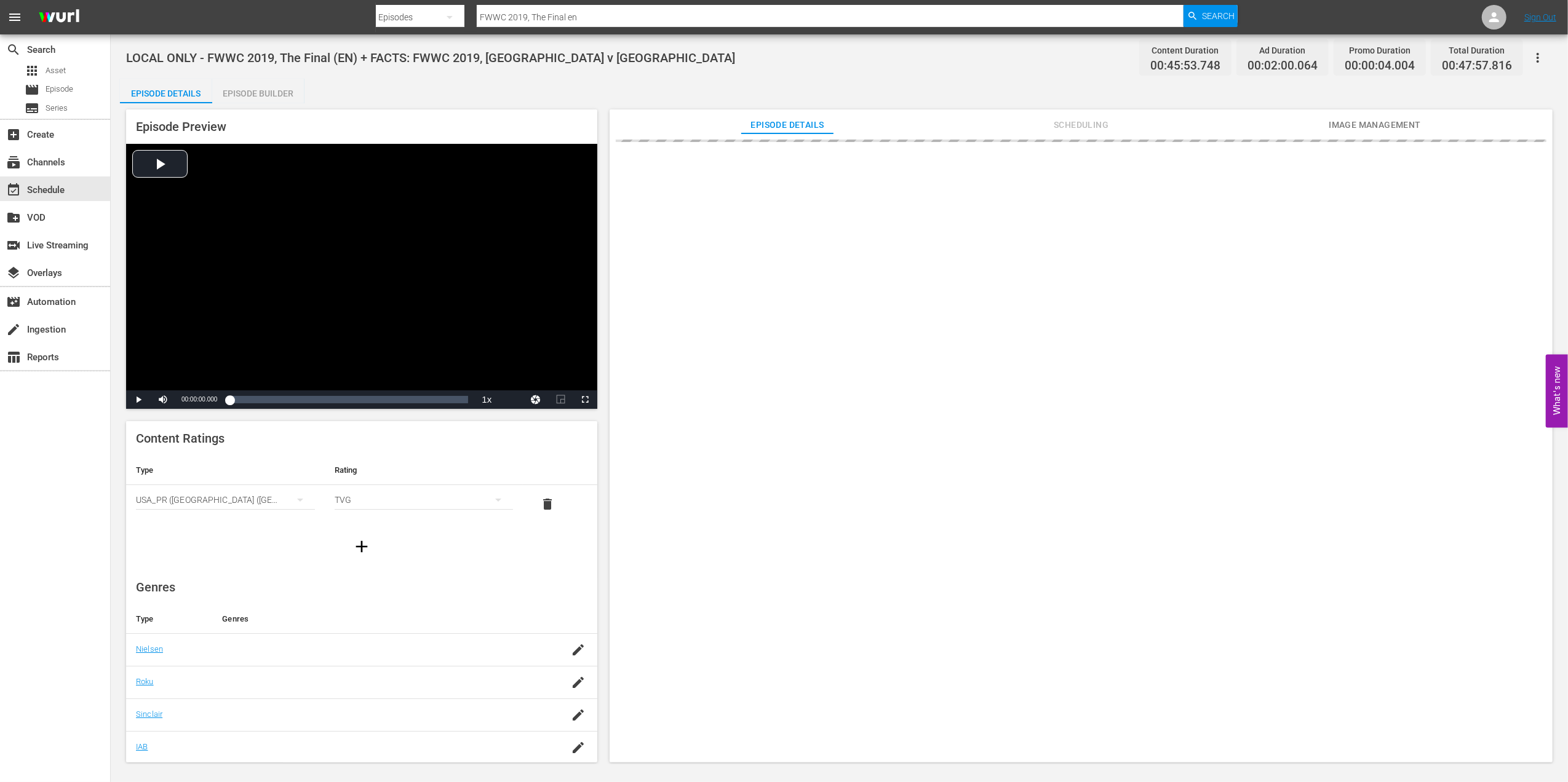
click at [255, 96] on div "Episode Builder" at bounding box center [258, 93] width 93 height 30
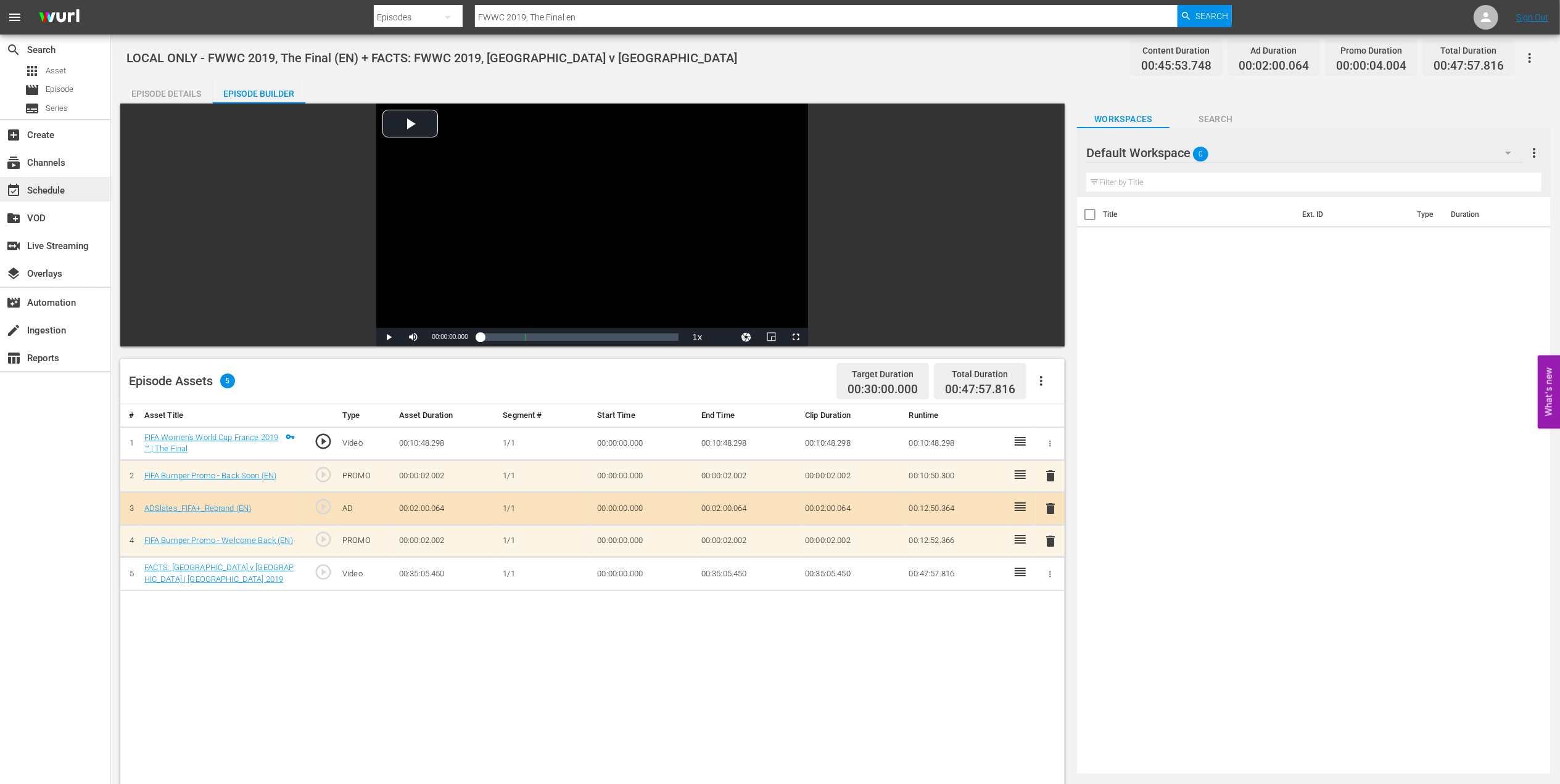
click at [50, 191] on div "event_available Schedule" at bounding box center [34, 188] width 69 height 11
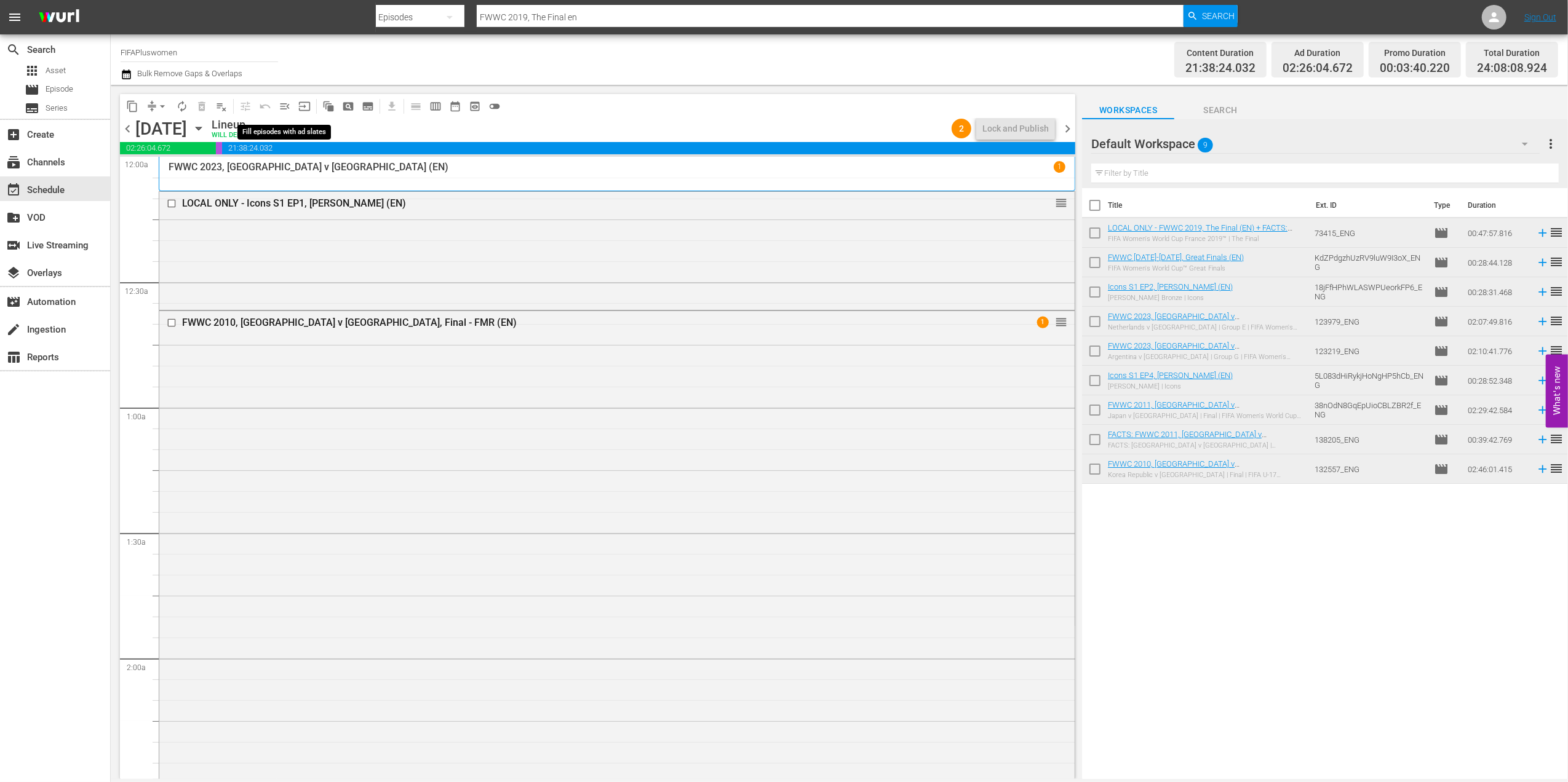
click at [279, 106] on span "menu_open" at bounding box center [285, 106] width 12 height 12
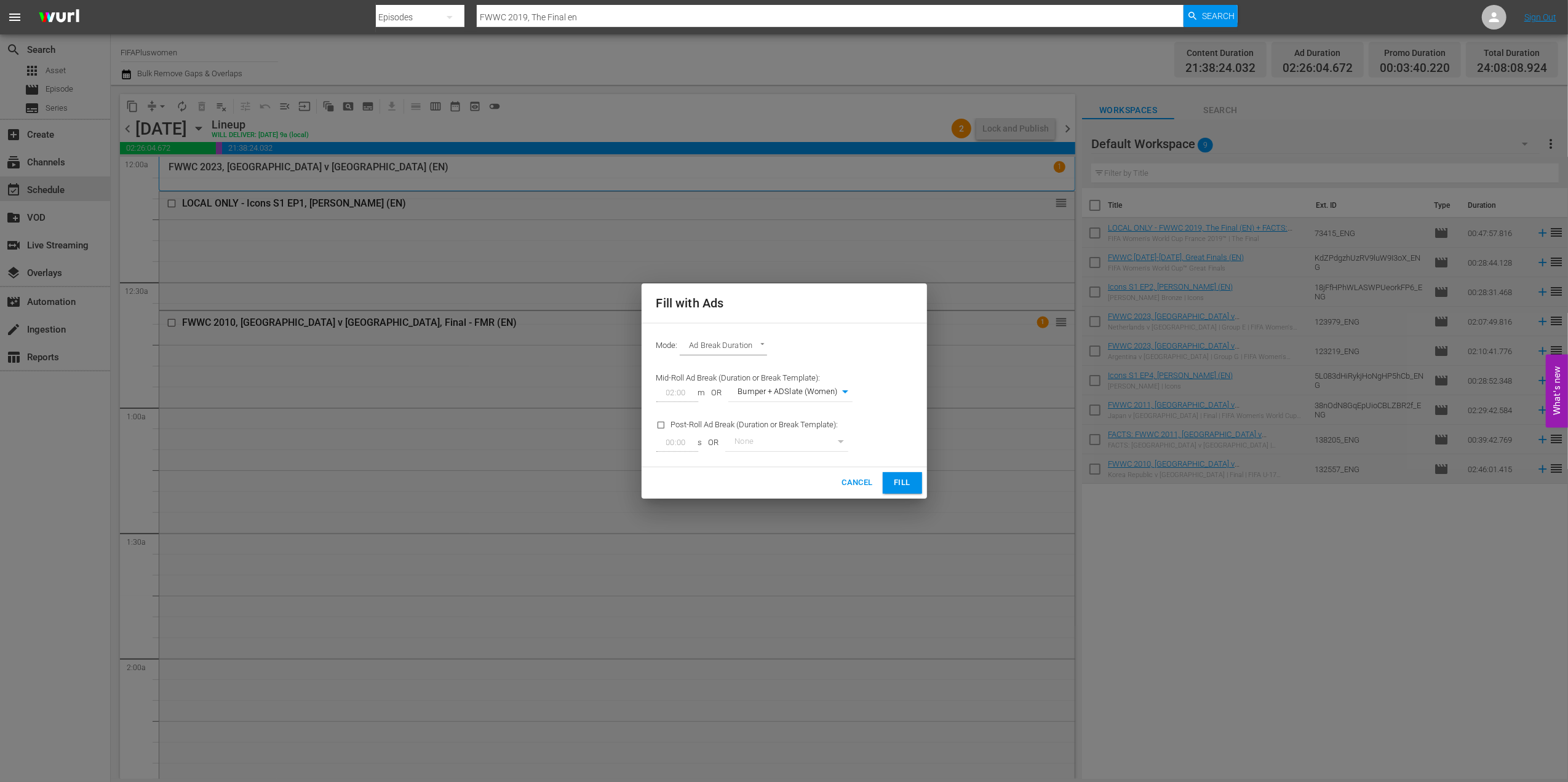
click at [894, 488] on span "Fill" at bounding box center [902, 483] width 20 height 14
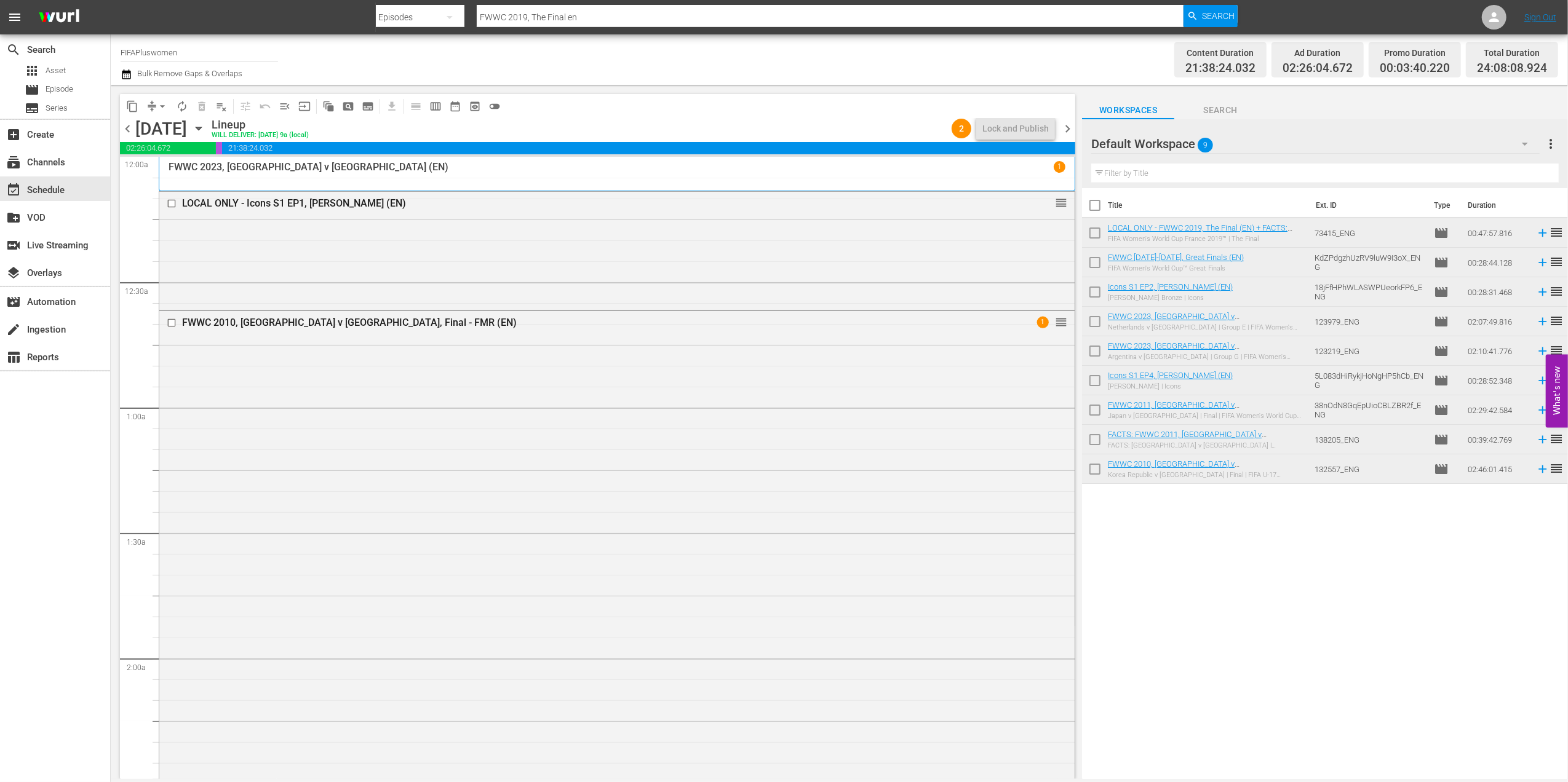
click at [126, 131] on span "chevron_left" at bounding box center [127, 129] width 15 height 15
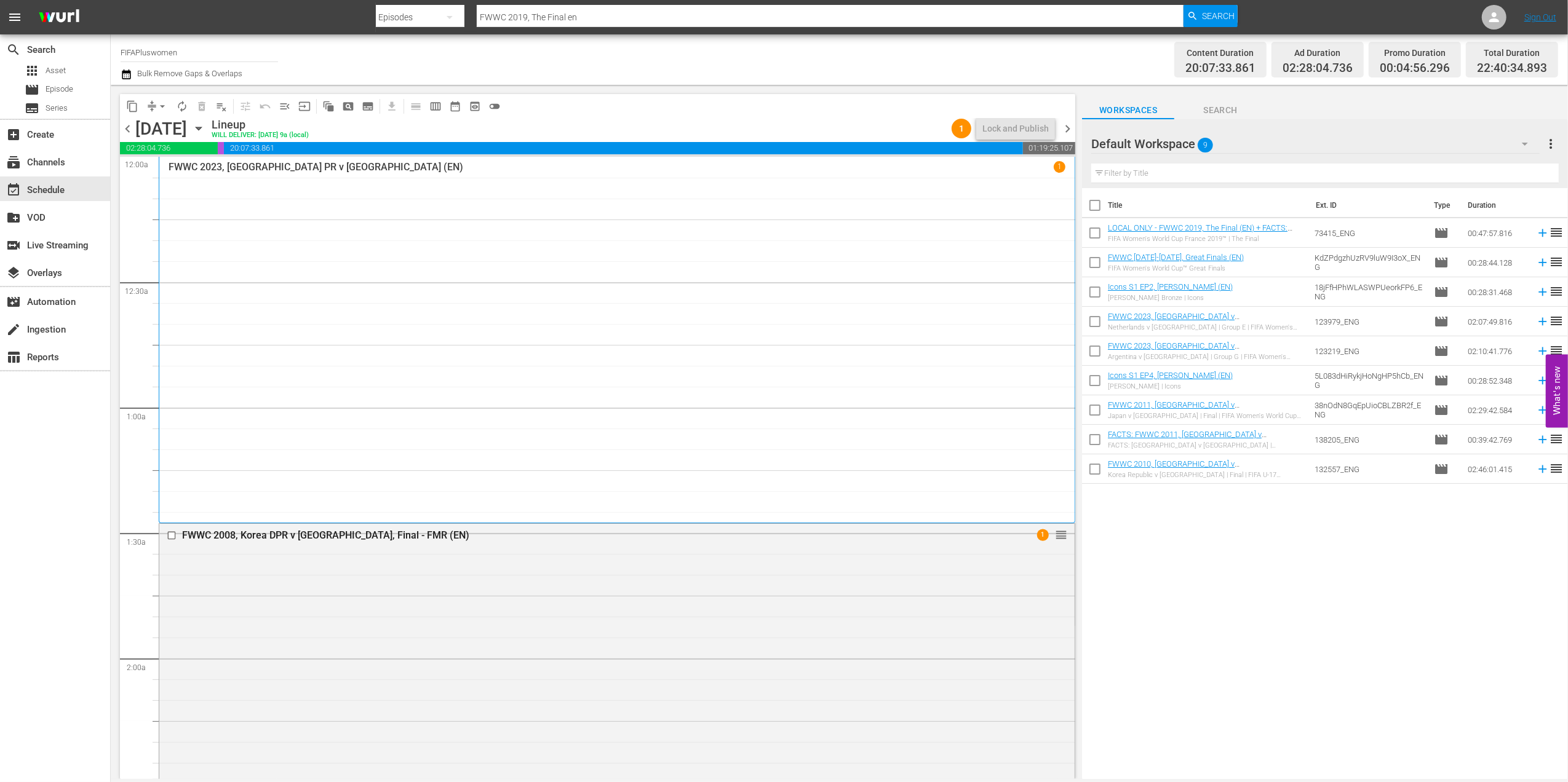
drag, startPoint x: 1068, startPoint y: 128, endPoint x: 1069, endPoint y: 135, distance: 7.1
click at [1068, 127] on span "chevron_right" at bounding box center [1068, 129] width 15 height 15
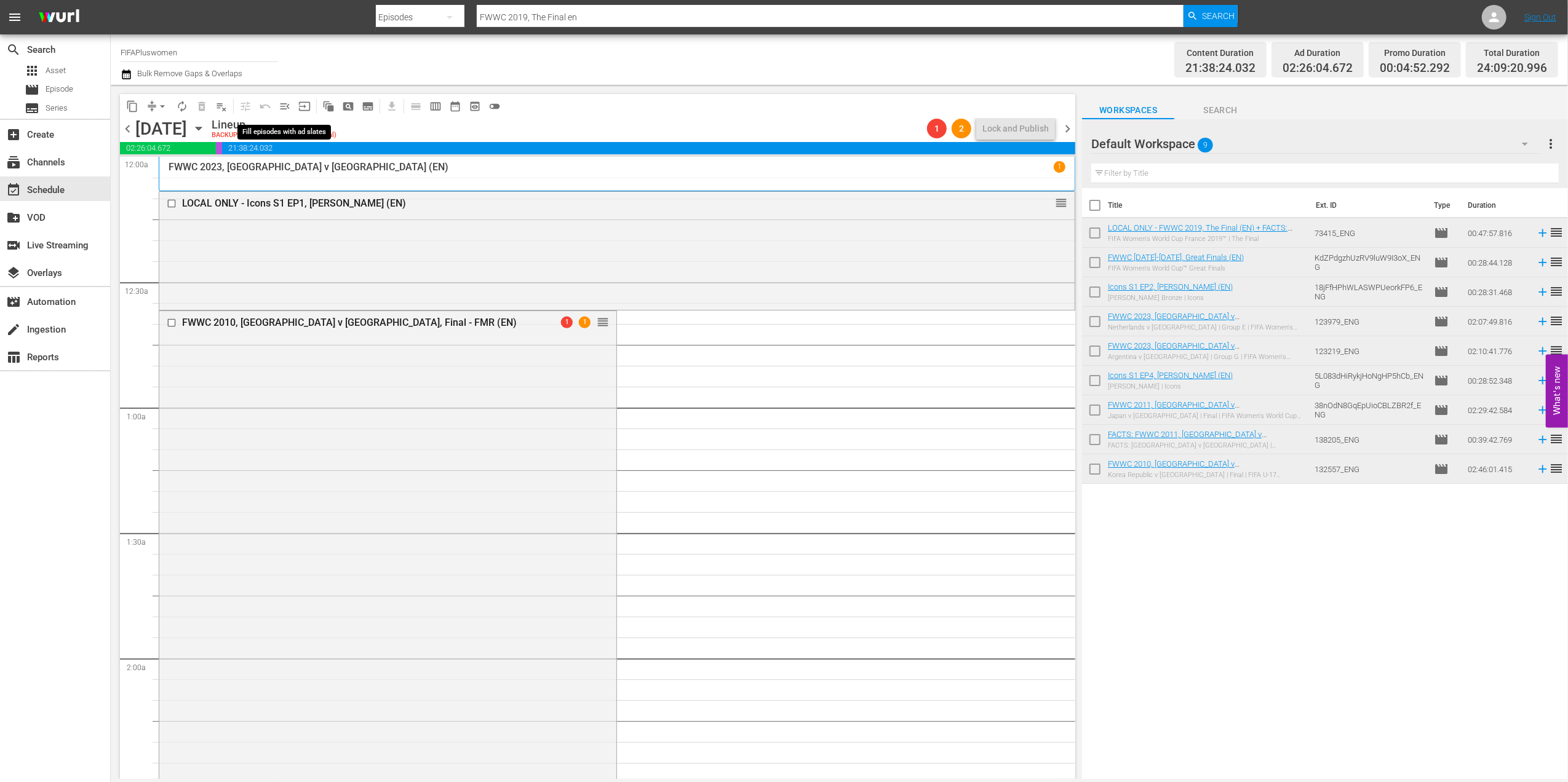
click at [287, 104] on span "menu_open" at bounding box center [285, 106] width 12 height 12
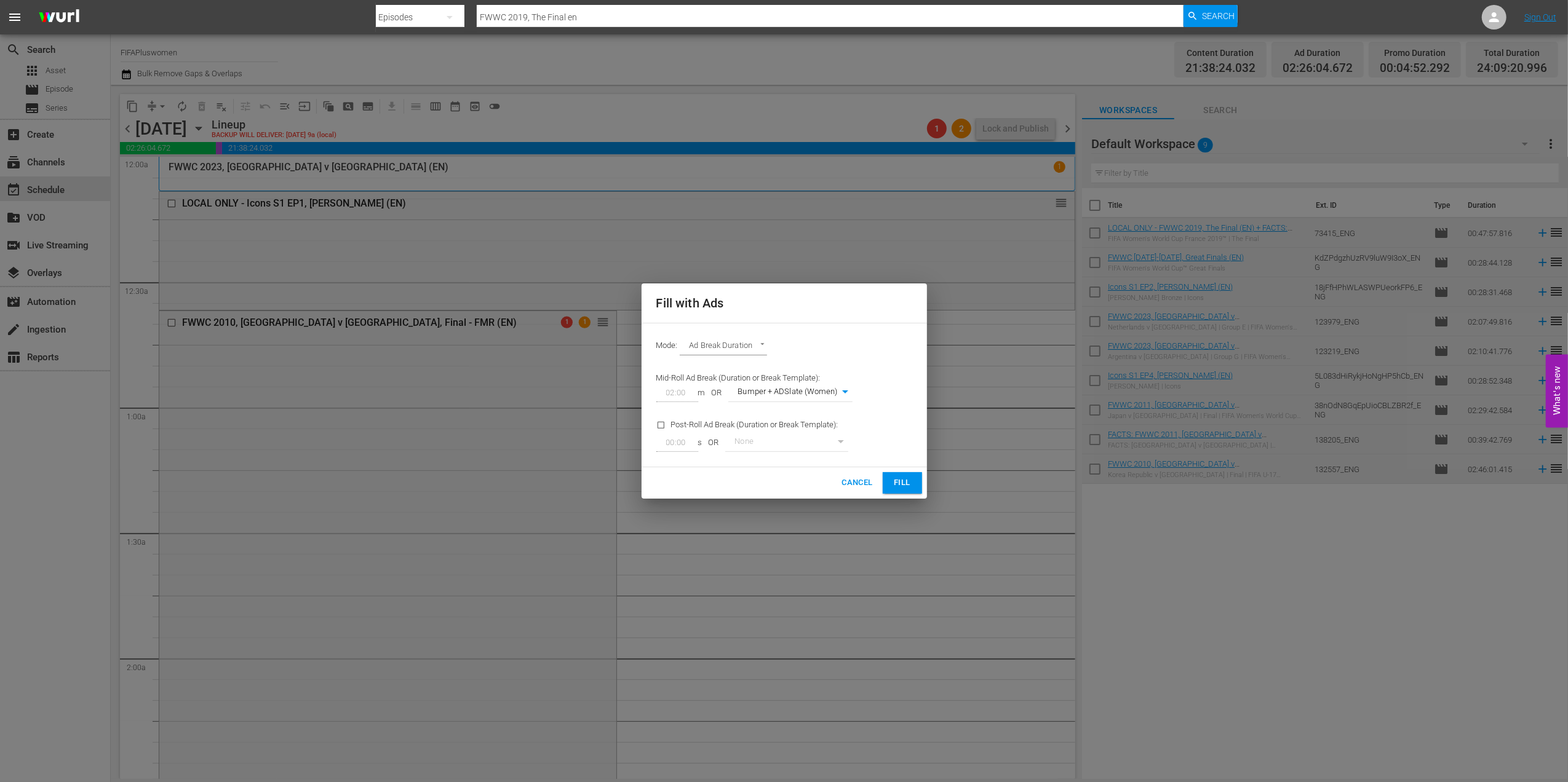
click at [900, 481] on span "Fill" at bounding box center [902, 483] width 20 height 14
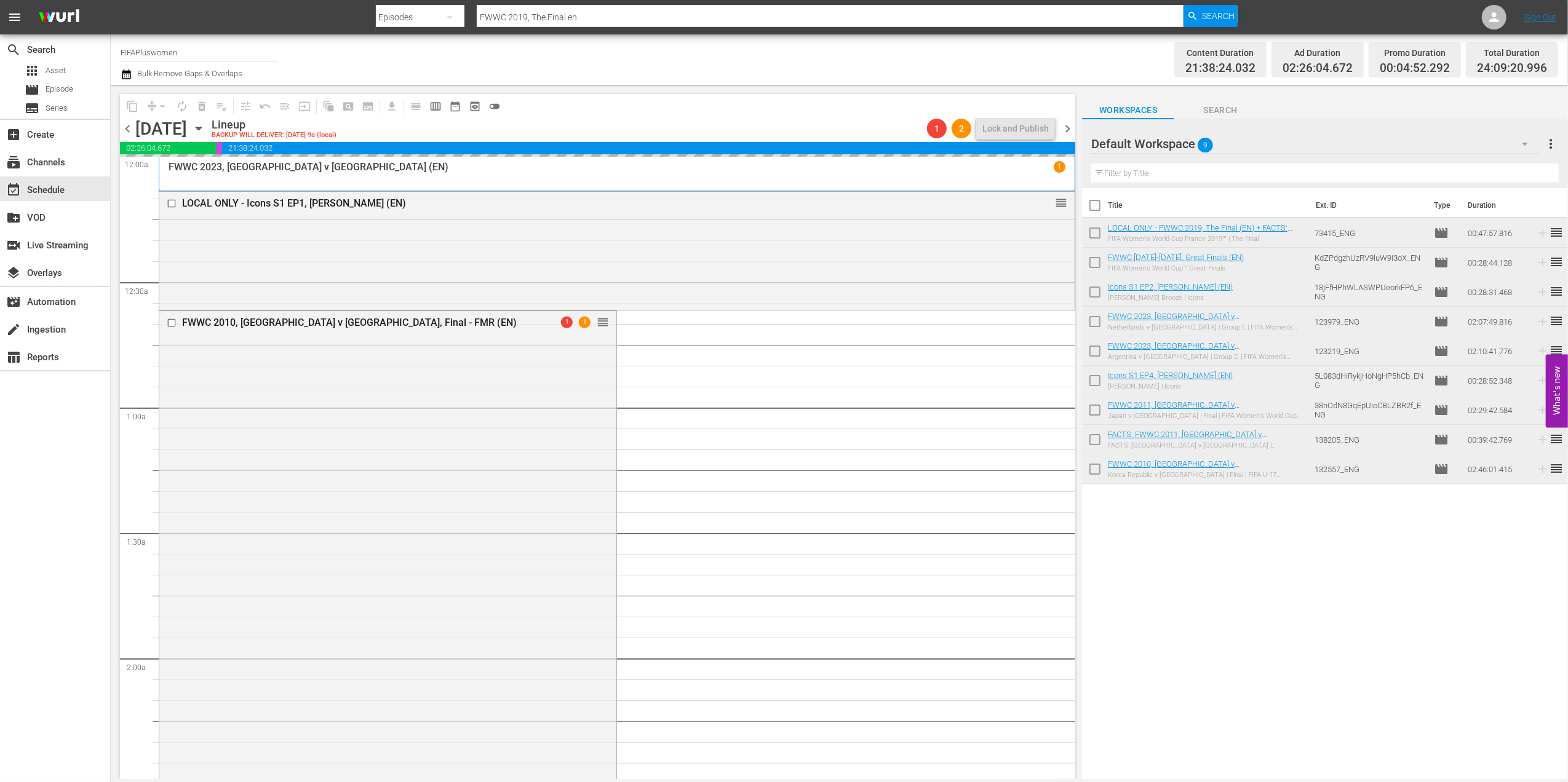
click at [127, 124] on span "chevron_left" at bounding box center [127, 129] width 15 height 15
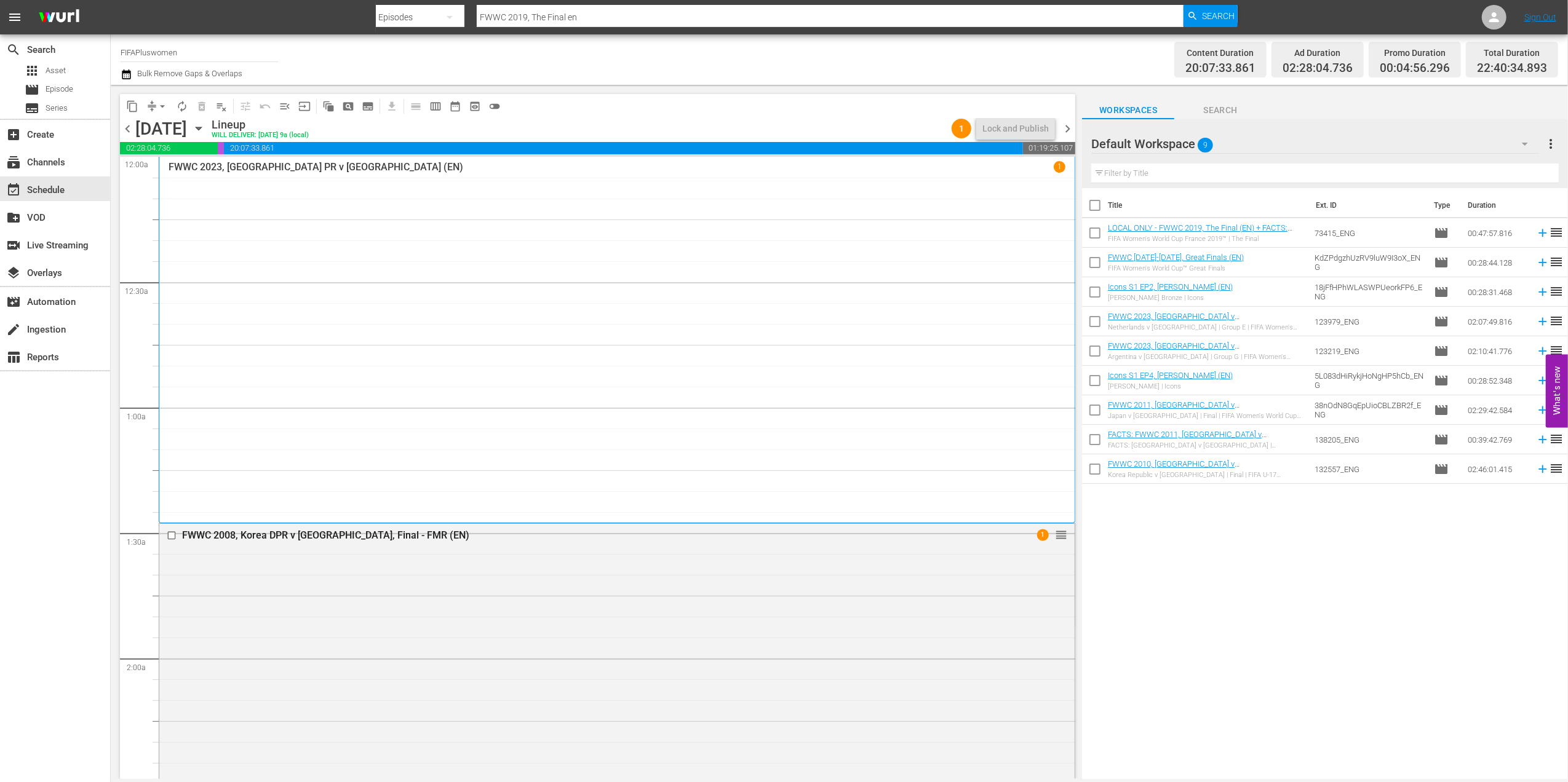
click at [1066, 126] on span "chevron_right" at bounding box center [1068, 129] width 15 height 15
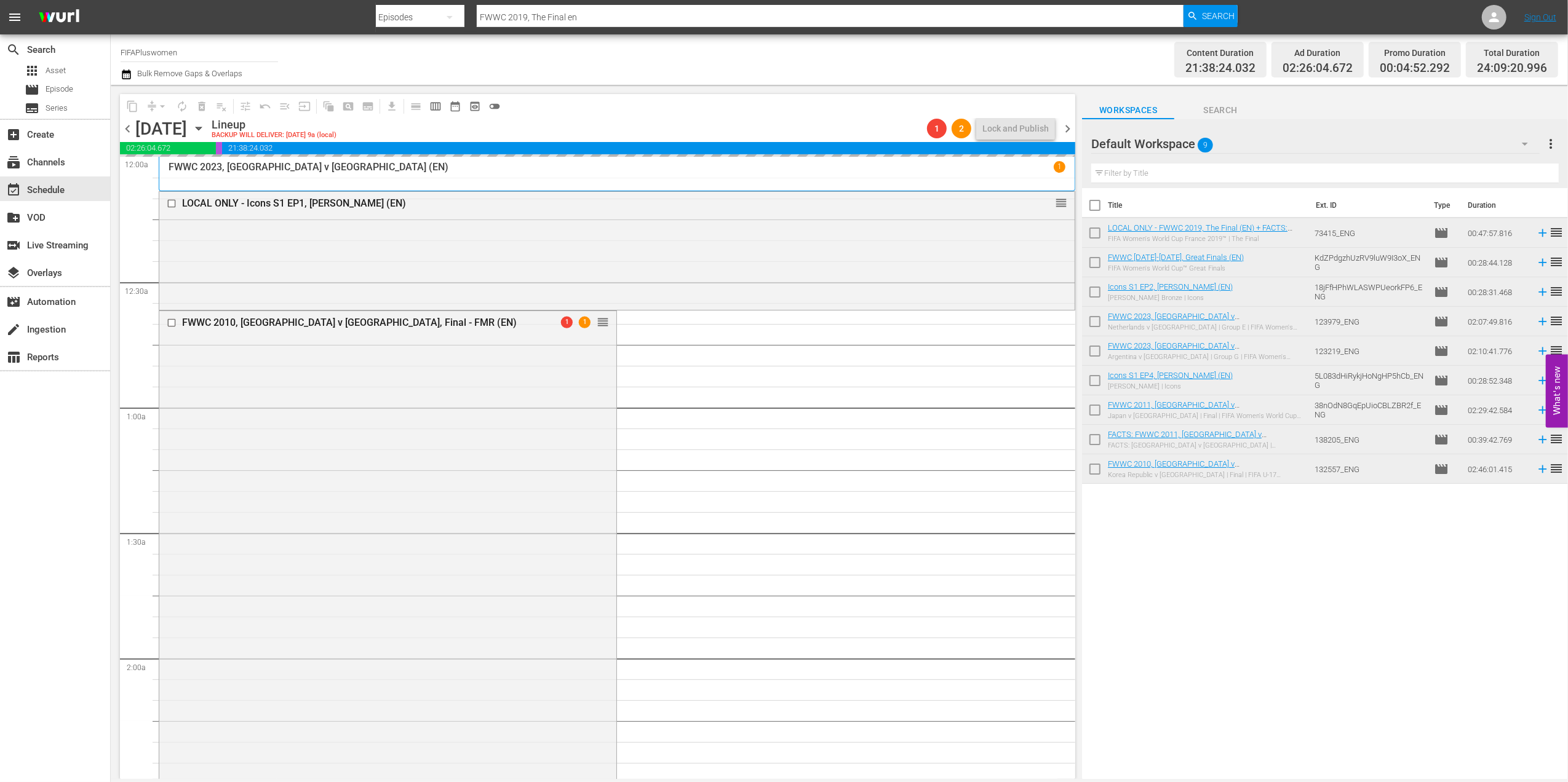
click at [1070, 127] on span "chevron_right" at bounding box center [1068, 129] width 15 height 15
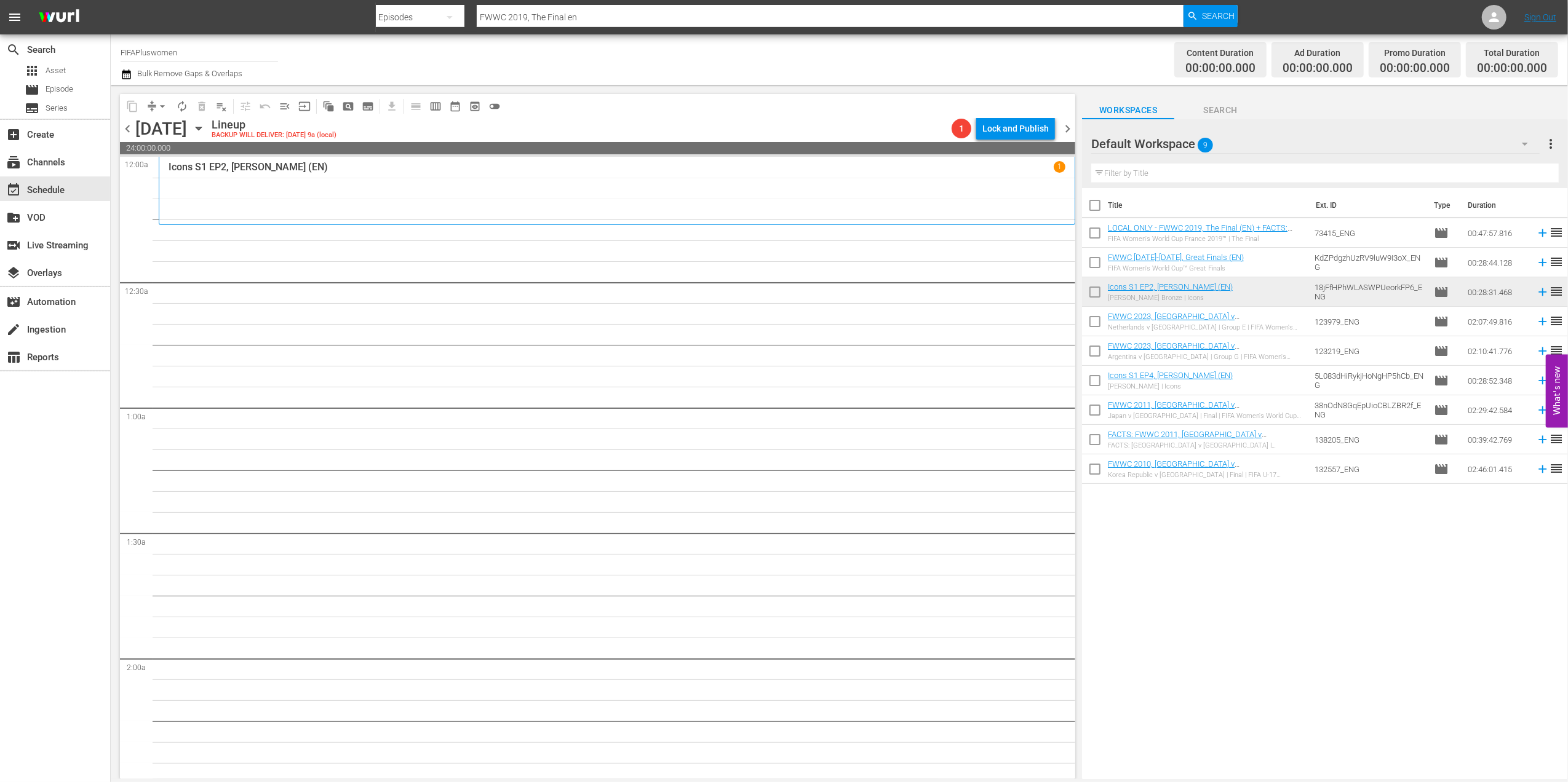
click at [131, 124] on span "chevron_left" at bounding box center [127, 129] width 15 height 15
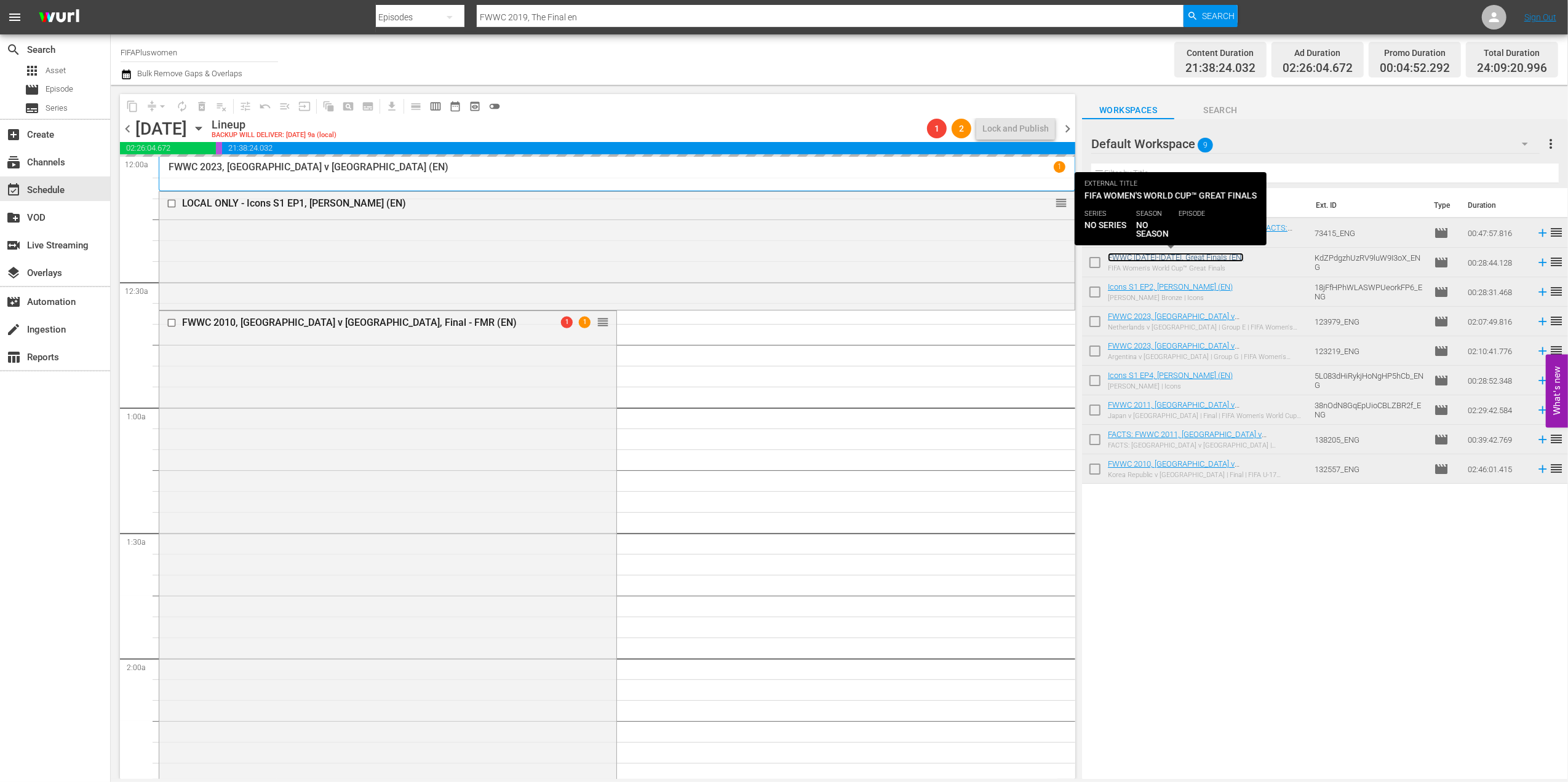
click at [1210, 258] on link "FWWC [DATE]-[DATE], Great Finals (EN)" at bounding box center [1176, 257] width 136 height 9
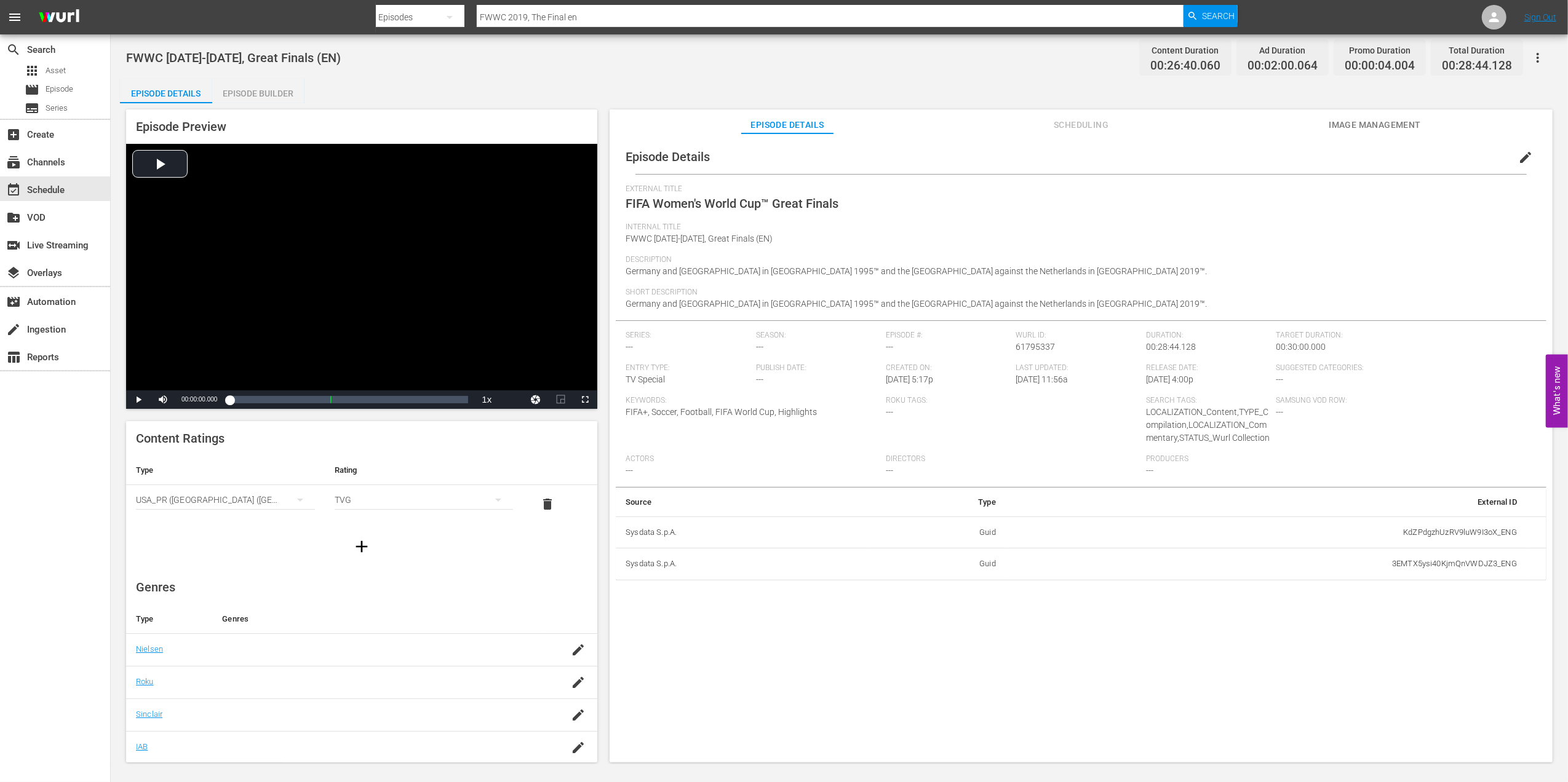
click at [256, 87] on div "Episode Builder" at bounding box center [258, 93] width 93 height 30
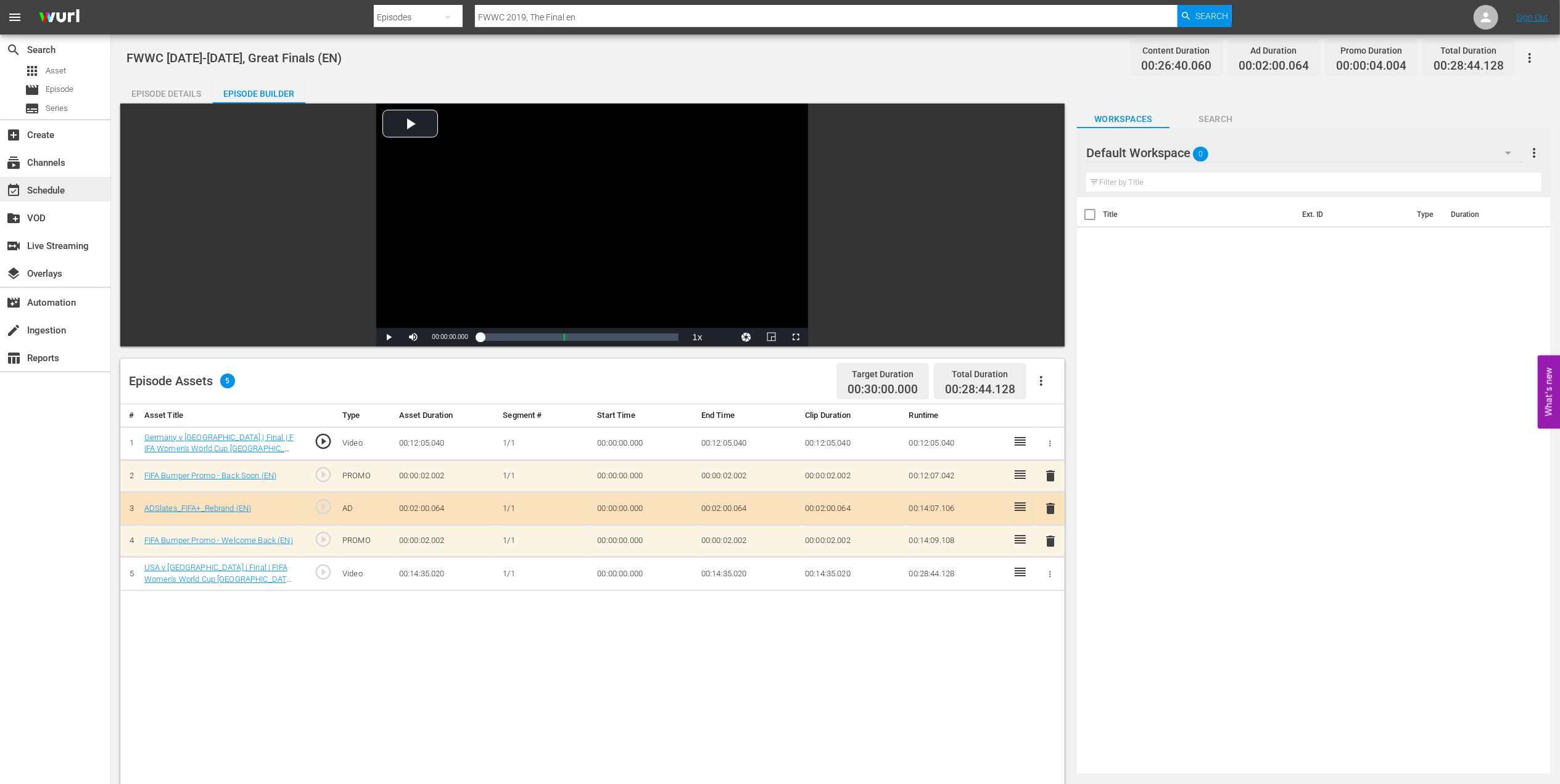
click at [60, 191] on div "event_available Schedule" at bounding box center [34, 188] width 69 height 11
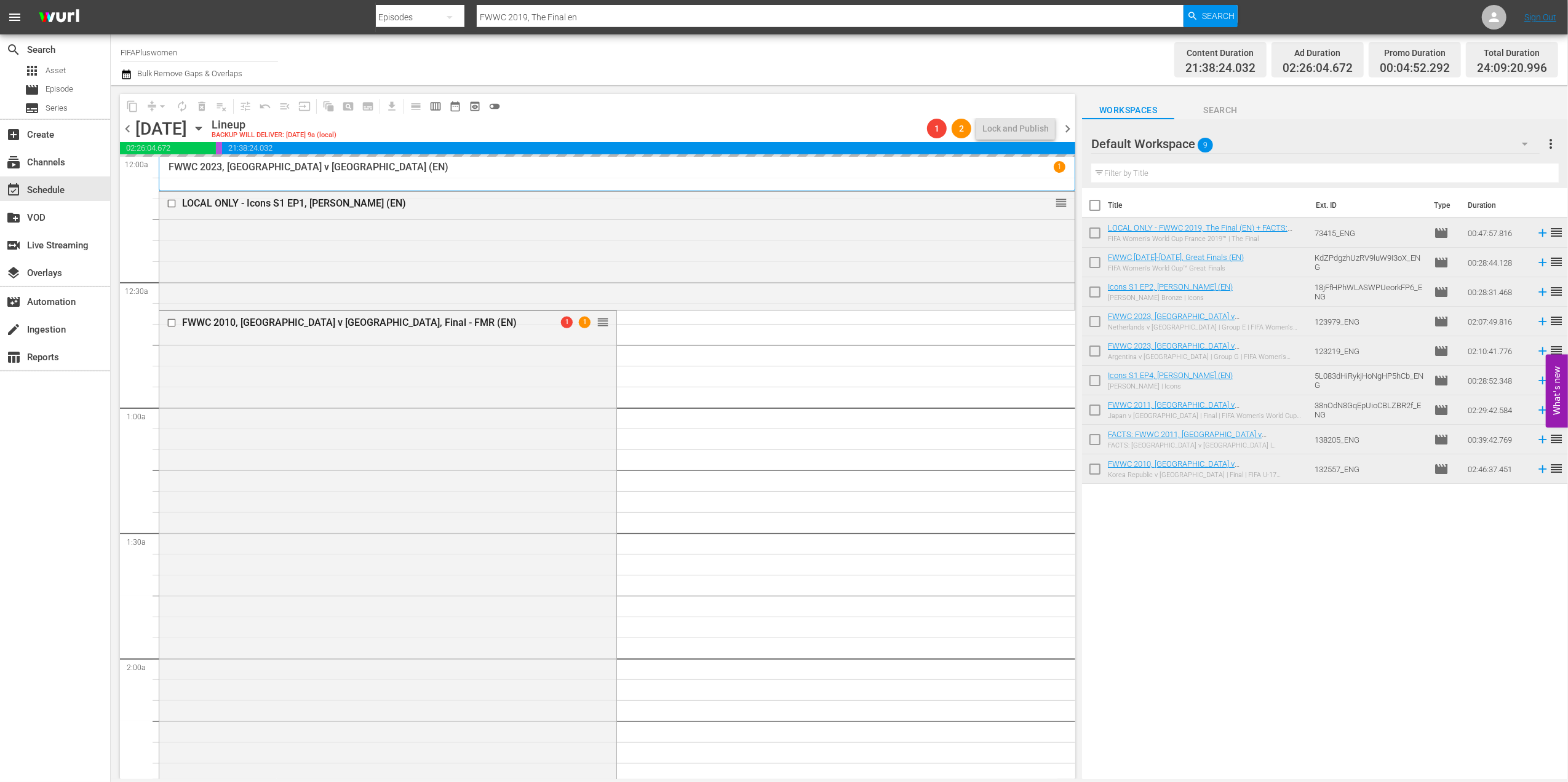
click at [121, 129] on span "chevron_left" at bounding box center [127, 129] width 15 height 15
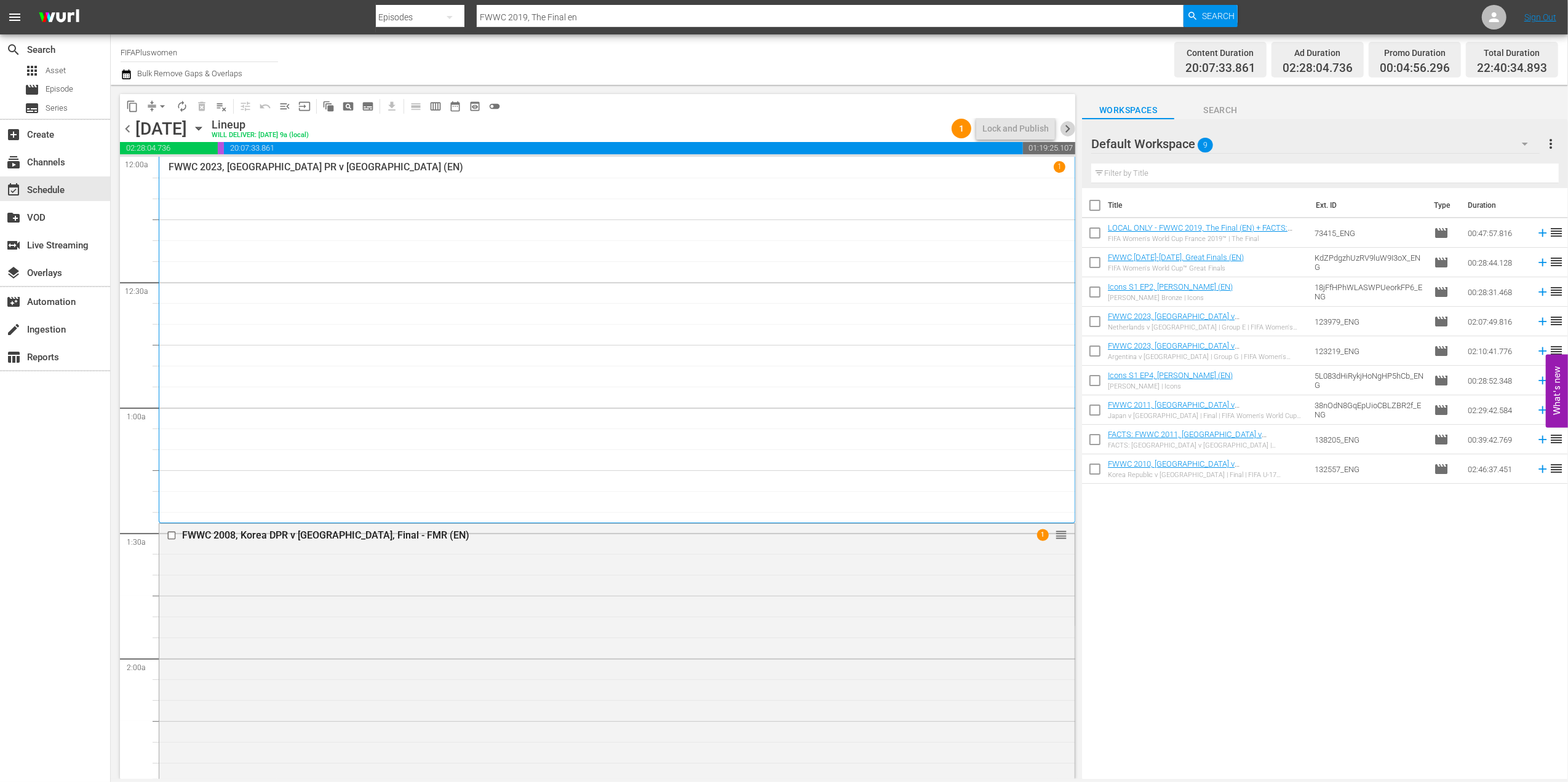
click at [1068, 123] on span "chevron_right" at bounding box center [1068, 129] width 15 height 15
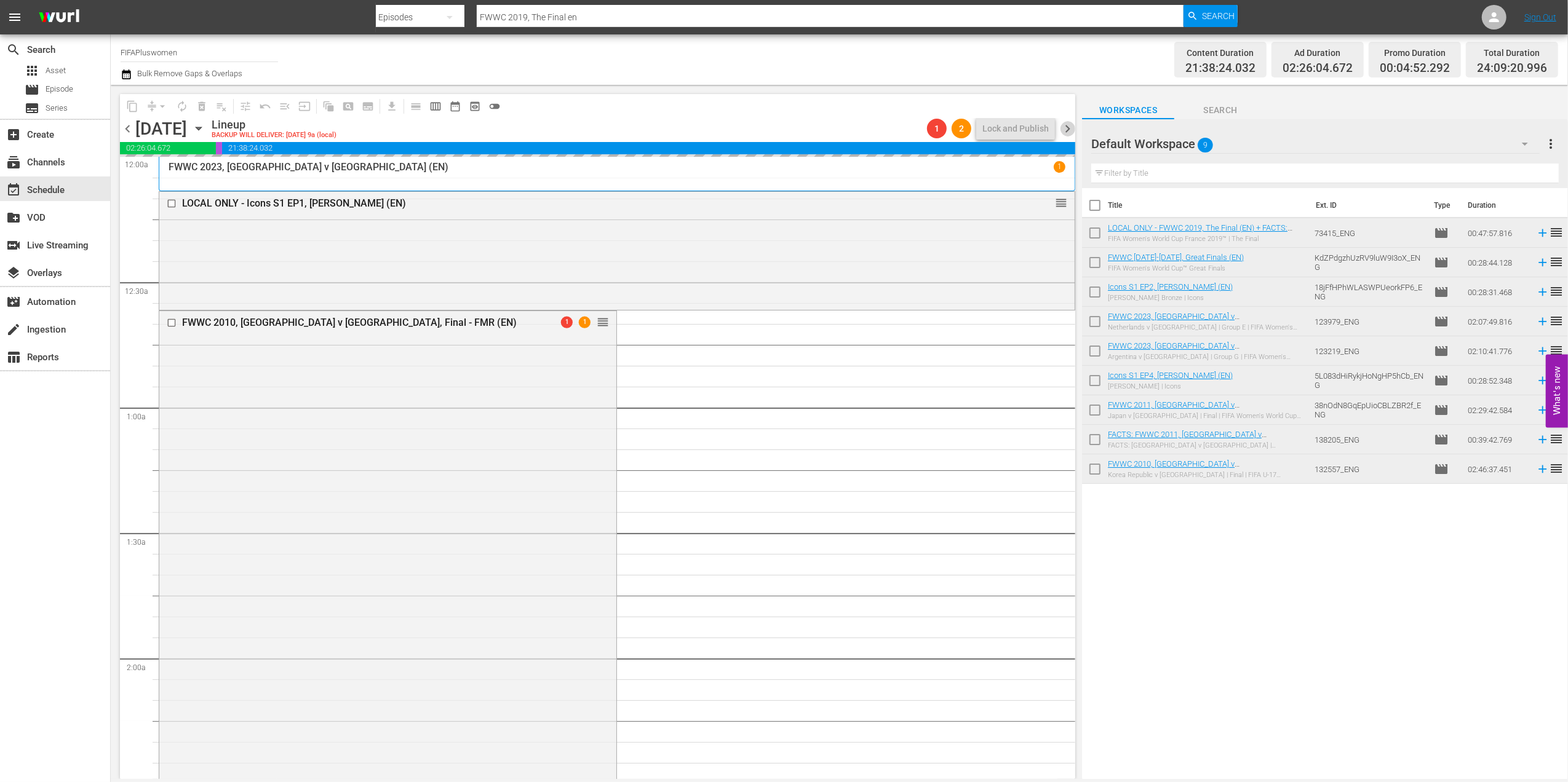
click at [1069, 121] on span "chevron_right" at bounding box center [1068, 129] width 15 height 15
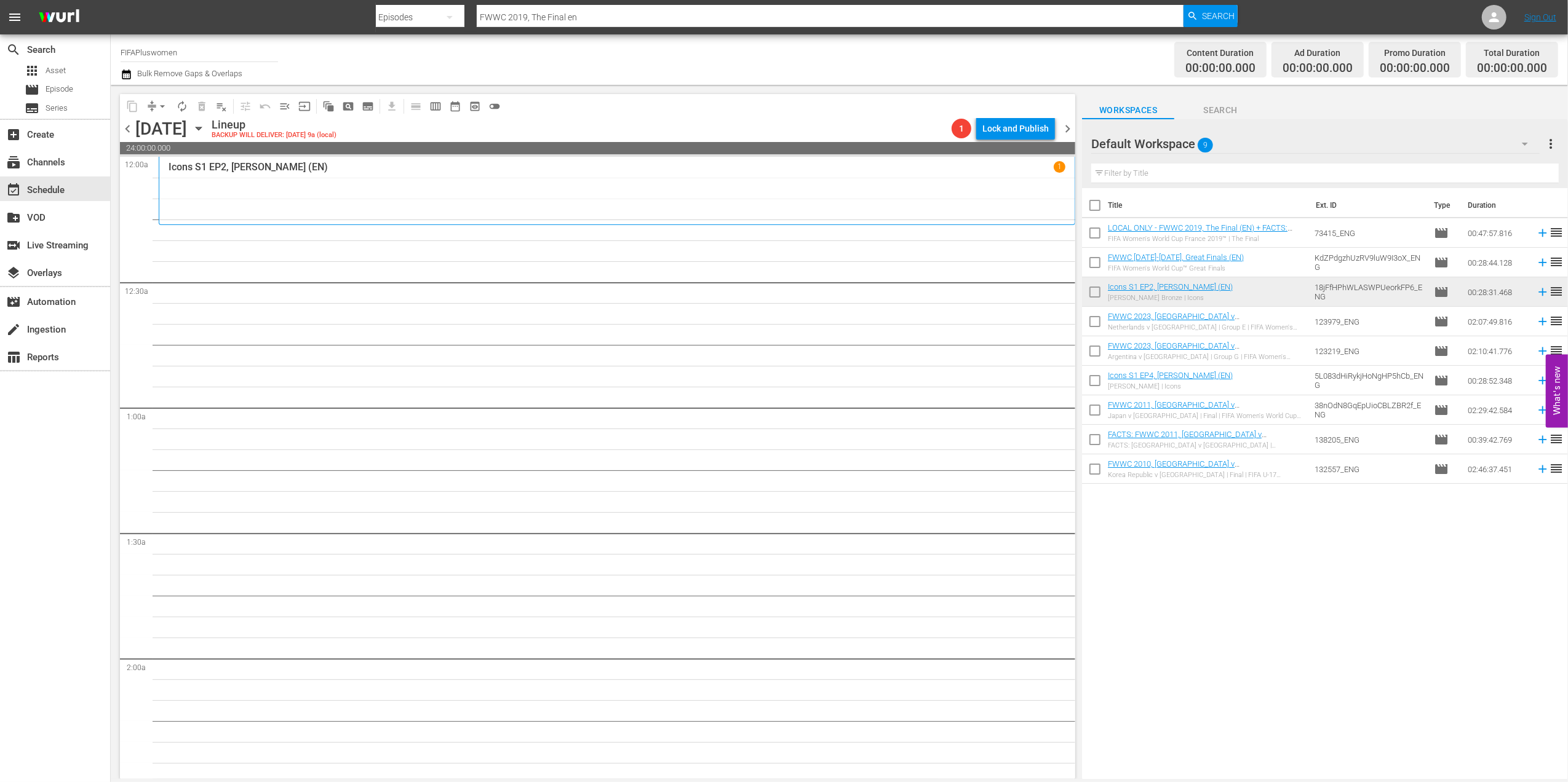
click at [127, 124] on span "chevron_left" at bounding box center [127, 129] width 15 height 15
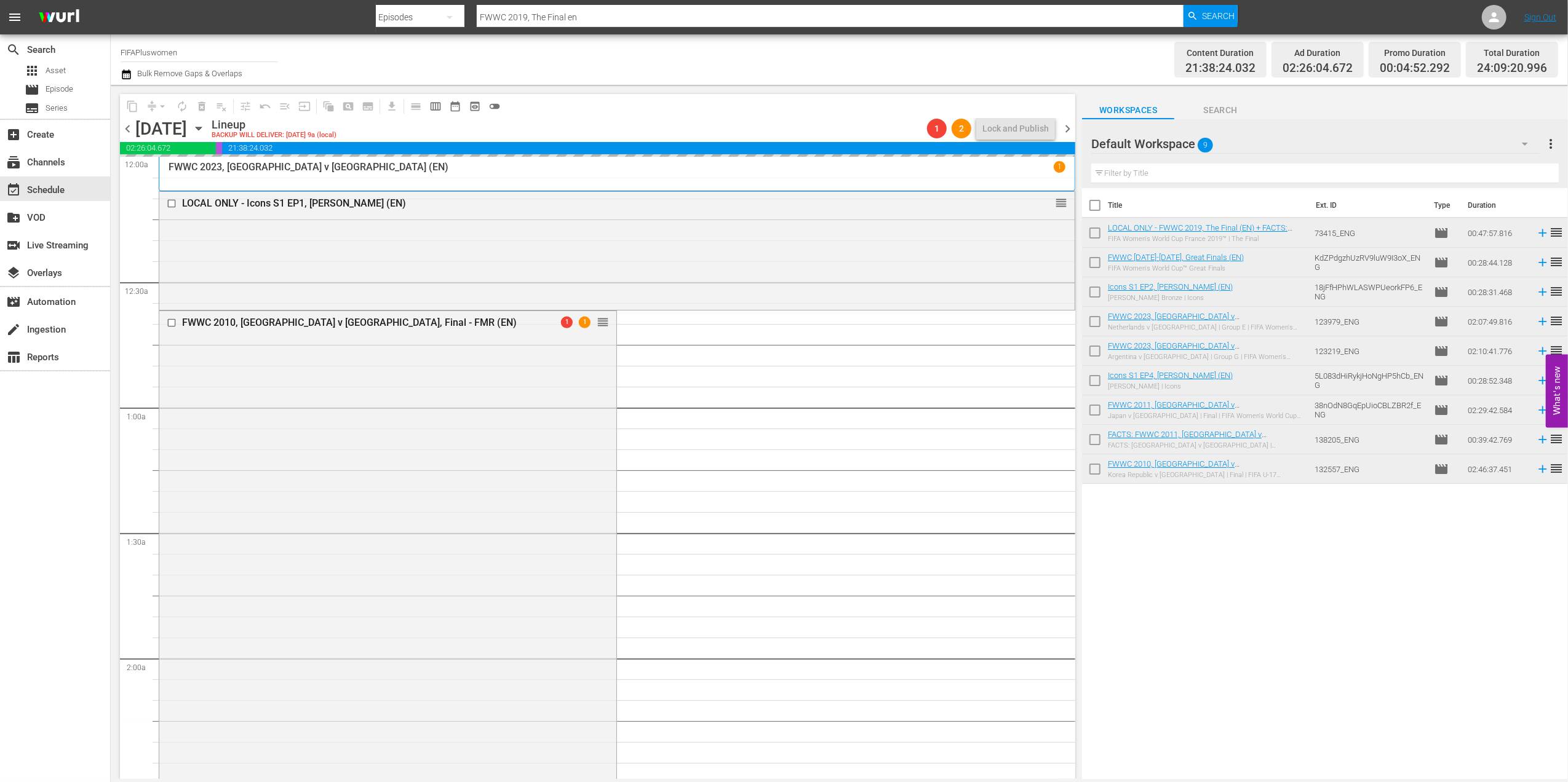
click at [128, 124] on span "chevron_left" at bounding box center [127, 129] width 15 height 15
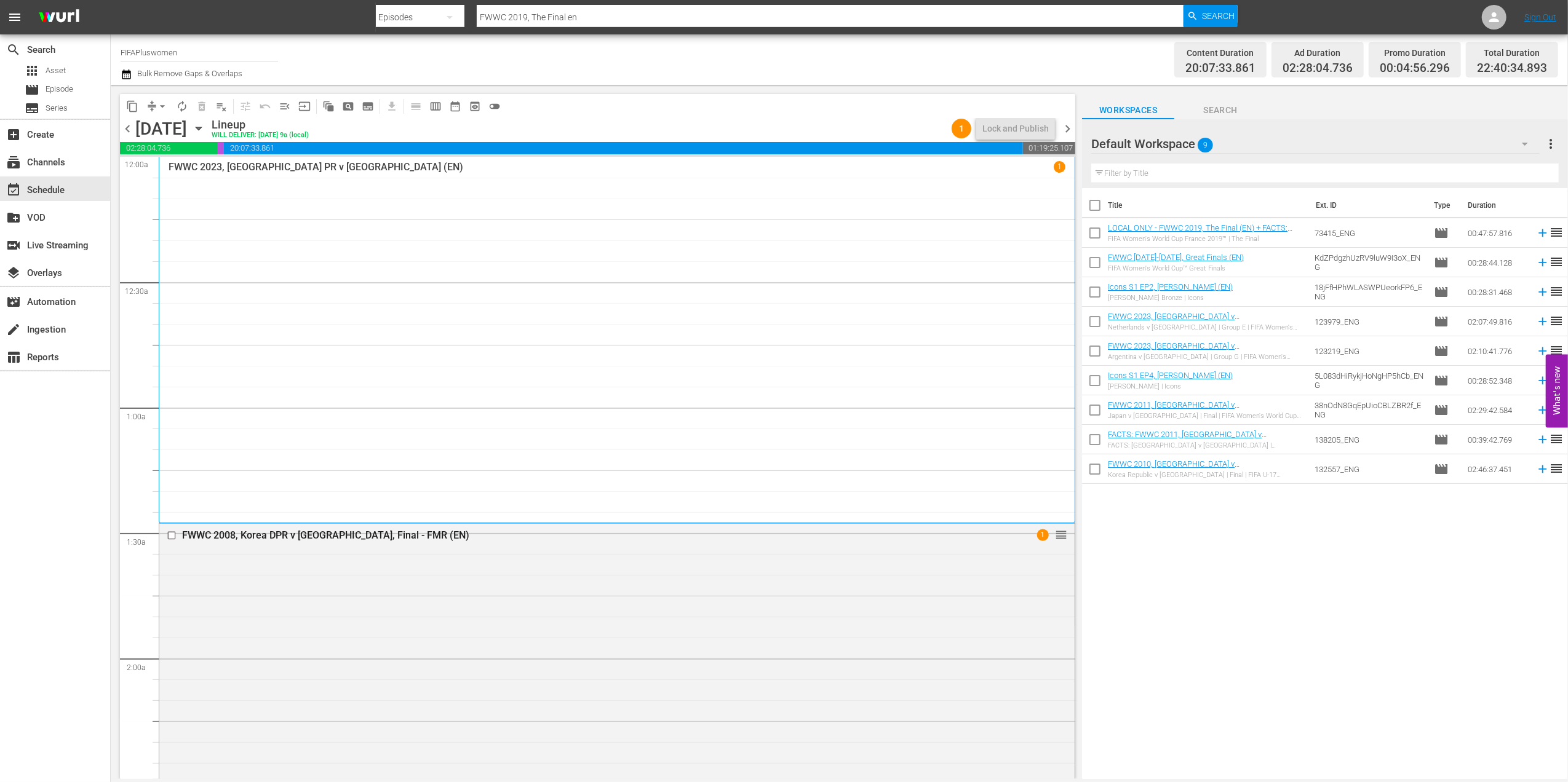
click at [1069, 126] on span "chevron_right" at bounding box center [1068, 129] width 15 height 15
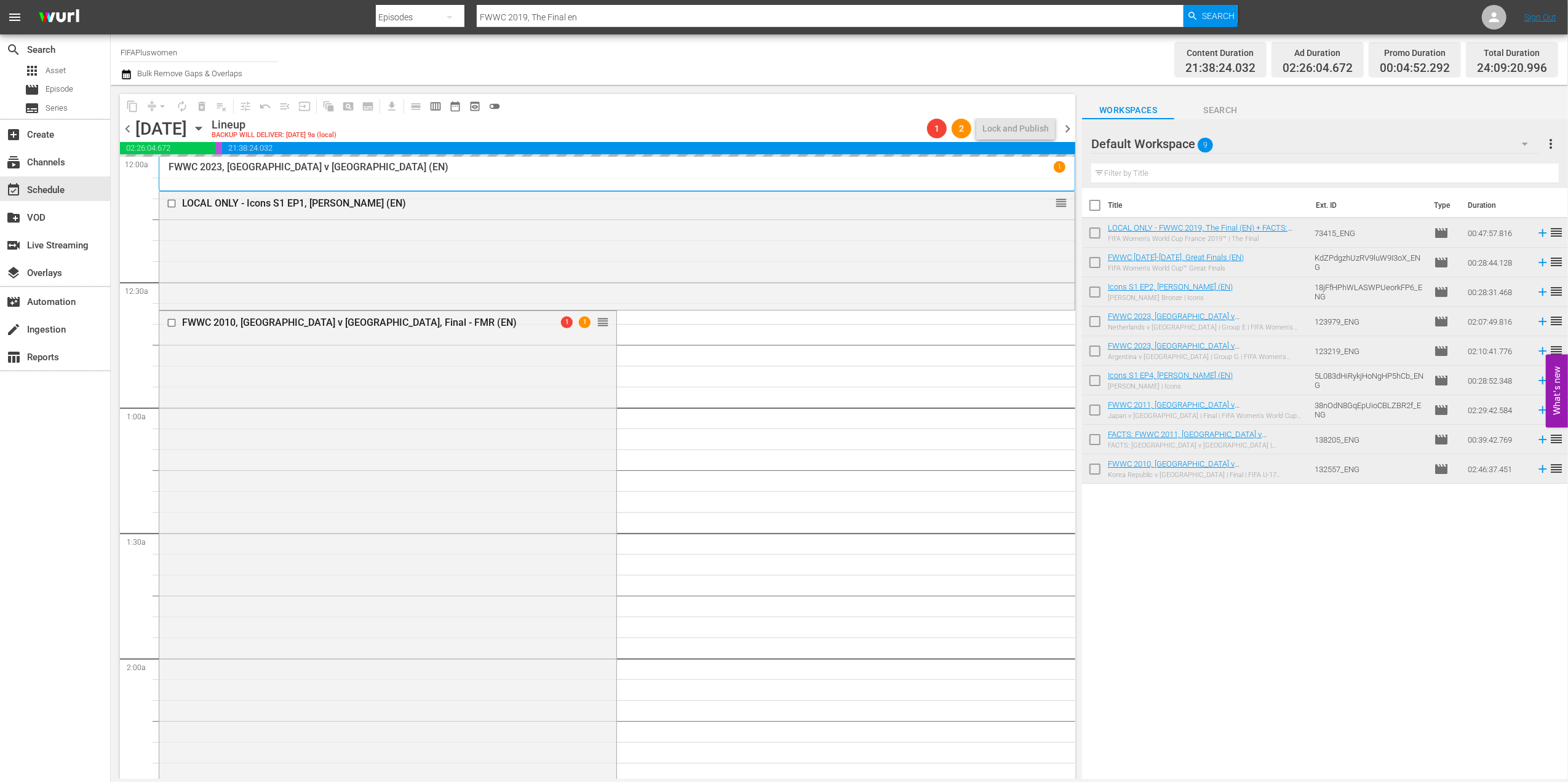
click at [1068, 126] on span "chevron_right" at bounding box center [1068, 129] width 15 height 15
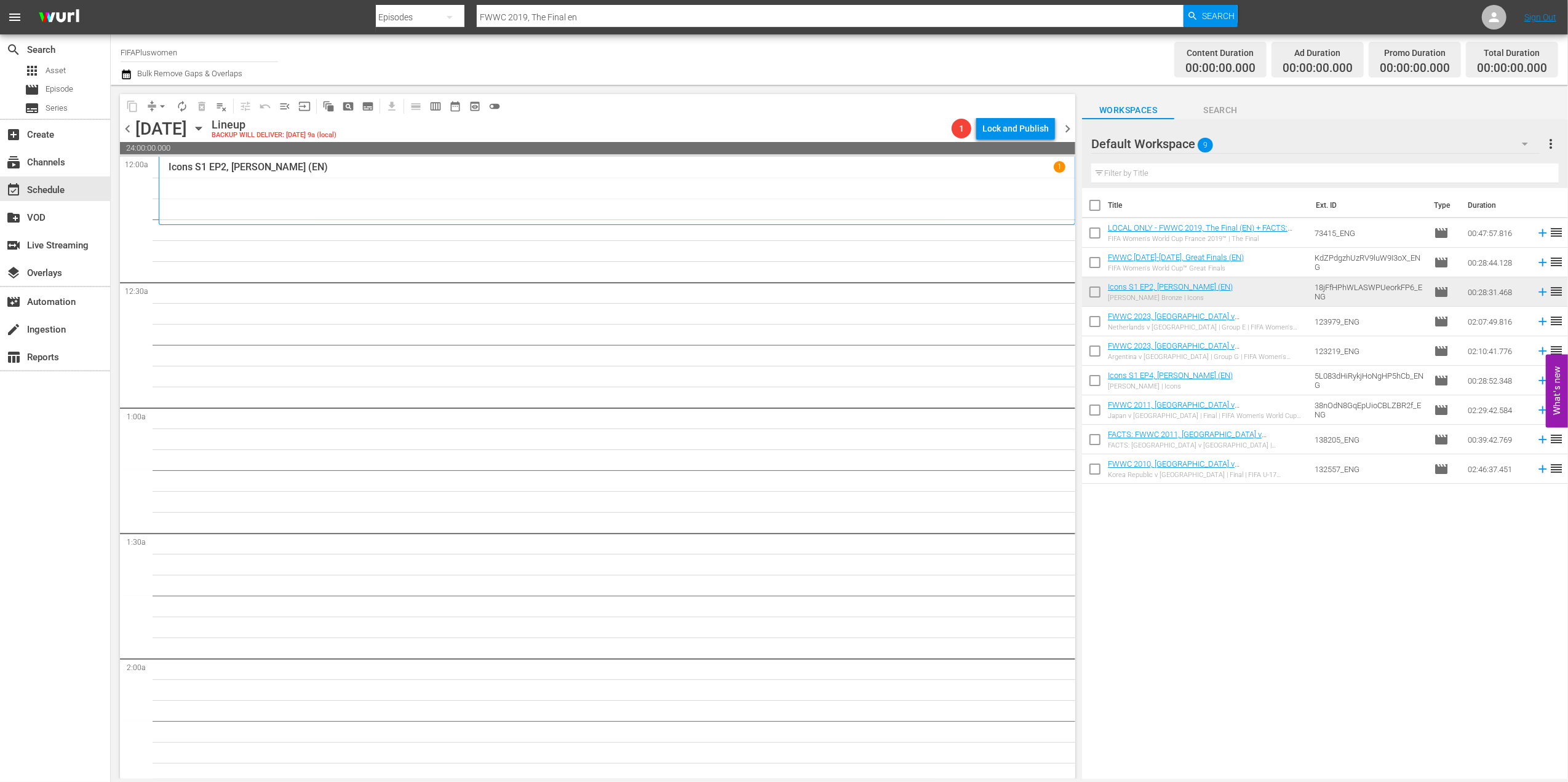
click at [128, 126] on span "chevron_left" at bounding box center [127, 129] width 15 height 15
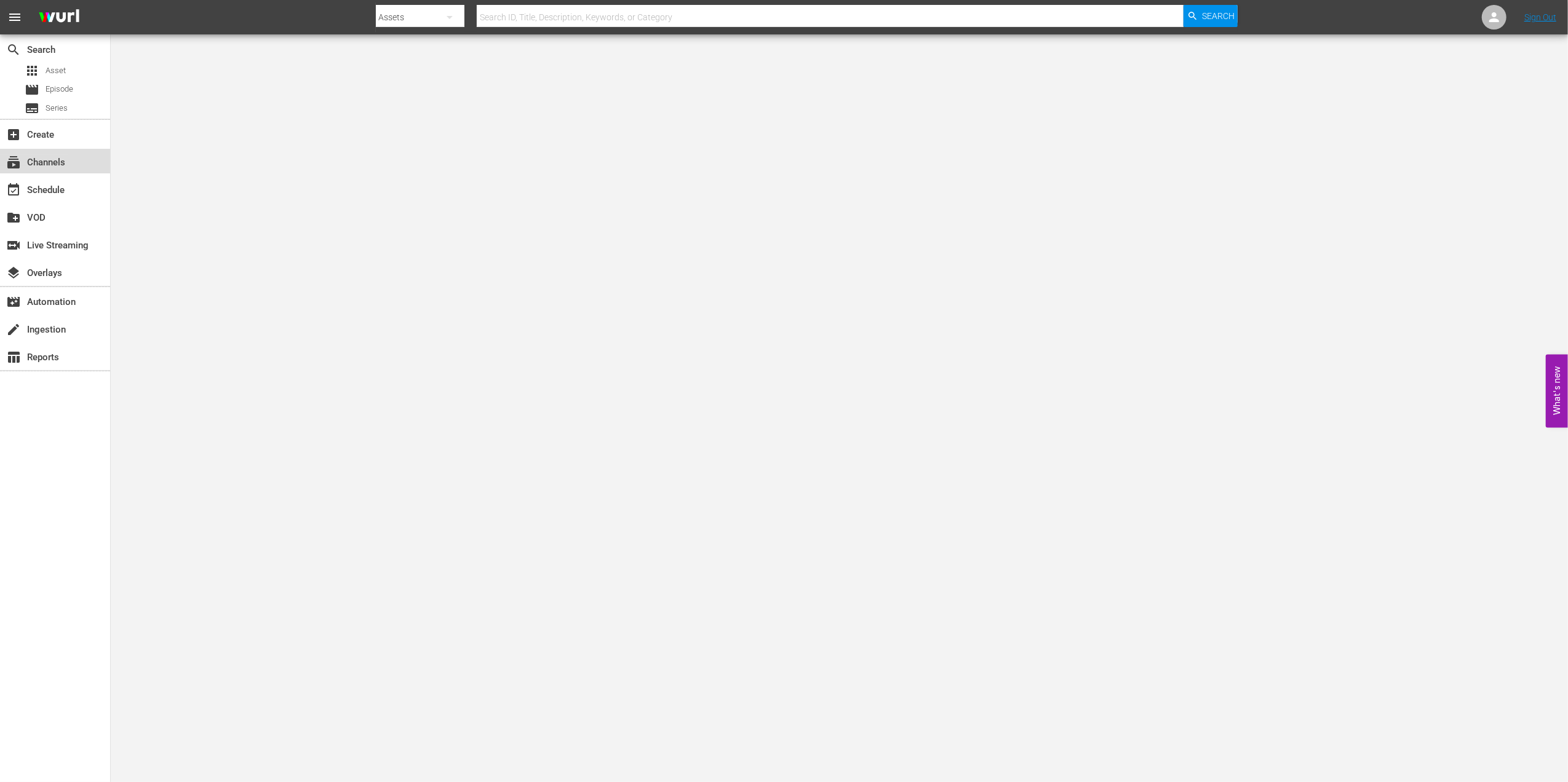
click at [67, 155] on div "subscriptions Channels" at bounding box center [34, 160] width 69 height 11
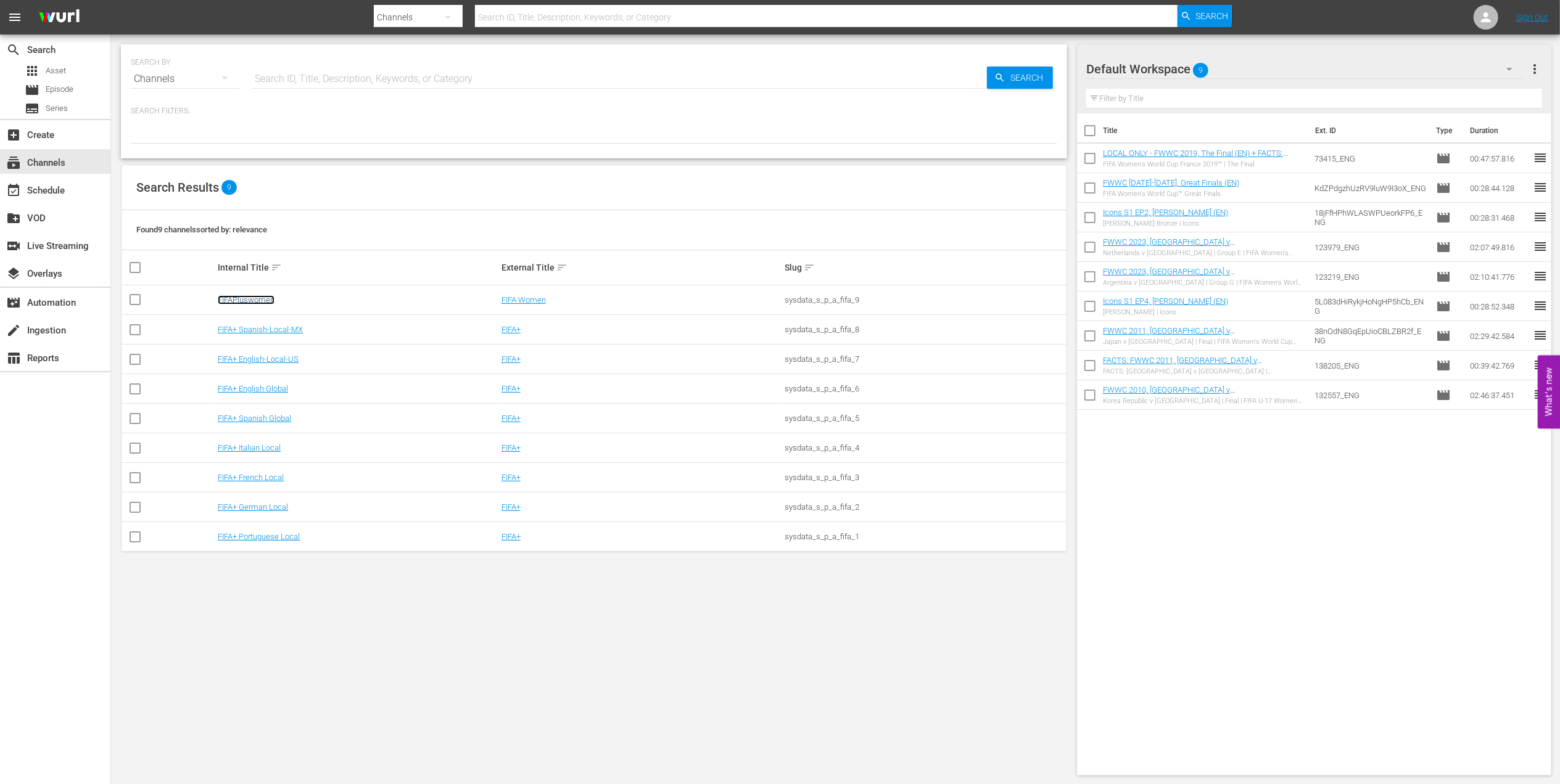
click at [267, 300] on link "FIFAPluswomen" at bounding box center [246, 300] width 57 height 9
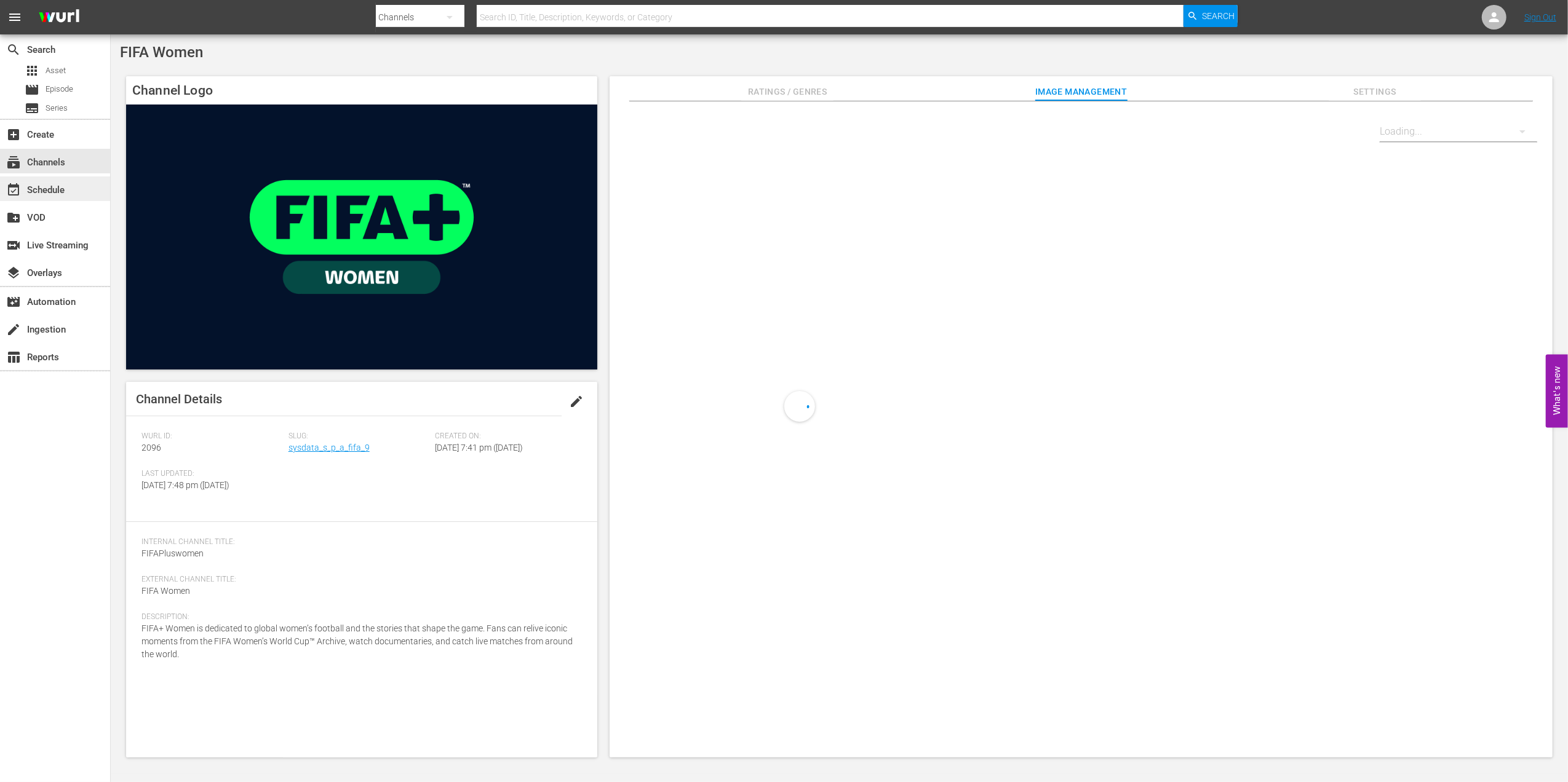
click at [62, 194] on div "event_available Schedule" at bounding box center [34, 188] width 69 height 11
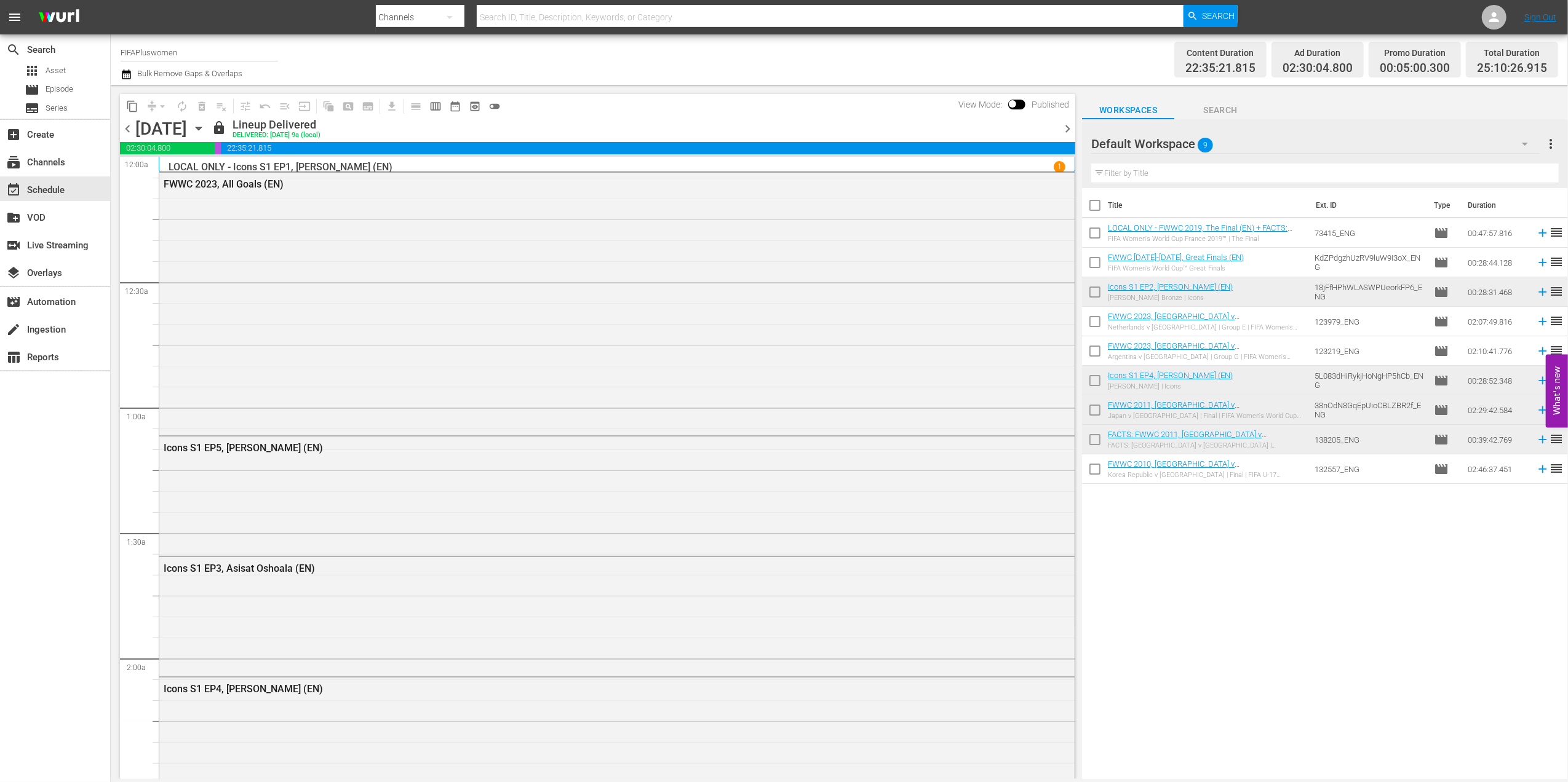
click at [1068, 126] on span "chevron_right" at bounding box center [1068, 129] width 15 height 15
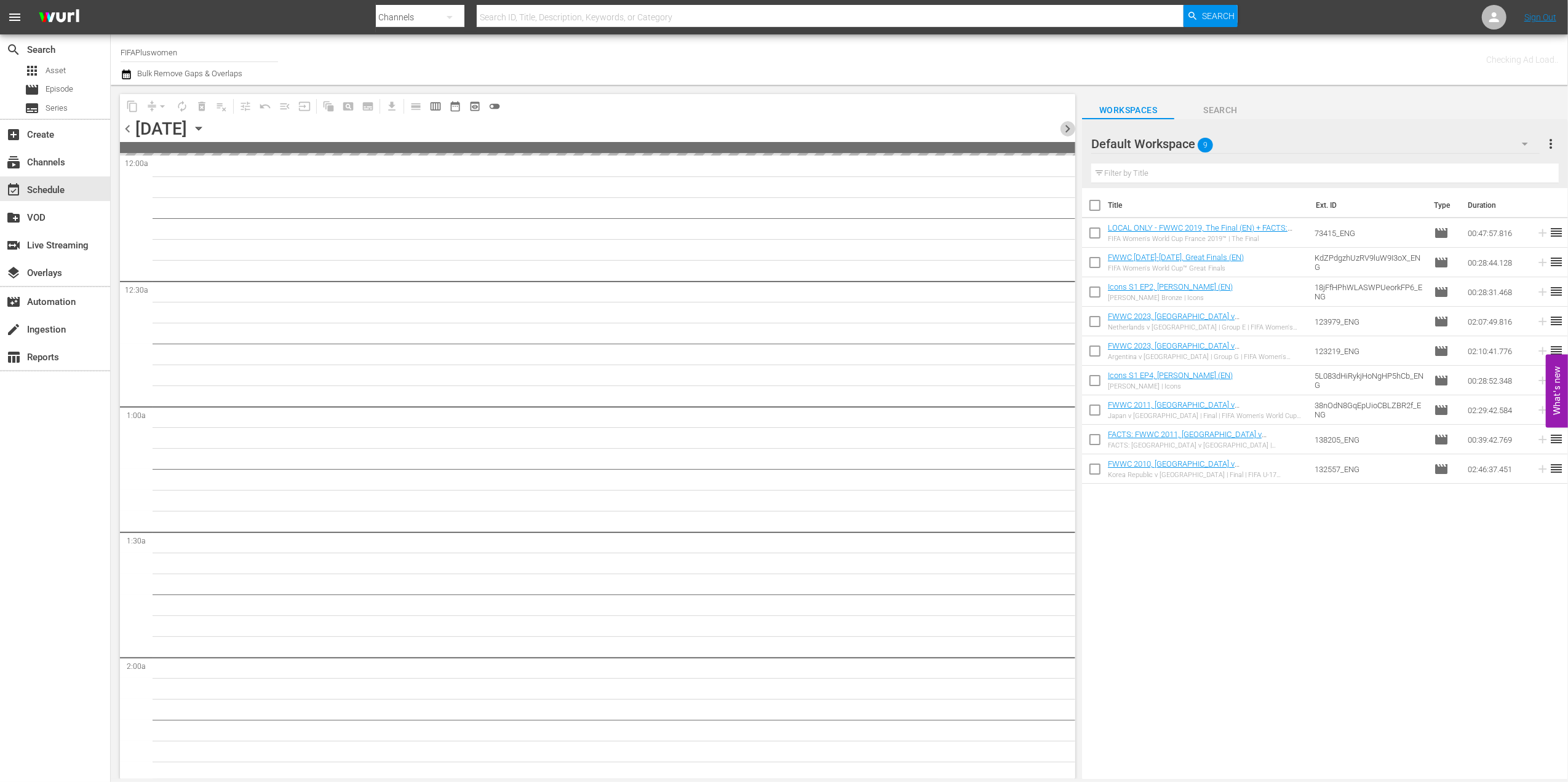
click at [1068, 126] on span "chevron_right" at bounding box center [1068, 129] width 15 height 15
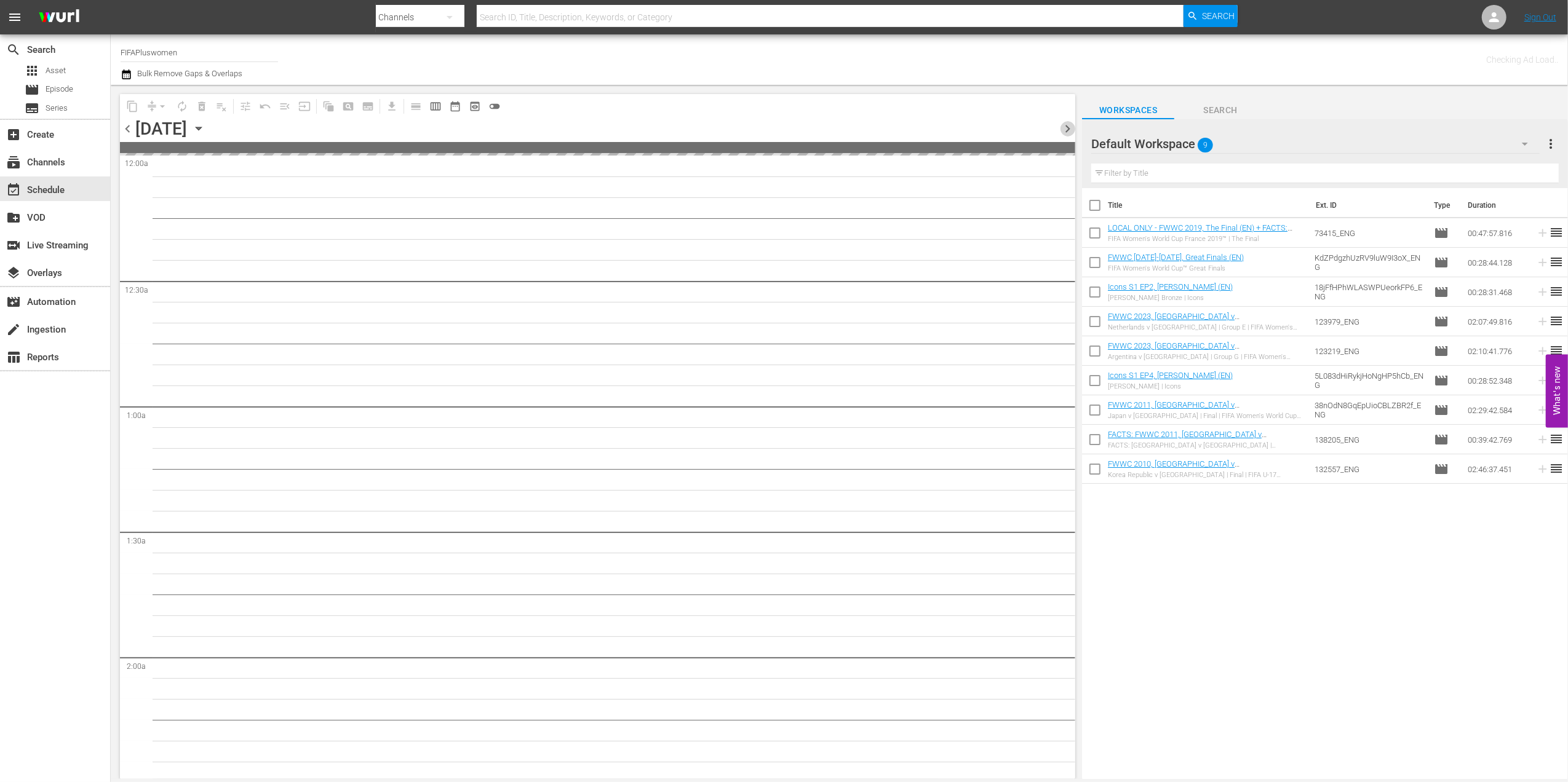
click at [1068, 126] on span "chevron_right" at bounding box center [1068, 129] width 15 height 15
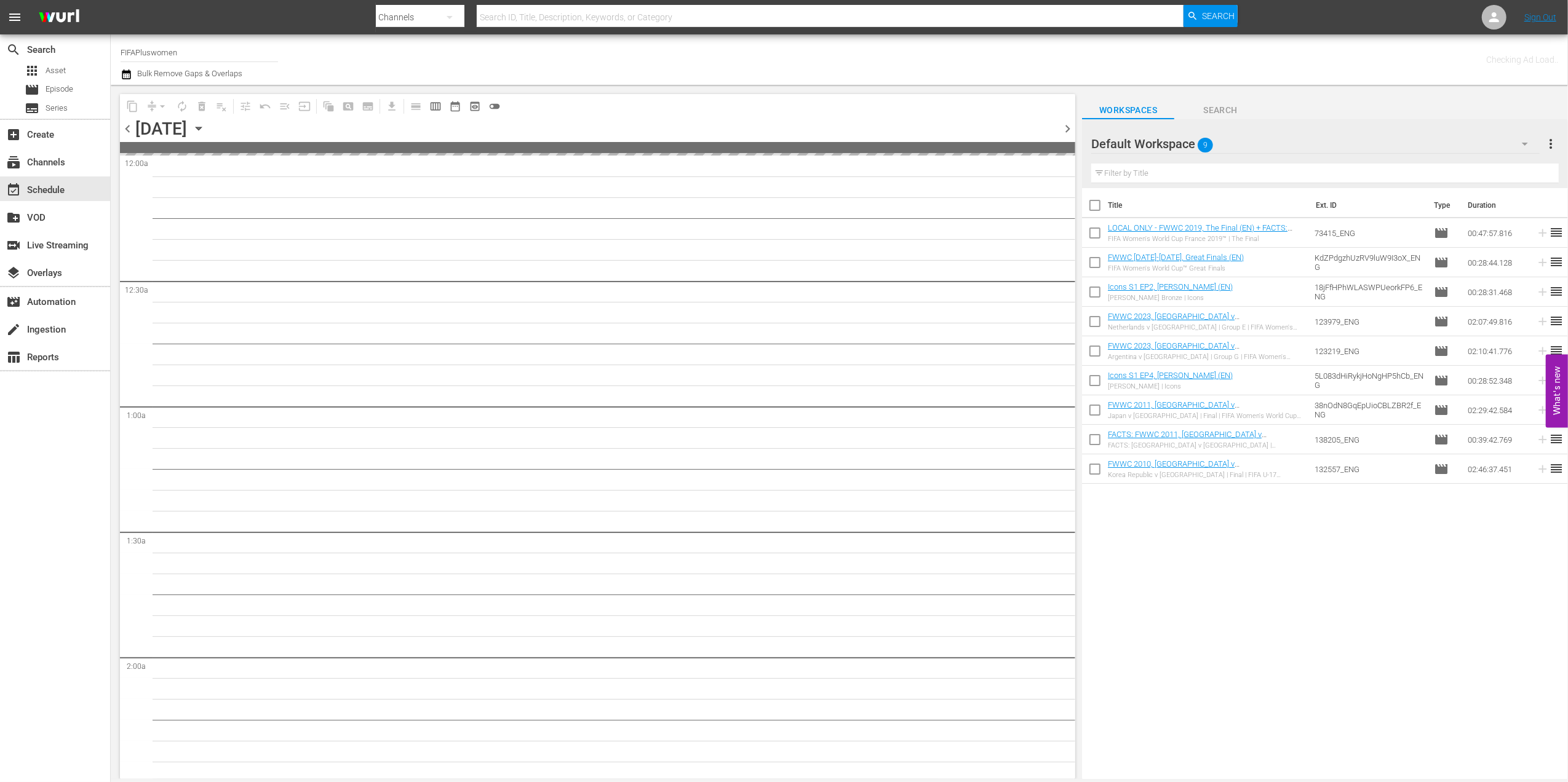
click at [1068, 126] on span "chevron_right" at bounding box center [1068, 129] width 15 height 15
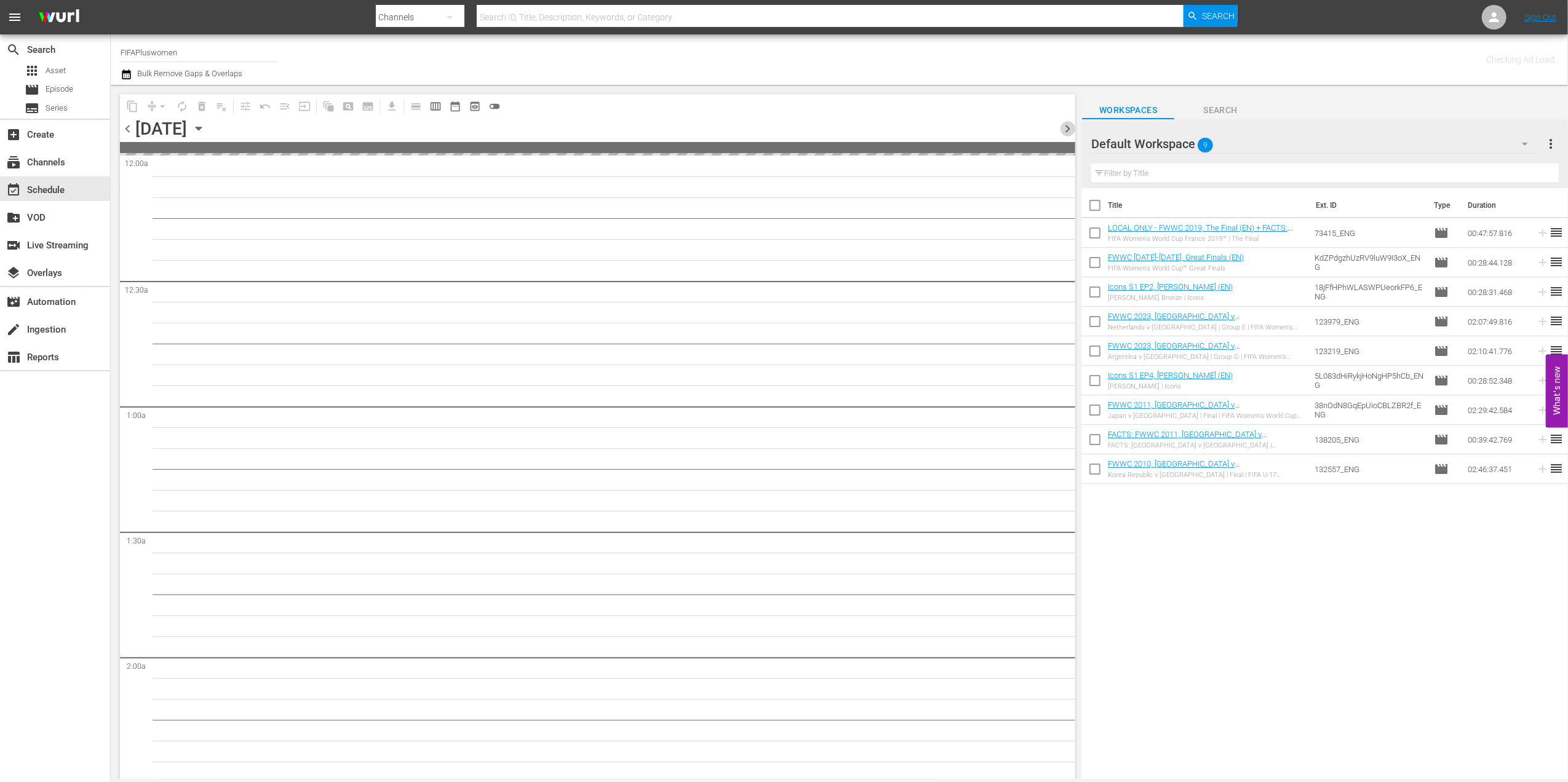
click at [1068, 126] on span "chevron_right" at bounding box center [1068, 129] width 15 height 15
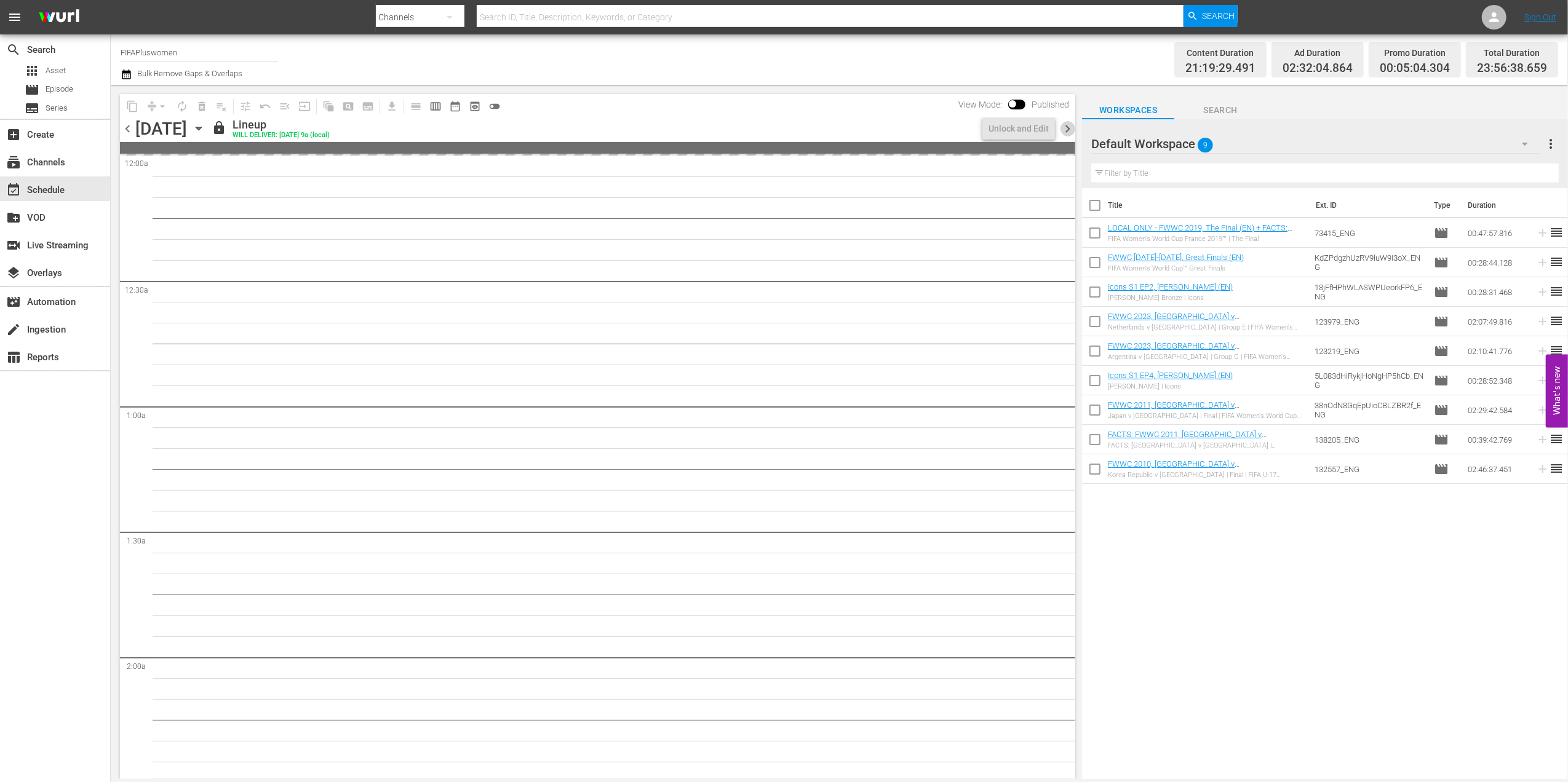
click at [1068, 126] on span "chevron_right" at bounding box center [1068, 129] width 15 height 15
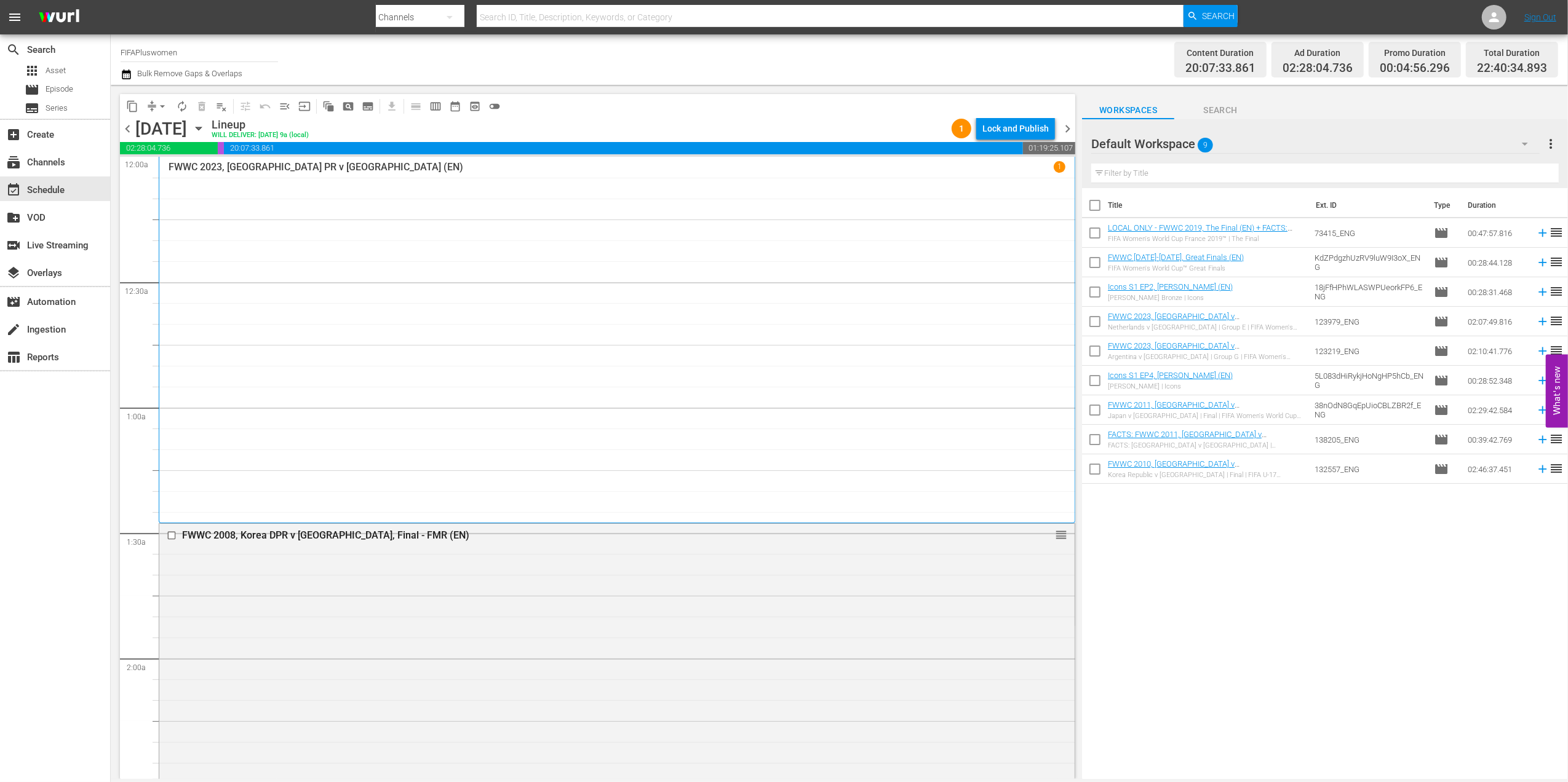
click at [1069, 123] on span "chevron_right" at bounding box center [1068, 129] width 15 height 15
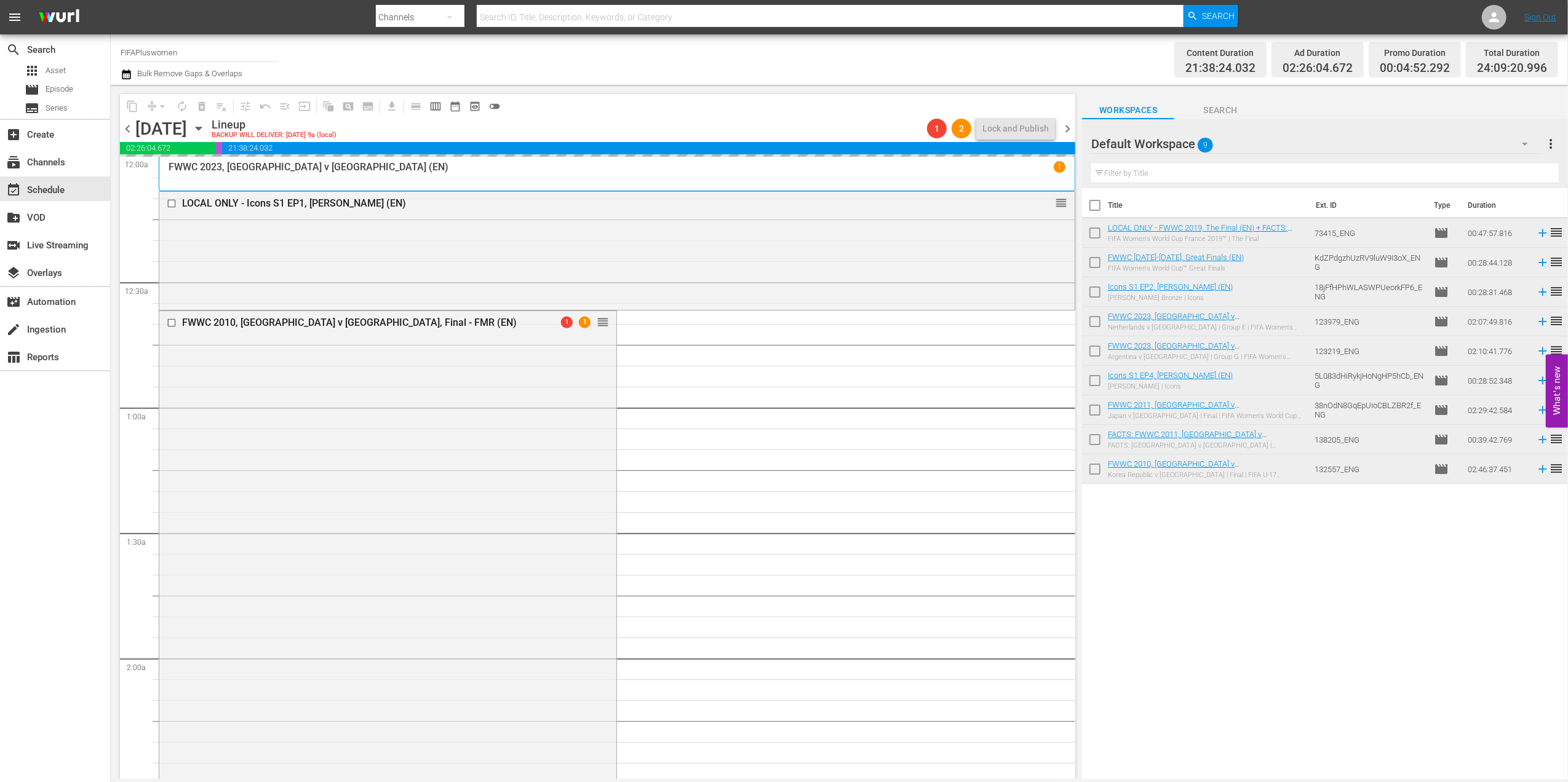
click at [128, 131] on span "chevron_left" at bounding box center [127, 129] width 15 height 15
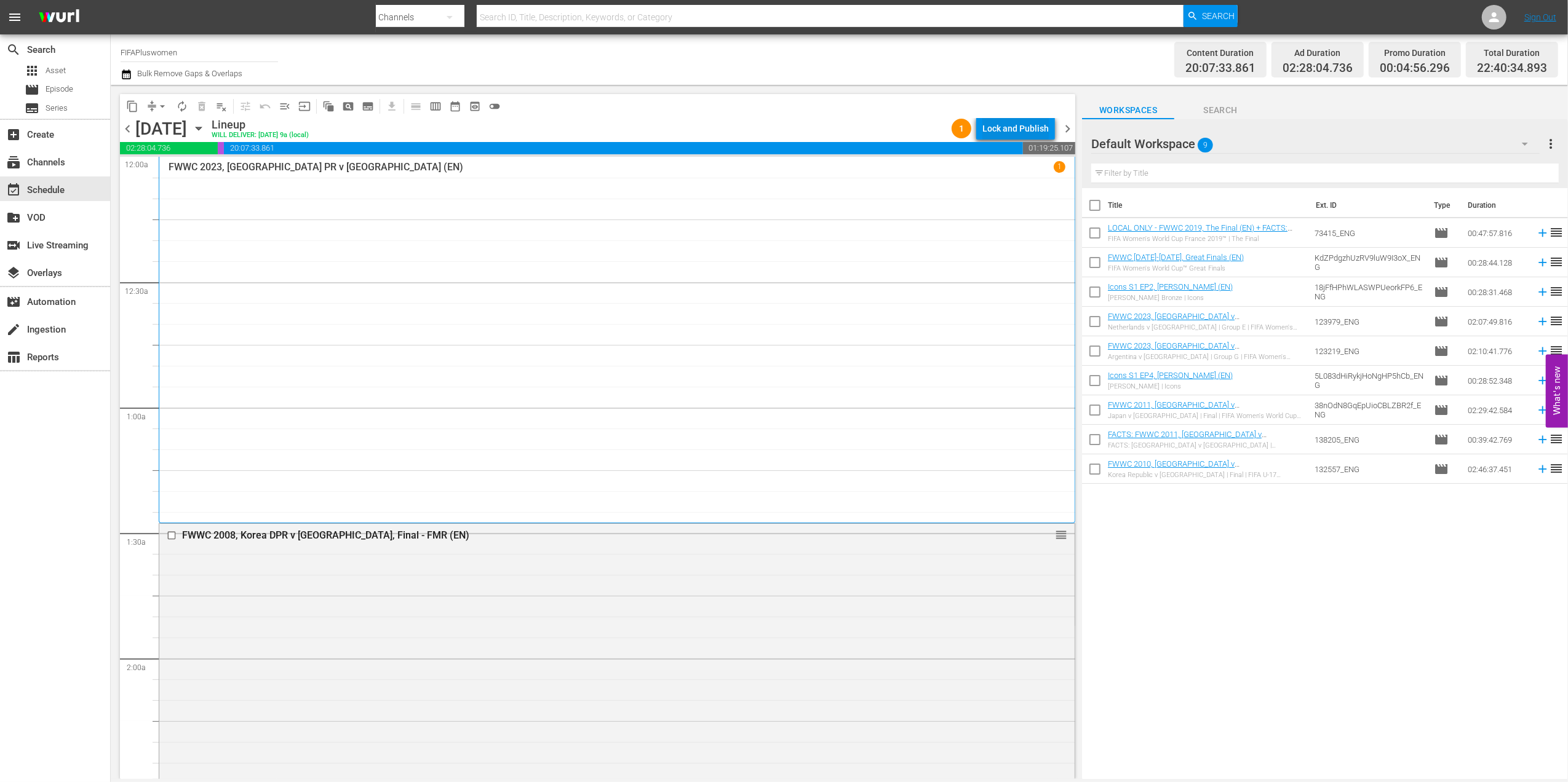
click at [999, 126] on div "Lock and Publish" at bounding box center [1016, 128] width 66 height 22
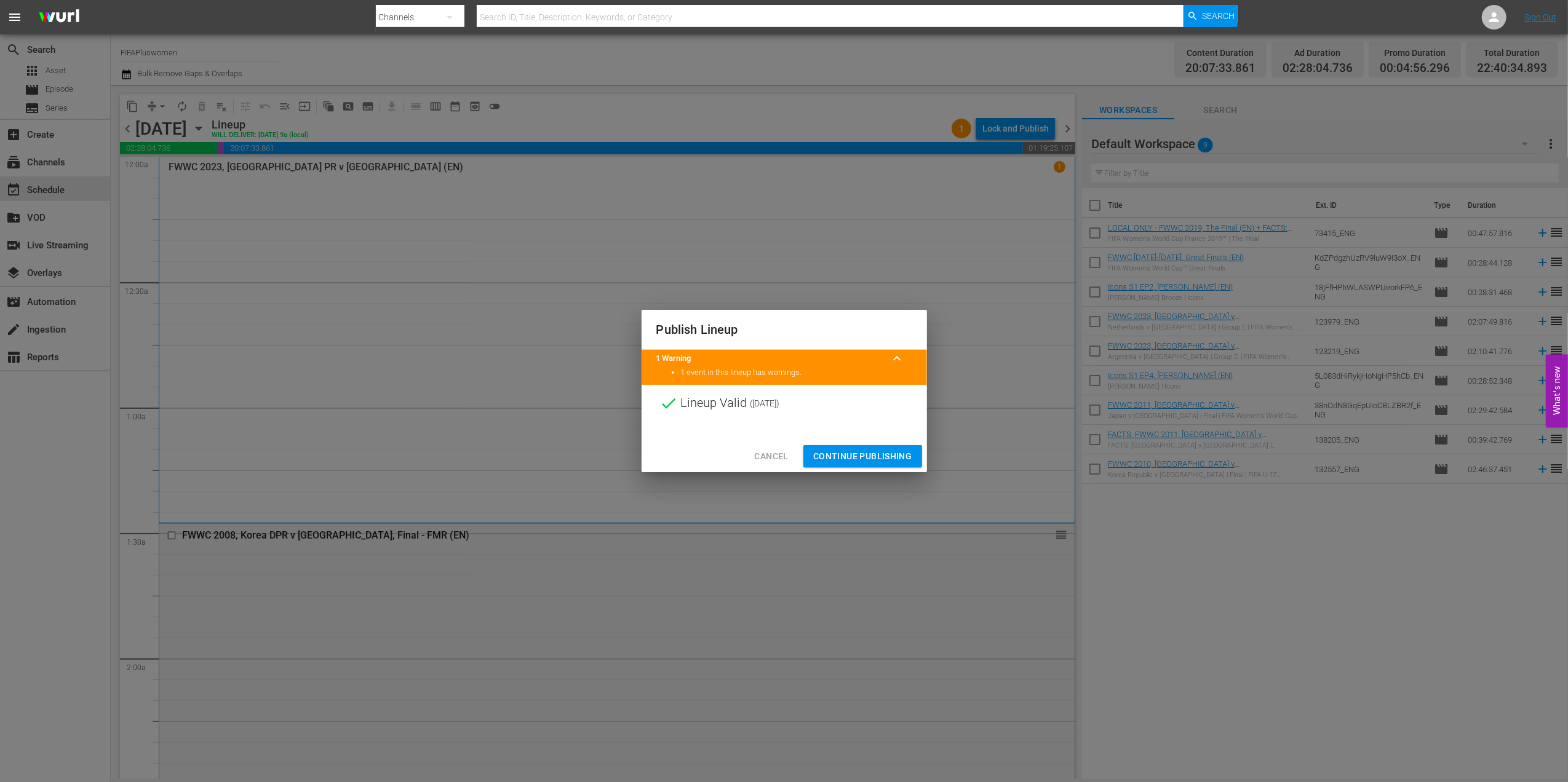
click at [832, 447] on button "Continue Publishing" at bounding box center [863, 456] width 119 height 23
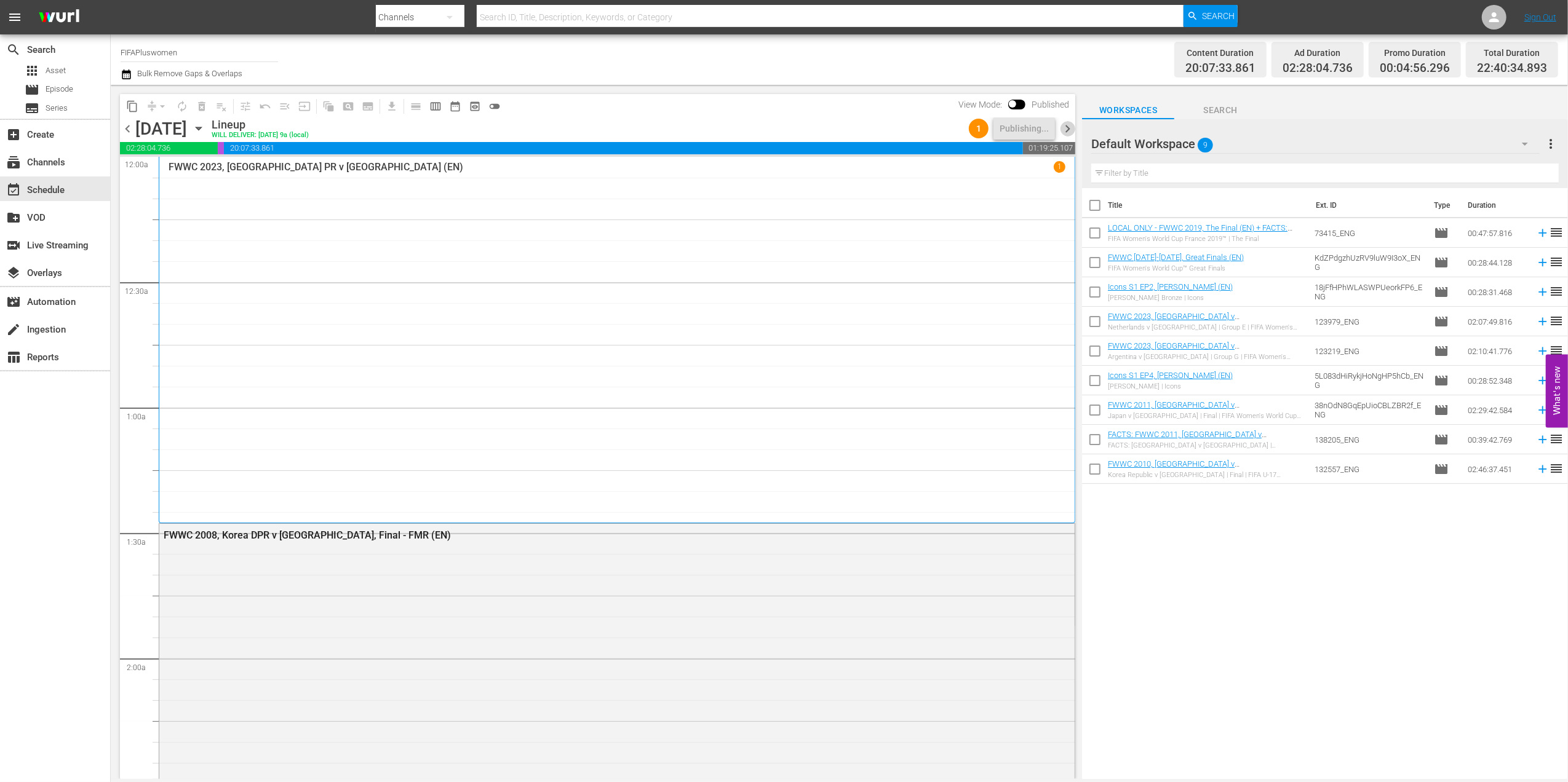
click at [1071, 124] on span "chevron_right" at bounding box center [1068, 129] width 15 height 15
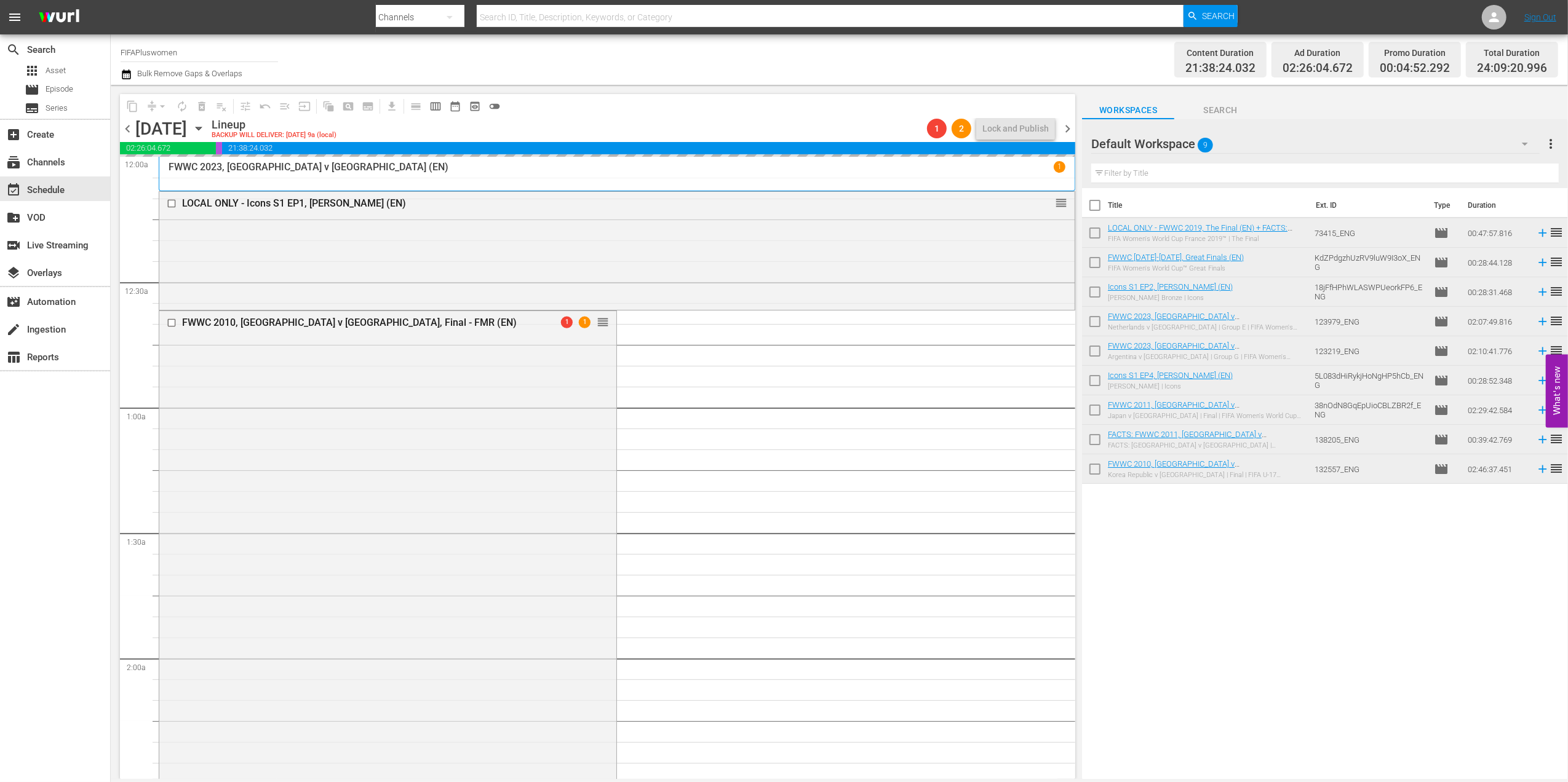
click at [1062, 124] on span "chevron_right" at bounding box center [1068, 129] width 15 height 15
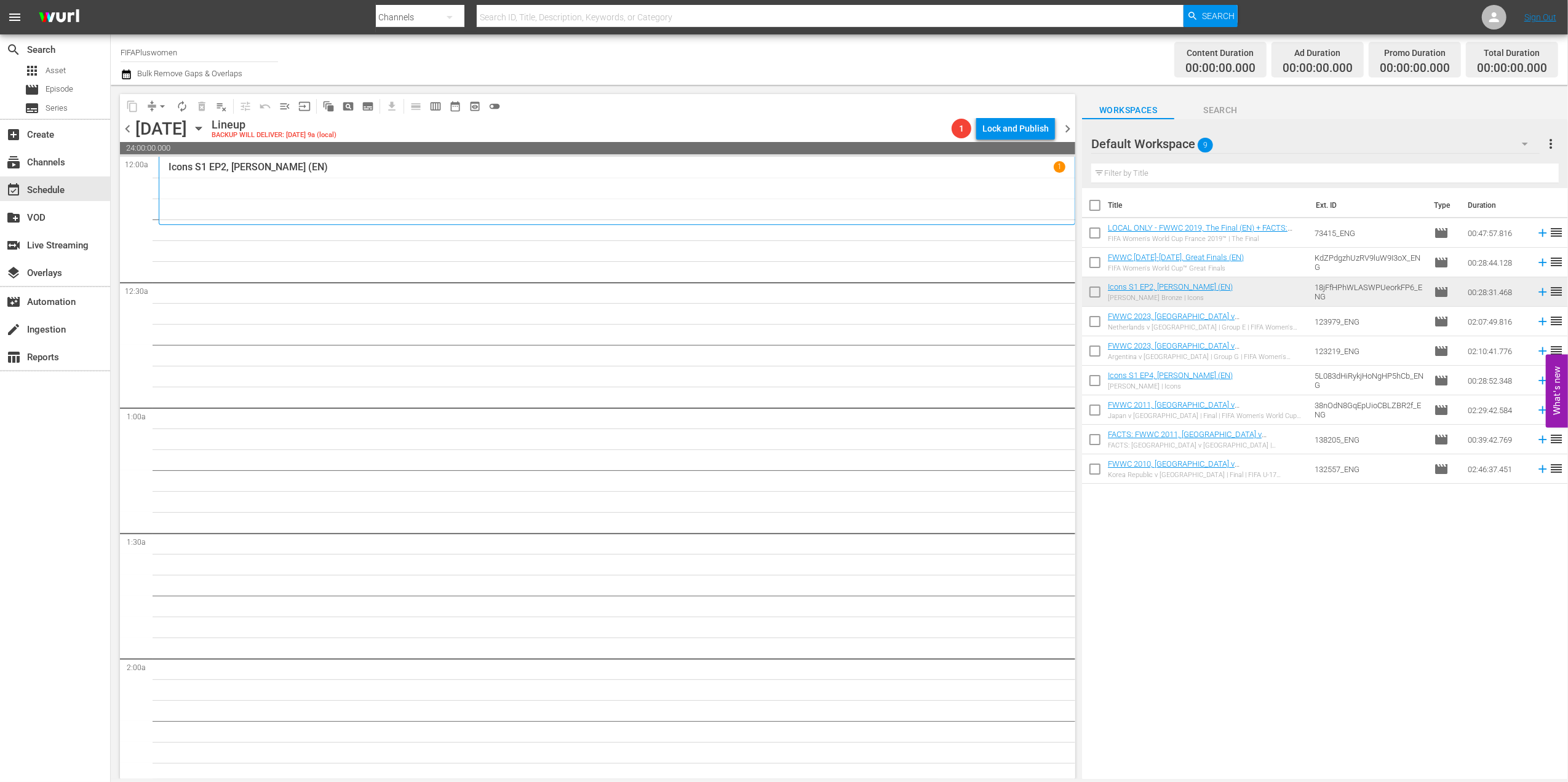
click at [1097, 205] on input "checkbox" at bounding box center [1095, 208] width 25 height 25
checkbox input "true"
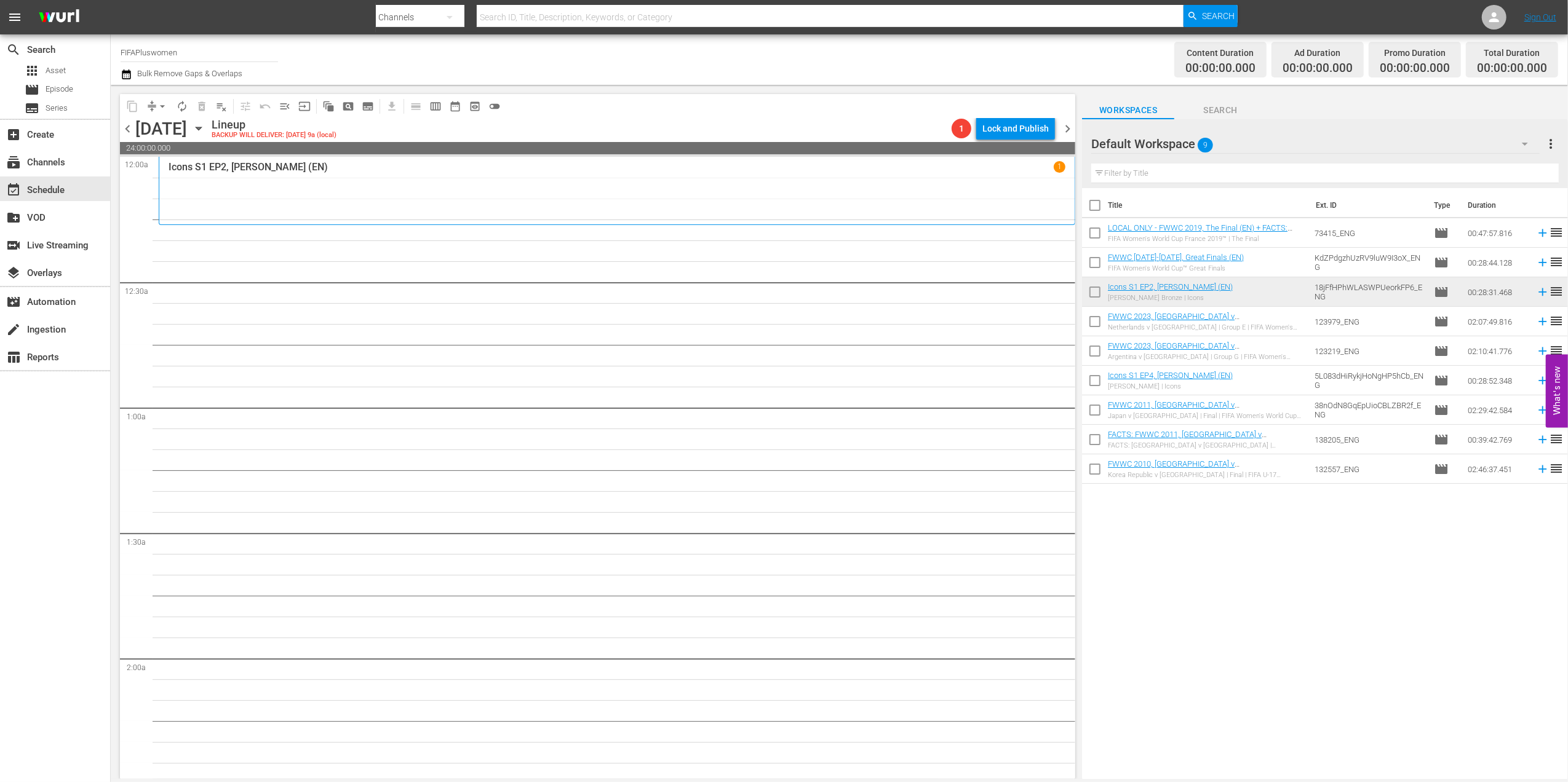
checkbox input "true"
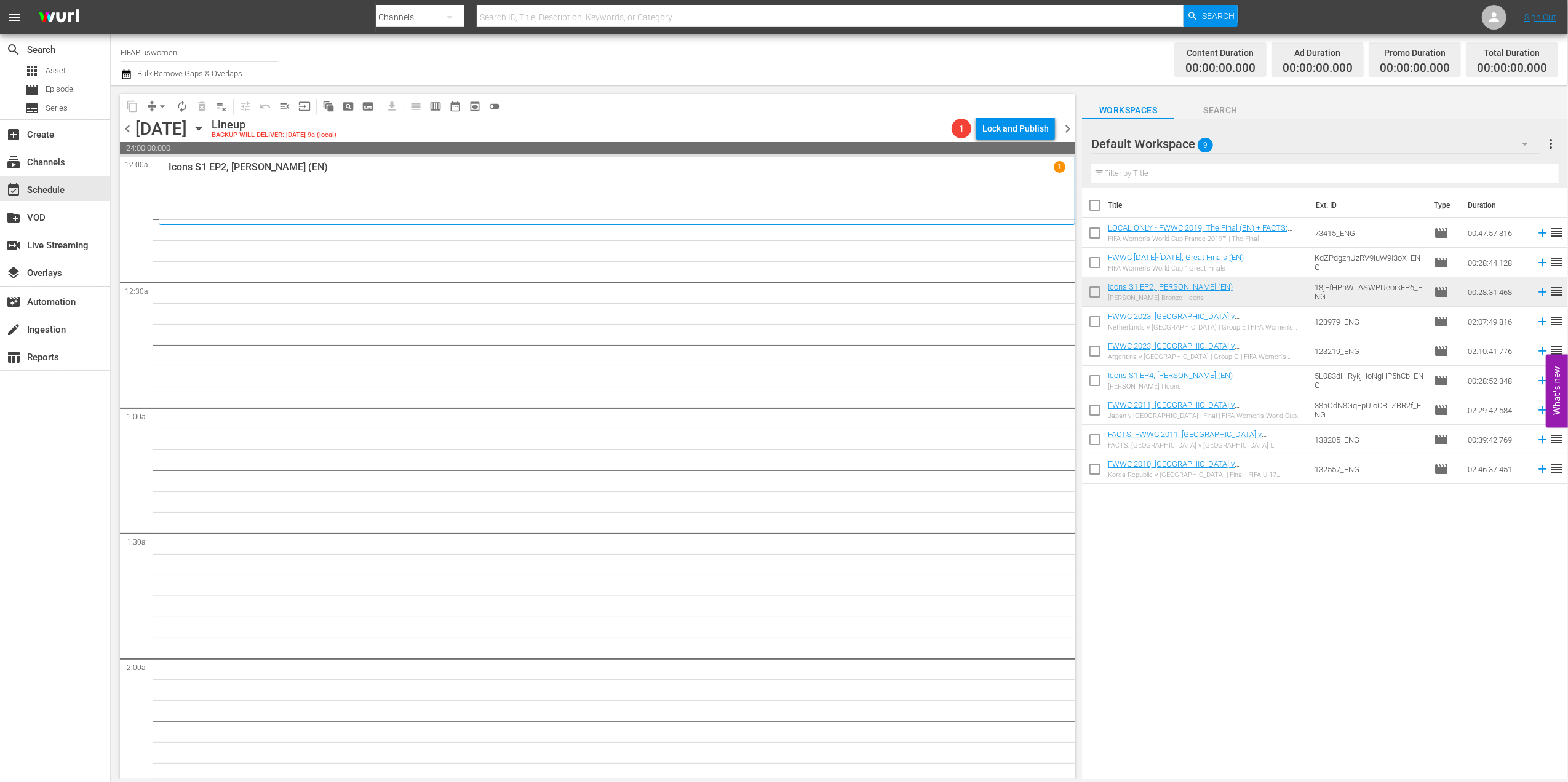
checkbox input "true"
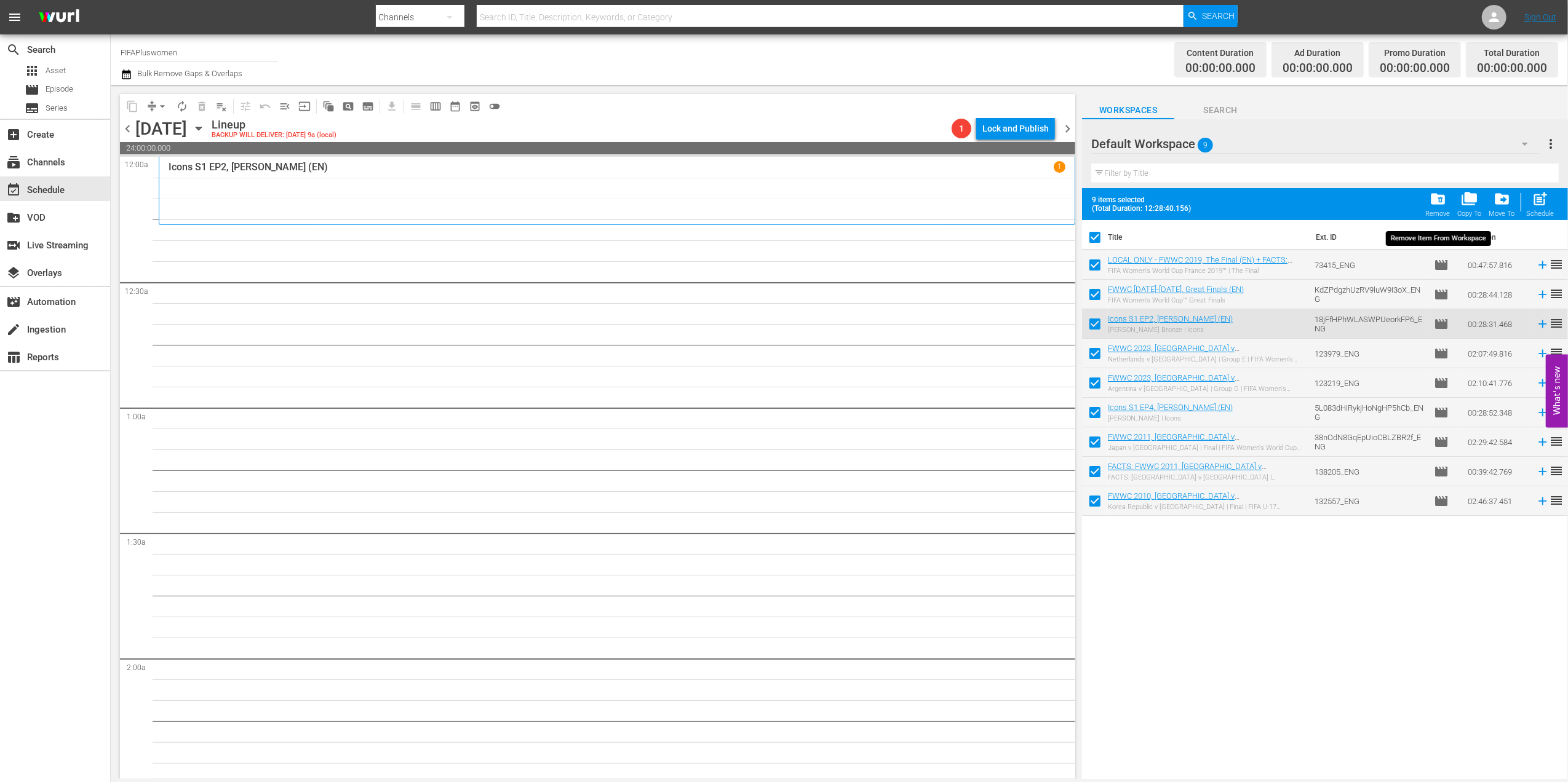
click at [1432, 197] on span "folder_delete" at bounding box center [1438, 200] width 17 height 17
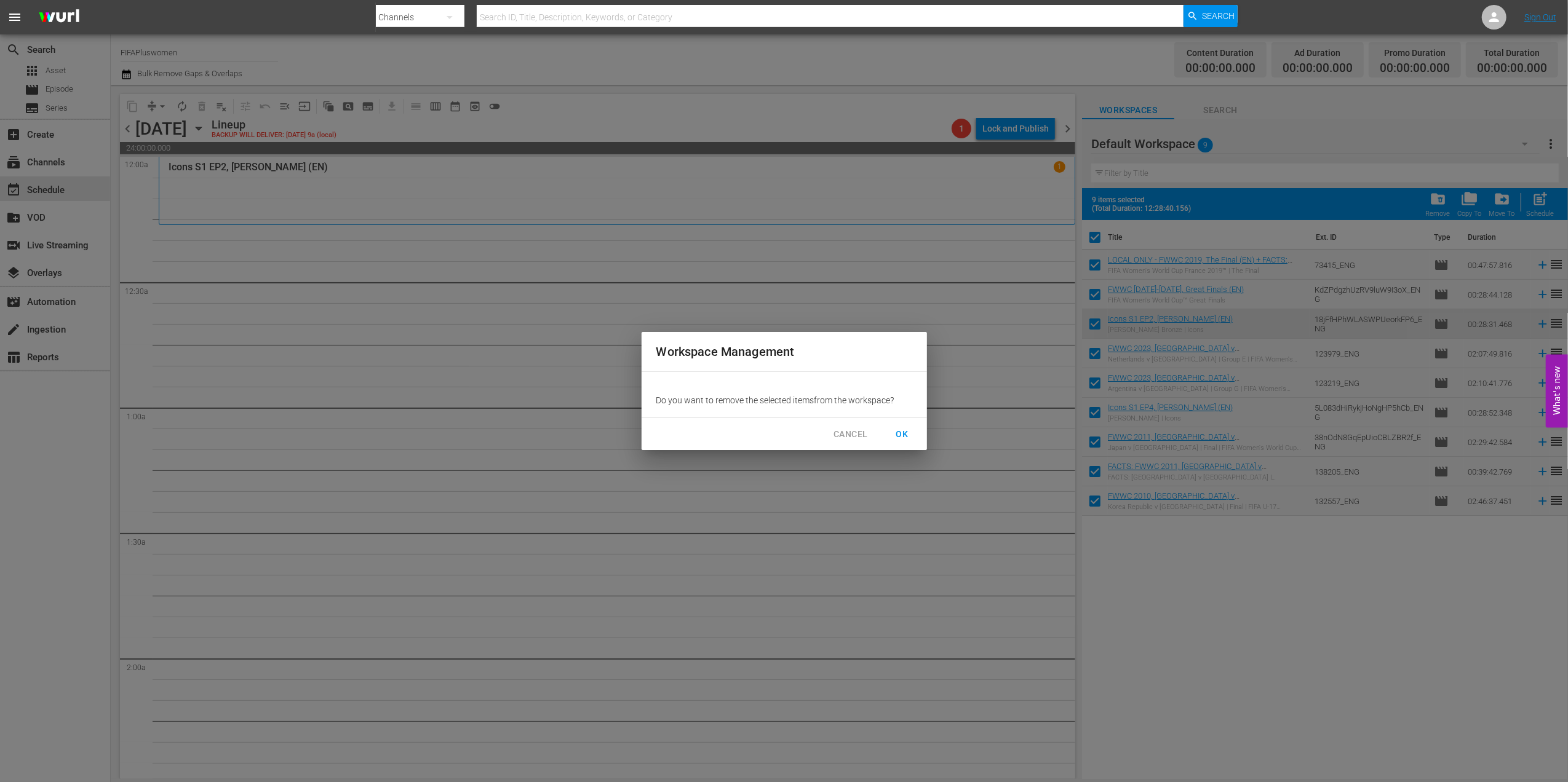
click at [905, 434] on span "OK" at bounding box center [902, 435] width 20 height 15
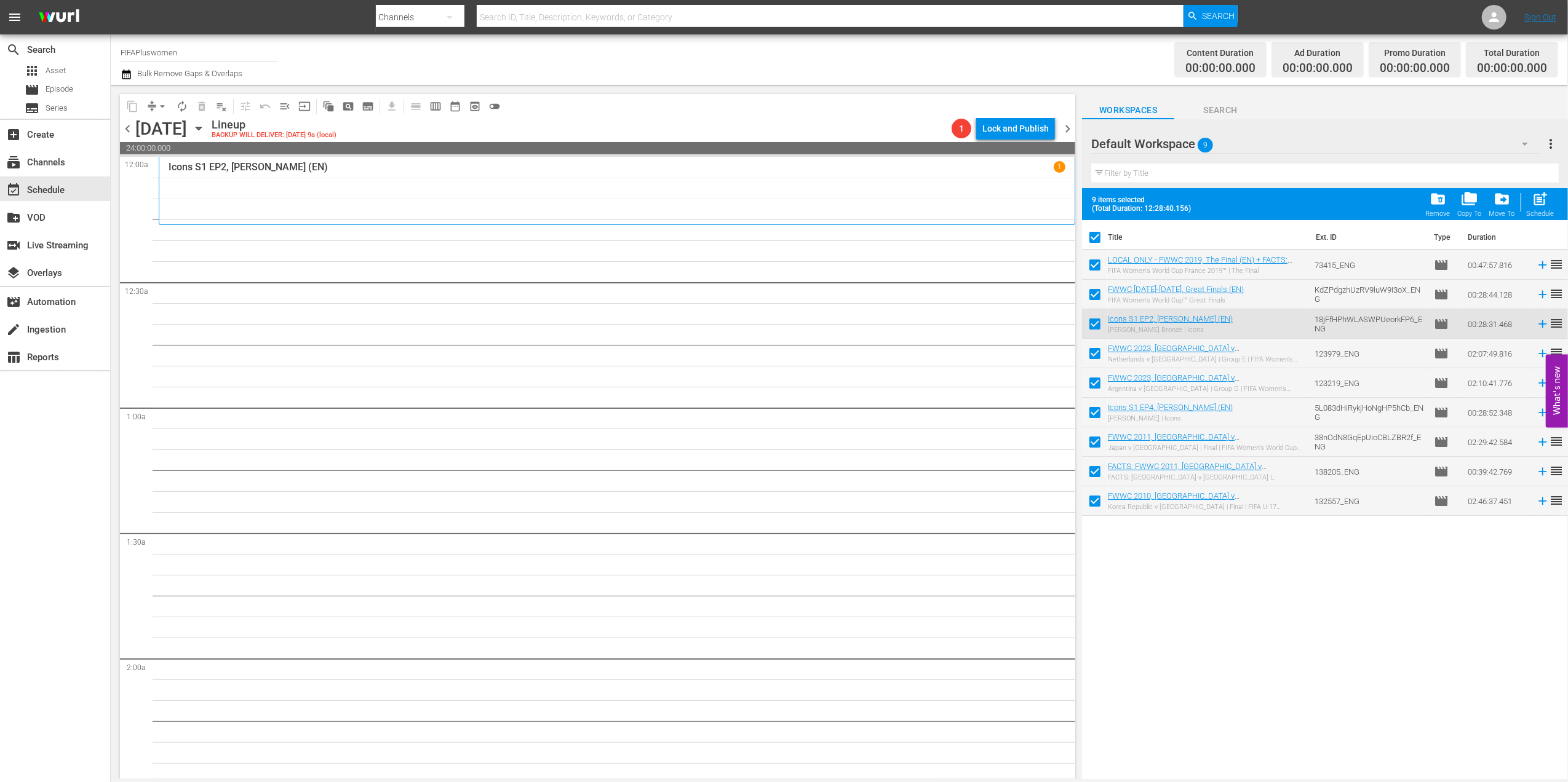
checkbox input "false"
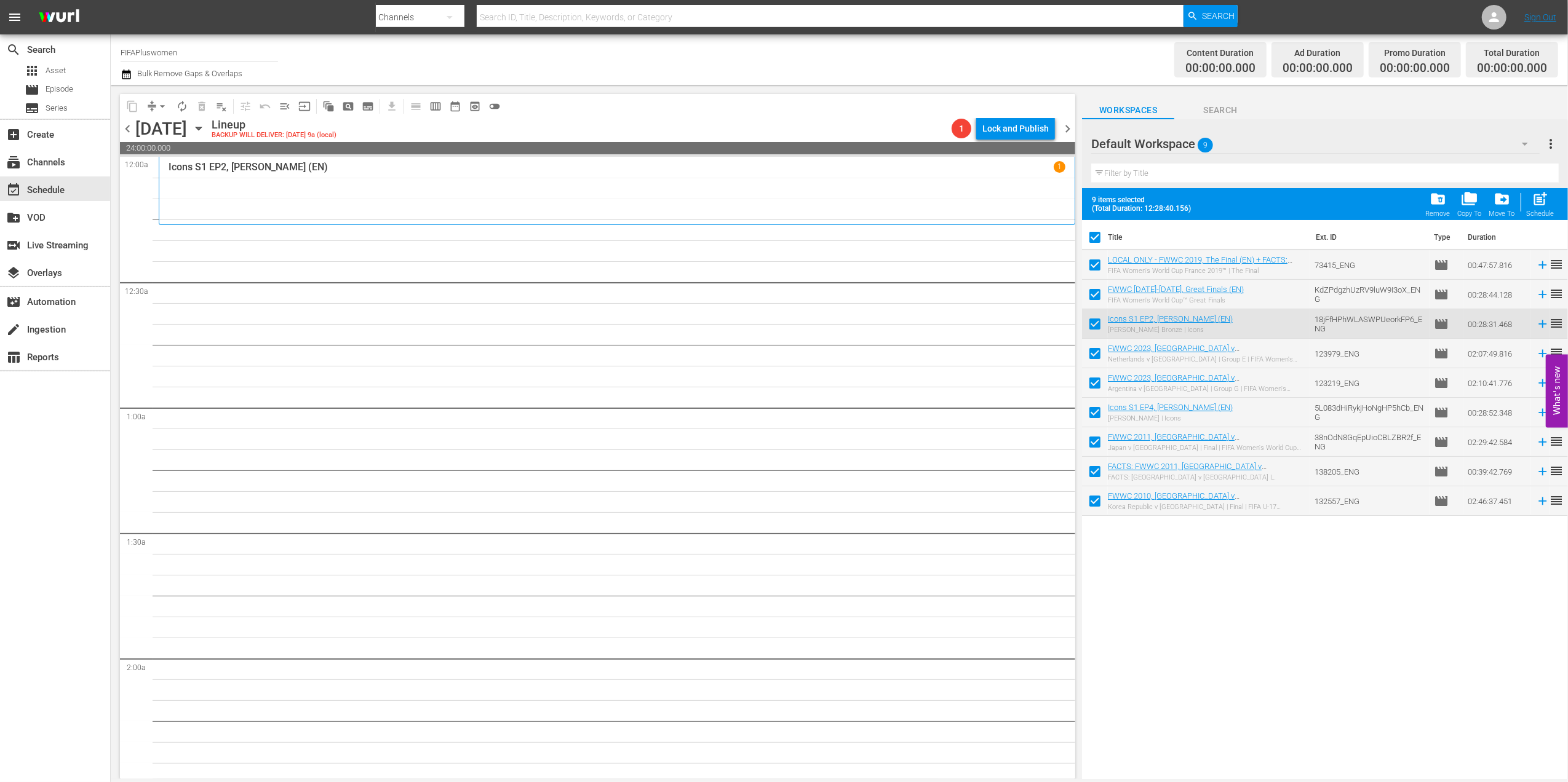
checkbox input "false"
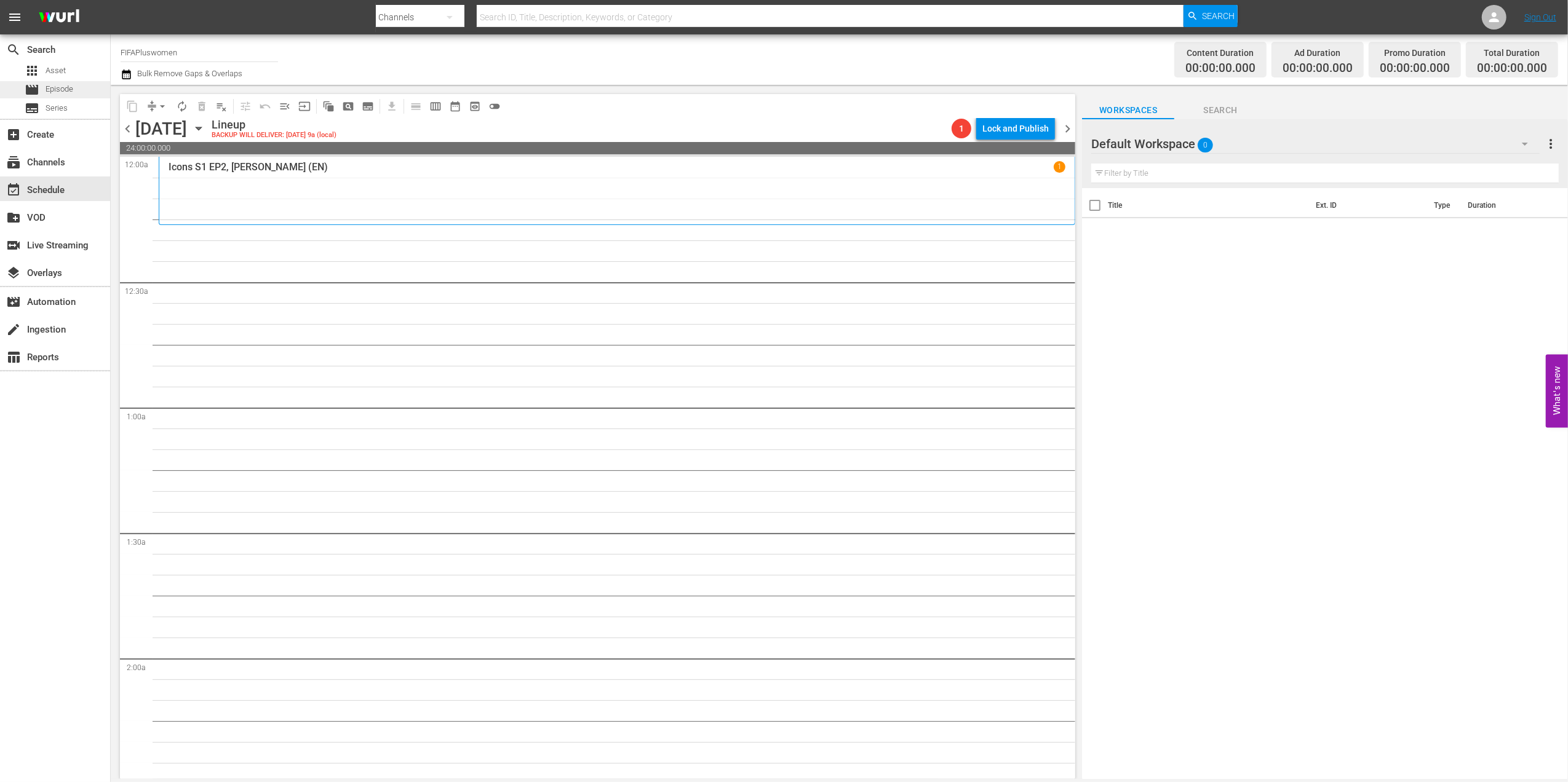
click at [72, 84] on span "Episode" at bounding box center [59, 89] width 28 height 12
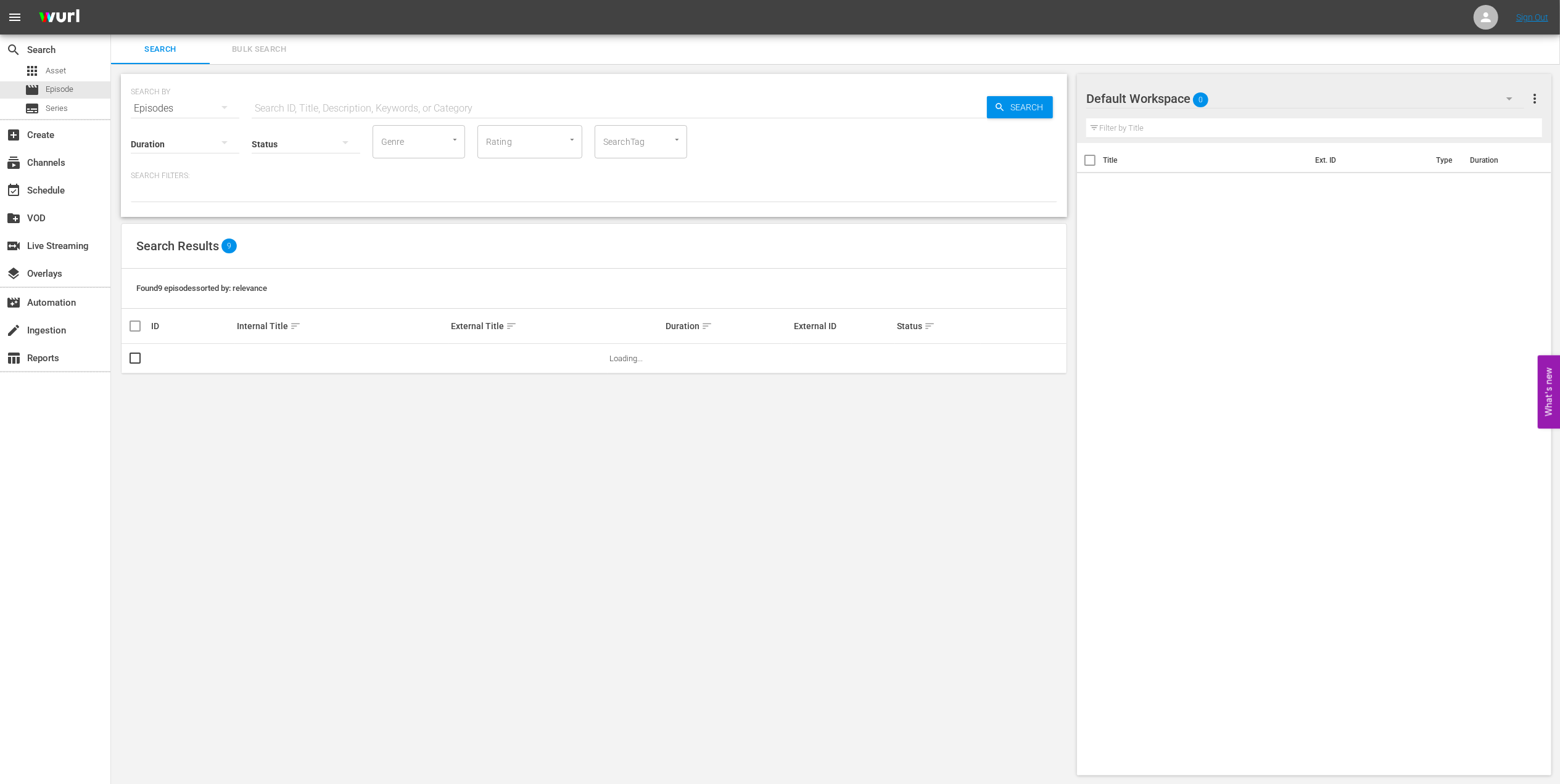
click at [363, 106] on input "text" at bounding box center [619, 108] width 735 height 30
paste input "France v Korea DPR | Final | FIFA U17 World Cup Azerbaiyan 2012™ | Full Match R…"
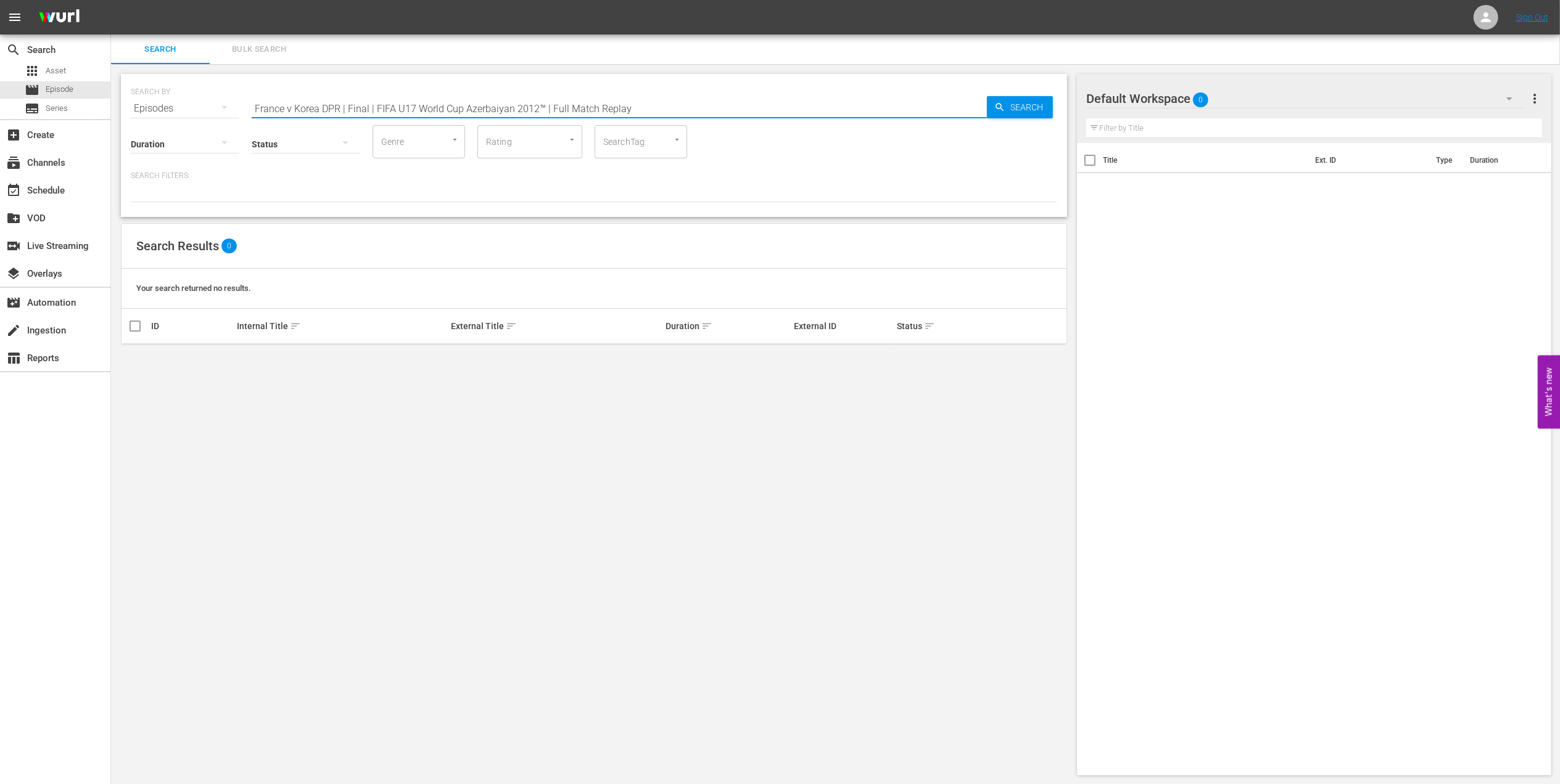
drag, startPoint x: 662, startPoint y: 104, endPoint x: 343, endPoint y: 104, distance: 319.0
click at [343, 104] on input "France v Korea DPR | Final | FIFA U17 World Cup Azerbaiyan 2012™ | Full Match R…" at bounding box center [619, 108] width 735 height 30
type input "France v Korea DPR en 2012"
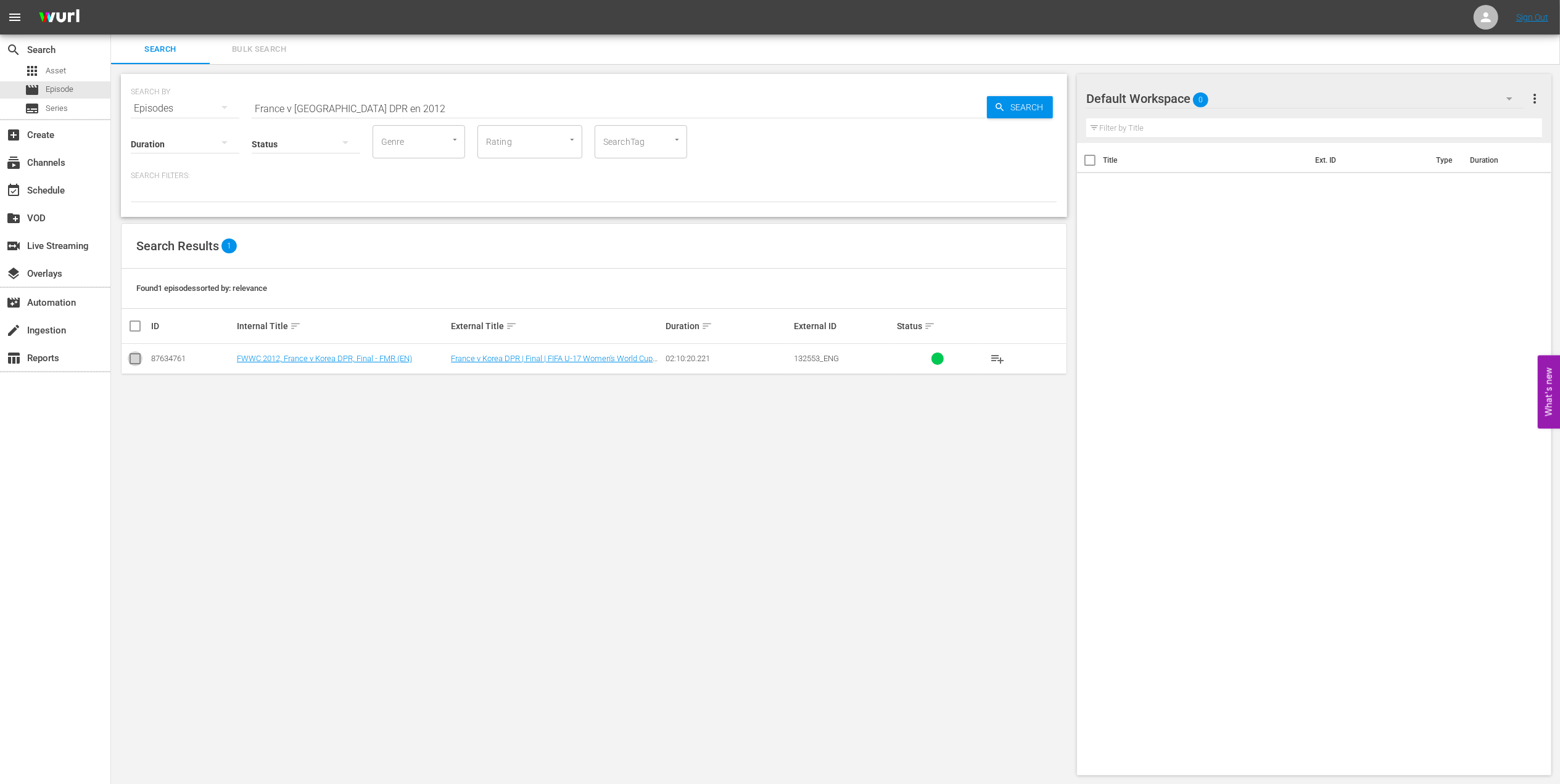
click at [134, 361] on input "checkbox" at bounding box center [135, 361] width 14 height 14
checkbox input "true"
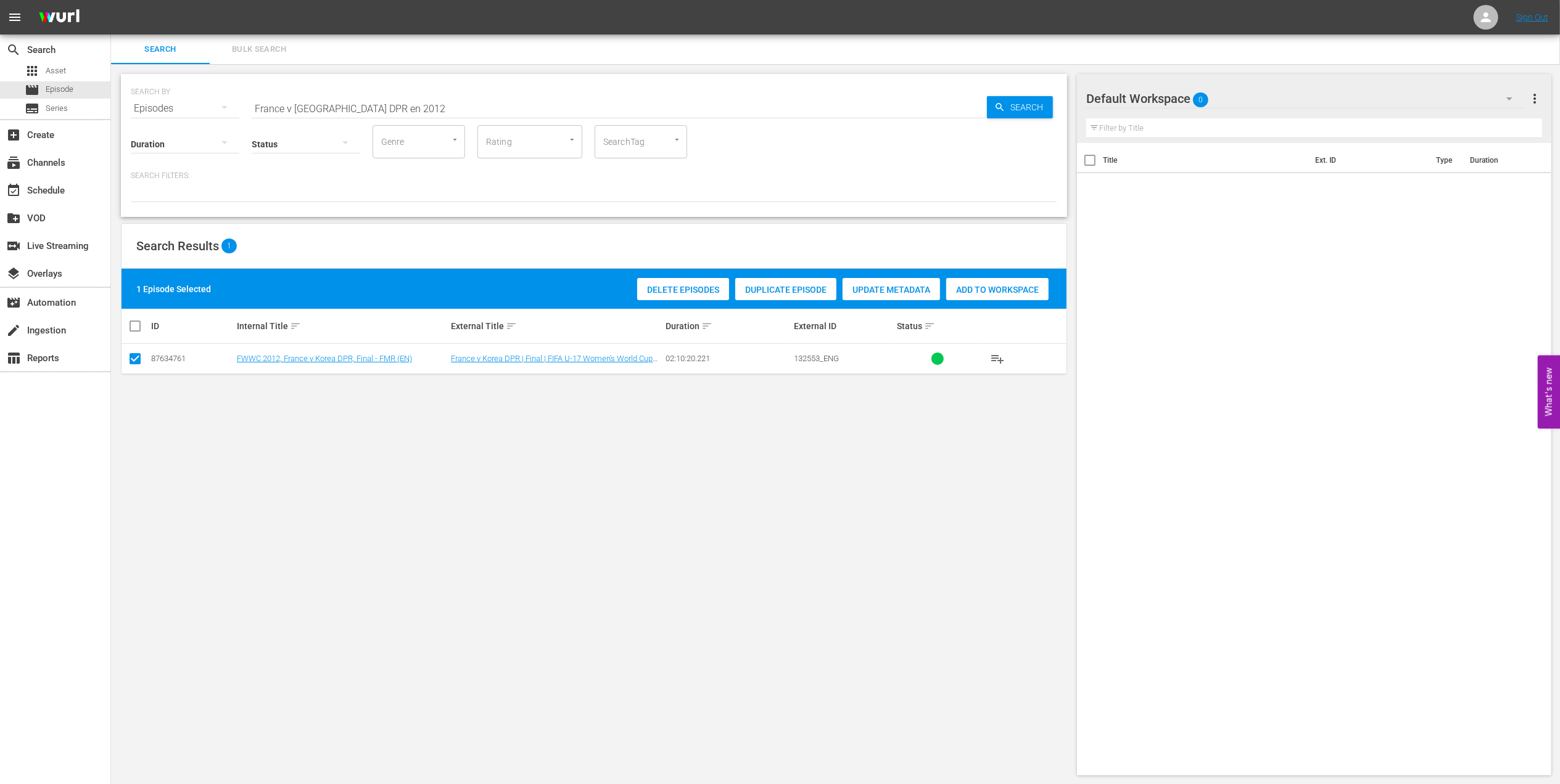
click at [966, 286] on span "Add to Workspace" at bounding box center [997, 290] width 102 height 10
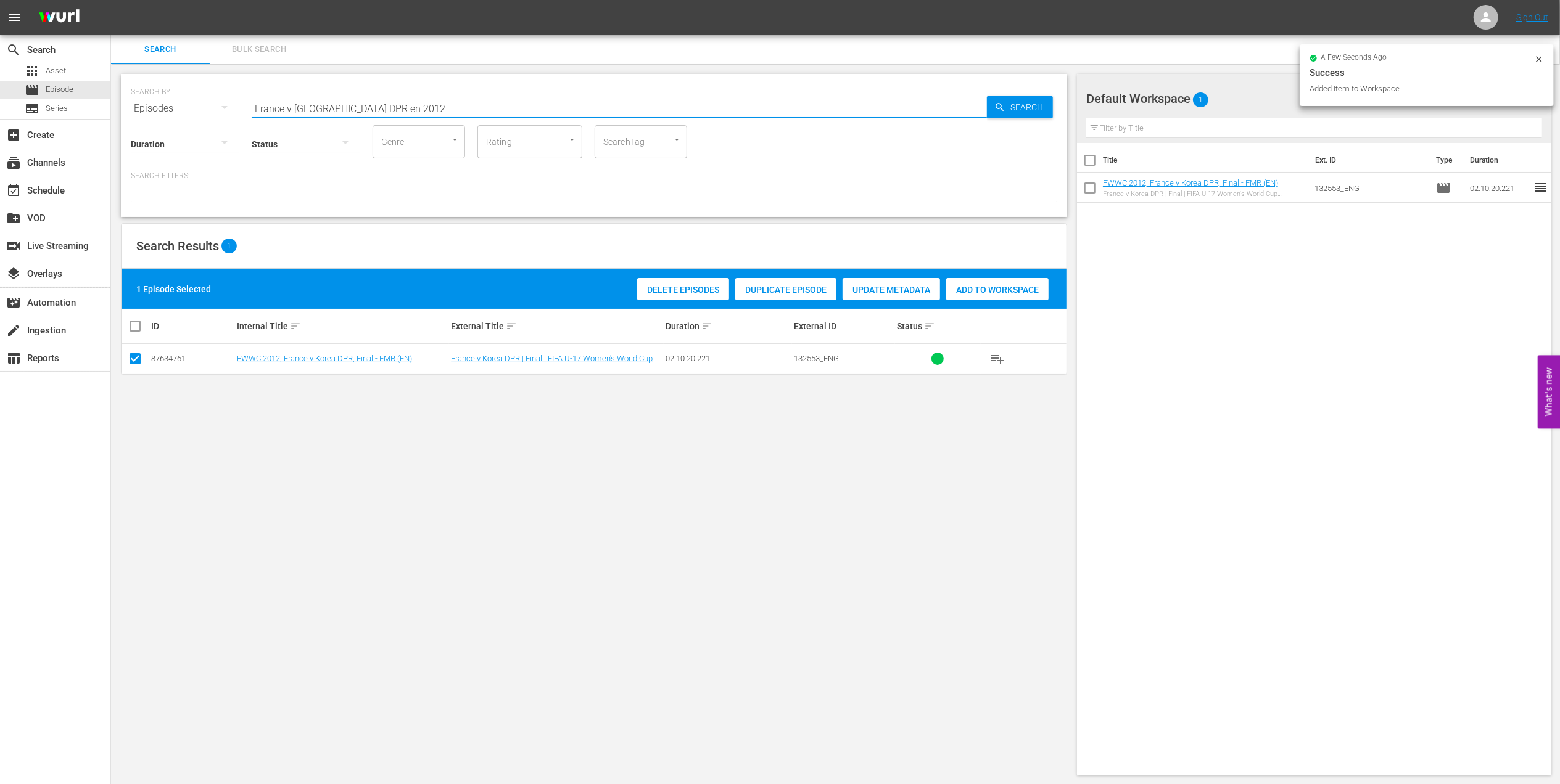
drag, startPoint x: 402, startPoint y: 106, endPoint x: 157, endPoint y: 108, distance: 245.0
click at [158, 108] on div "SEARCH BY Search By Episodes Search ID, Title, Description, Keywords, or Catego…" at bounding box center [594, 101] width 926 height 44
paste input "ACTS: FWWC 2015, USA v Japan"
click at [452, 104] on input "FACTS: FWWC 2015, USA v Japan" at bounding box center [619, 108] width 735 height 30
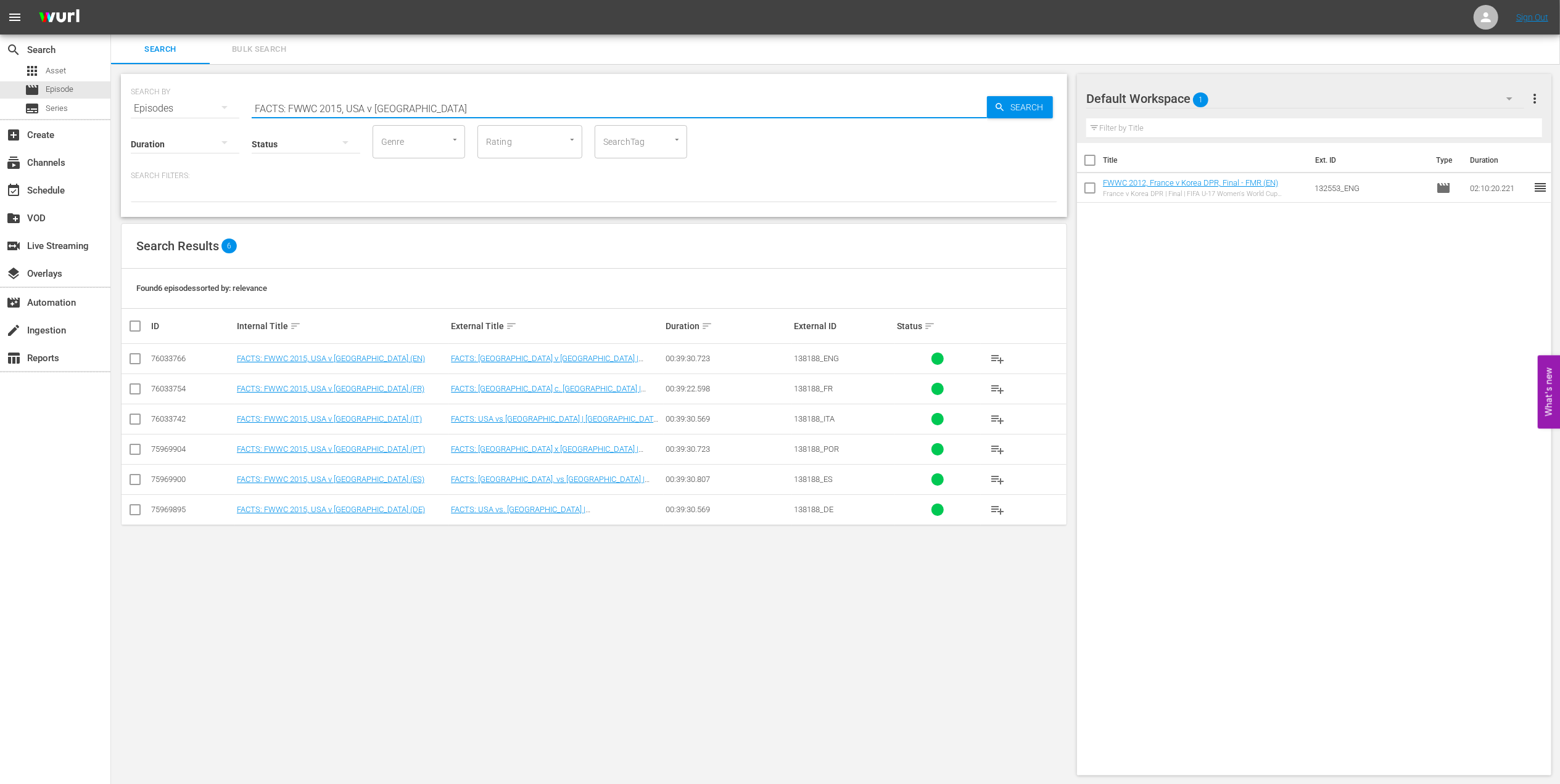
drag, startPoint x: 413, startPoint y: 106, endPoint x: 169, endPoint y: 110, distance: 244.0
click at [169, 110] on div "SEARCH BY Search By Episodes Search ID, Title, Description, Keywords, or Catego…" at bounding box center [594, 101] width 926 height 44
type input "facts 2015"
click at [131, 359] on input "checkbox" at bounding box center [135, 361] width 14 height 14
checkbox input "true"
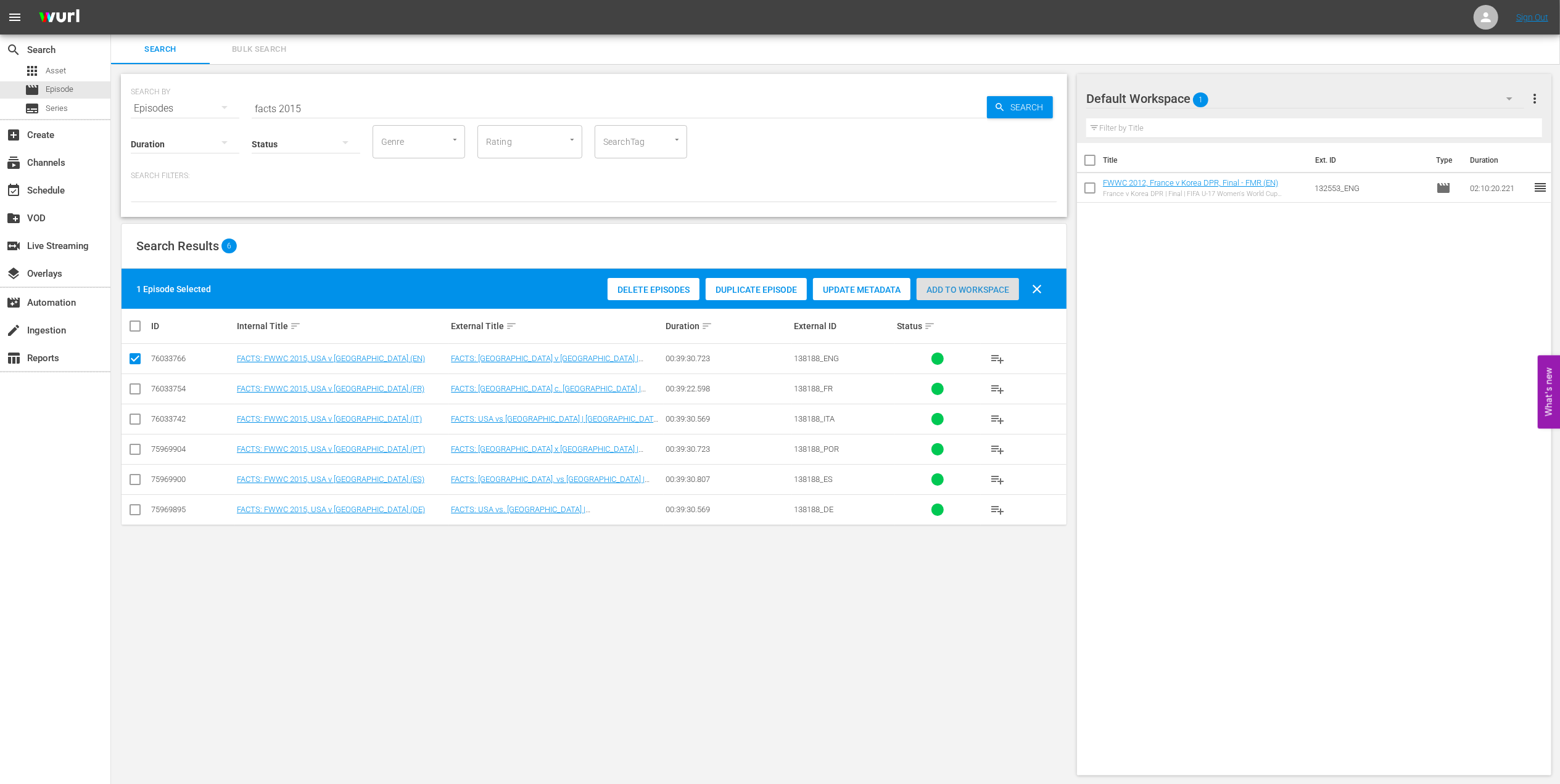
click at [950, 287] on span "Add to Workspace" at bounding box center [967, 290] width 102 height 10
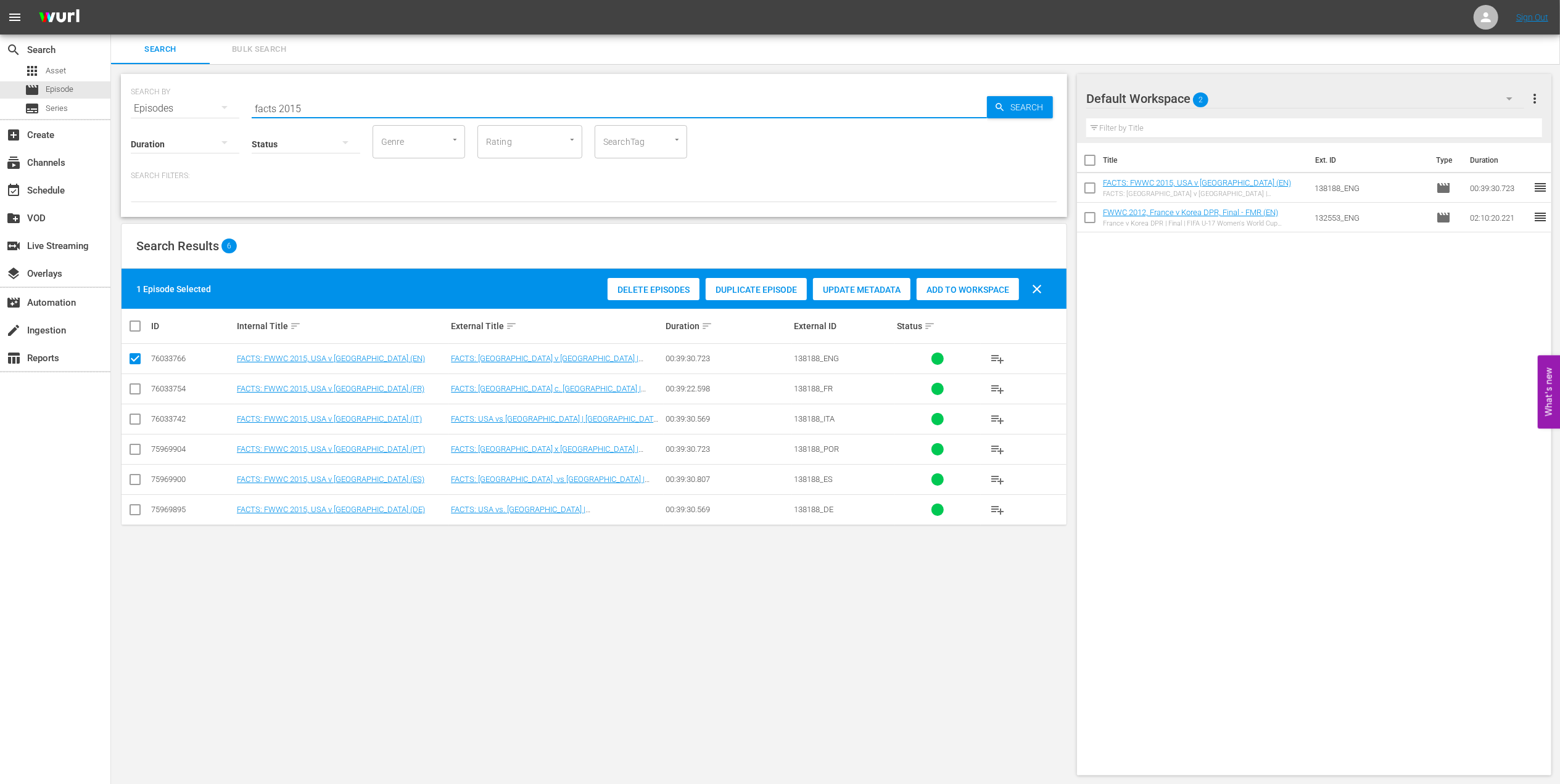
drag, startPoint x: 319, startPoint y: 108, endPoint x: 186, endPoint y: 108, distance: 133.0
click at [186, 108] on div "SEARCH BY Search By Episodes Search ID, Title, Description, Keywords, or Catego…" at bounding box center [594, 101] width 926 height 44
paste input "FWWC 2015, USA v Japan, Final - FMR"
click at [469, 105] on input "FWWC 2015, USA v Japan, Final - FMR" at bounding box center [619, 108] width 735 height 30
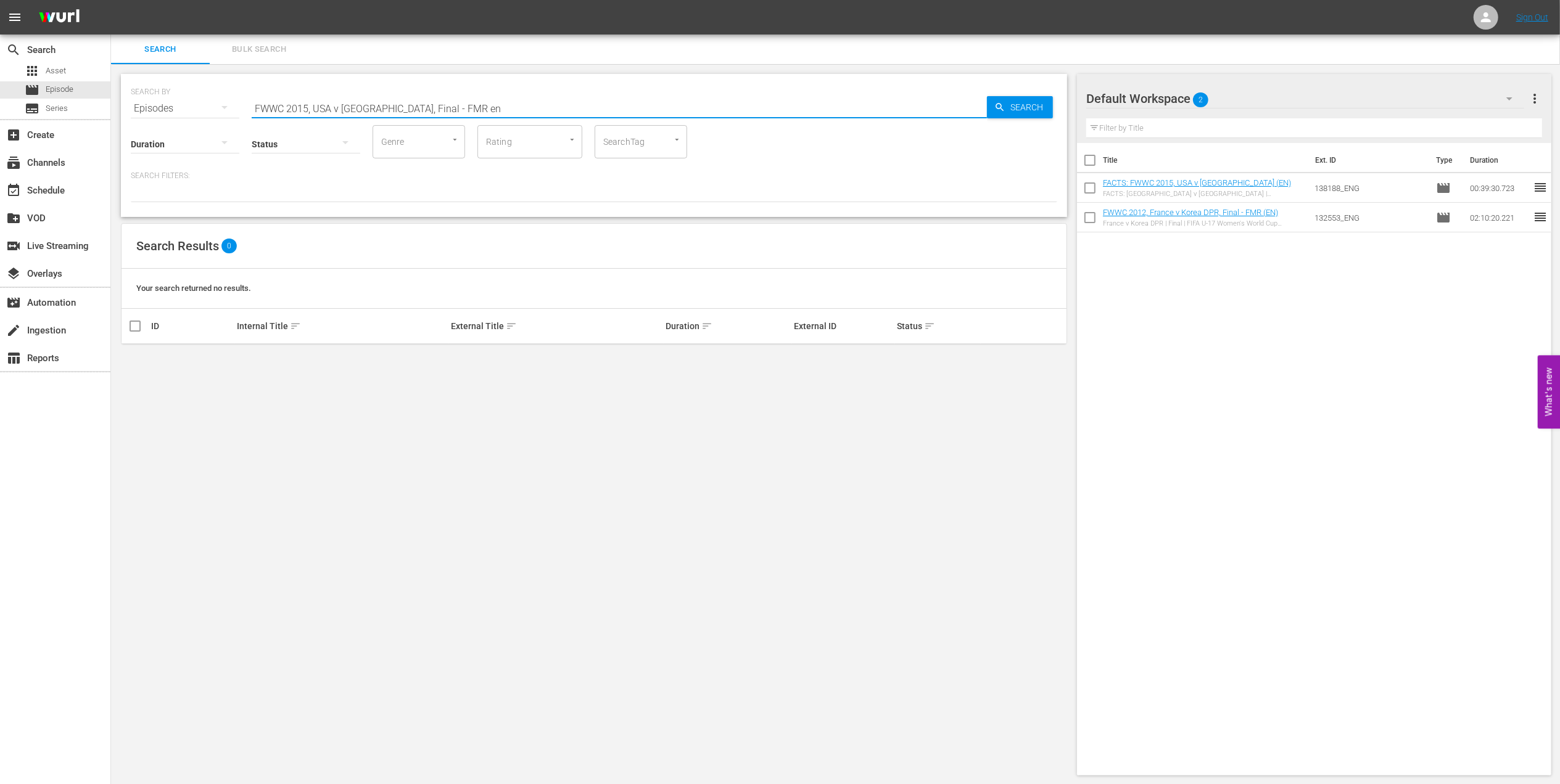
drag, startPoint x: 450, startPoint y: 109, endPoint x: 378, endPoint y: 111, distance: 72.0
click at [378, 111] on input "FWWC 2015, USA v Japan, Final - FMR en" at bounding box center [619, 108] width 735 height 30
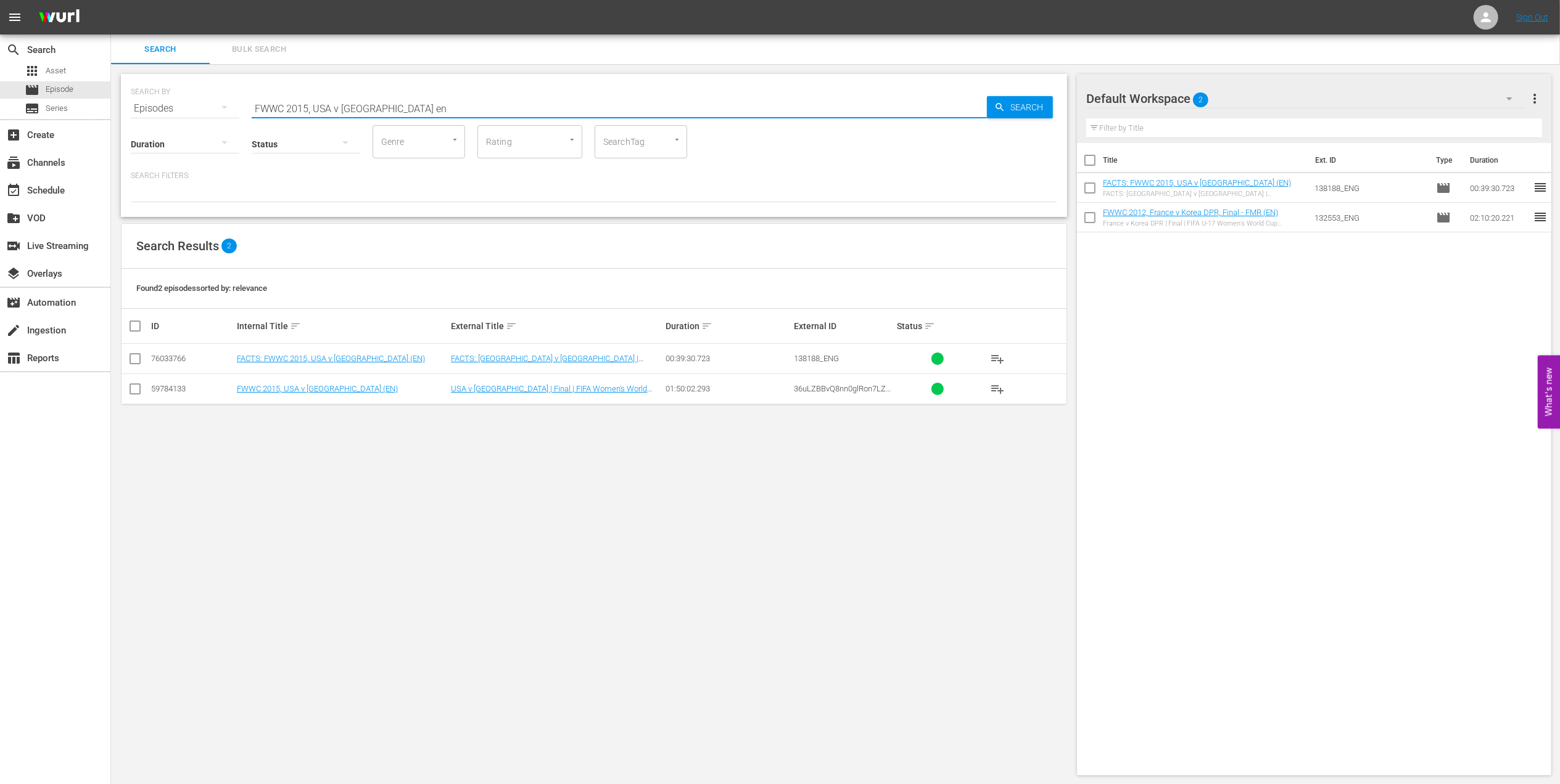
type input "FWWC 2015, USA v Japan en"
click at [135, 390] on input "checkbox" at bounding box center [135, 391] width 14 height 14
checkbox input "true"
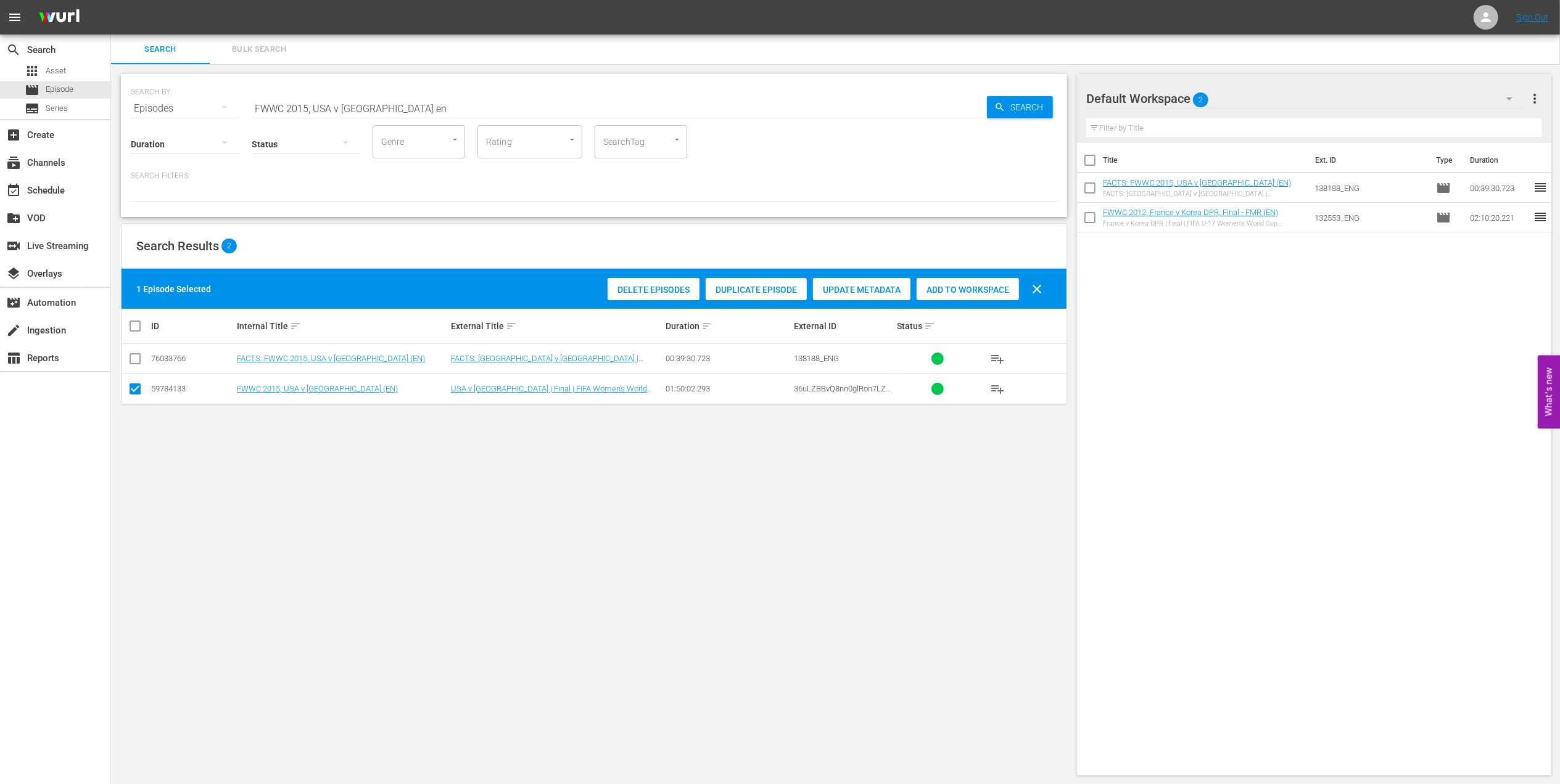
click at [967, 286] on span "Add to Workspace" at bounding box center [967, 290] width 102 height 10
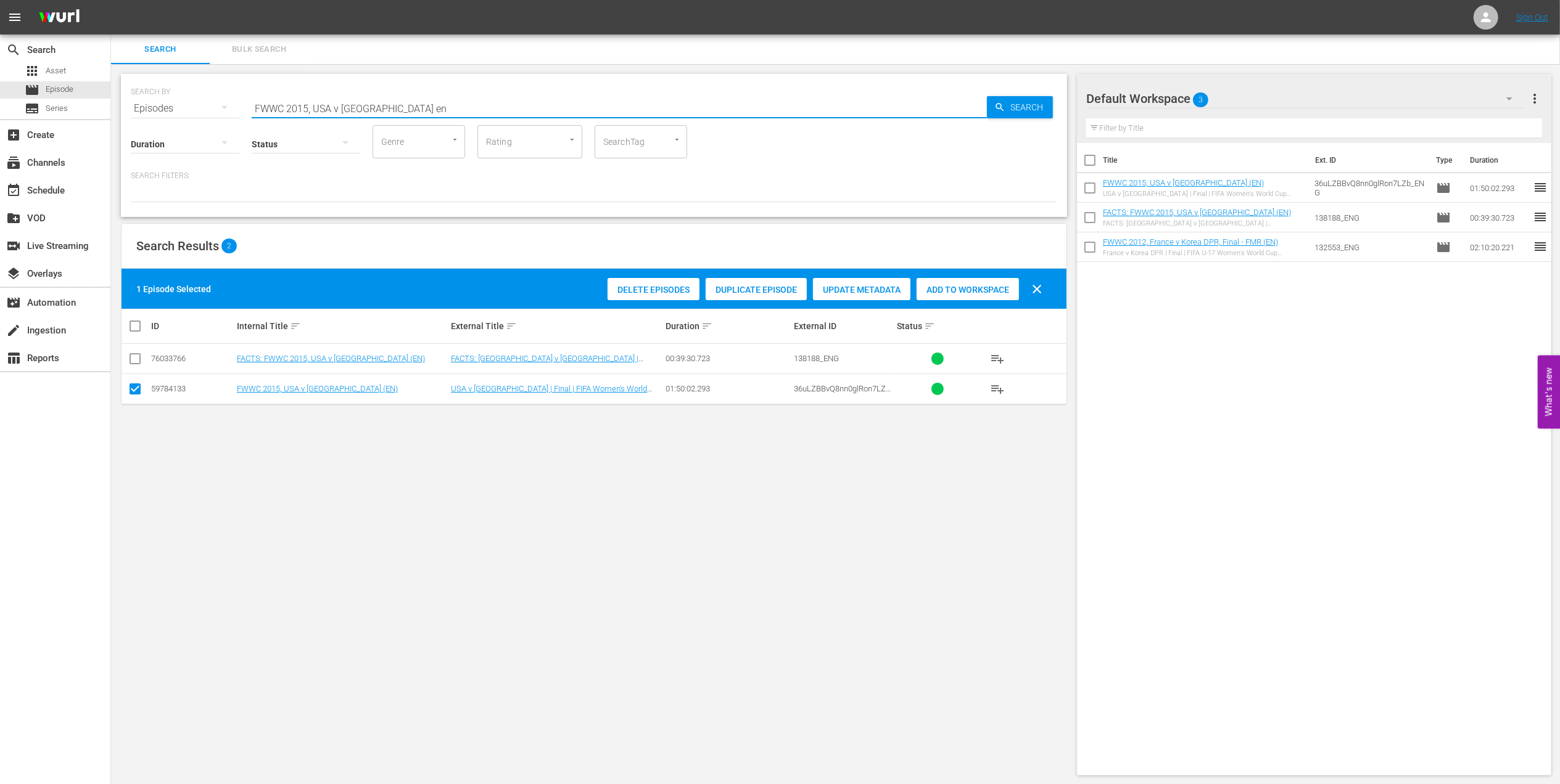
drag, startPoint x: 324, startPoint y: 107, endPoint x: 153, endPoint y: 107, distance: 171.0
click at [153, 107] on div "SEARCH BY Search By Episodes Search ID, Title, Description, Keywords, or Catego…" at bounding box center [594, 101] width 926 height 44
paste input "23, Republic of Ireland v Nigeria, Group Stage - FMR"
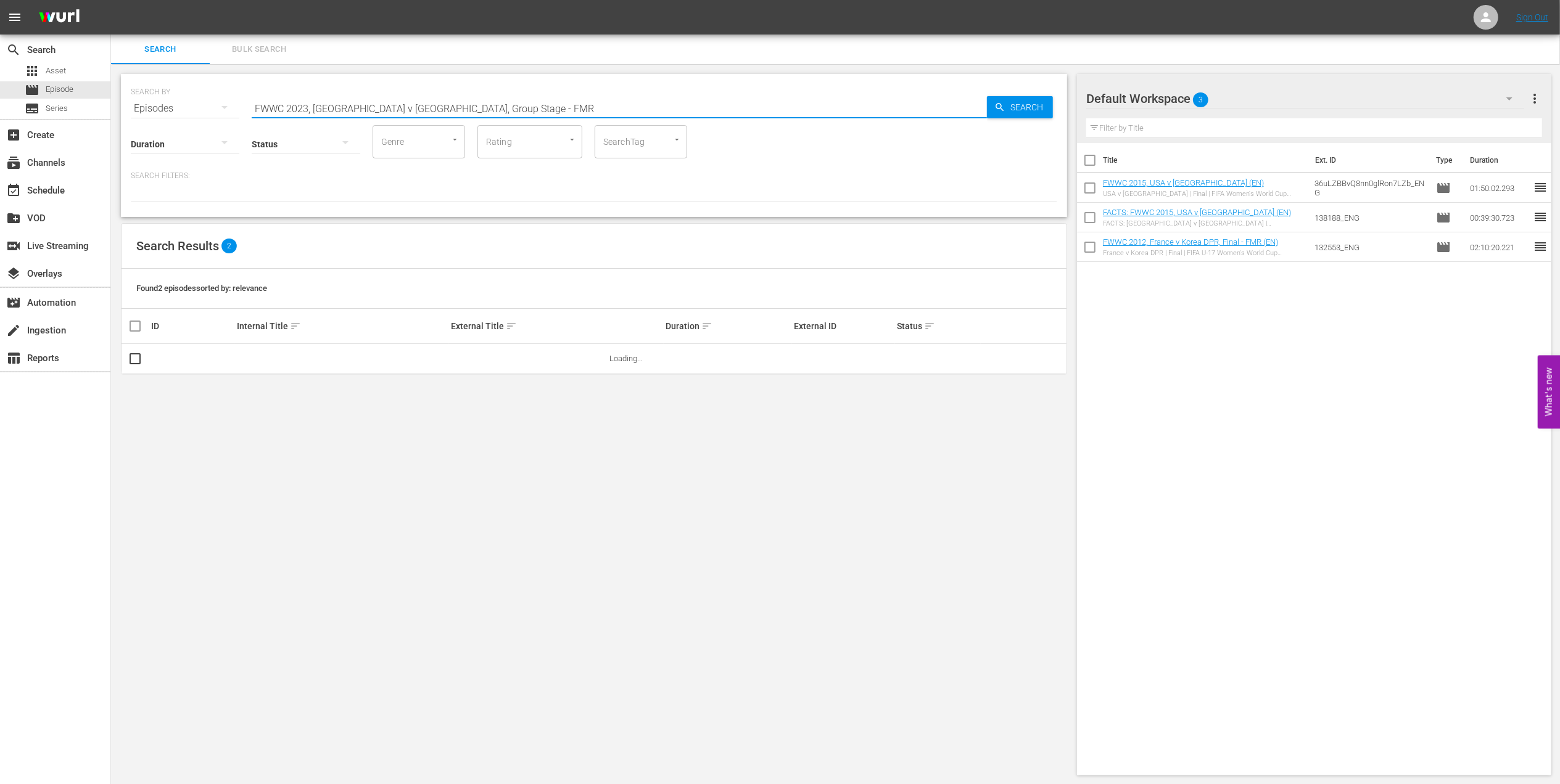
drag, startPoint x: 536, startPoint y: 104, endPoint x: 519, endPoint y: 104, distance: 17.0
click at [519, 104] on input "FWWC 2023, Republic of Ireland v Nigeria, Group Stage - FMR" at bounding box center [619, 108] width 735 height 30
drag, startPoint x: 523, startPoint y: 104, endPoint x: 439, endPoint y: 106, distance: 84.0
click at [439, 106] on input "FWWC 2023, Republic of Ireland v Nigeria, Group Stage - FMR" at bounding box center [619, 108] width 735 height 30
type input "FWWC 2023, Republic of Ireland v Nigeria en"
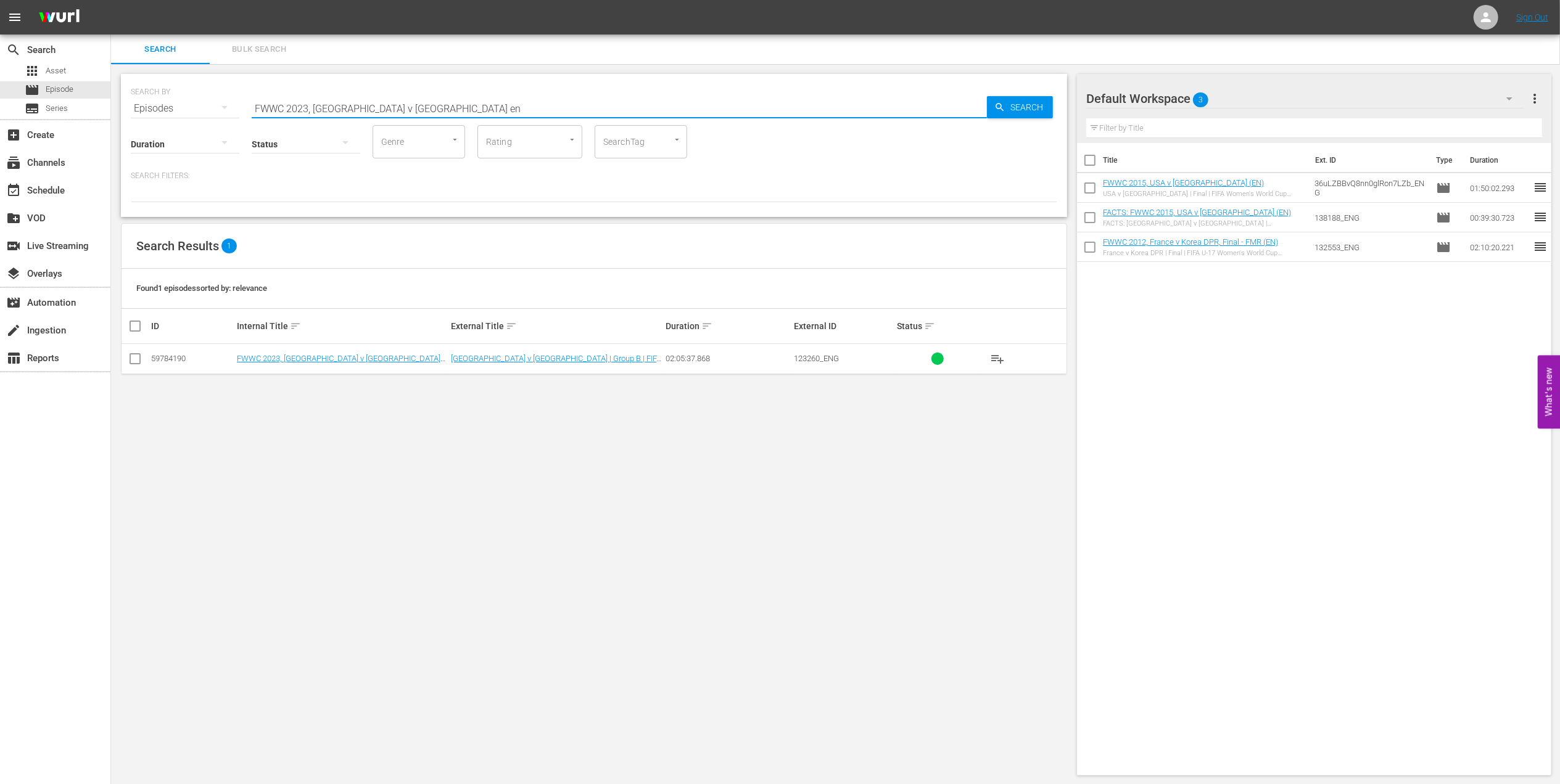
click at [129, 361] on input "checkbox" at bounding box center [135, 361] width 14 height 14
checkbox input "true"
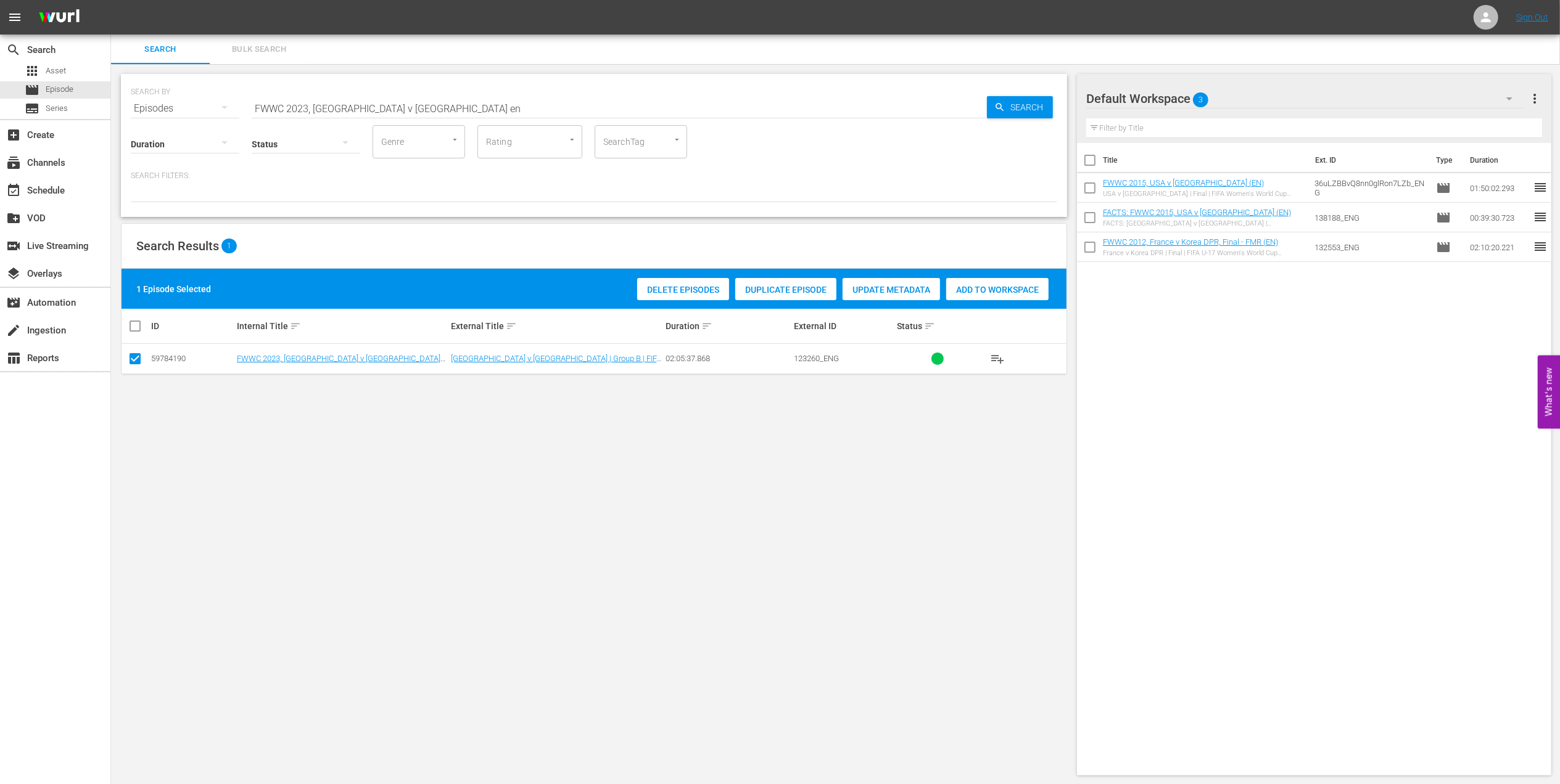
click at [1000, 285] on span "Add to Workspace" at bounding box center [997, 290] width 102 height 10
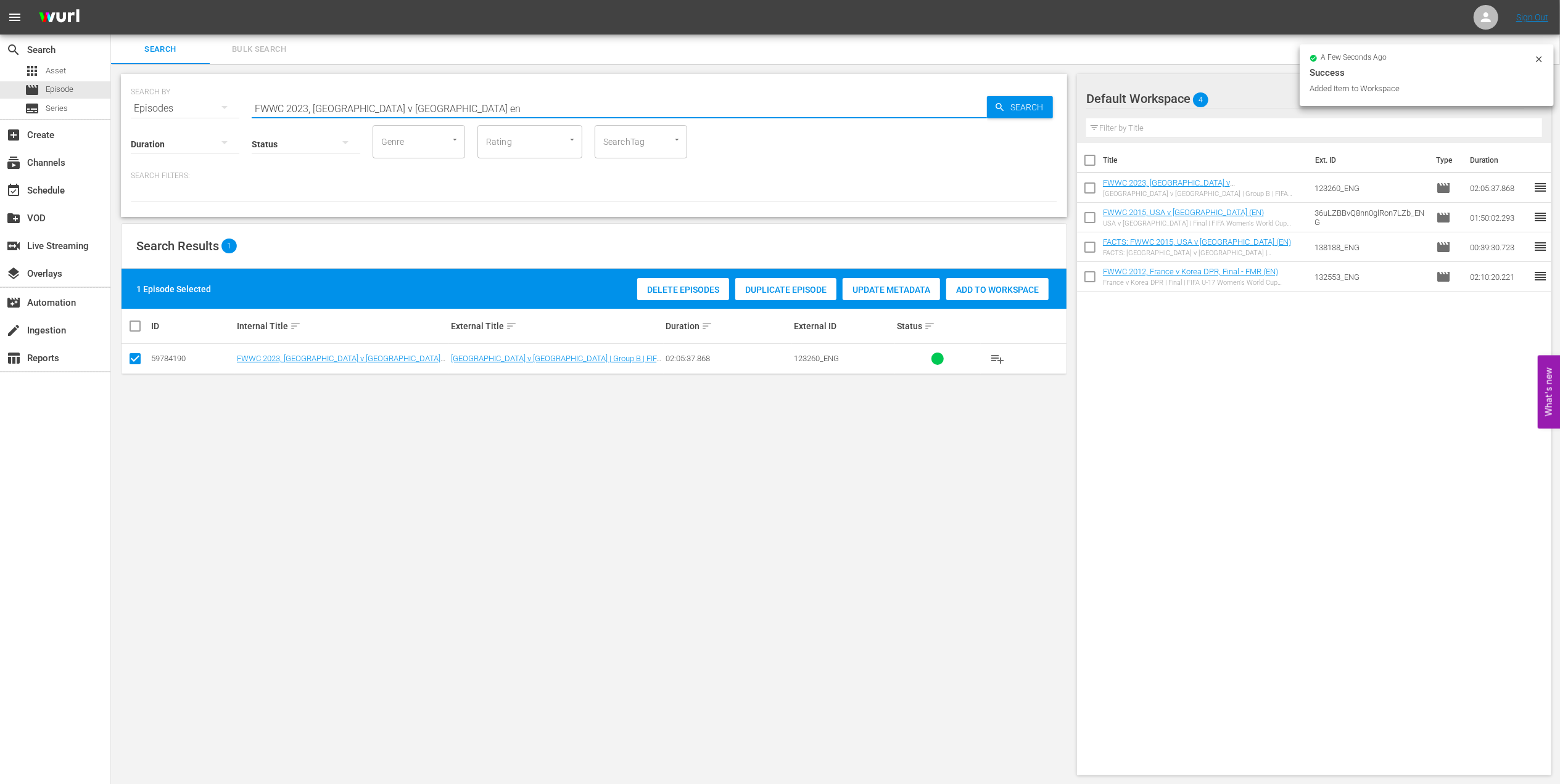
drag, startPoint x: 447, startPoint y: 106, endPoint x: 154, endPoint y: 106, distance: 293.0
click at [141, 106] on div "SEARCH BY Search By Episodes Search ID, Title, Description, Keywords, or Catego…" at bounding box center [594, 101] width 926 height 44
paste input "Portugal v USA, Group Stage - FMR"
click at [489, 104] on input "FWWC 2023, Portugal v USA, Group Stage - FMR" at bounding box center [619, 108] width 735 height 30
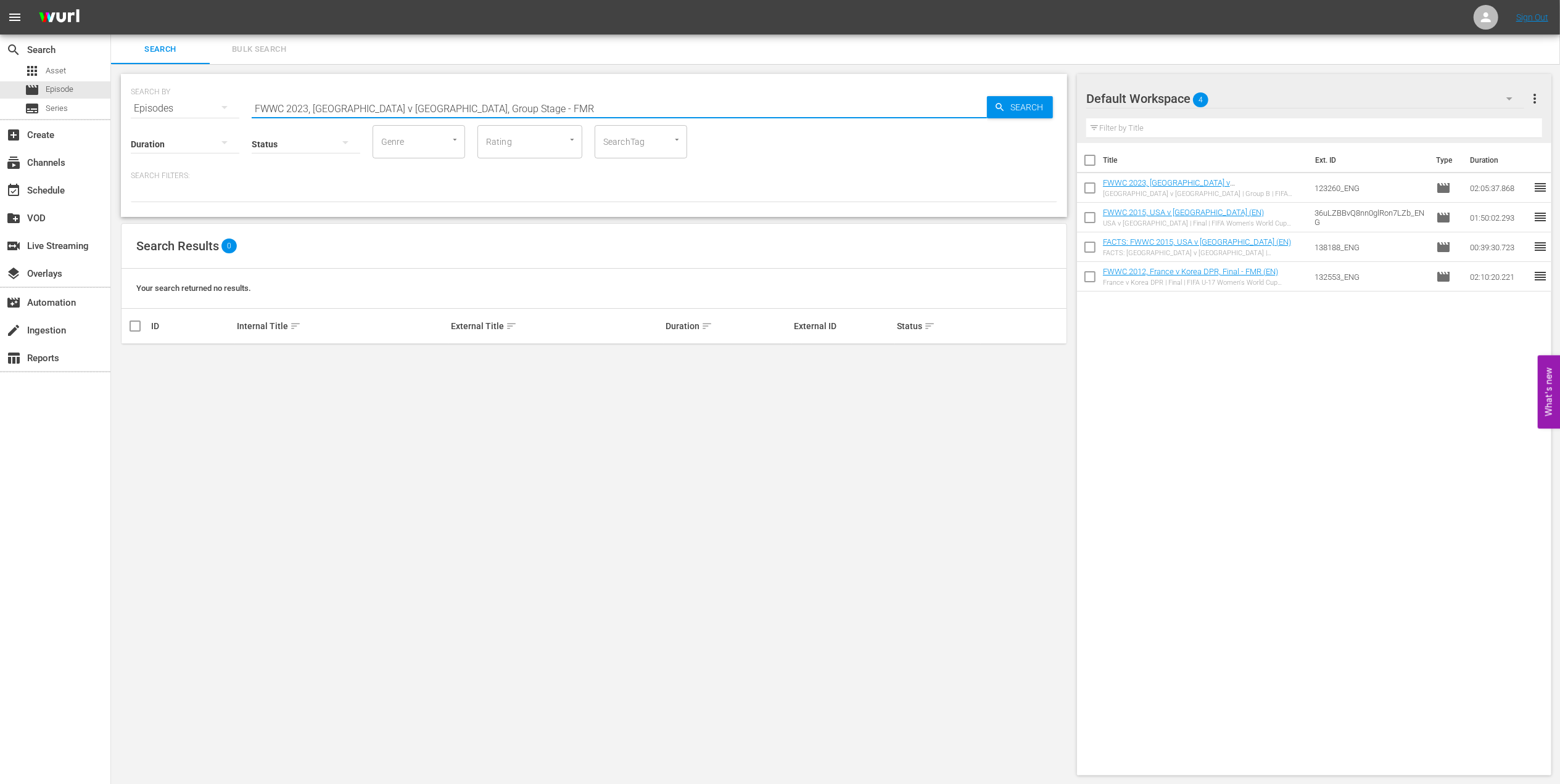
drag, startPoint x: 479, startPoint y: 104, endPoint x: 385, endPoint y: 106, distance: 94.0
click at [385, 106] on input "FWWC 2023, Portugal v USA, Group Stage - FMR" at bounding box center [619, 108] width 735 height 30
type input "FWWC 2023, Portugal v USA en"
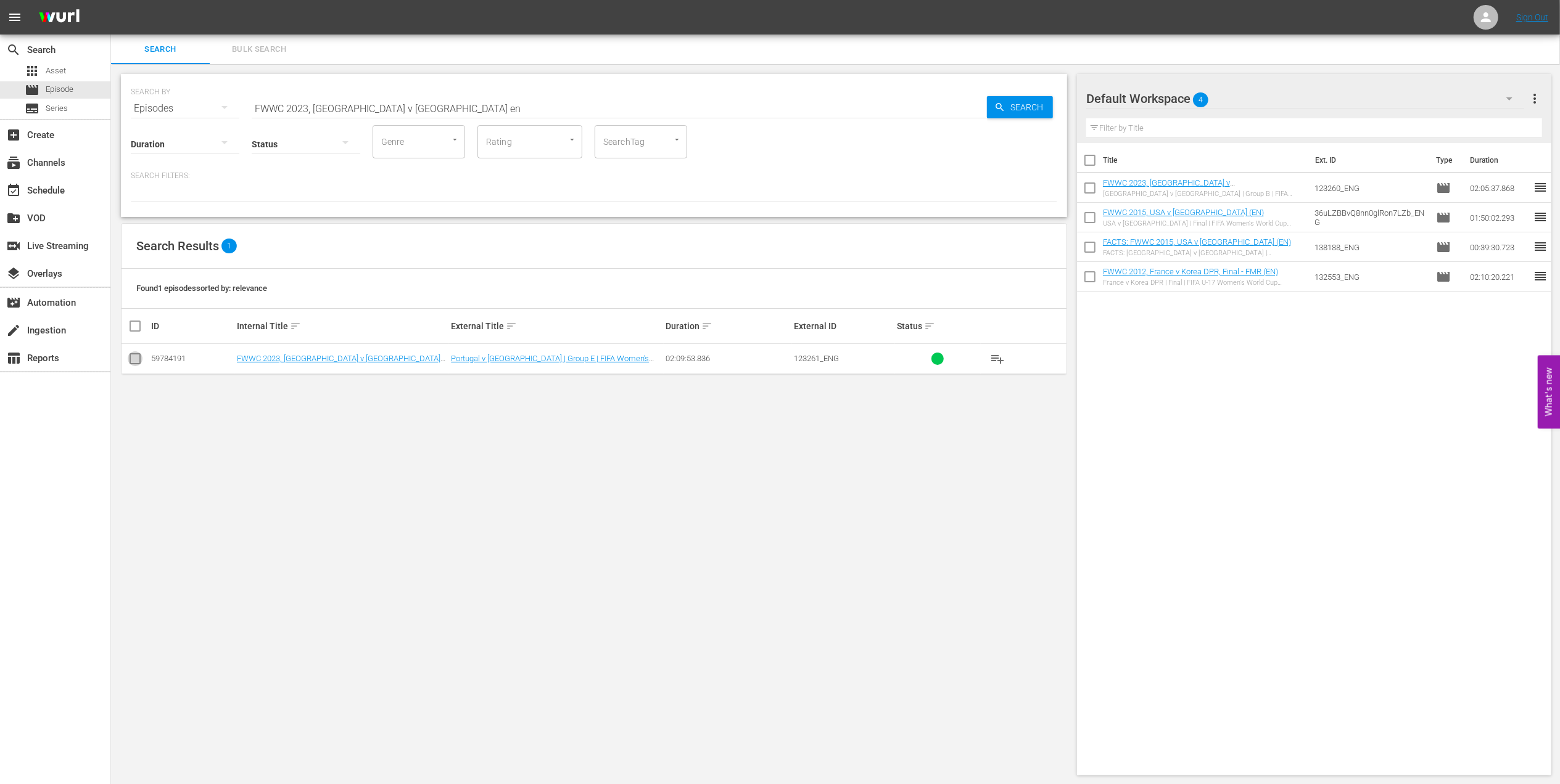
click at [142, 363] on input "checkbox" at bounding box center [135, 361] width 14 height 14
checkbox input "true"
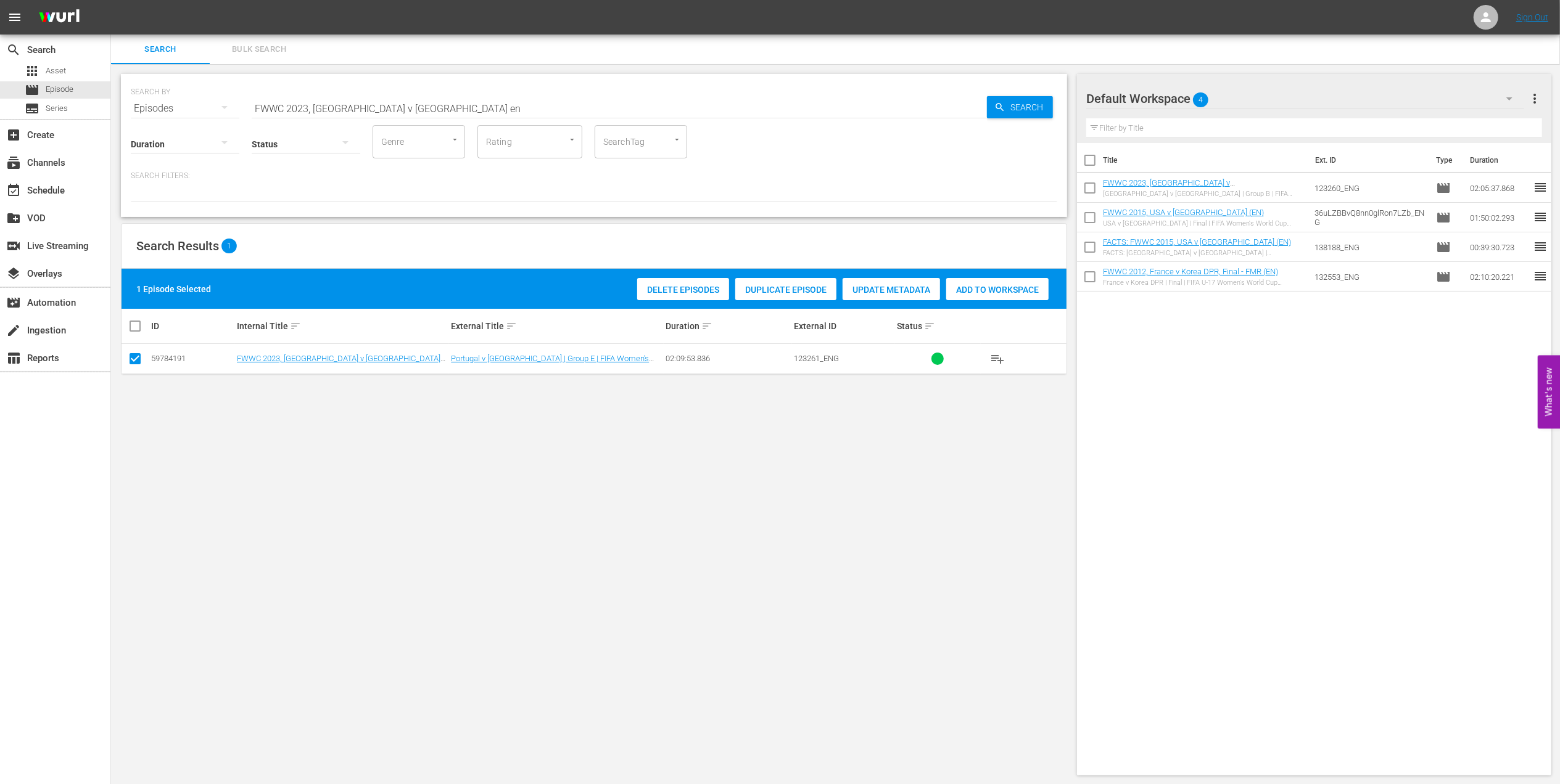
click at [985, 288] on span "Add to Workspace" at bounding box center [997, 290] width 102 height 10
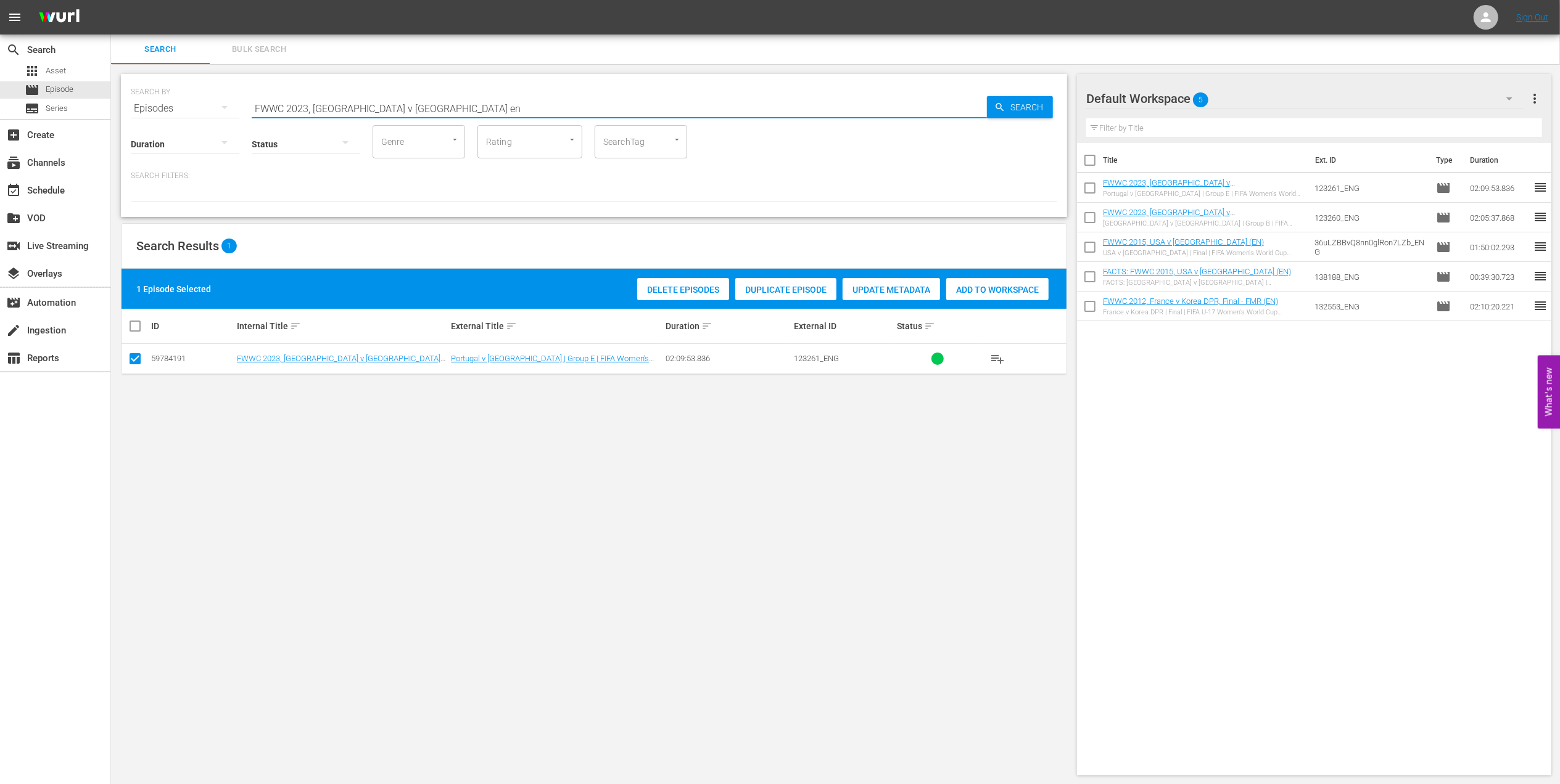
drag, startPoint x: 256, startPoint y: 106, endPoint x: 146, endPoint y: 107, distance: 110.0
click at [146, 107] on div "SEARCH BY Search By Episodes Search ID, Title, Description, Keywords, or Catego…" at bounding box center [594, 101] width 926 height 44
paste input "Icons EP3, Asisat Oshoala"
click at [399, 102] on input "Icons EP3, Asisat Oshoala" at bounding box center [619, 108] width 735 height 30
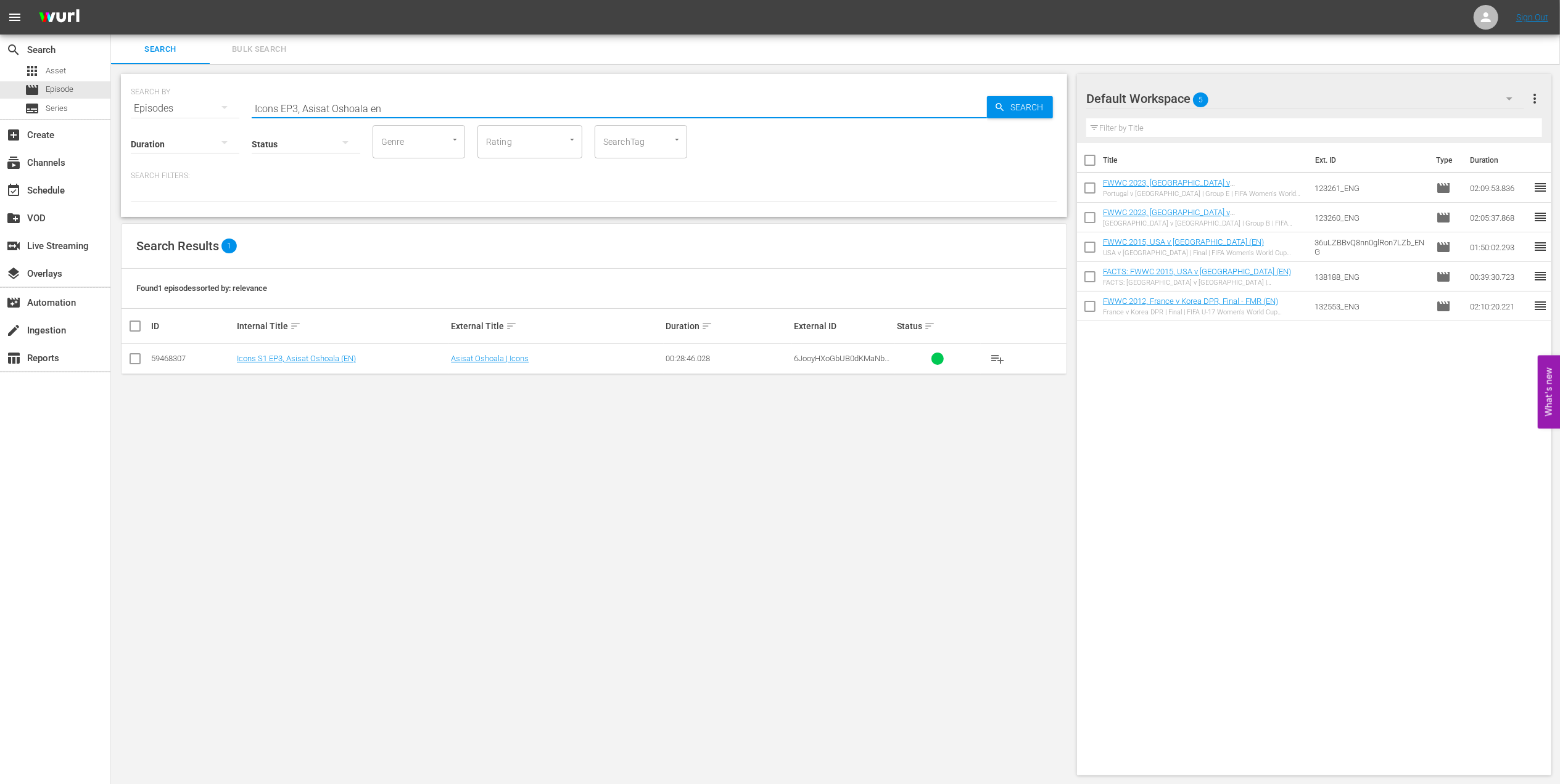
type input "Icons EP3, Asisat Oshoala en"
click at [133, 359] on input "checkbox" at bounding box center [135, 361] width 14 height 14
checkbox input "true"
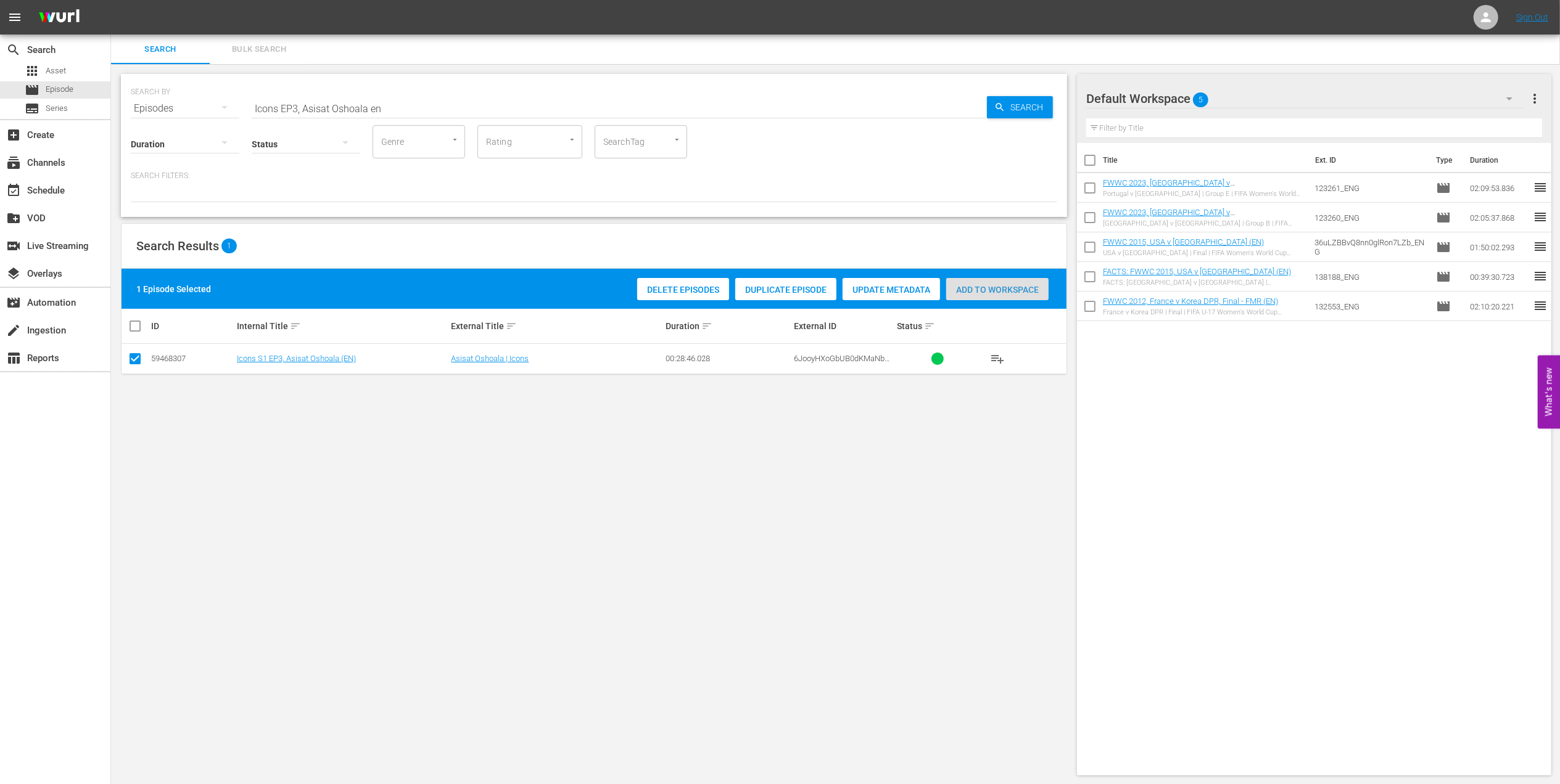
click at [1014, 292] on span "Add to Workspace" at bounding box center [997, 290] width 102 height 10
drag, startPoint x: 247, startPoint y: 105, endPoint x: 212, endPoint y: 105, distance: 35.0
click at [213, 105] on div "SEARCH BY Search By Episodes Search ID, Title, Description, Keywords, or Catego…" at bounding box center [594, 101] width 926 height 44
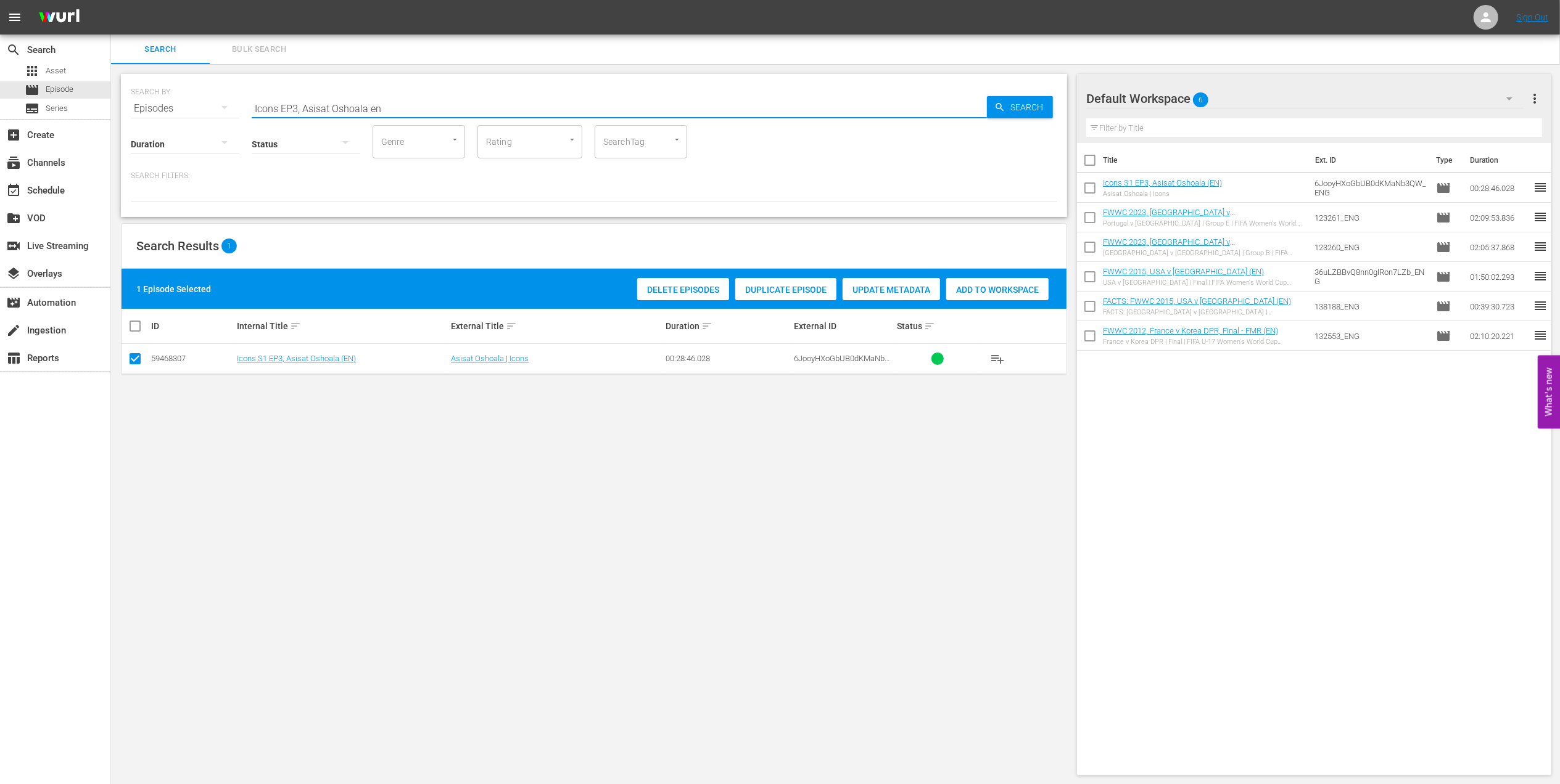
paste input "[PERSON_NAME], Legend of the FIFA Women's World Cup™"
click at [481, 106] on input "[PERSON_NAME], Legend of the FIFA Women's World Cup™" at bounding box center [619, 108] width 735 height 30
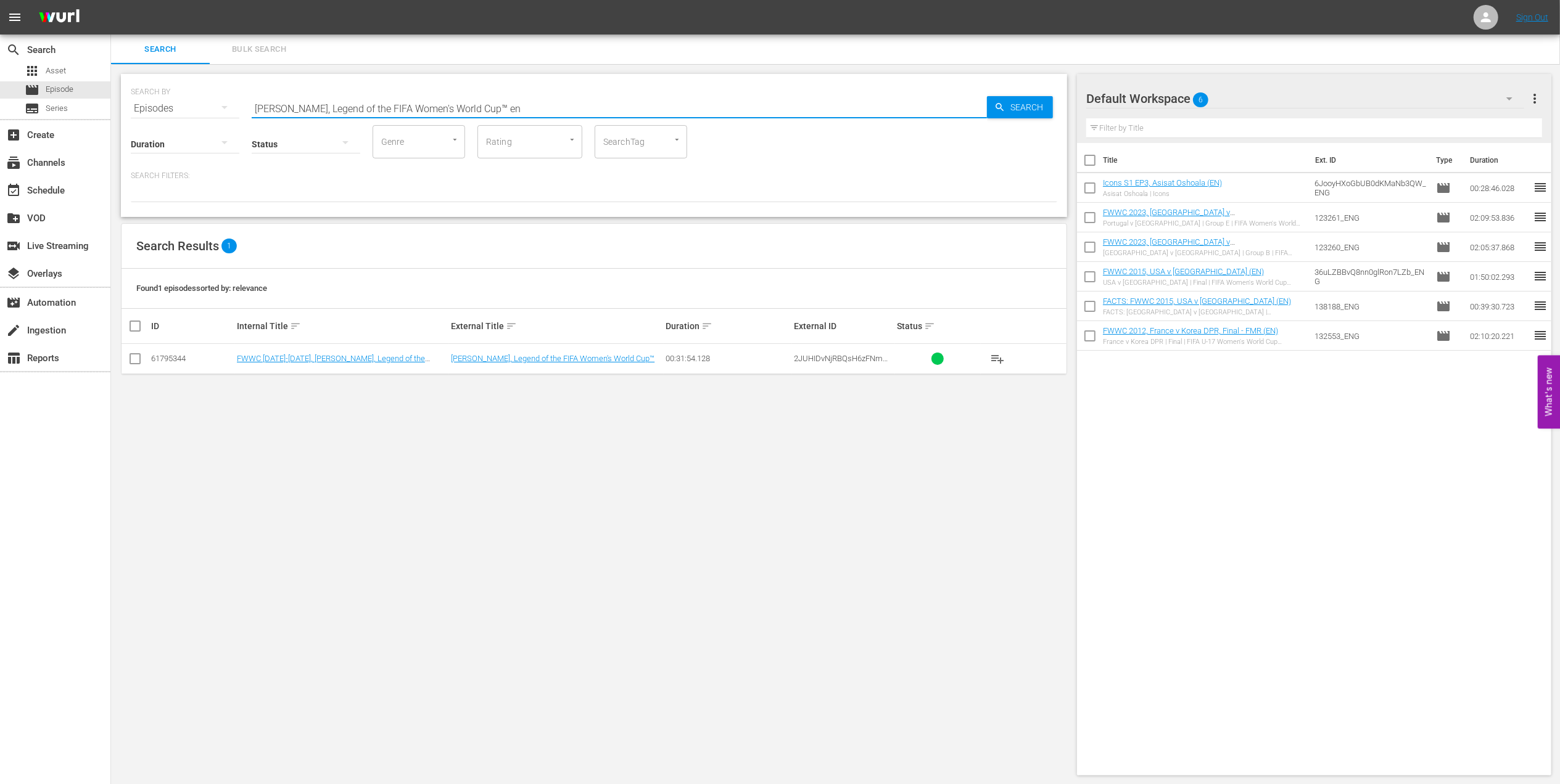
type input "Marta, Legend of the FIFA Women's World Cup™ en"
click at [139, 360] on input "checkbox" at bounding box center [135, 361] width 14 height 14
checkbox input "true"
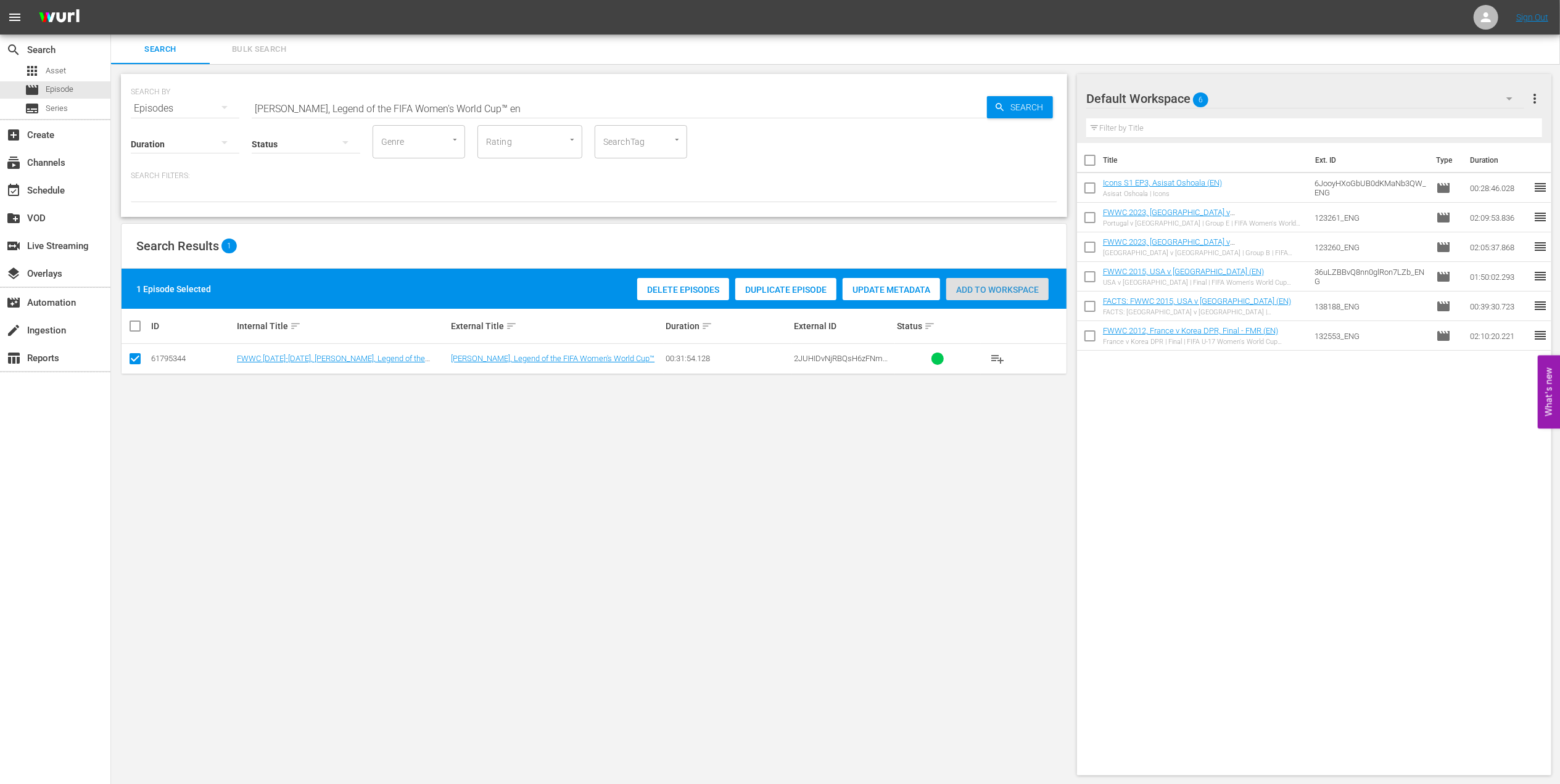
click at [972, 286] on span "Add to Workspace" at bounding box center [997, 290] width 102 height 10
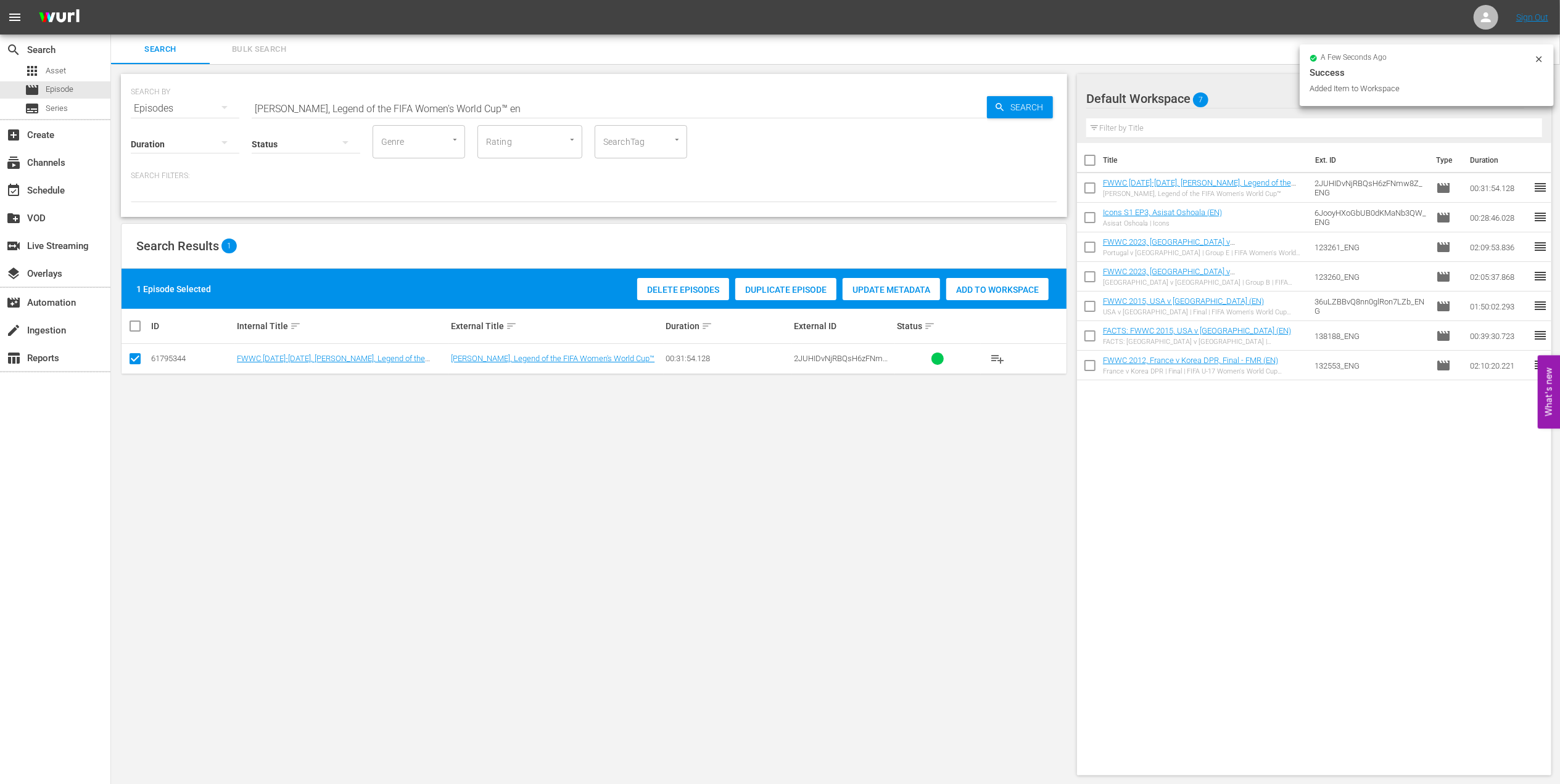
drag, startPoint x: 489, startPoint y: 102, endPoint x: 152, endPoint y: 102, distance: 337.0
click at [152, 102] on div "SEARCH BY Search By Episodes Search ID, Title, Description, Keywords, or Catego…" at bounding box center [594, 101] width 926 height 44
paste input "Germany v China PR | Group B | FIFA Women's World Cup 2019 | Full Match Replay"
click at [652, 104] on input "Germany v China PR | Group B | FIFA Women's World Cup 2019 | Full Match Replay" at bounding box center [619, 108] width 735 height 30
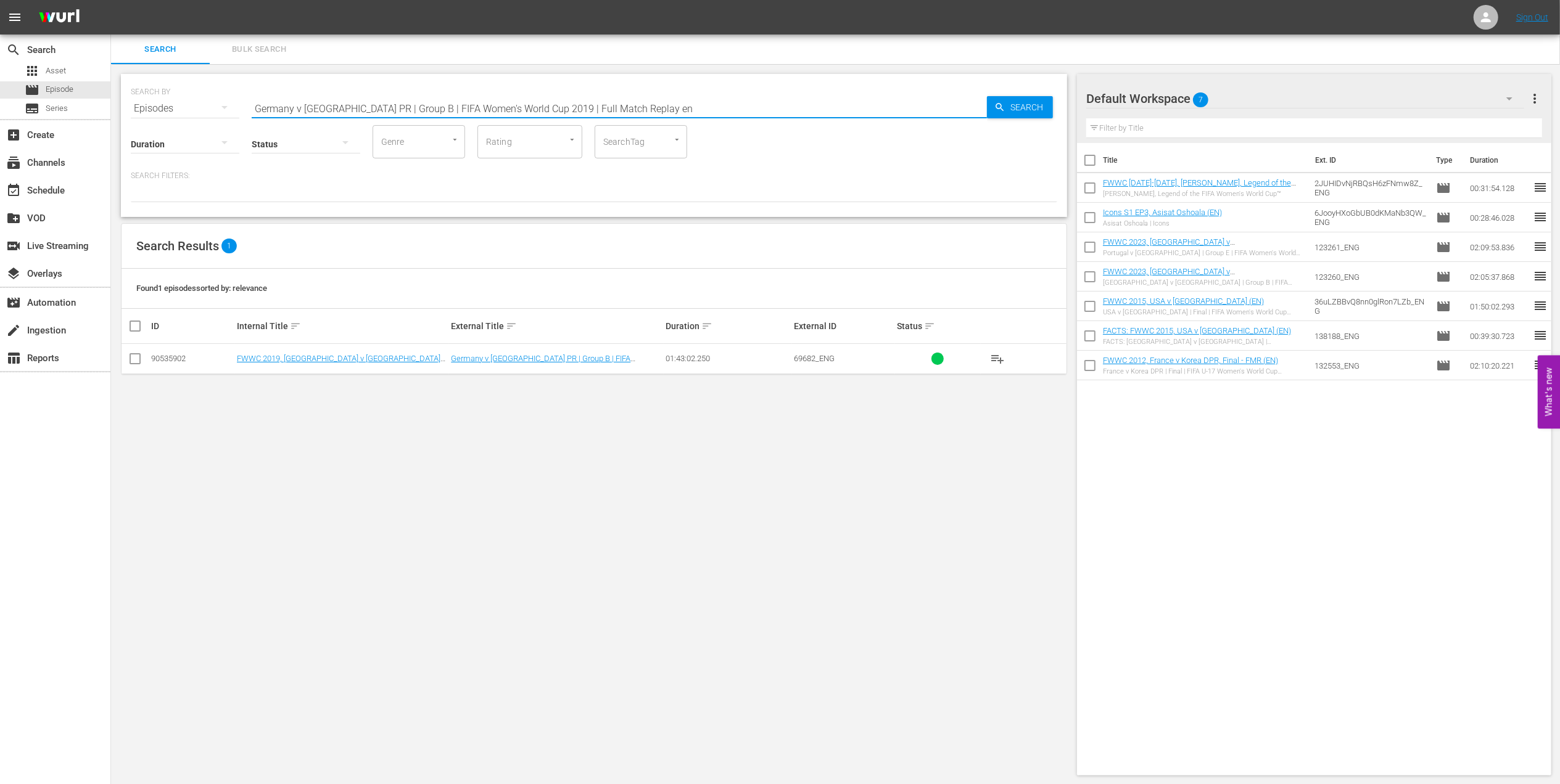
type input "Germany v China PR | Group B | FIFA Women's World Cup 2019 | Full Match Replay …"
click at [135, 358] on input "checkbox" at bounding box center [135, 361] width 14 height 14
checkbox input "true"
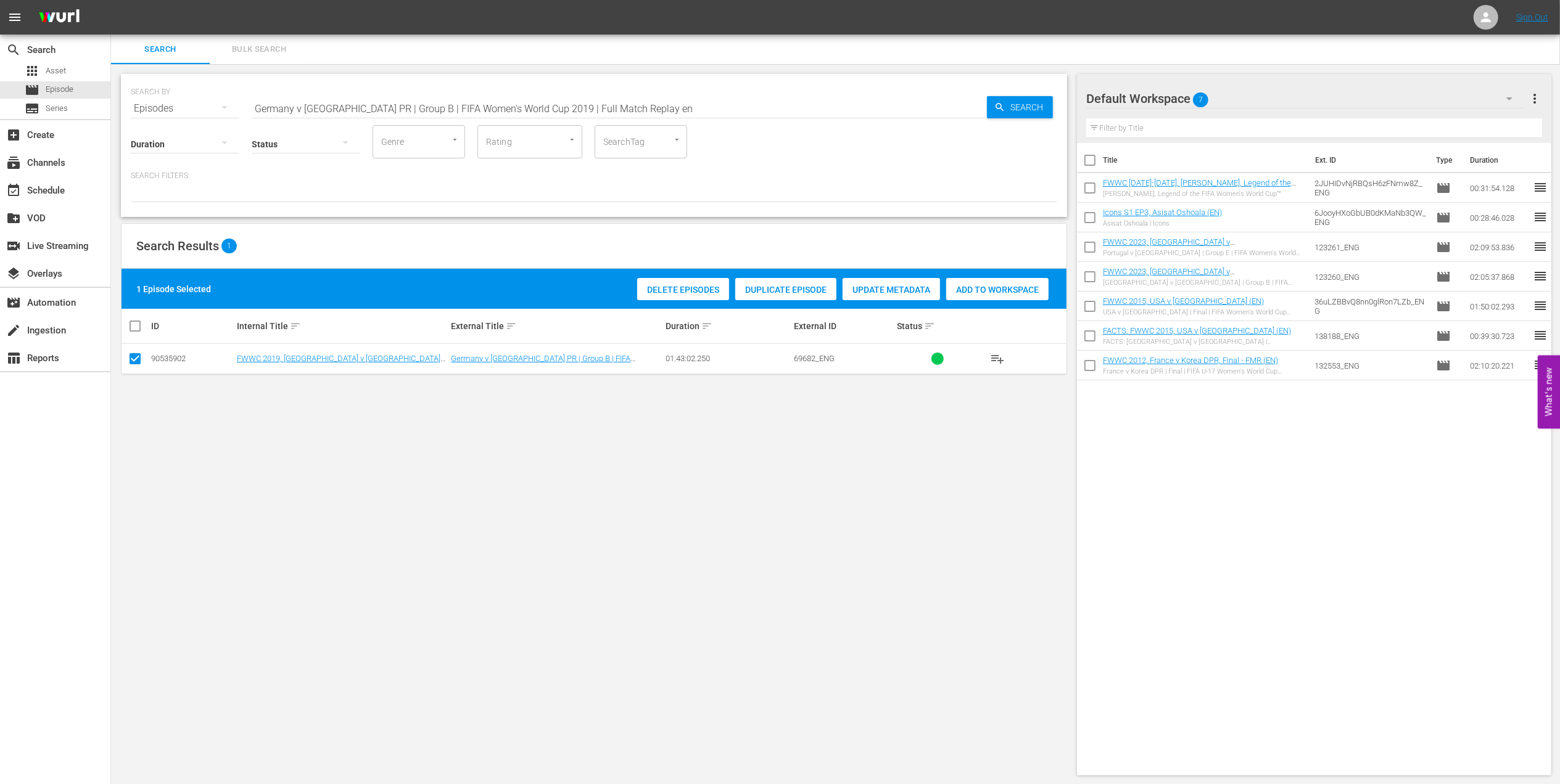
click at [1001, 283] on div "Add to Workspace" at bounding box center [997, 290] width 102 height 24
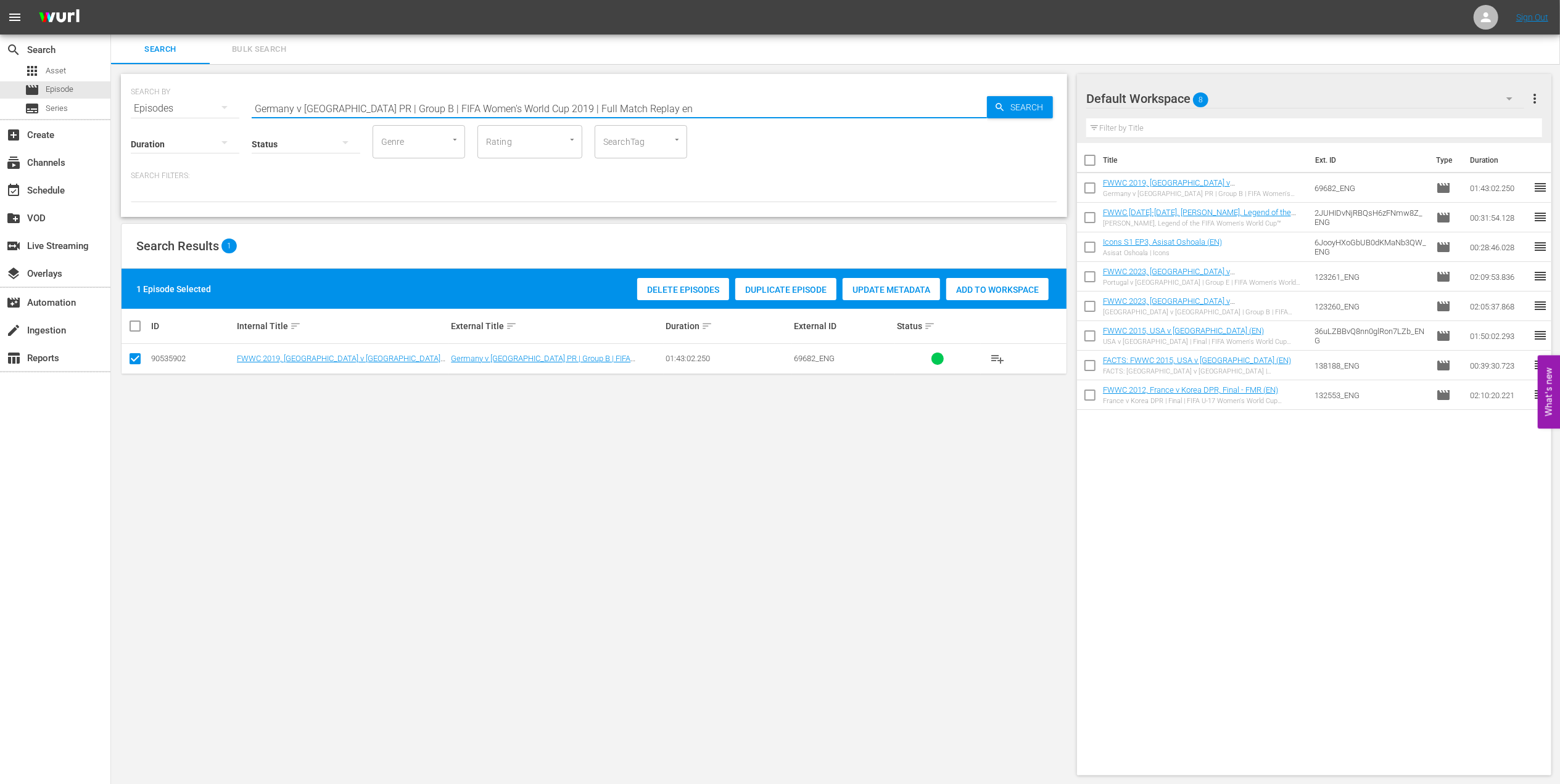
drag, startPoint x: 232, startPoint y: 105, endPoint x: 203, endPoint y: 106, distance: 29.0
click at [187, 106] on div "SEARCH BY Search By Episodes Search ID, Title, Description, Keywords, or Catego…" at bounding box center [594, 101] width 926 height 44
paste input "Nadeshiko"
click at [460, 106] on input "Nadeshiko" at bounding box center [619, 108] width 735 height 30
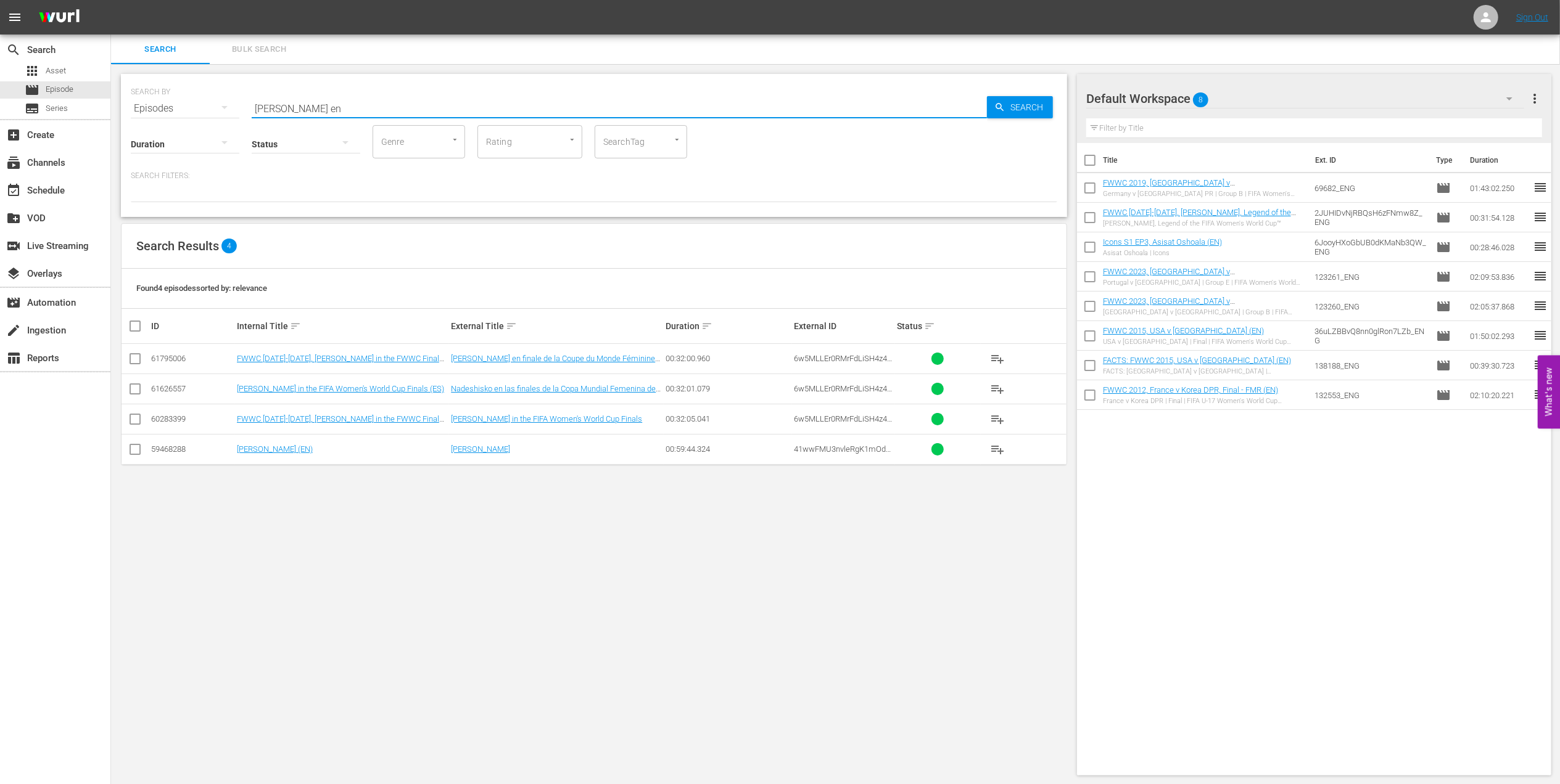
type input "Nadeshiko en"
click at [138, 449] on input "checkbox" at bounding box center [135, 451] width 14 height 14
checkbox input "true"
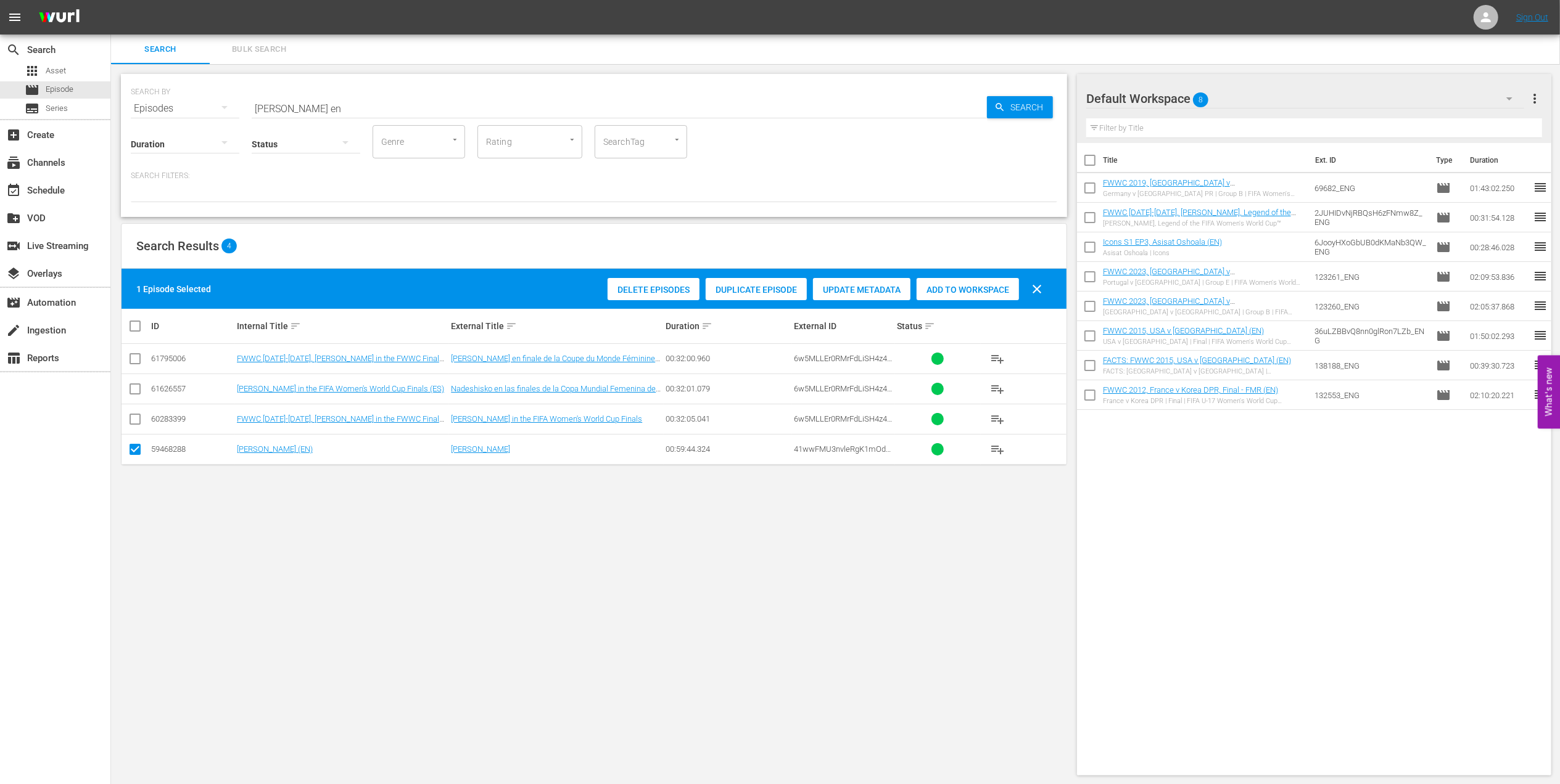
click at [957, 288] on span "Add to Workspace" at bounding box center [967, 290] width 102 height 10
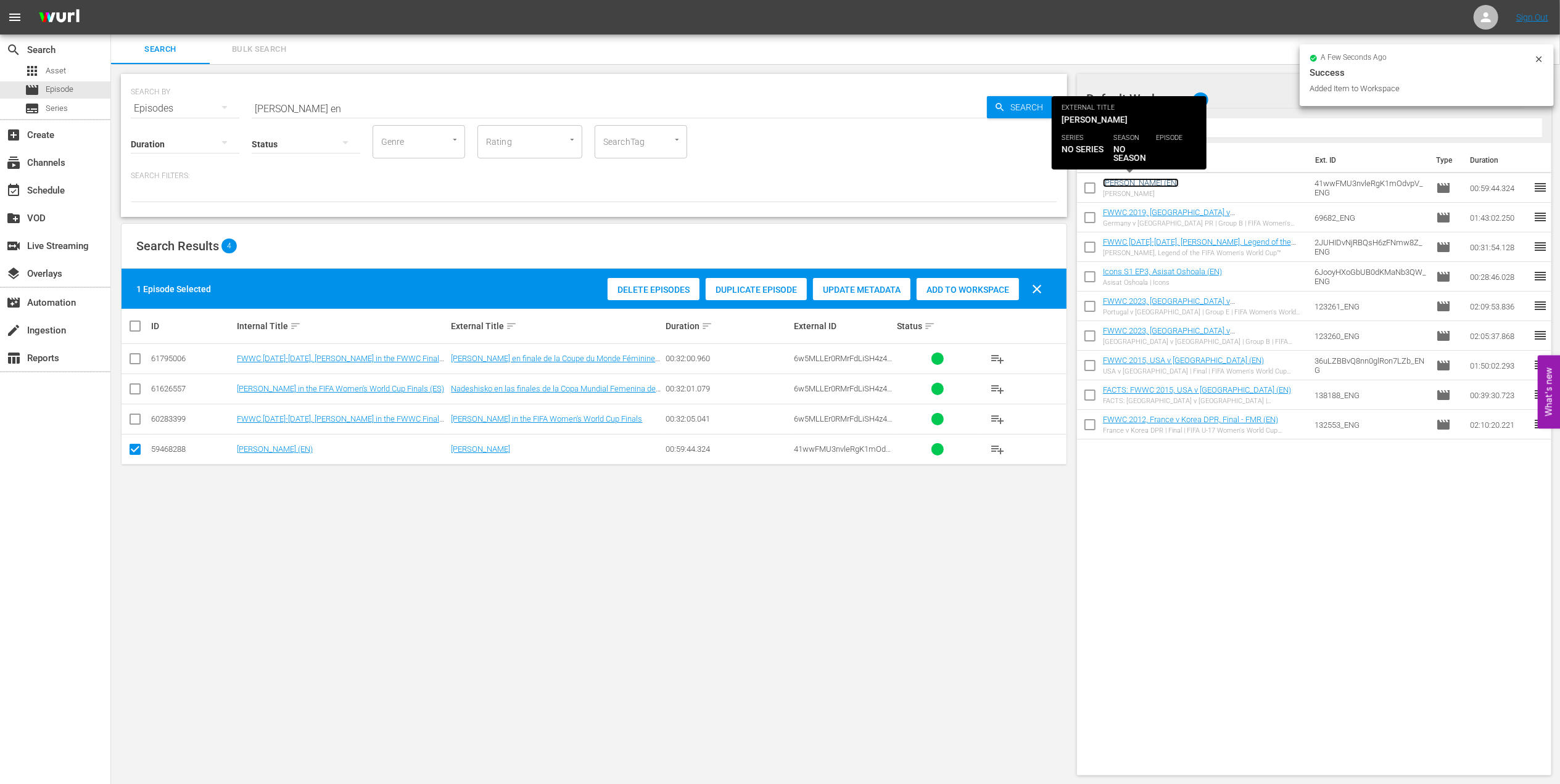
click at [1128, 181] on link "Nadeshiko (EN)" at bounding box center [1140, 182] width 76 height 9
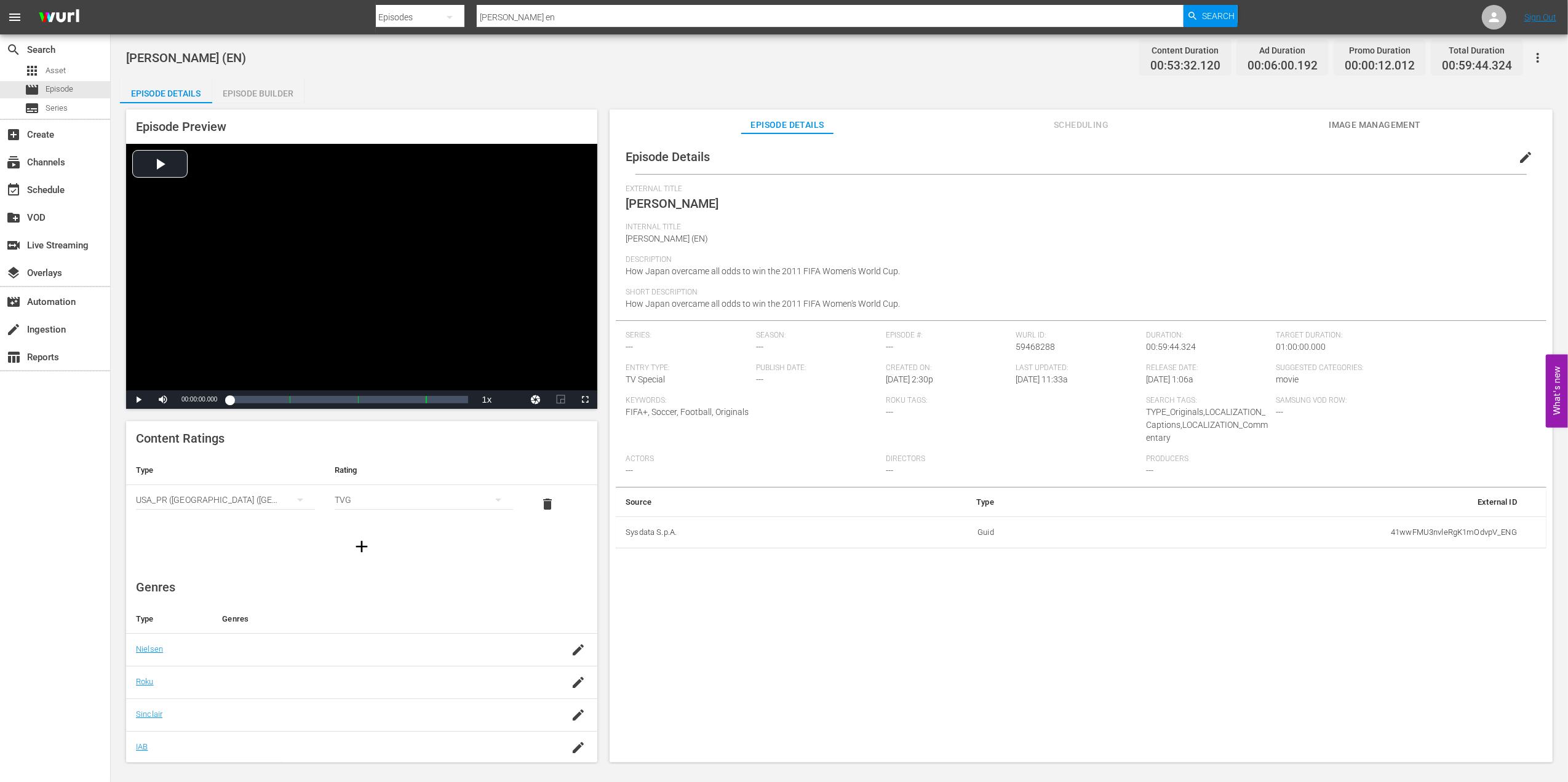
click at [271, 87] on div "Episode Builder" at bounding box center [258, 93] width 93 height 30
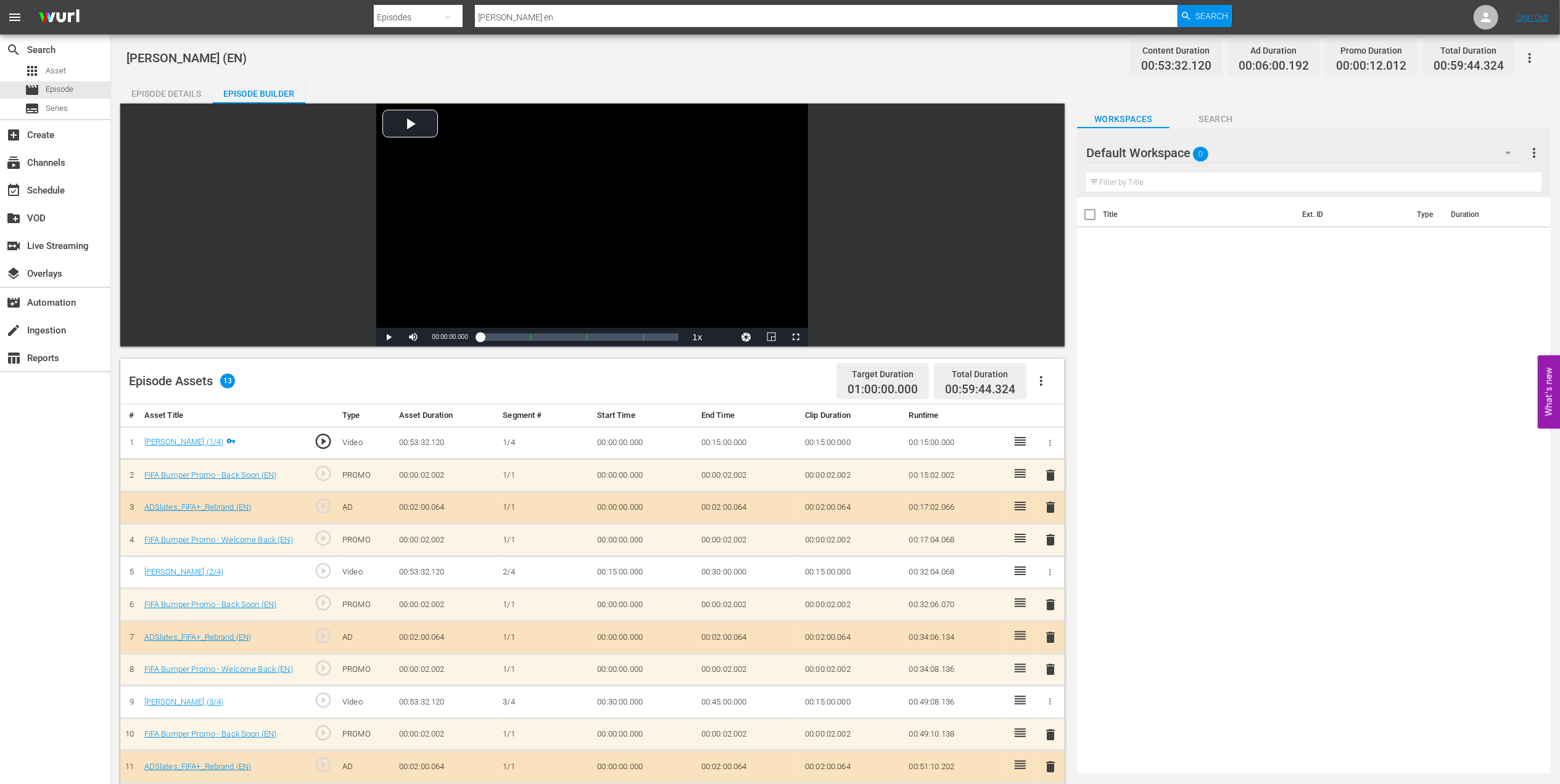
click at [191, 88] on div "Episode Details" at bounding box center [166, 94] width 93 height 30
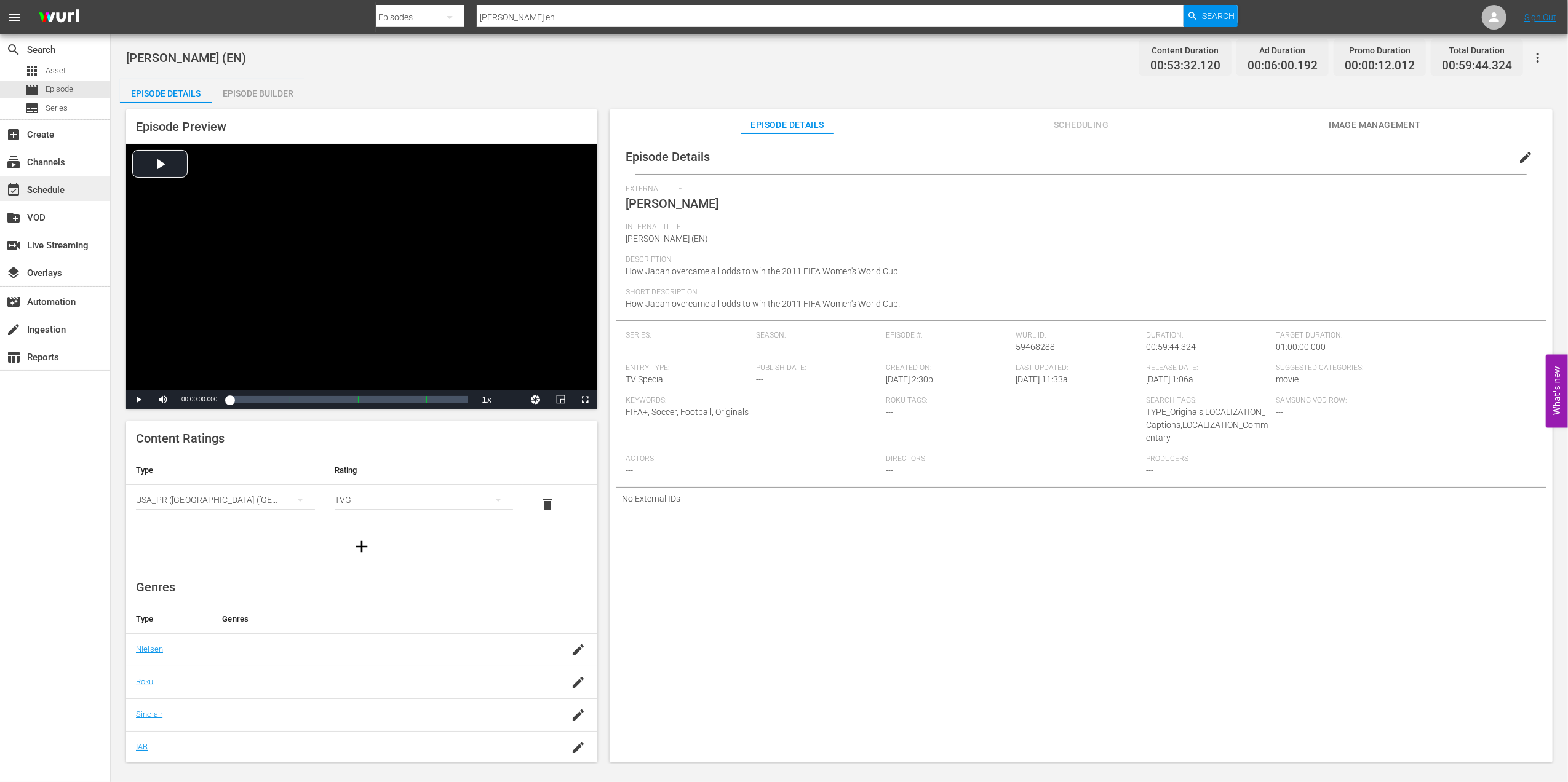
click at [55, 188] on div "event_available Schedule" at bounding box center [34, 188] width 69 height 11
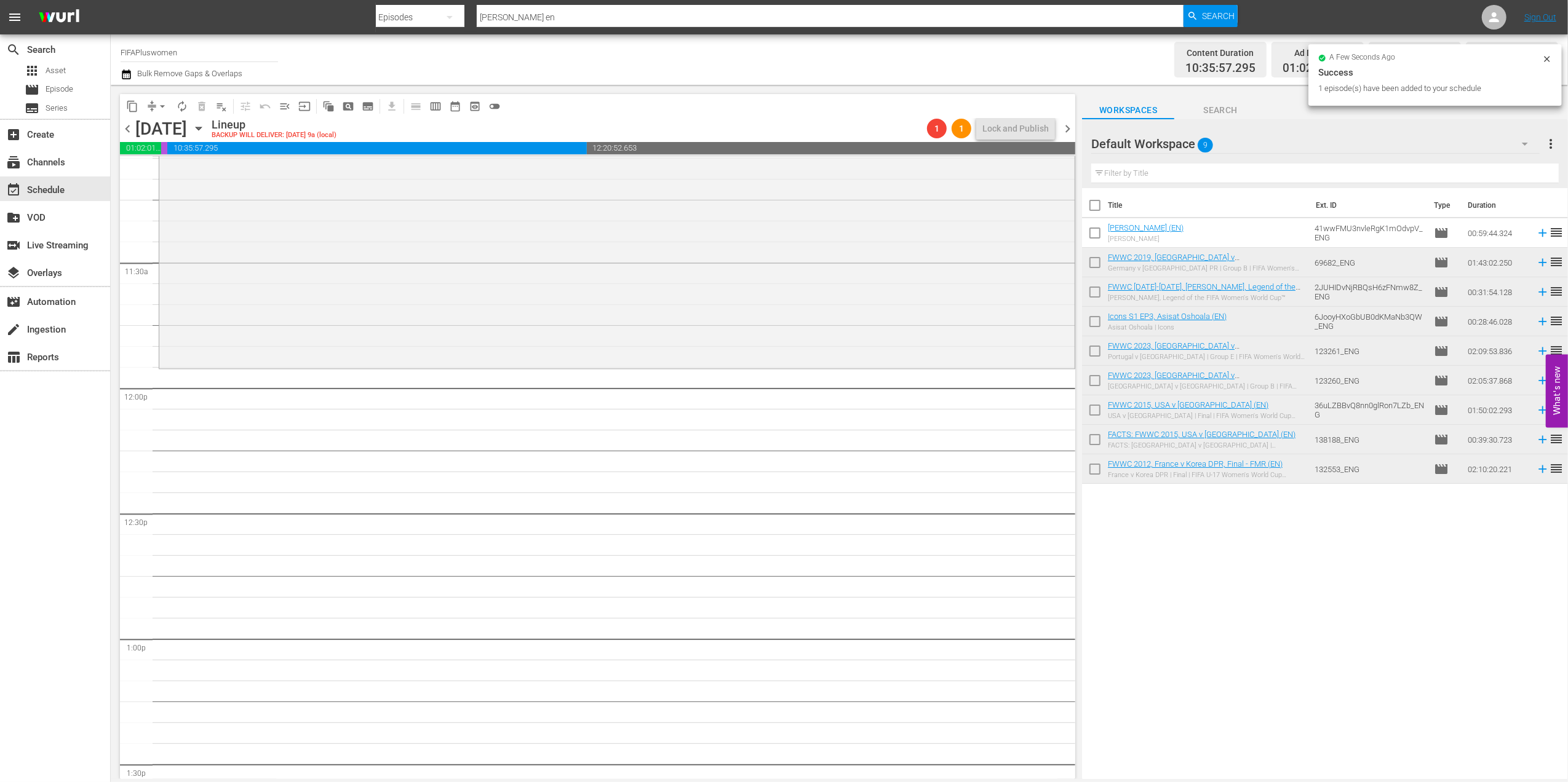
scroll to position [2781, 0]
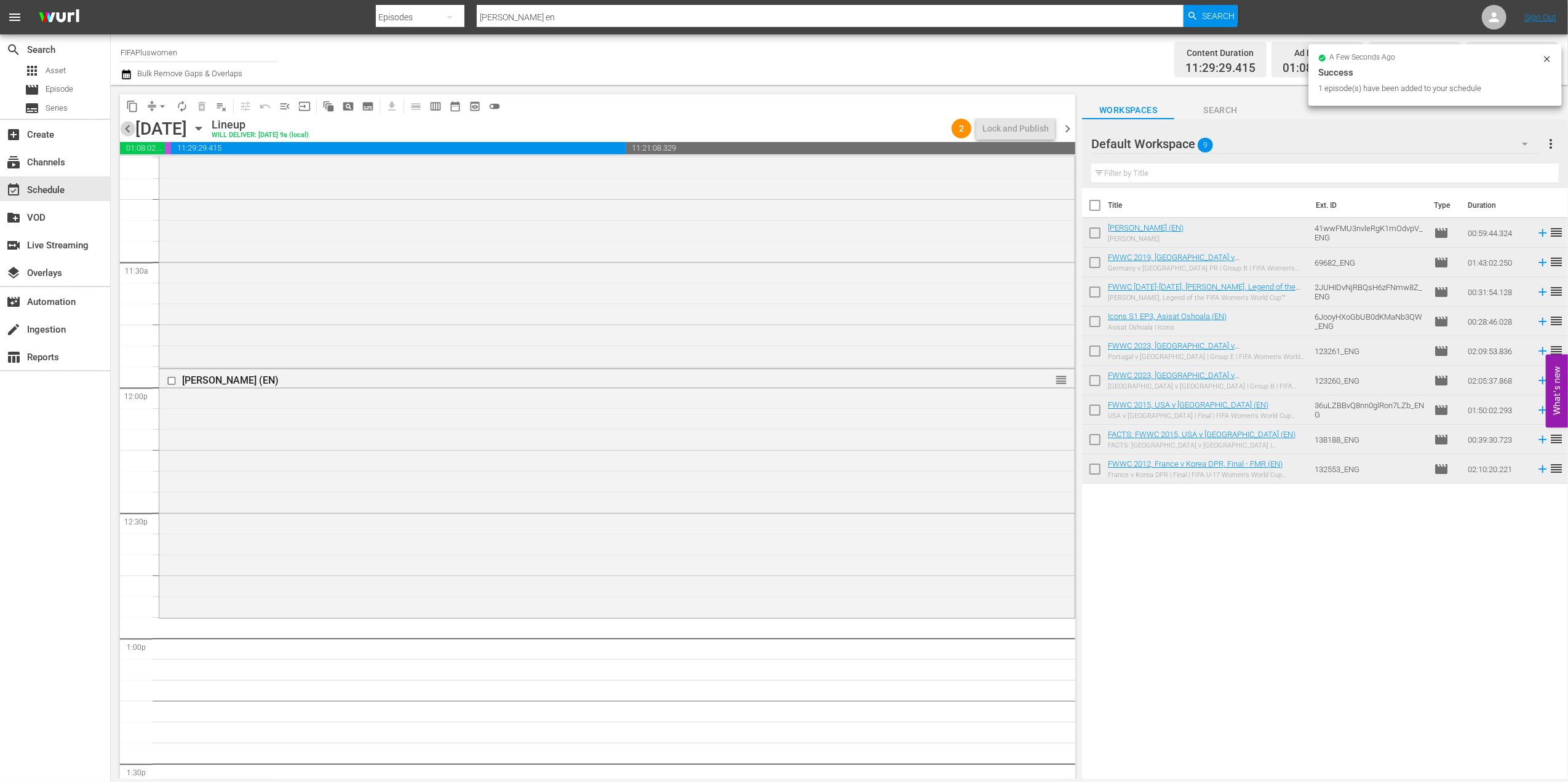
click at [128, 124] on span "chevron_left" at bounding box center [127, 129] width 15 height 15
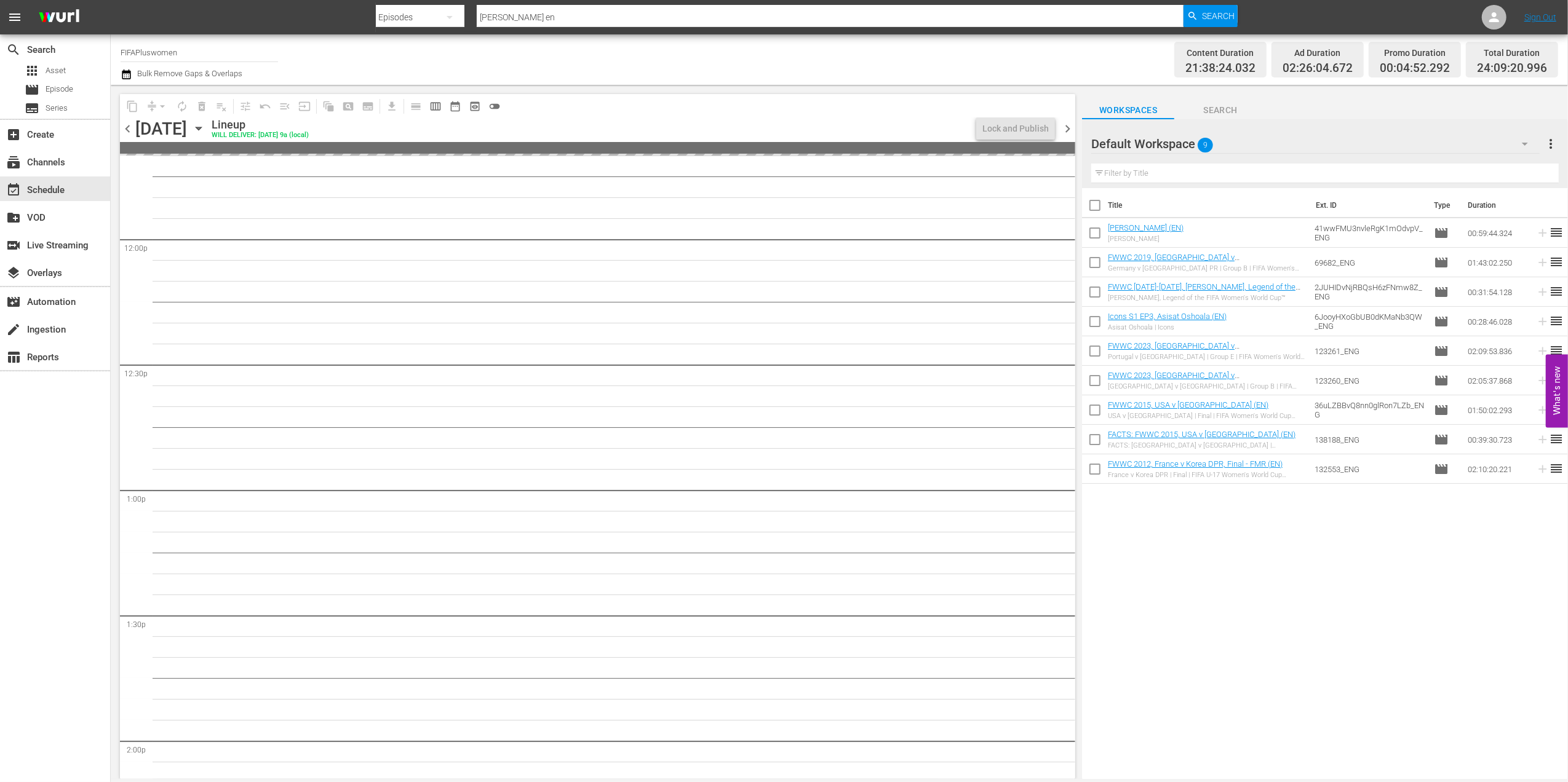
scroll to position [2781, 0]
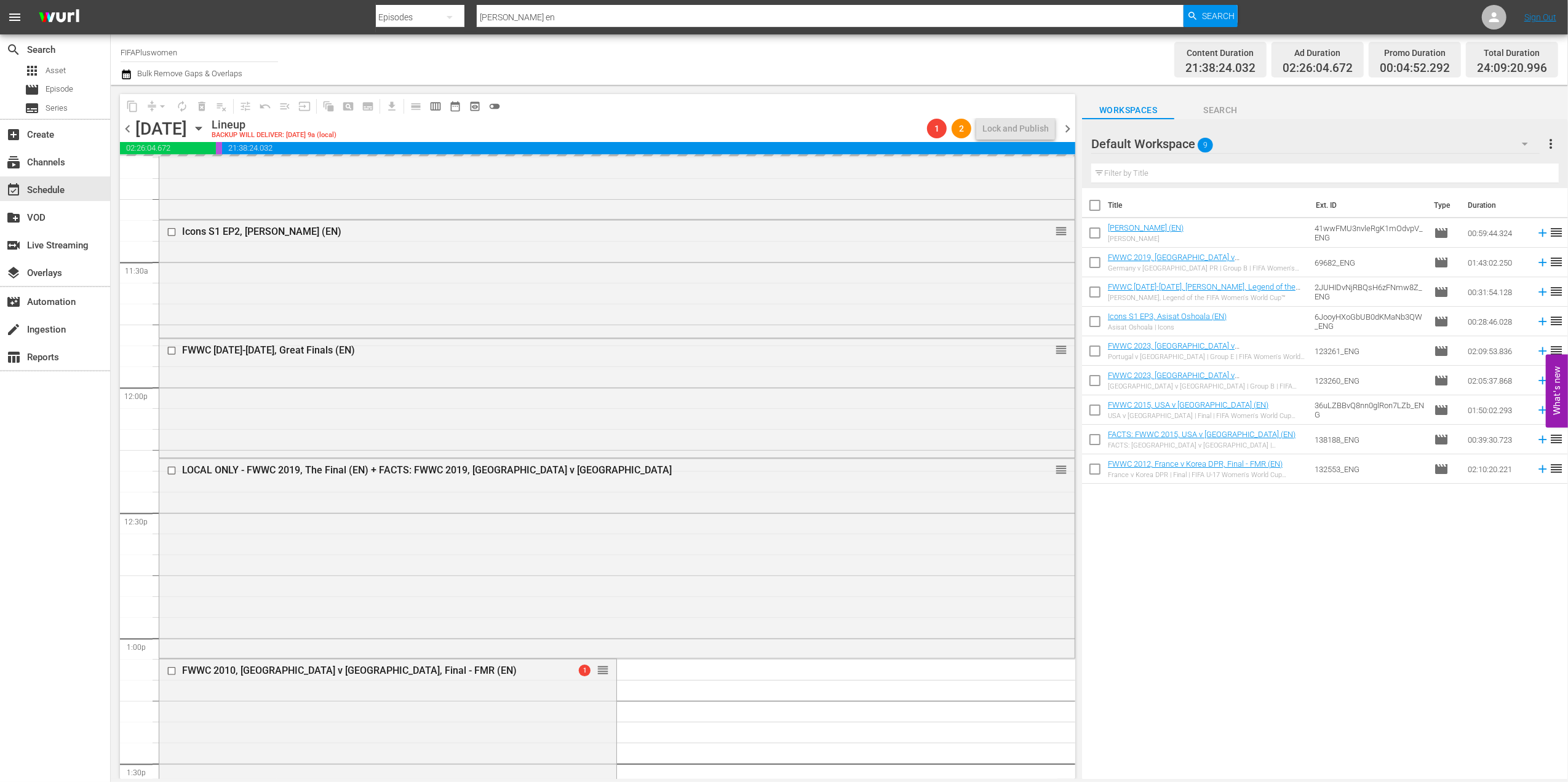
click at [1066, 123] on span "chevron_right" at bounding box center [1068, 129] width 15 height 15
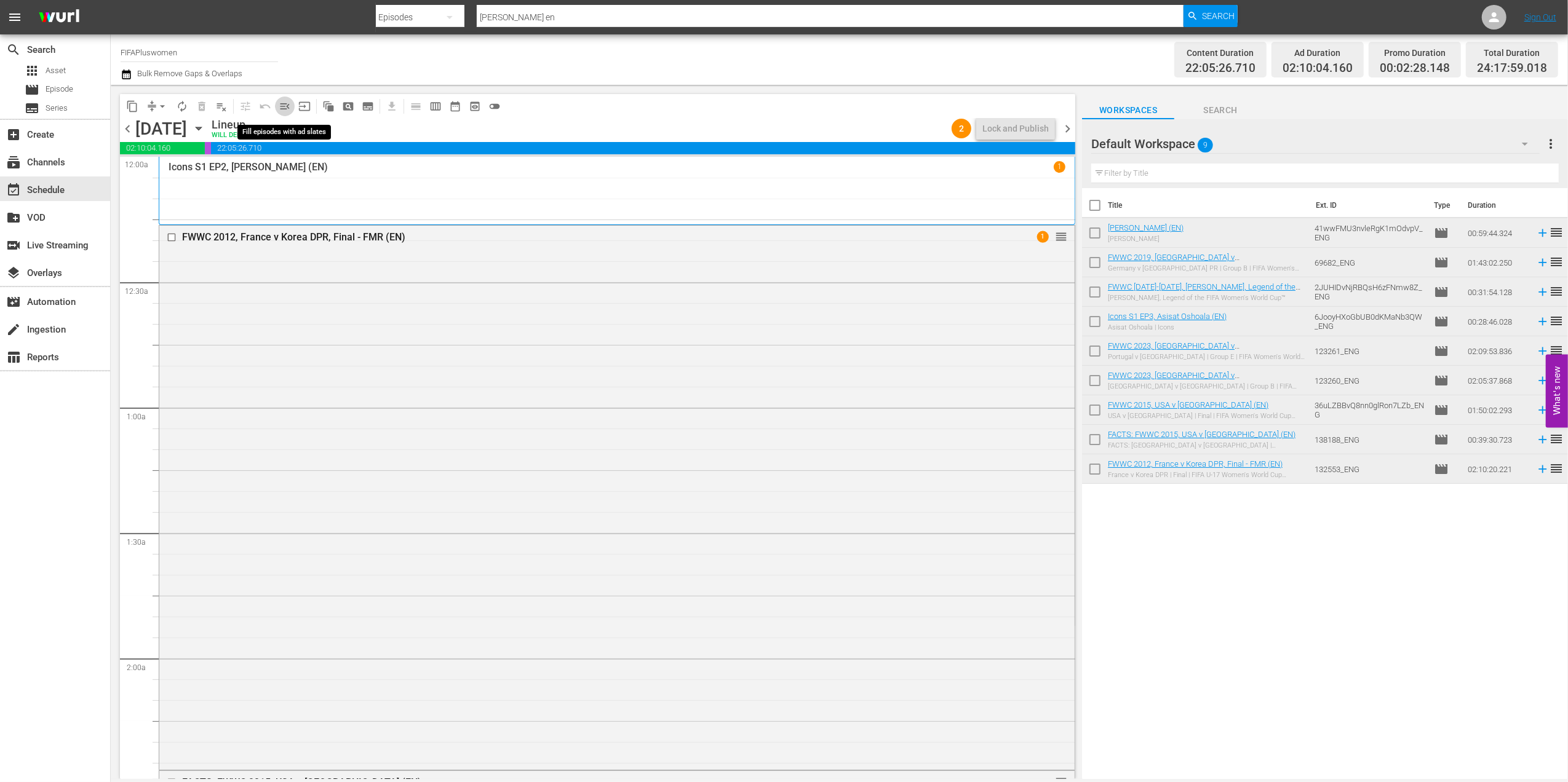
click at [282, 104] on span "menu_open" at bounding box center [285, 106] width 12 height 12
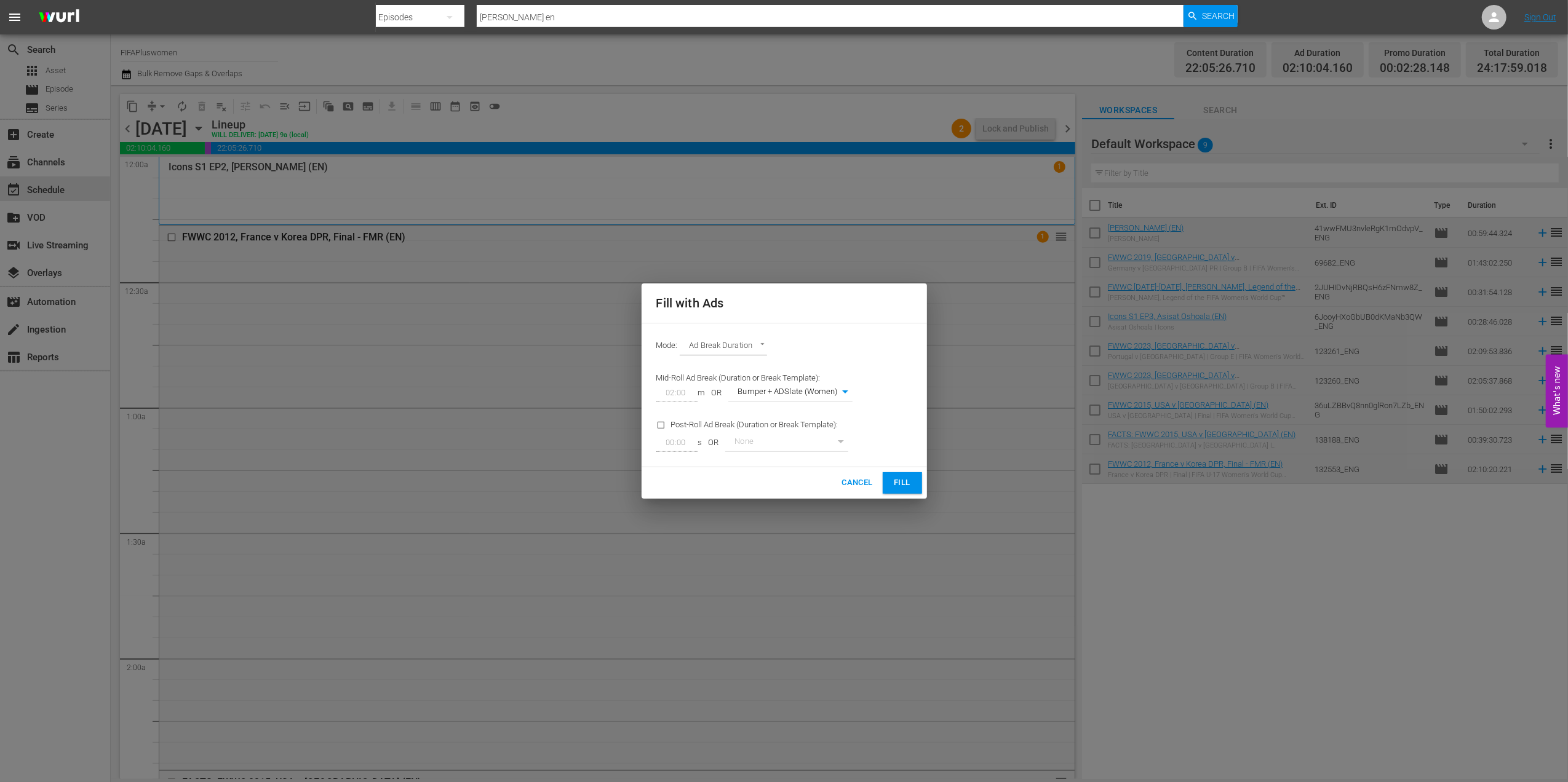
click at [906, 486] on span "Fill" at bounding box center [902, 483] width 20 height 14
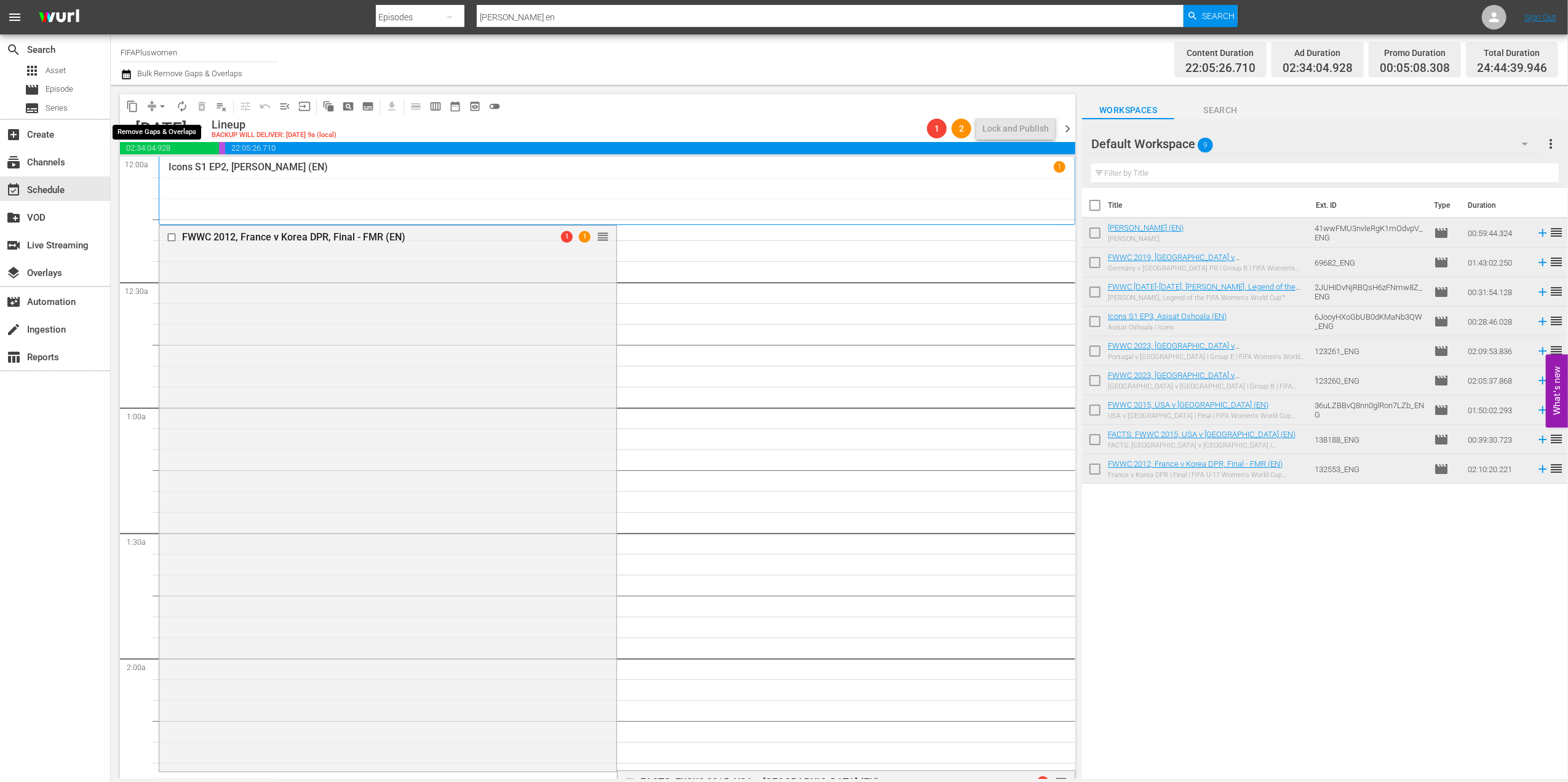
click at [163, 104] on span "arrow_drop_down" at bounding box center [162, 106] width 12 height 12
click at [179, 175] on li "Align to End of Previous Day" at bounding box center [163, 172] width 129 height 20
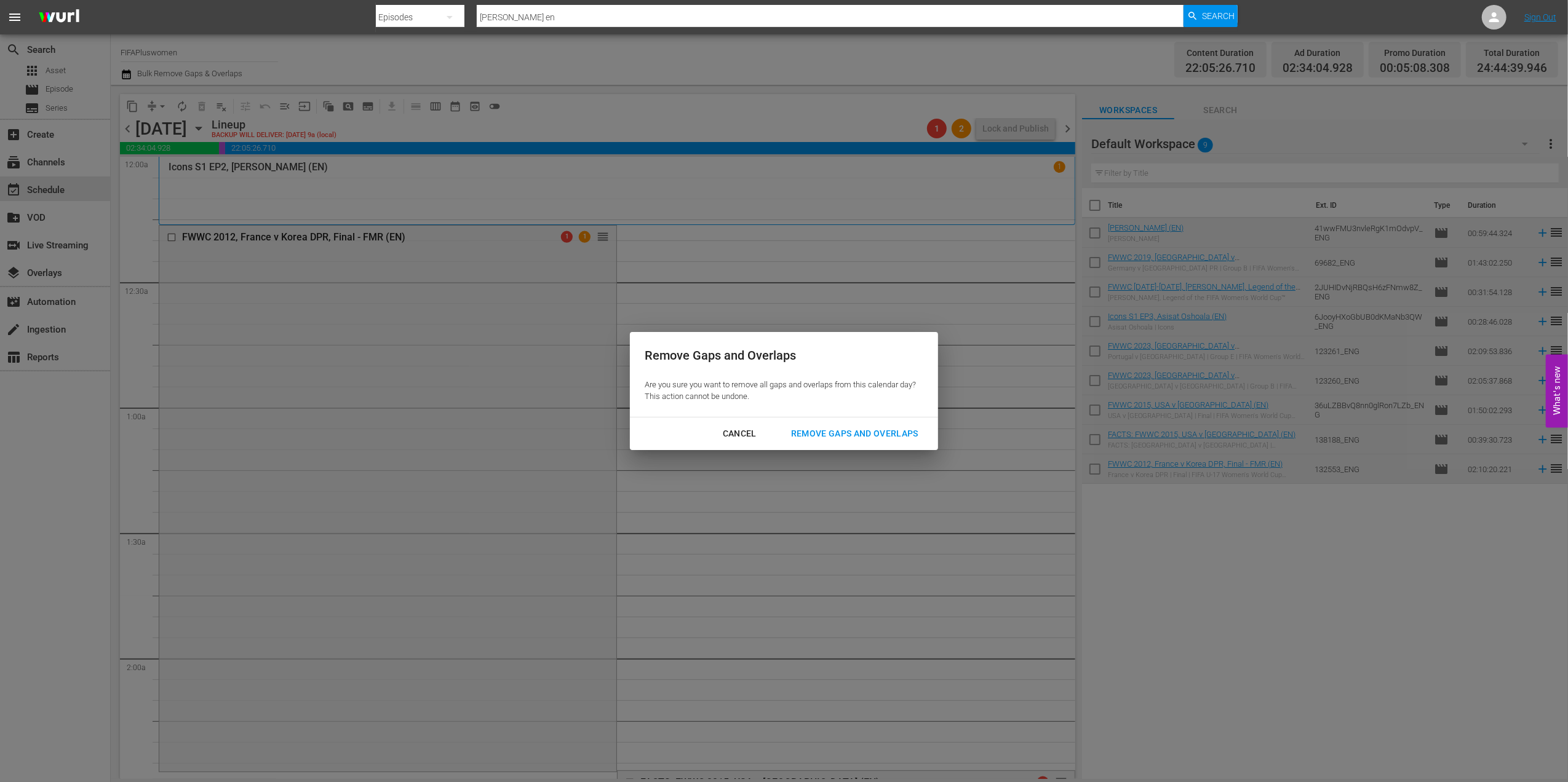
drag, startPoint x: 881, startPoint y: 426, endPoint x: 870, endPoint y: 419, distance: 13.0
click at [882, 426] on div "Remove Gaps and Overlaps" at bounding box center [855, 434] width 147 height 15
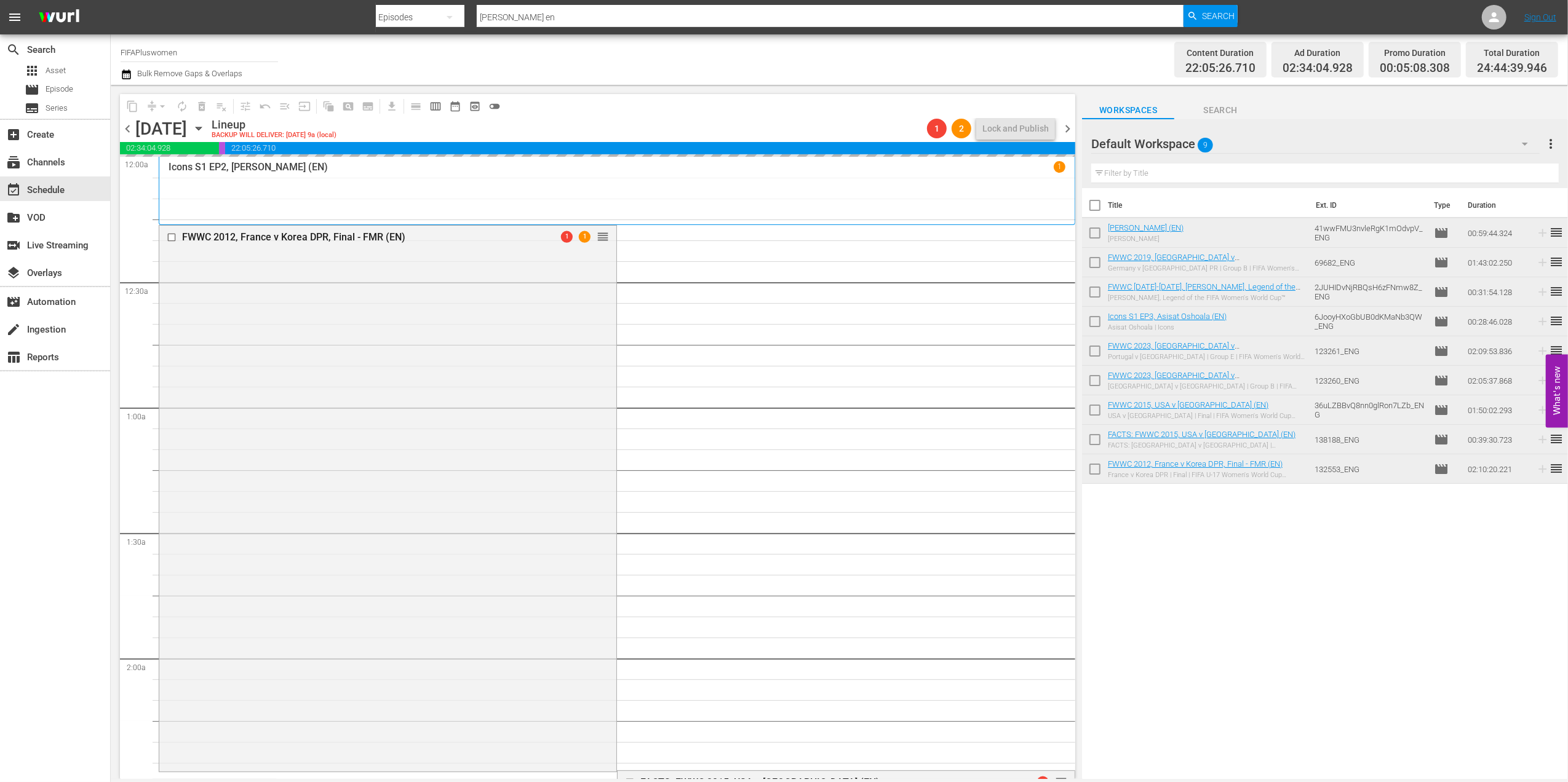
click at [131, 126] on span "chevron_left" at bounding box center [127, 129] width 15 height 15
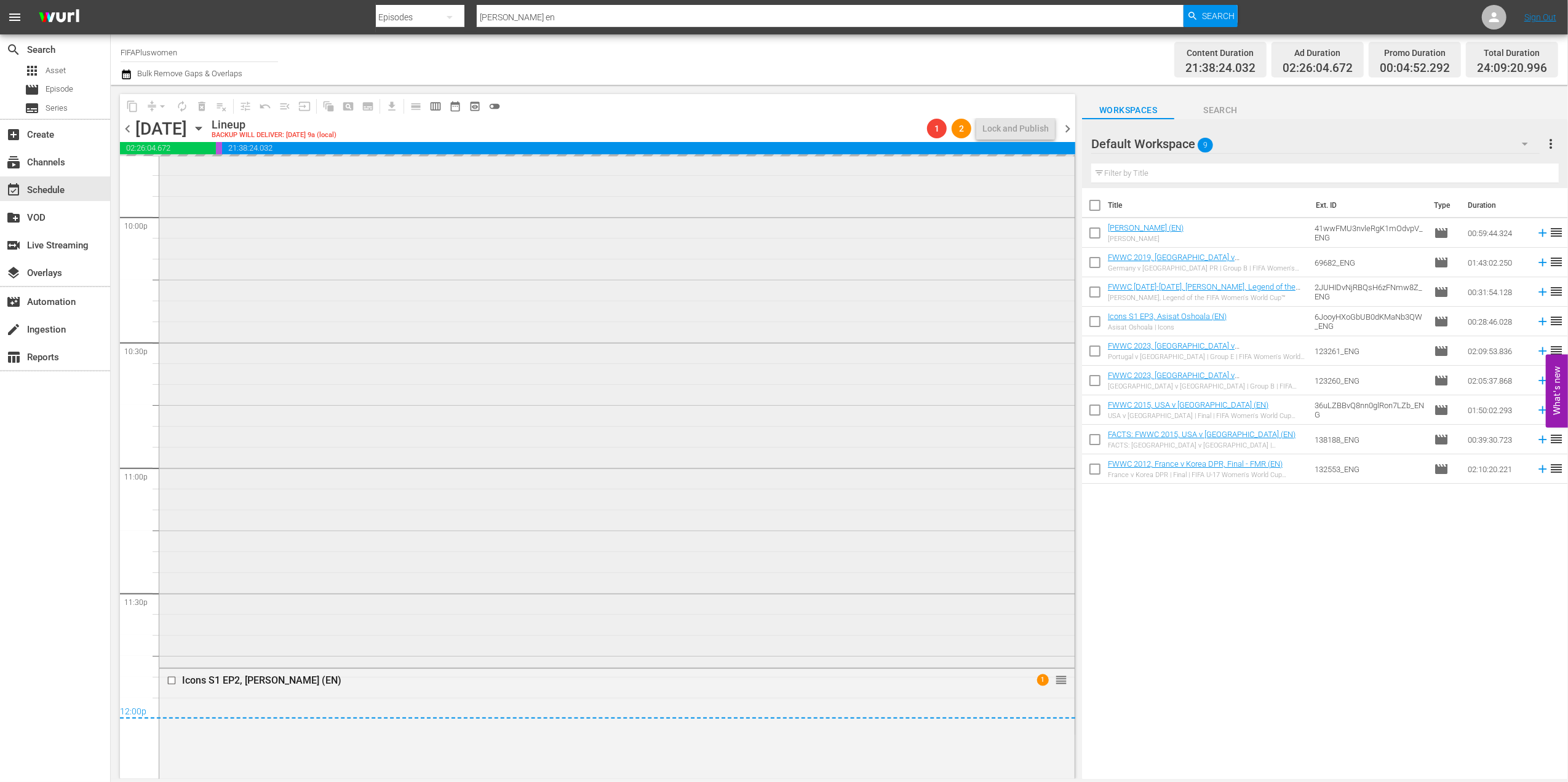
scroll to position [5469, 0]
click at [1067, 127] on span "chevron_right" at bounding box center [1068, 129] width 15 height 15
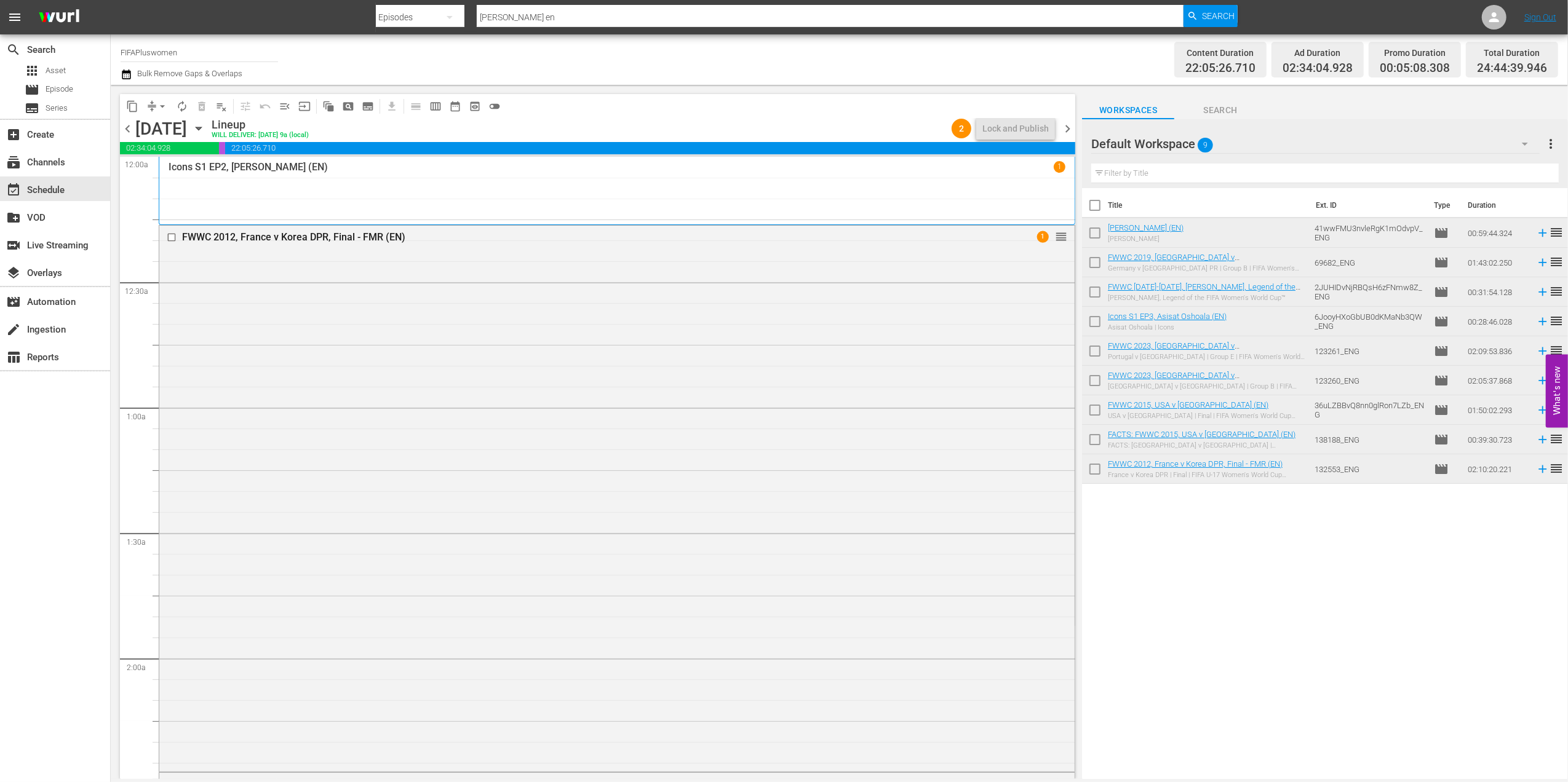
click at [128, 121] on span "chevron_left" at bounding box center [127, 129] width 15 height 15
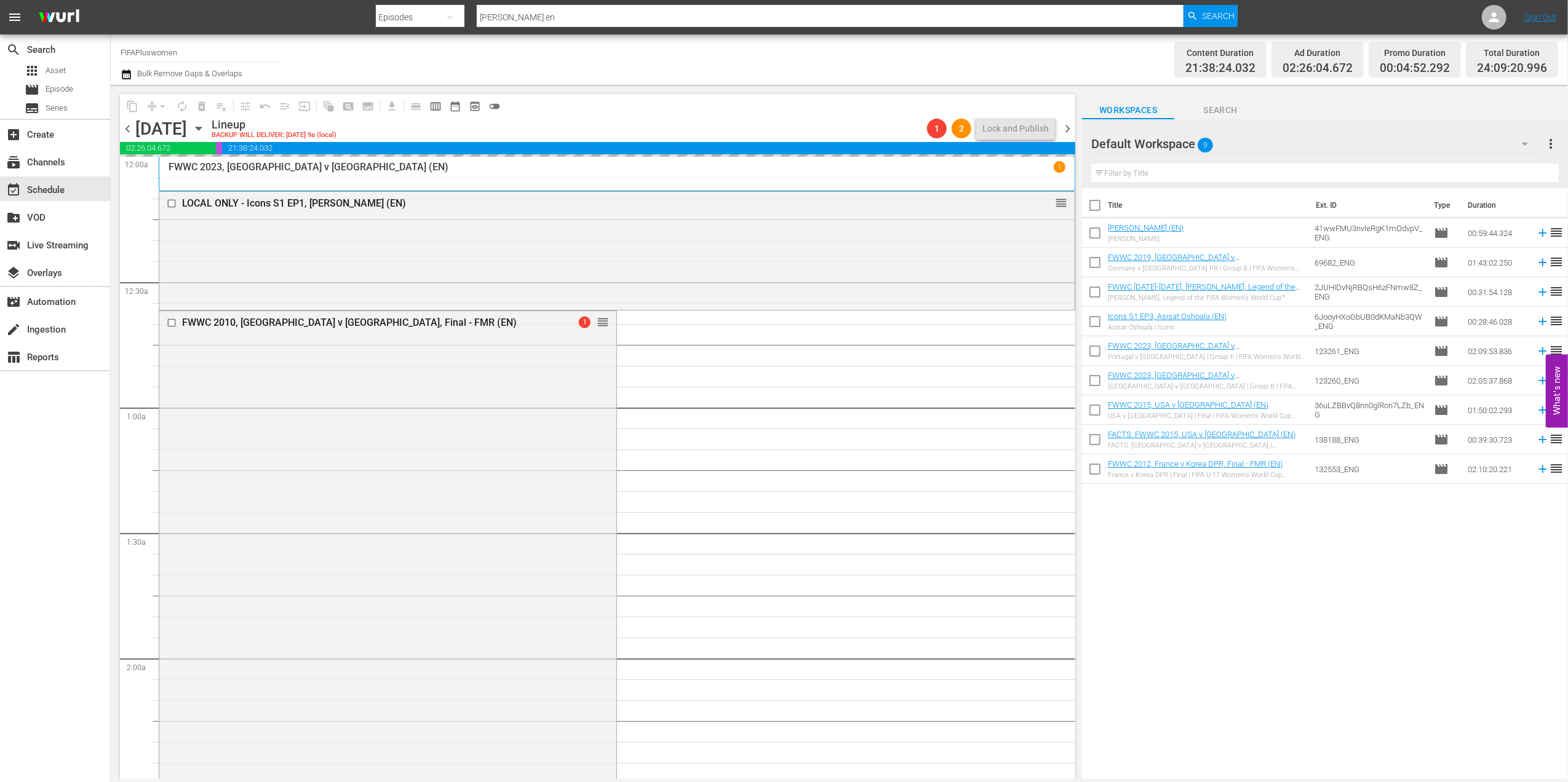
click at [1069, 124] on span "chevron_right" at bounding box center [1068, 129] width 15 height 15
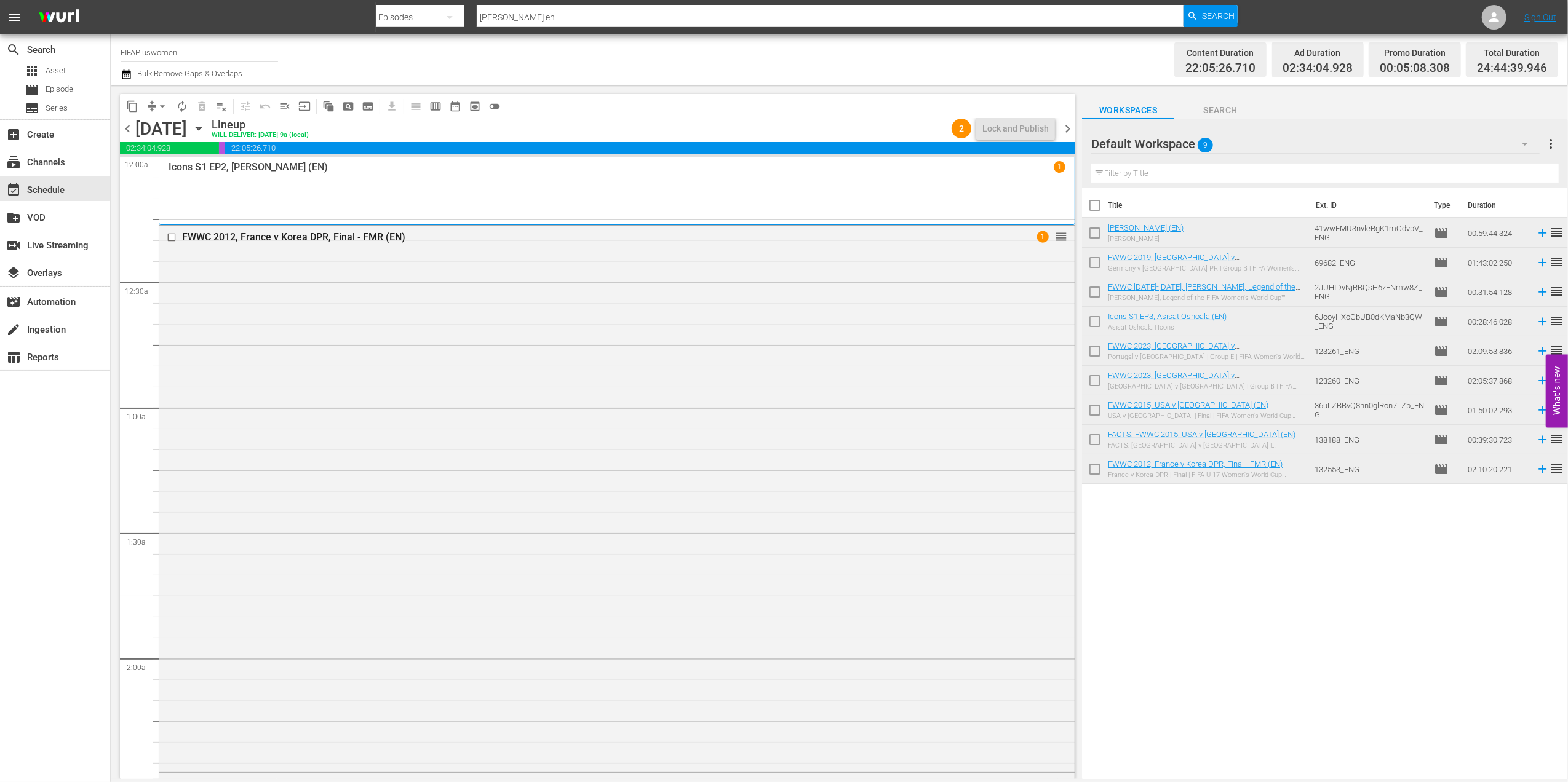
click at [1069, 131] on span "chevron_right" at bounding box center [1068, 129] width 15 height 15
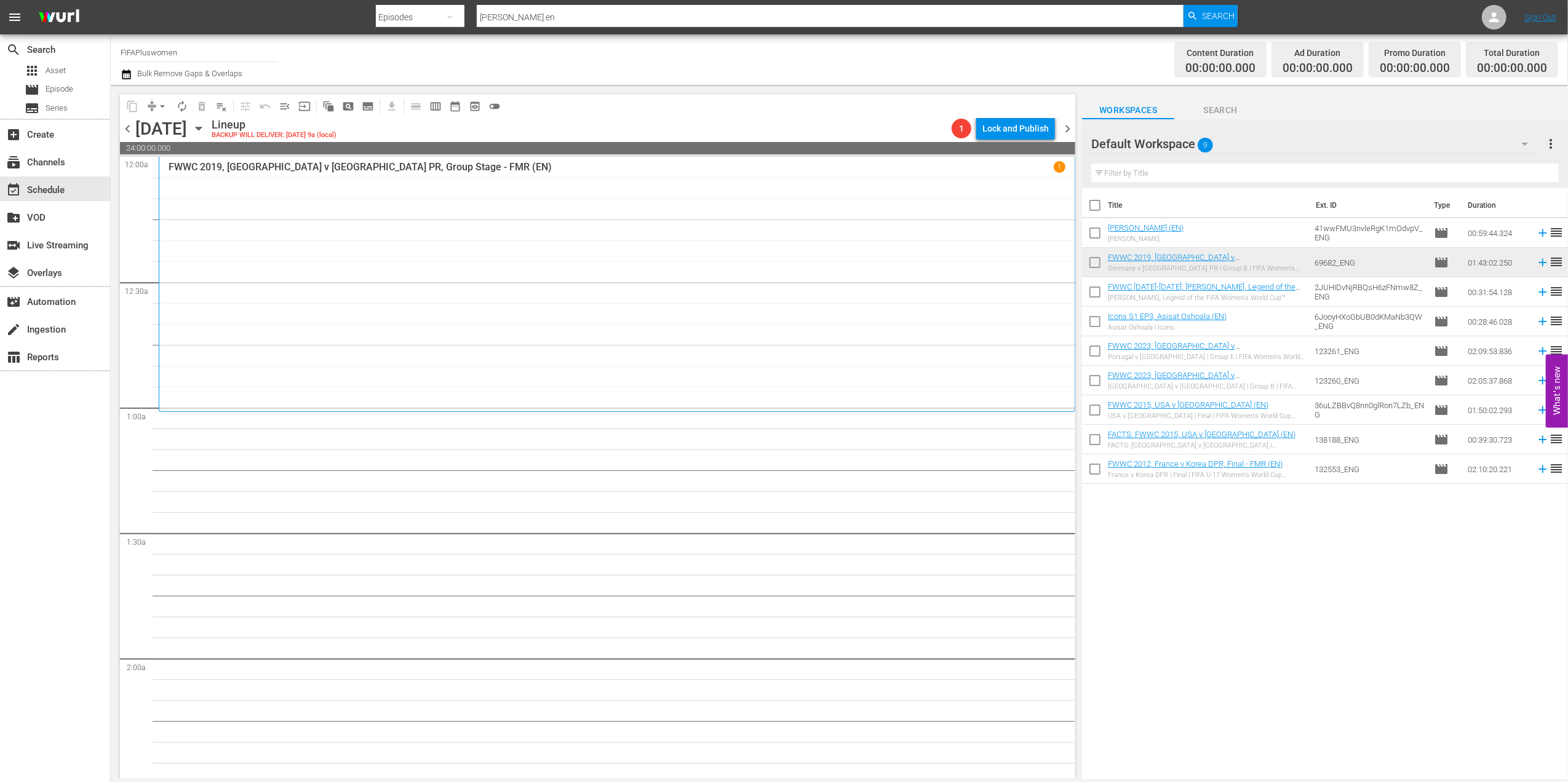
click at [1095, 204] on input "checkbox" at bounding box center [1095, 208] width 25 height 25
checkbox input "true"
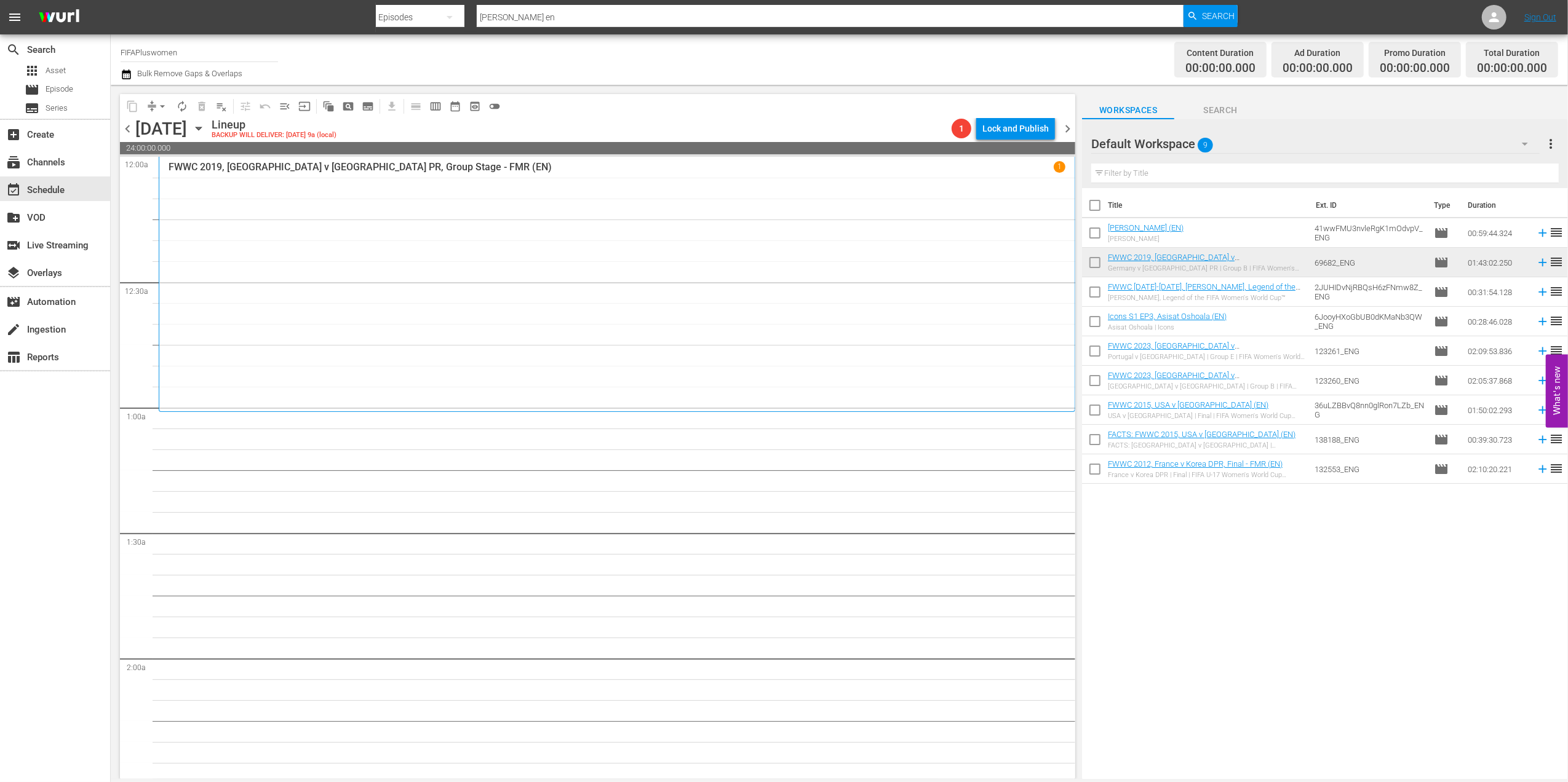
checkbox input "true"
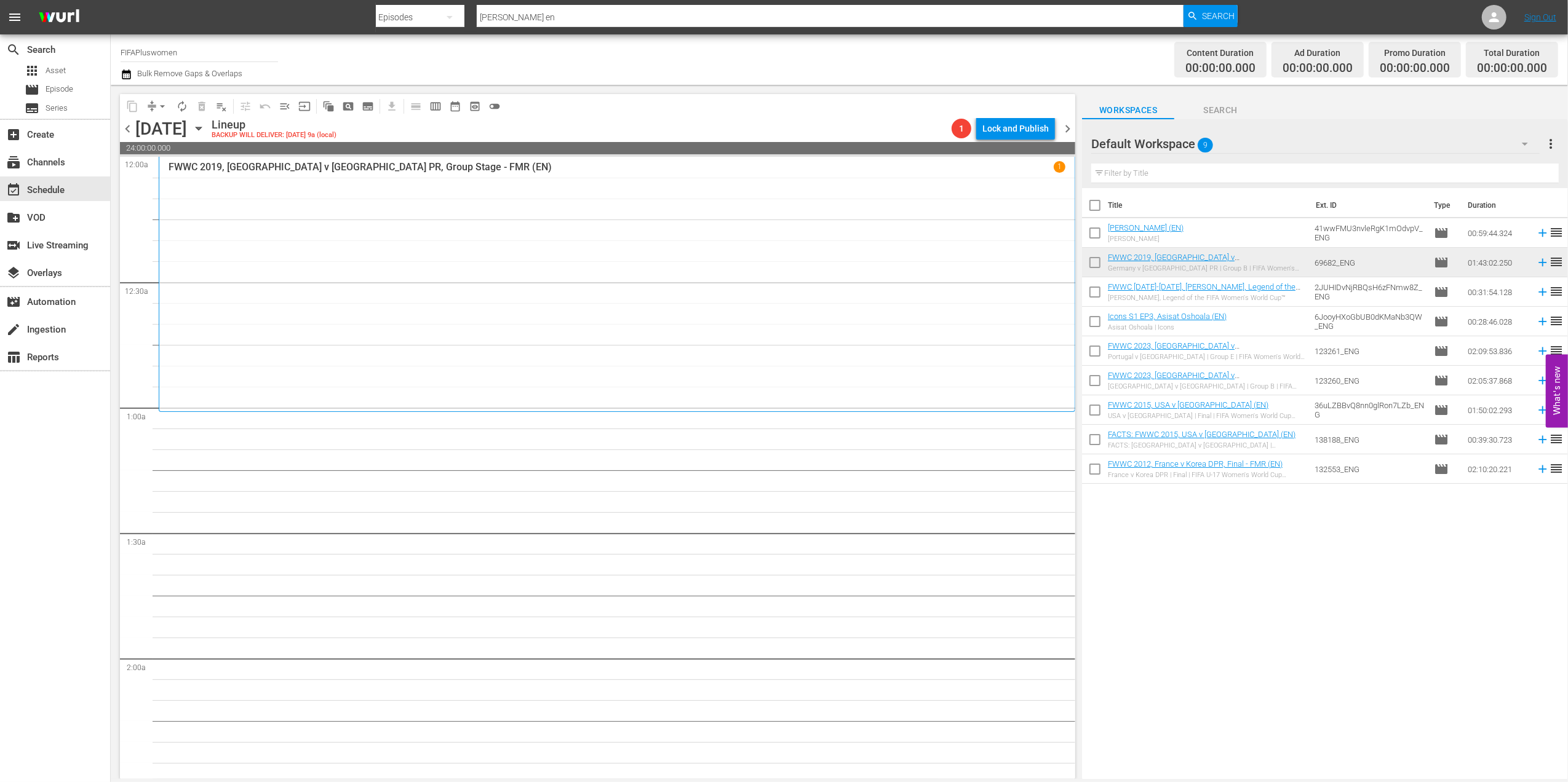
checkbox input "true"
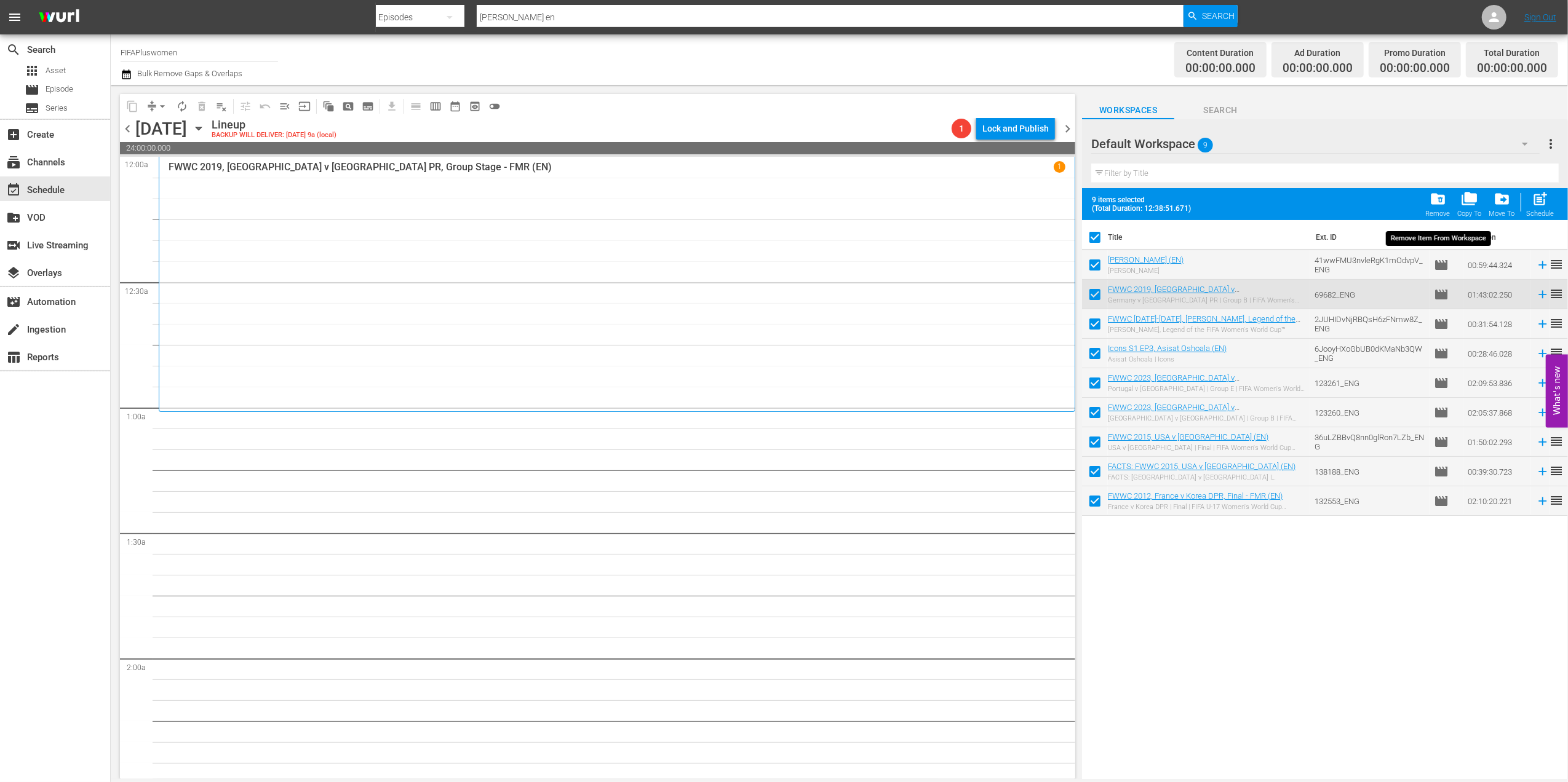
click at [1441, 205] on span "folder_delete" at bounding box center [1438, 200] width 17 height 17
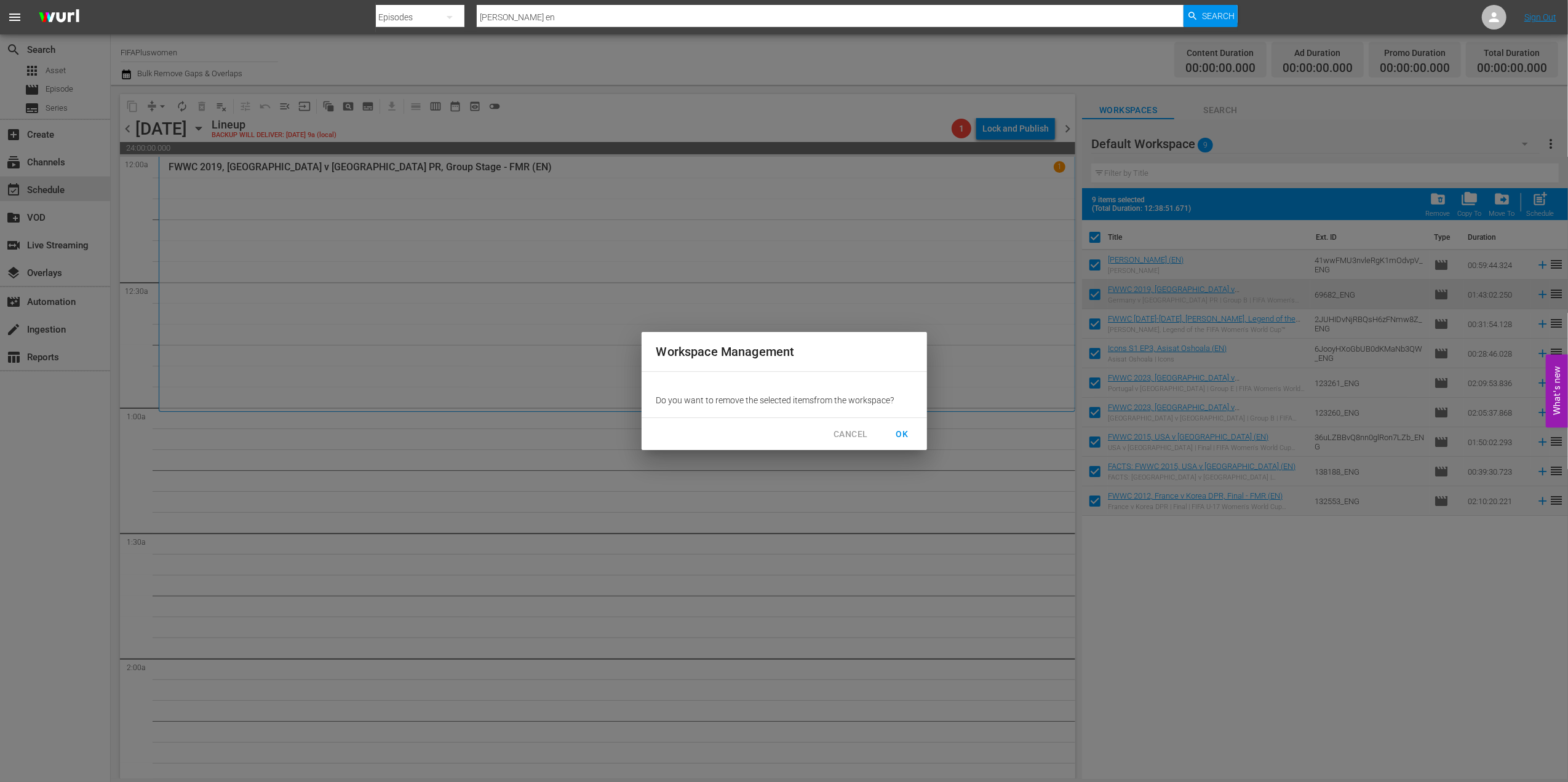
click at [901, 436] on span "OK" at bounding box center [902, 435] width 20 height 15
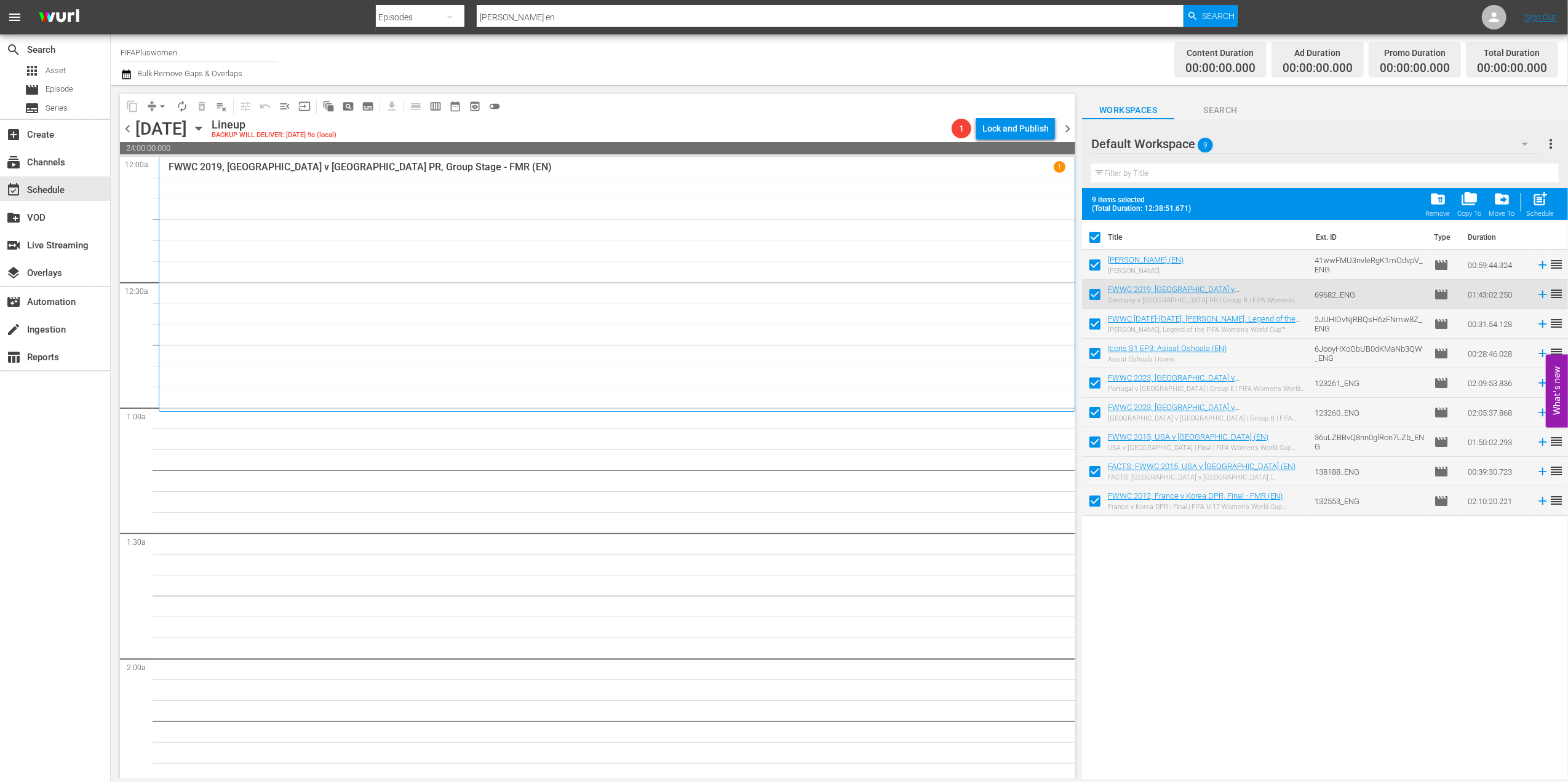
checkbox input "false"
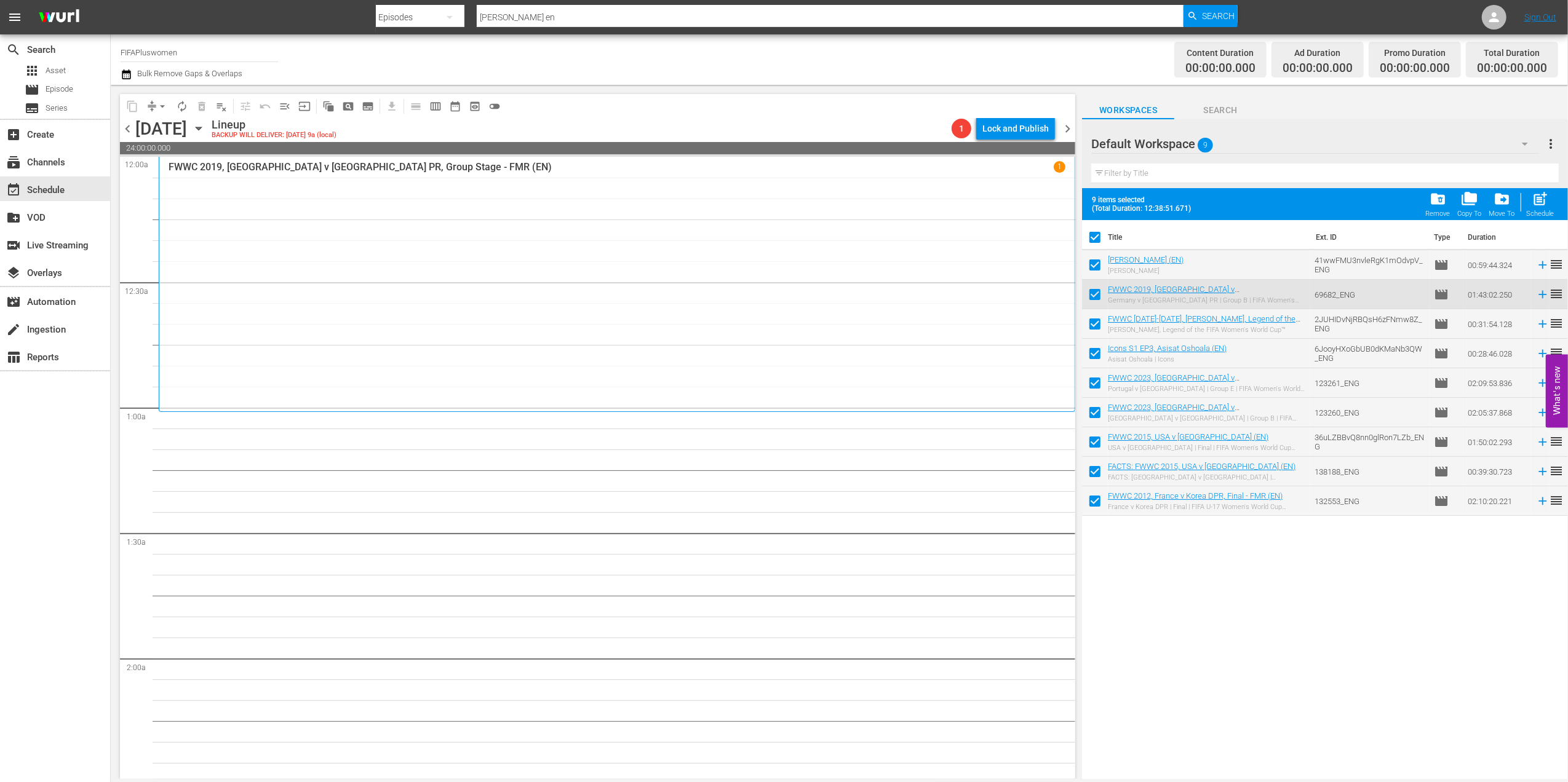
checkbox input "false"
